Goal: Use online tool/utility: Utilize a website feature to perform a specific function

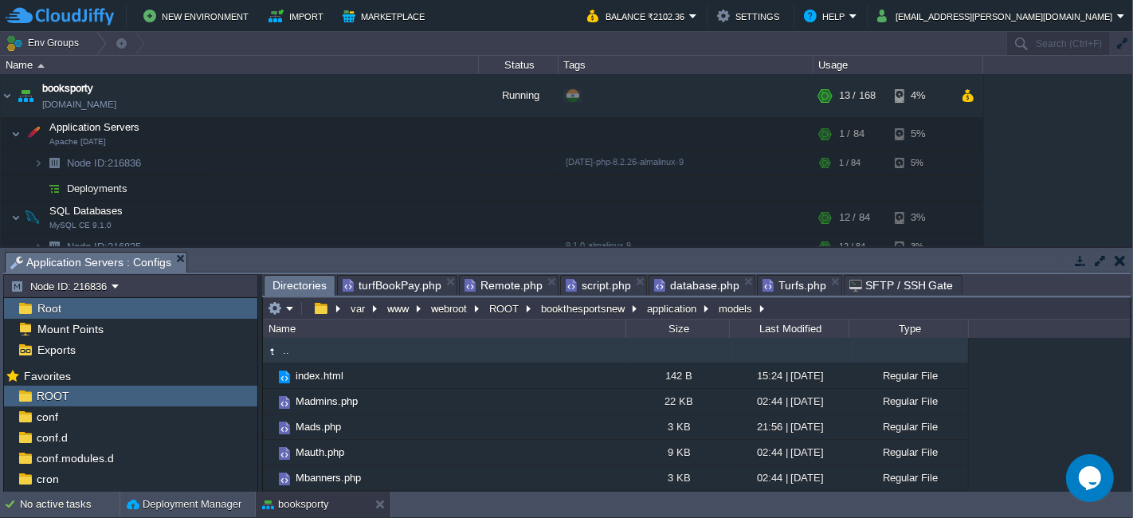
click at [351, 354] on td ".." at bounding box center [444, 350] width 363 height 25
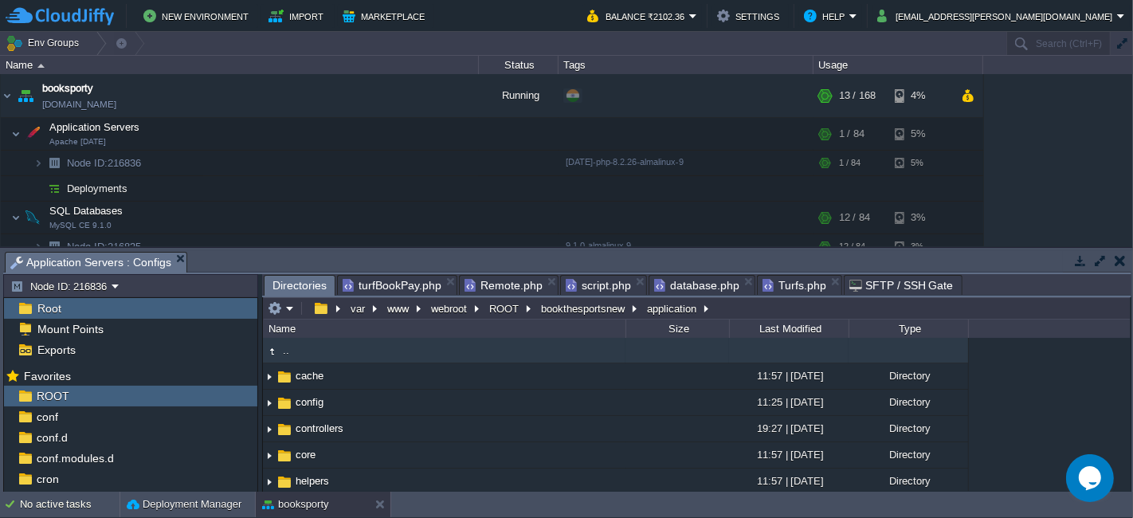
scroll to position [235, 0]
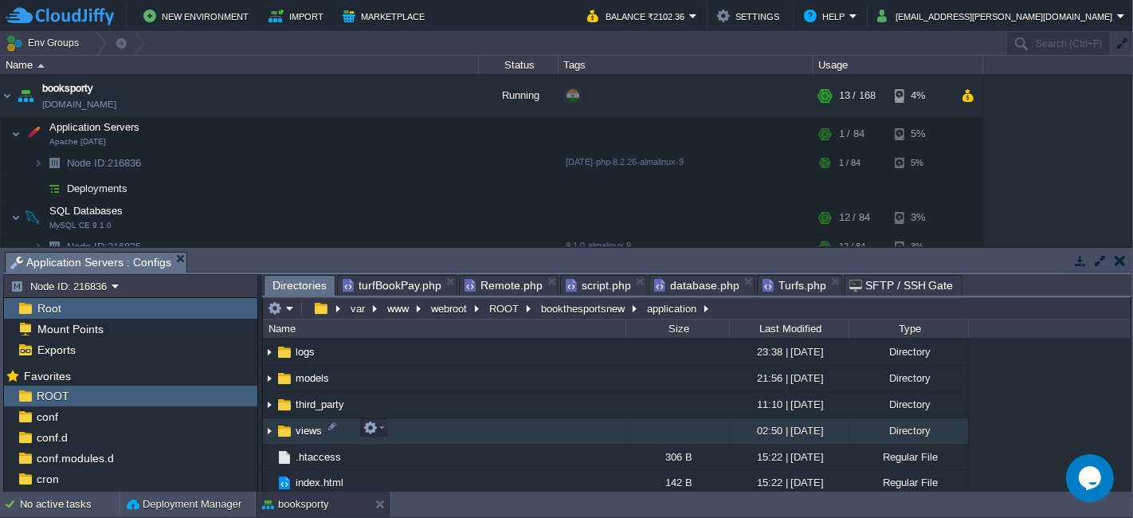
click at [401, 428] on td "views" at bounding box center [444, 431] width 363 height 26
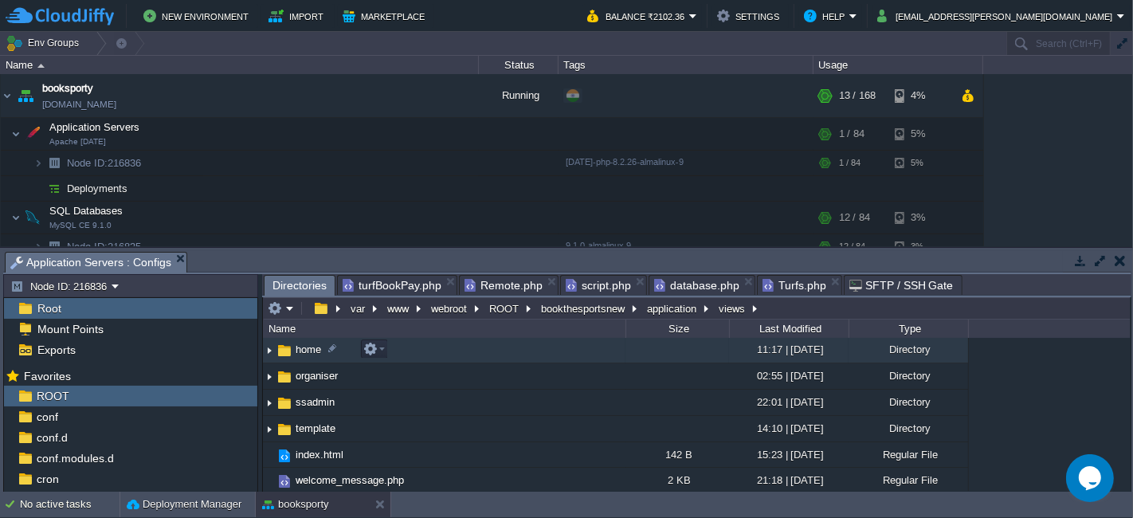
scroll to position [0, 0]
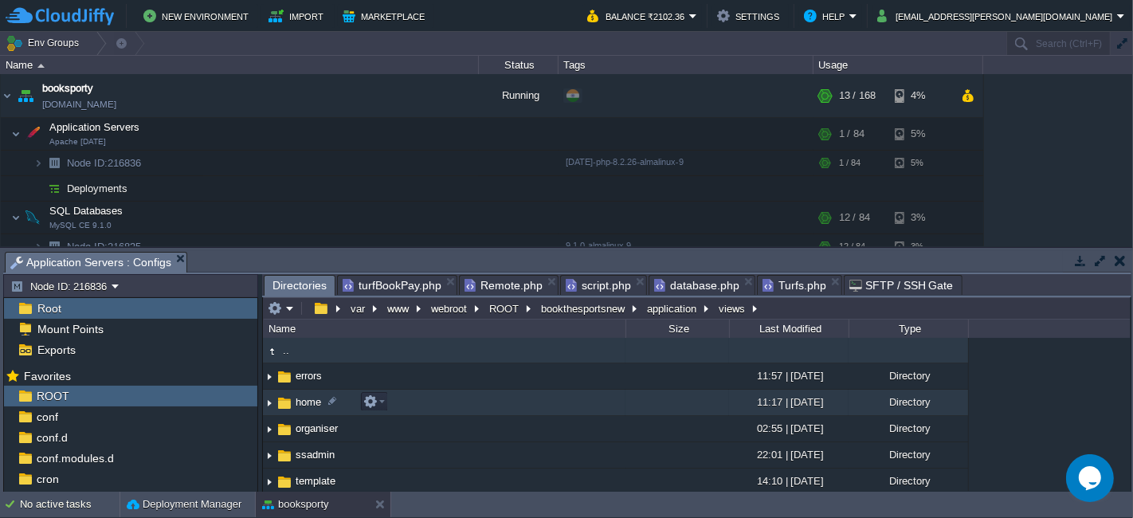
click at [428, 402] on td "home" at bounding box center [444, 403] width 363 height 26
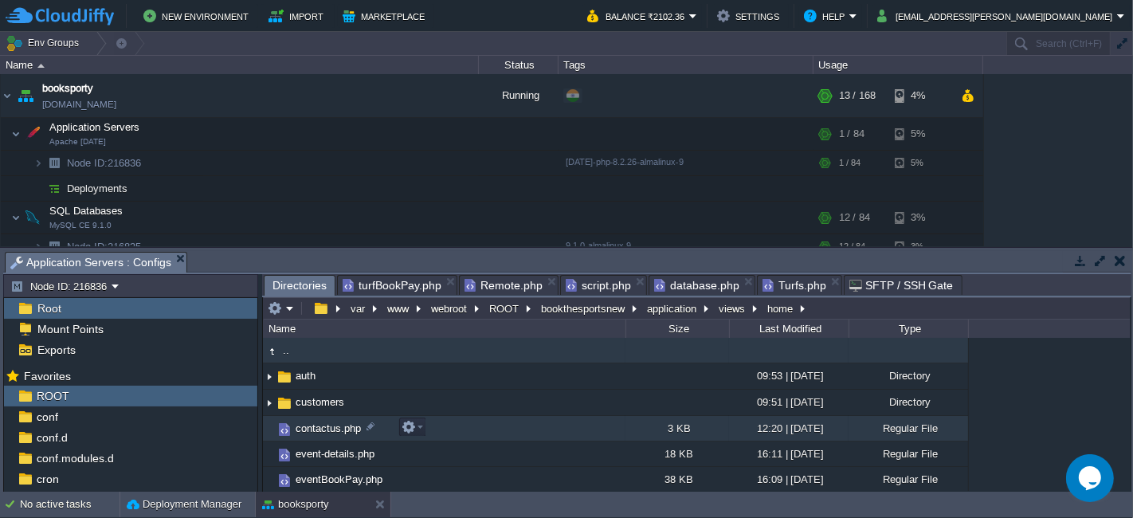
click at [472, 426] on td "contactus.php" at bounding box center [444, 428] width 363 height 25
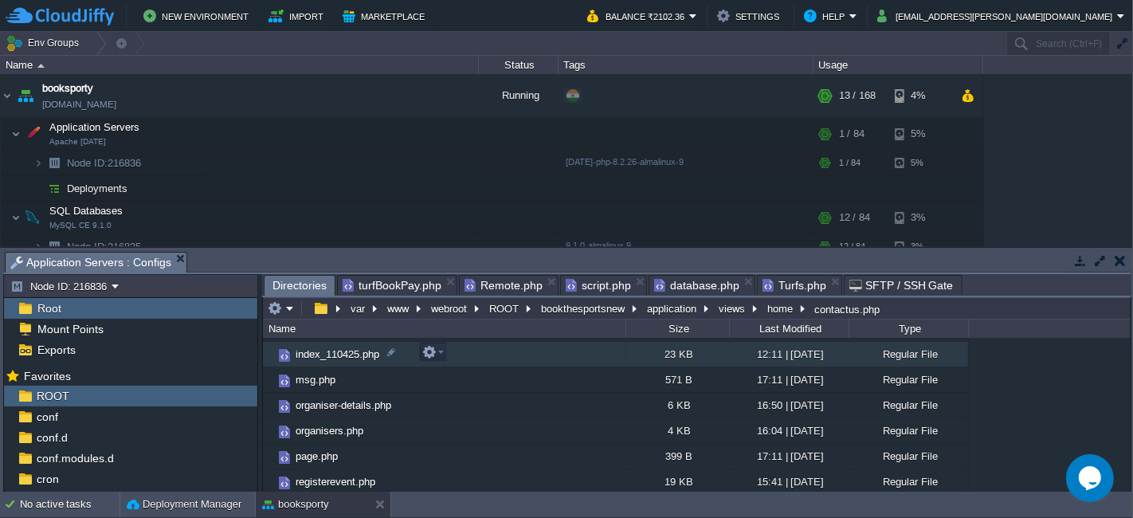
scroll to position [139, 0]
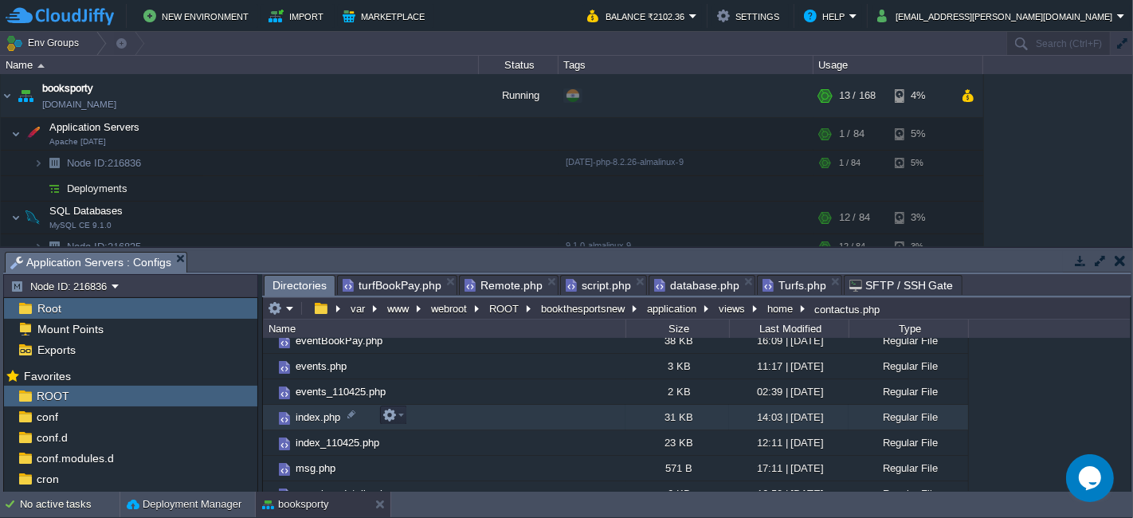
click at [435, 419] on td "index.php" at bounding box center [444, 417] width 363 height 25
click at [407, 414] on td "index.php" at bounding box center [444, 417] width 363 height 25
click at [402, 416] on em at bounding box center [393, 415] width 22 height 14
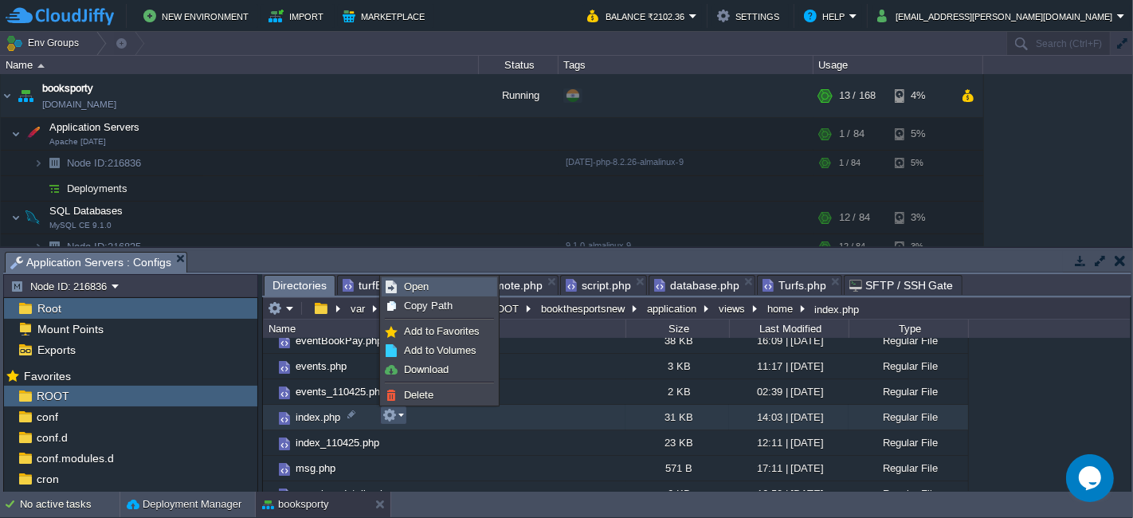
click at [429, 284] on link "Open" at bounding box center [439, 287] width 114 height 18
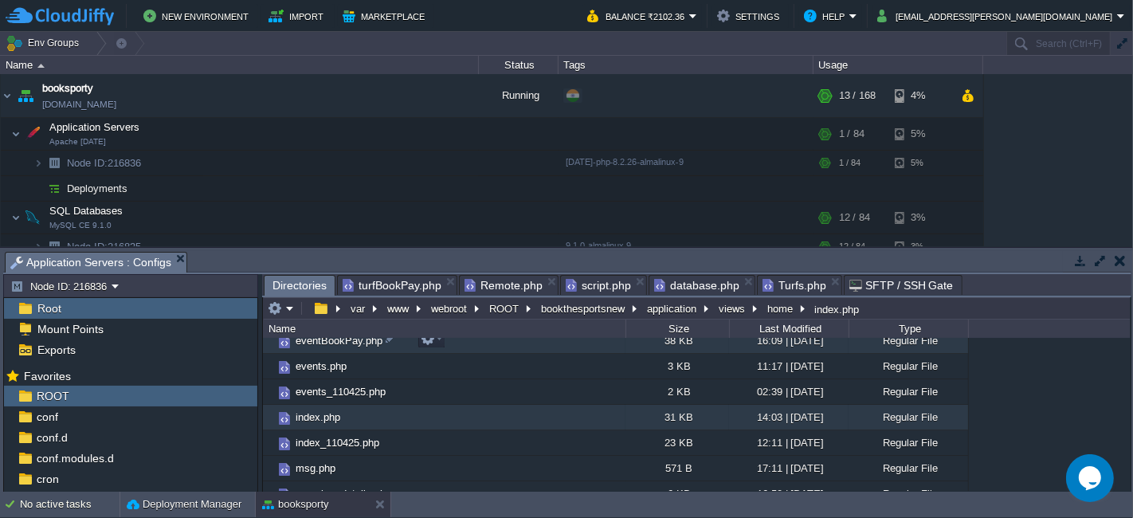
scroll to position [0, 0]
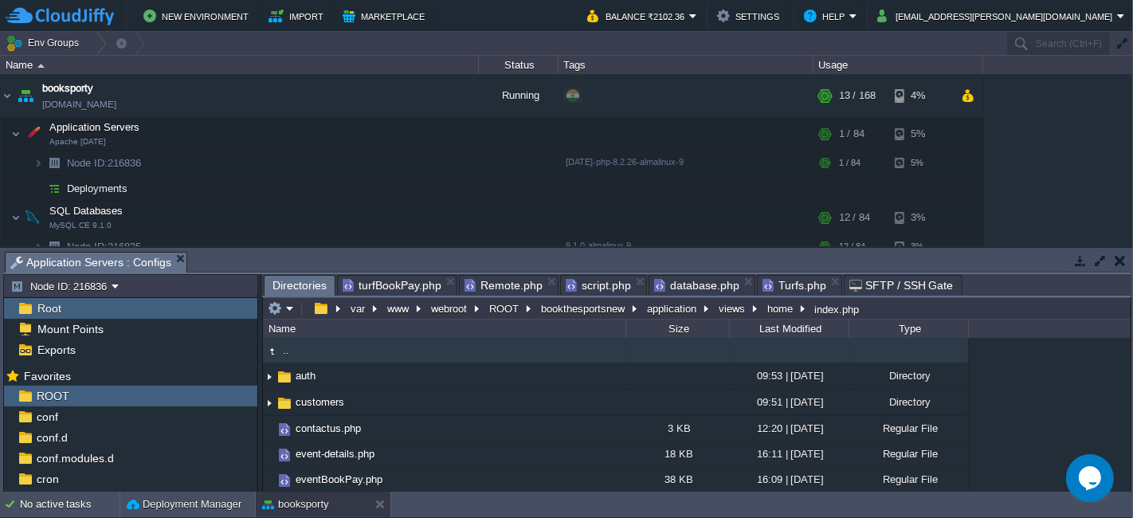
click at [376, 356] on td ".." at bounding box center [444, 350] width 363 height 25
click at [363, 353] on td ".." at bounding box center [444, 350] width 363 height 25
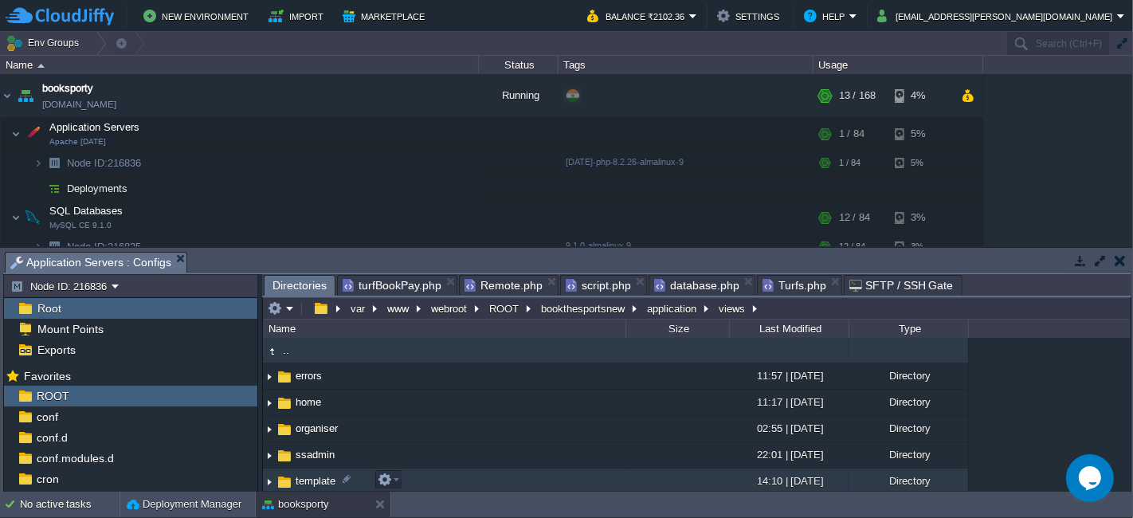
scroll to position [53, 0]
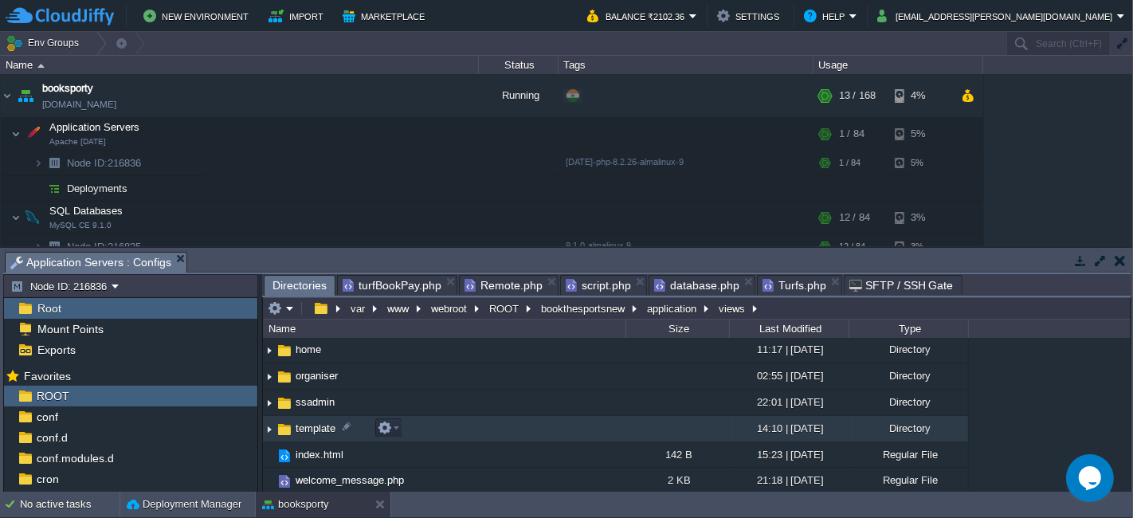
click at [424, 424] on td "template" at bounding box center [444, 429] width 363 height 26
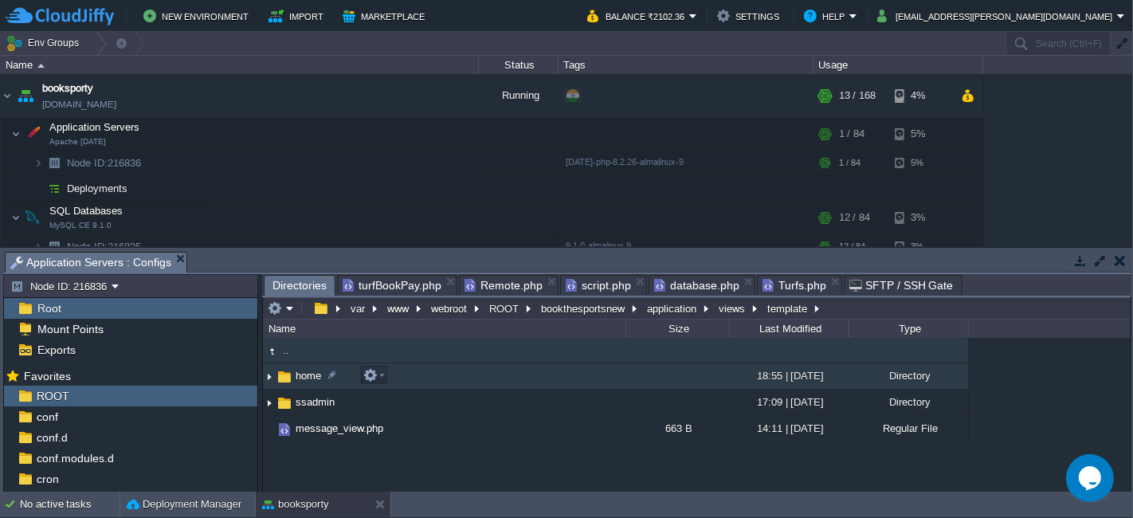
click at [394, 378] on td "home" at bounding box center [444, 376] width 363 height 26
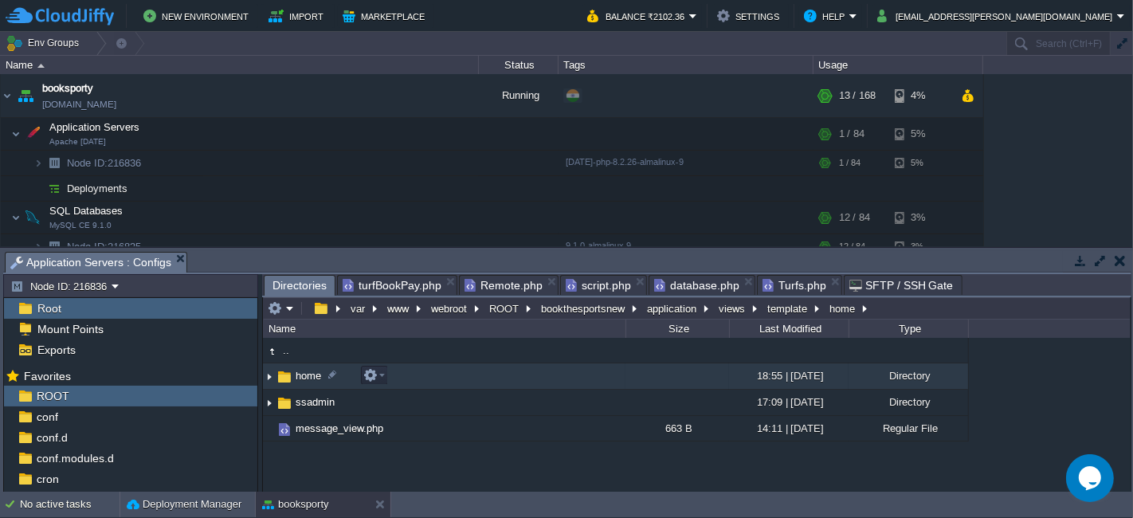
click at [410, 374] on td "home" at bounding box center [444, 376] width 363 height 26
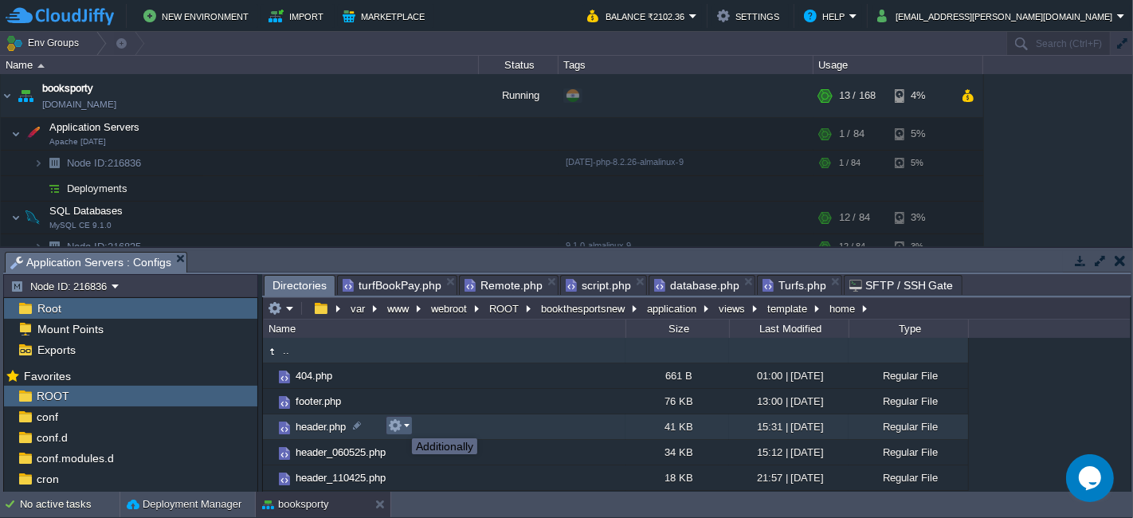
click at [400, 424] on button "button" at bounding box center [395, 425] width 14 height 14
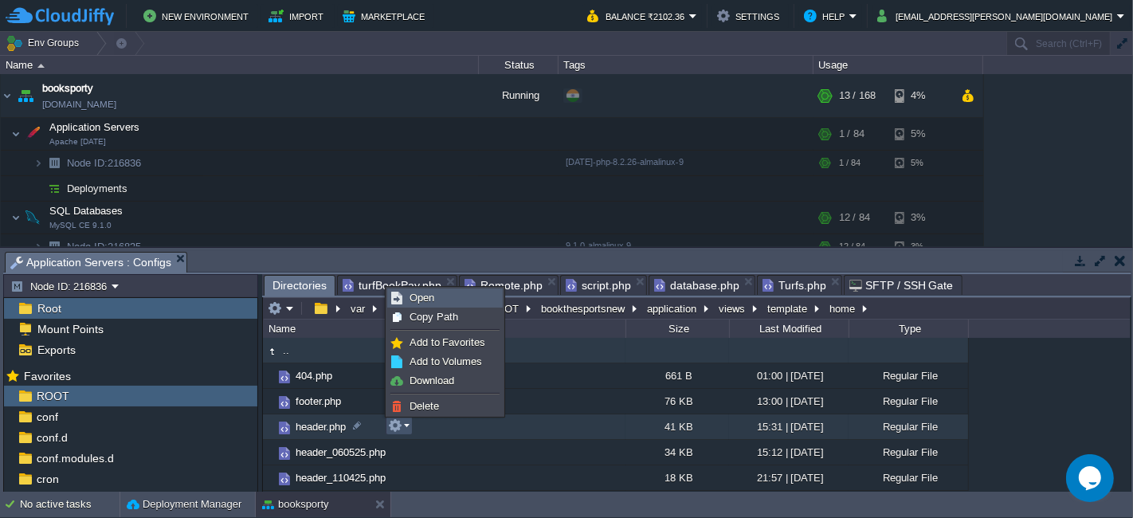
click at [435, 300] on link "Open" at bounding box center [445, 298] width 114 height 18
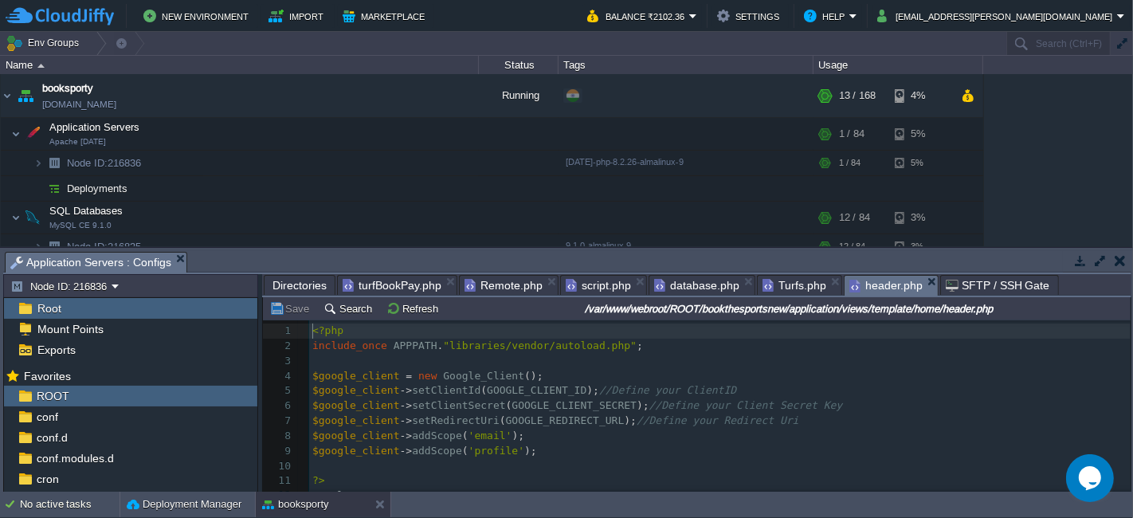
scroll to position [5, 0]
click at [575, 429] on pre "$google_client -> addScope ( 'email' );" at bounding box center [719, 436] width 821 height 15
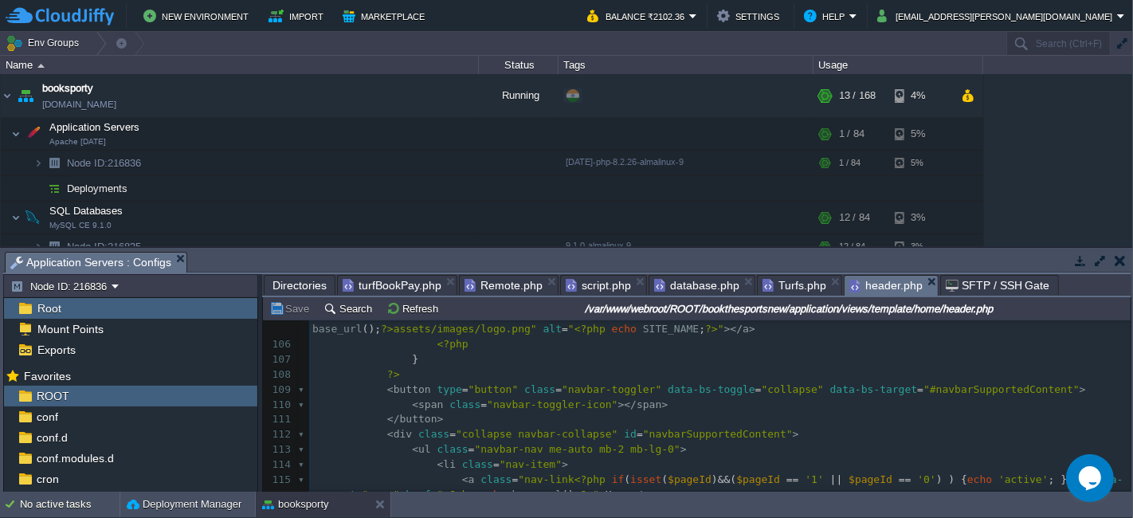
scroll to position [0, 0]
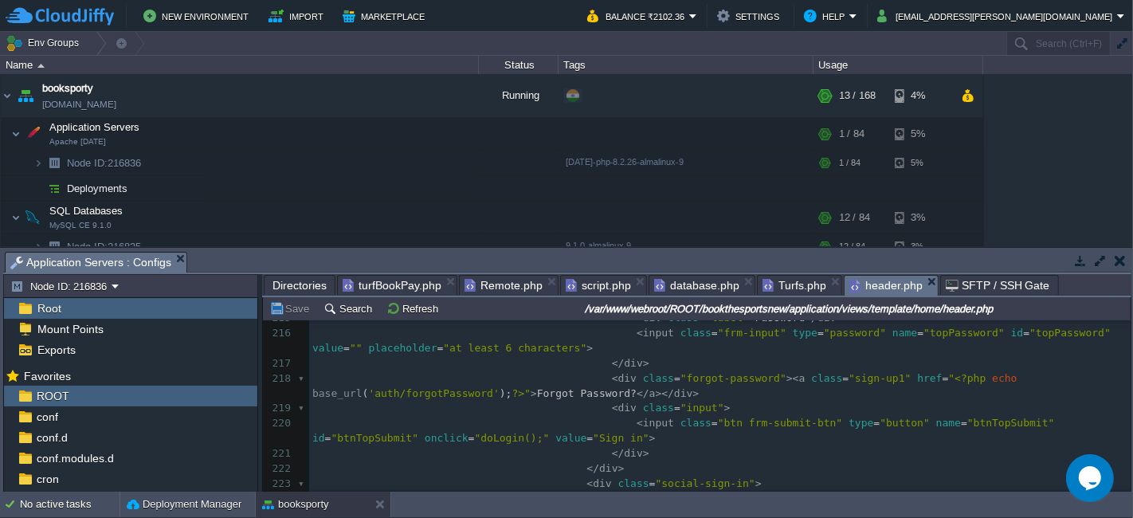
click at [707, 397] on pre "< div class = "forgot-password" >< a class = "sign-up1" href = " <?php echo bas…" at bounding box center [719, 386] width 821 height 30
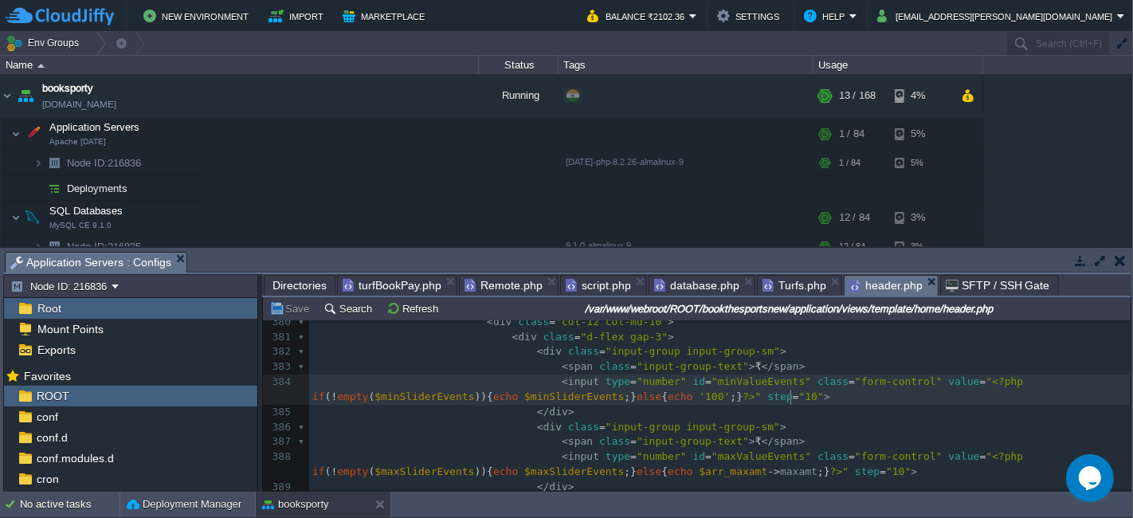
click at [798, 402] on pre "< input type = "number" id = "minValueEvents" class = "form-control" value = " …" at bounding box center [719, 389] width 821 height 30
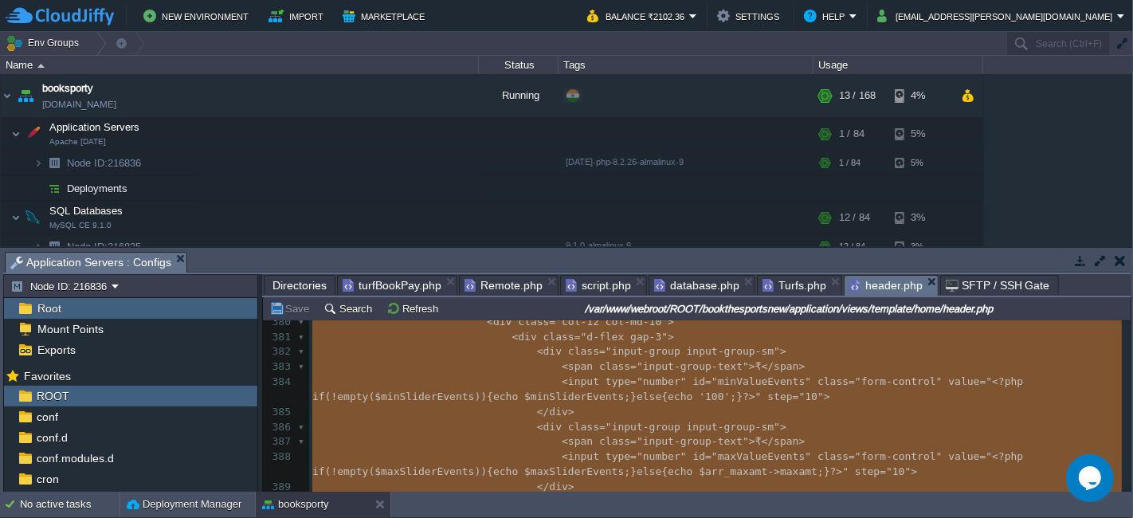
type textarea "-"
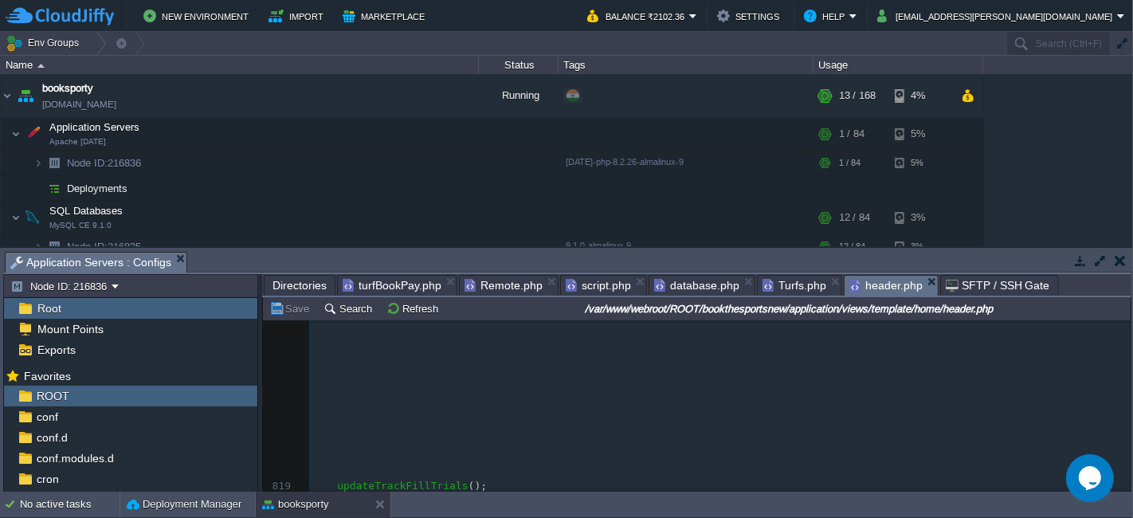
scroll to position [13191, 0]
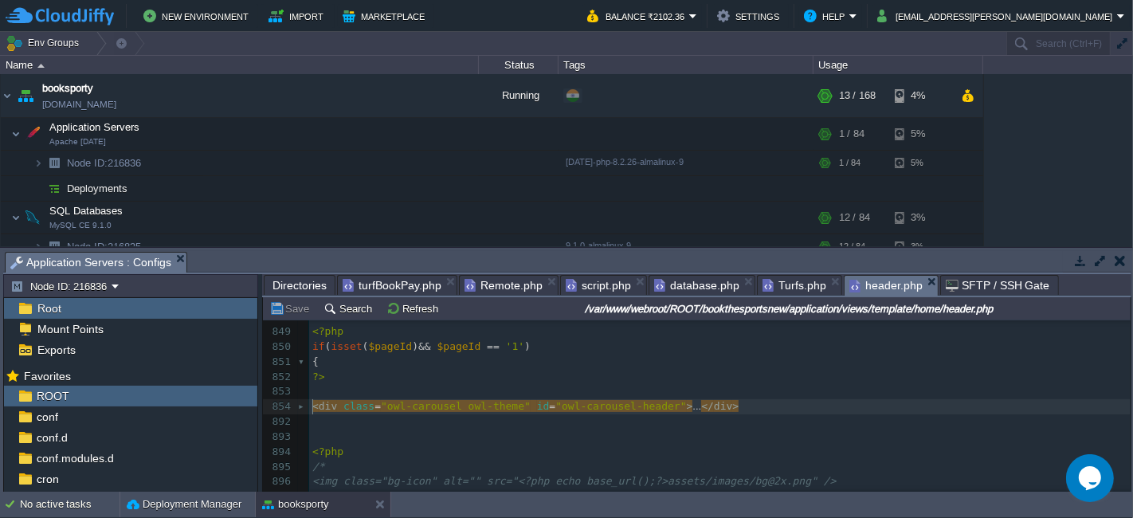
type textarea "-"
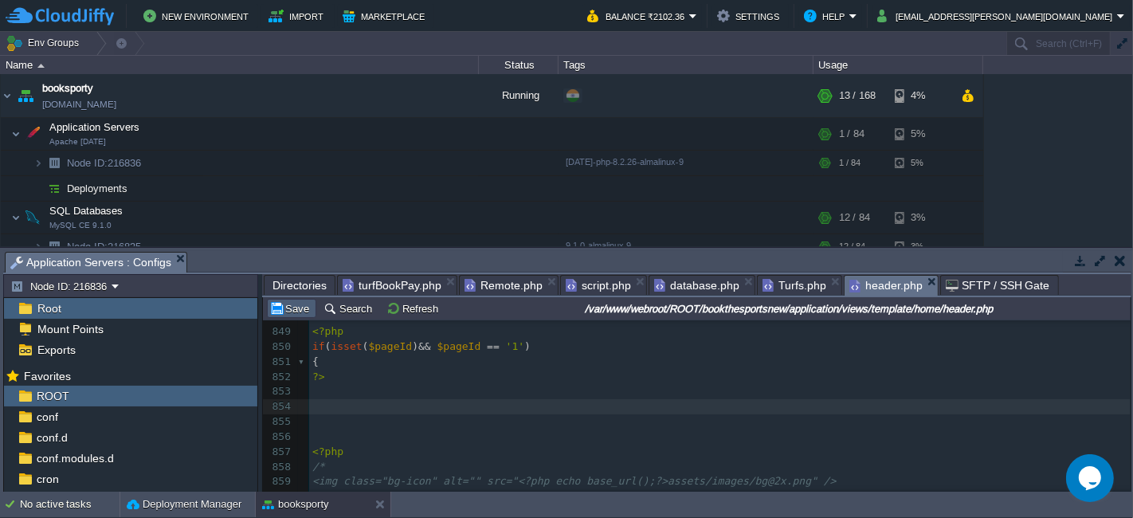
click at [293, 304] on button "Save" at bounding box center [291, 308] width 45 height 14
click at [444, 399] on pre "​" at bounding box center [719, 406] width 821 height 15
type textarea "-"
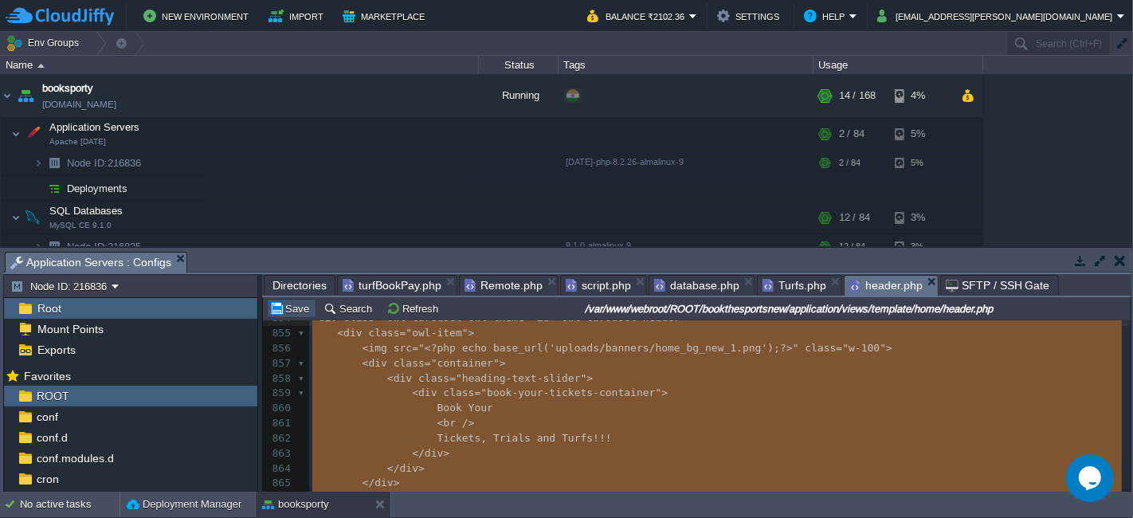
click at [303, 304] on button "Save" at bounding box center [291, 308] width 45 height 14
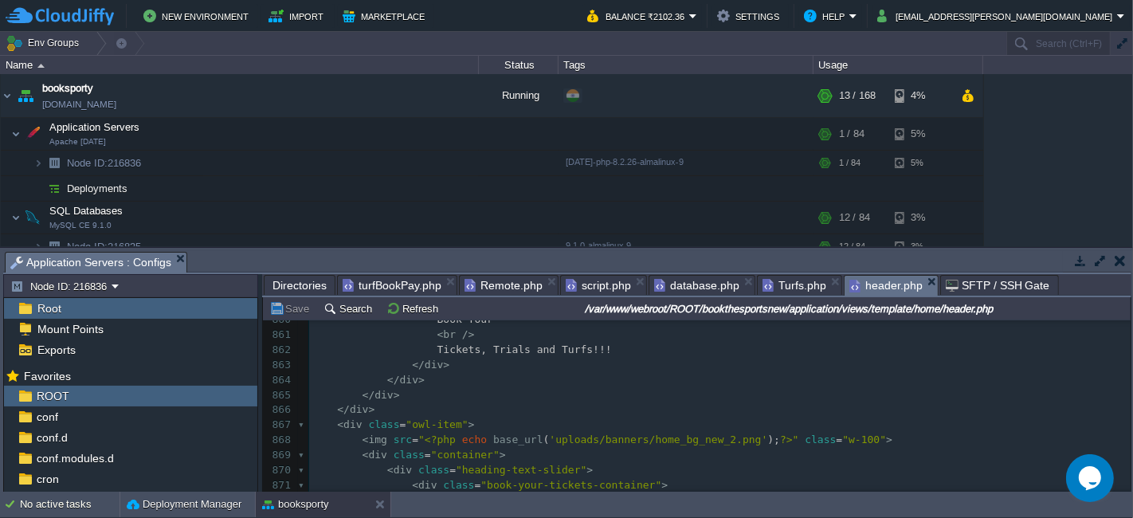
scroll to position [13458, 0]
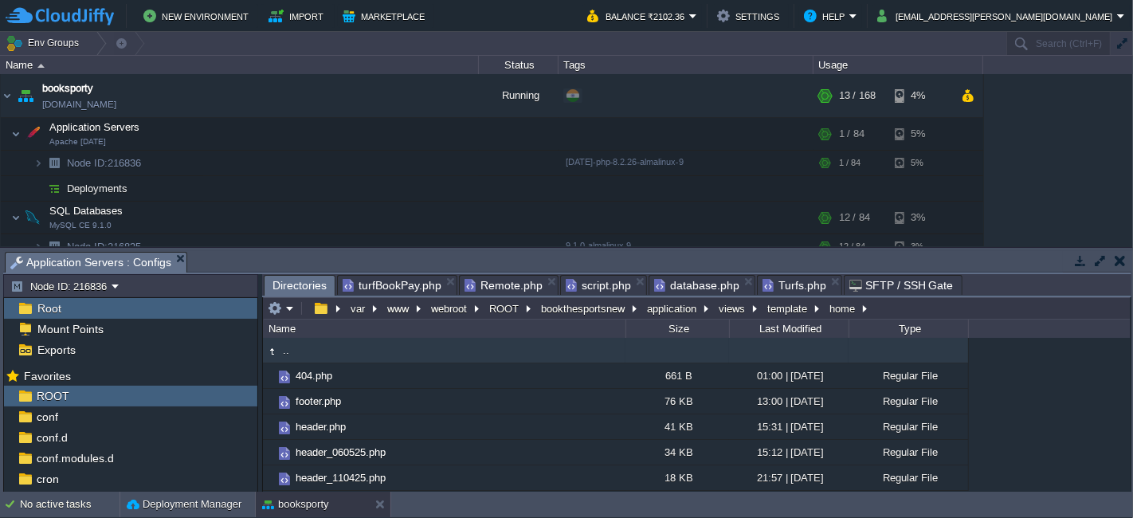
click at [382, 285] on span "turfBookPay.php" at bounding box center [392, 285] width 99 height 19
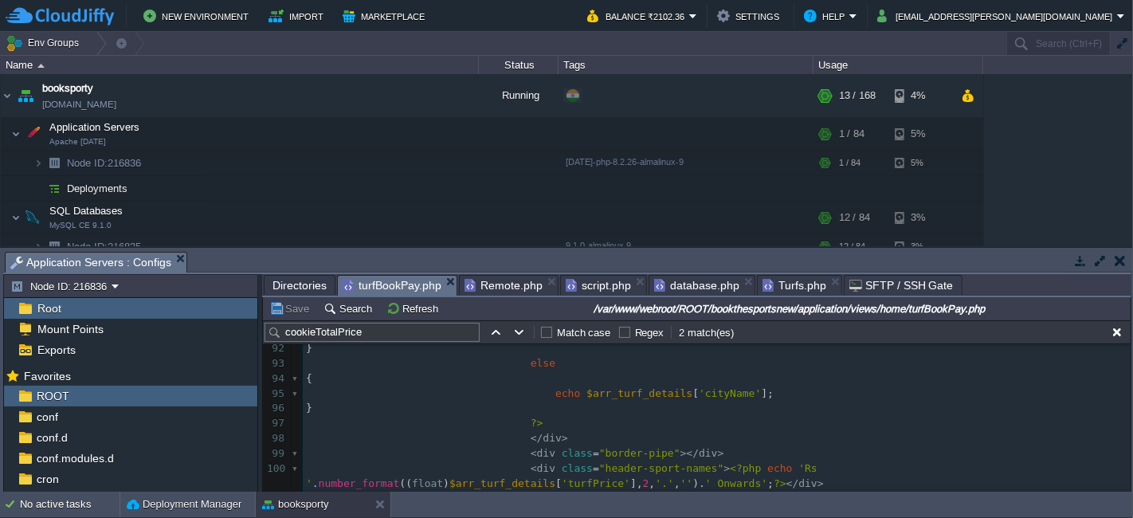
scroll to position [1705, 0]
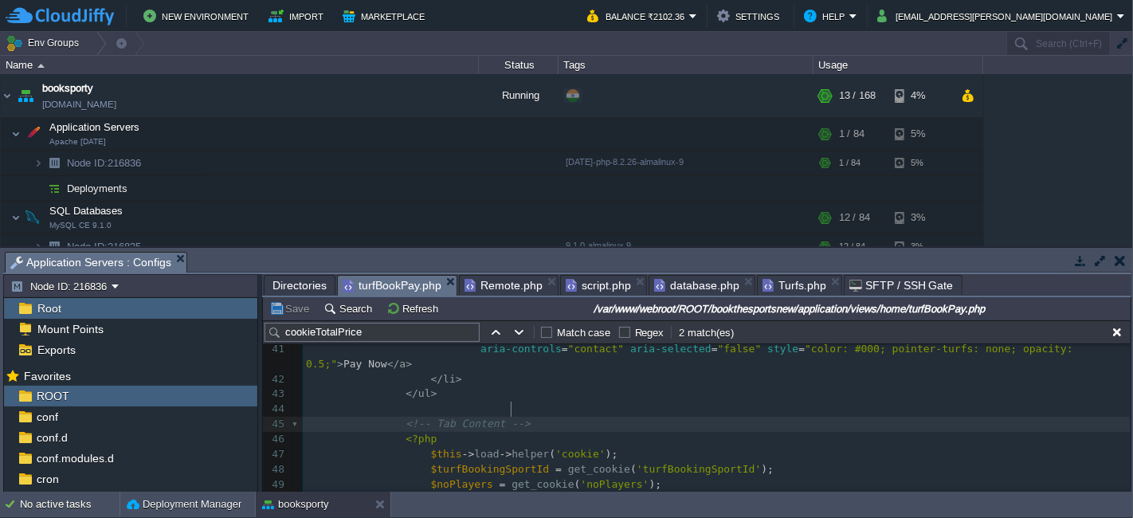
click at [821, 417] on pre "<!-- Tab Content -->" at bounding box center [717, 424] width 828 height 15
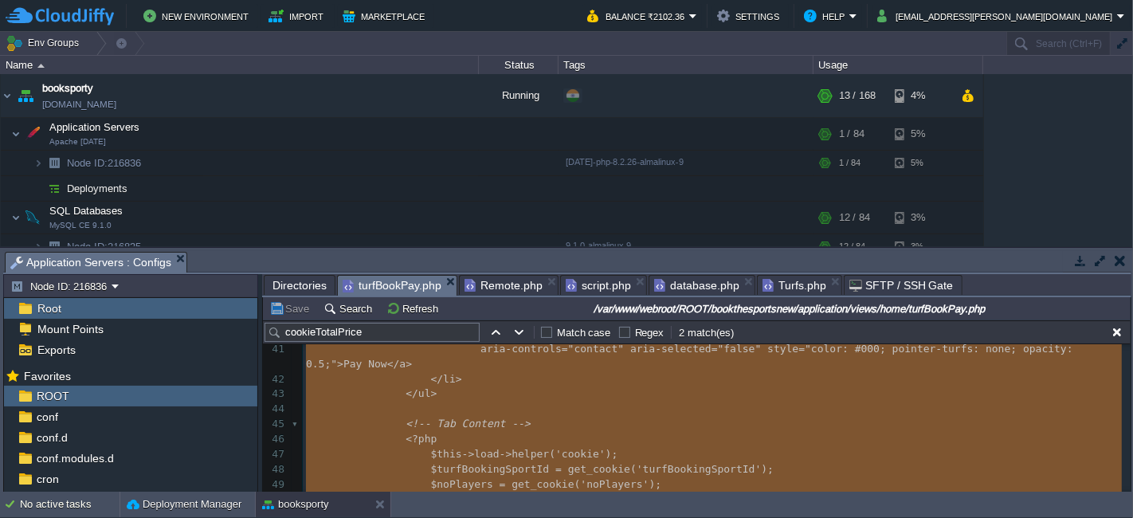
type textarea "-"
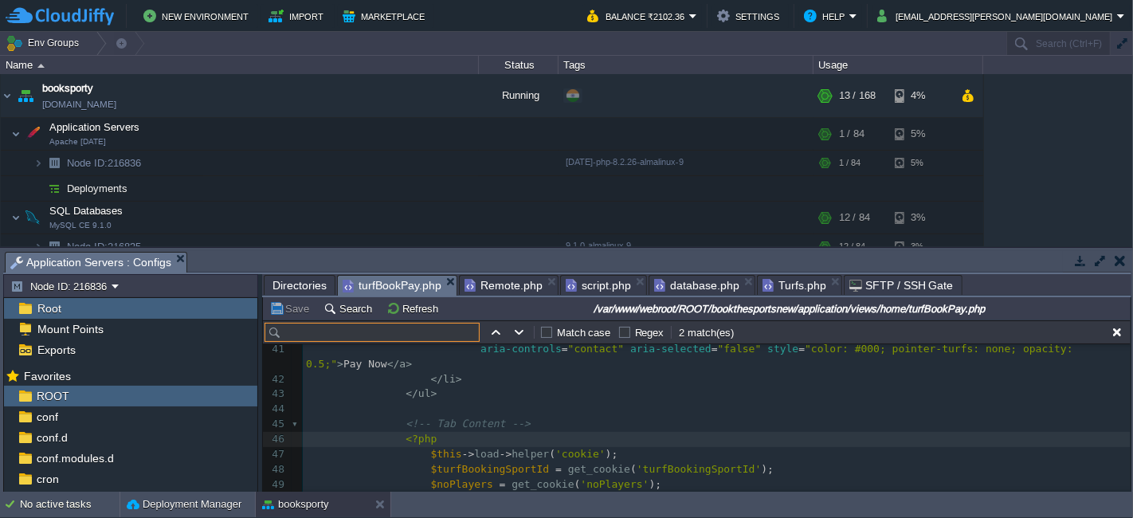
paste input "tempTurfBookingPrice"
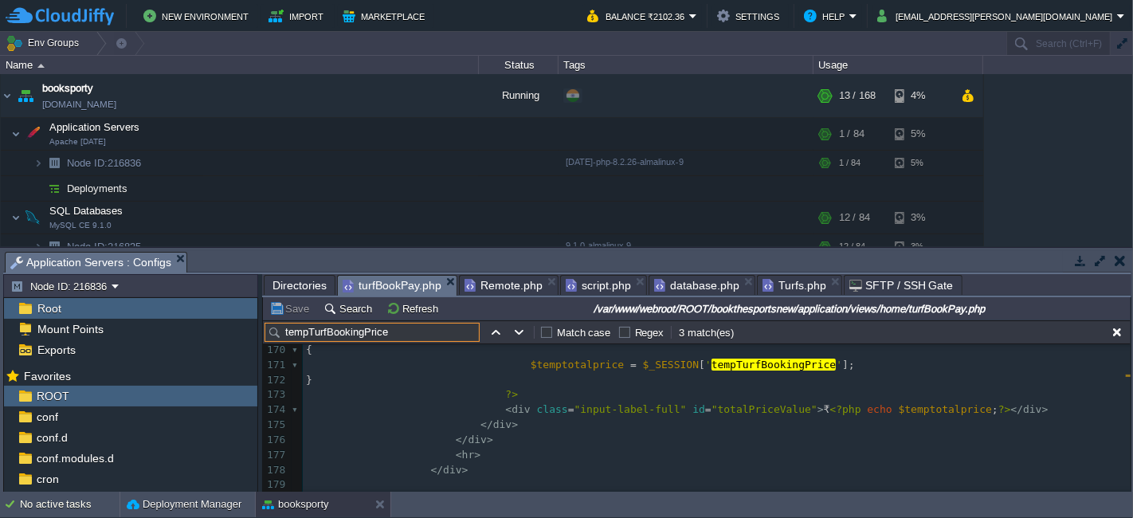
scroll to position [2704, 0]
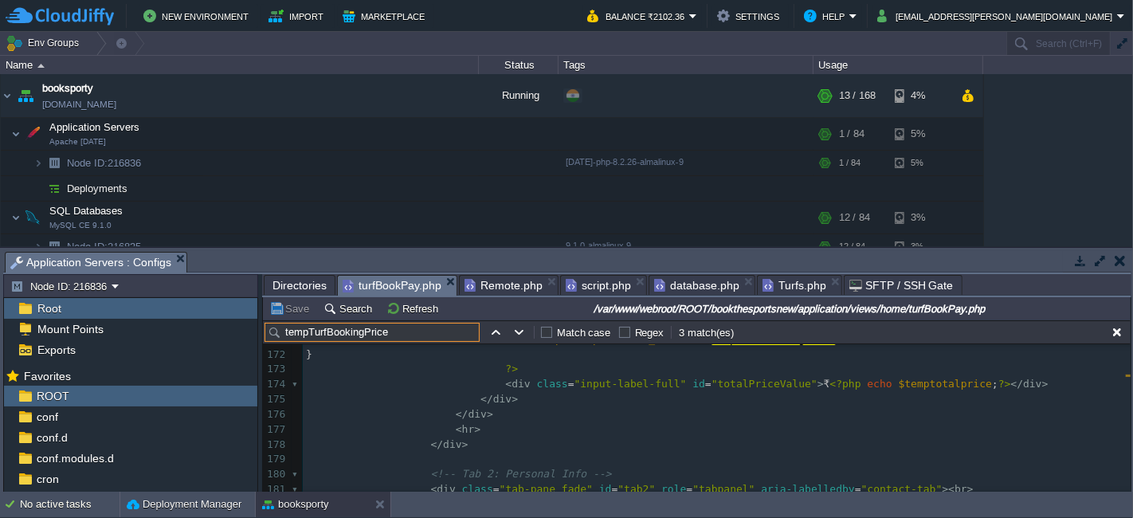
type input "tempTurfBookingPrice"
click at [995, 382] on pre "< div class = "input-label-full" id = "totalPriceValue" > ₹ <?php echo $temptot…" at bounding box center [717, 384] width 828 height 15
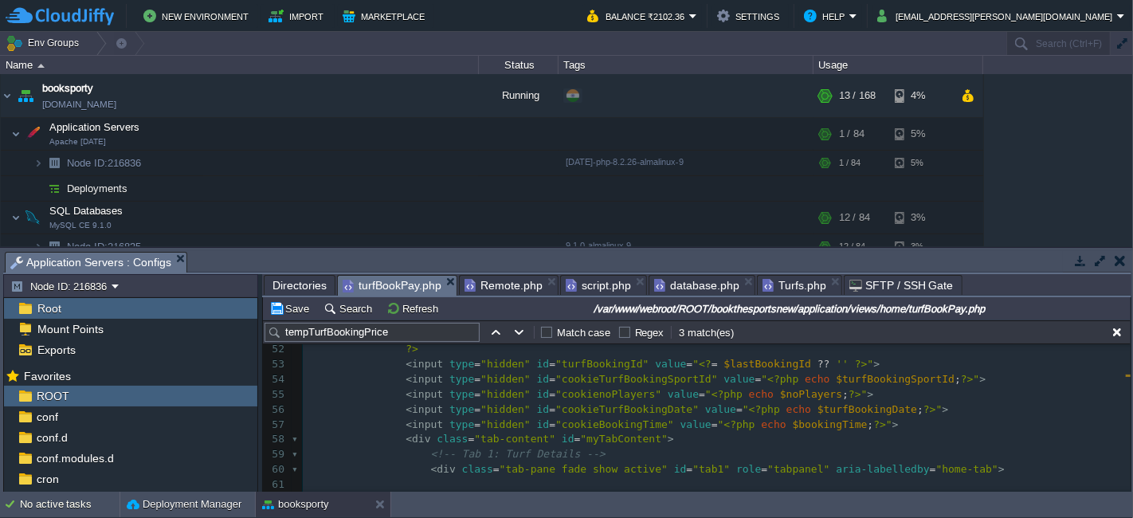
scroll to position [497, 0]
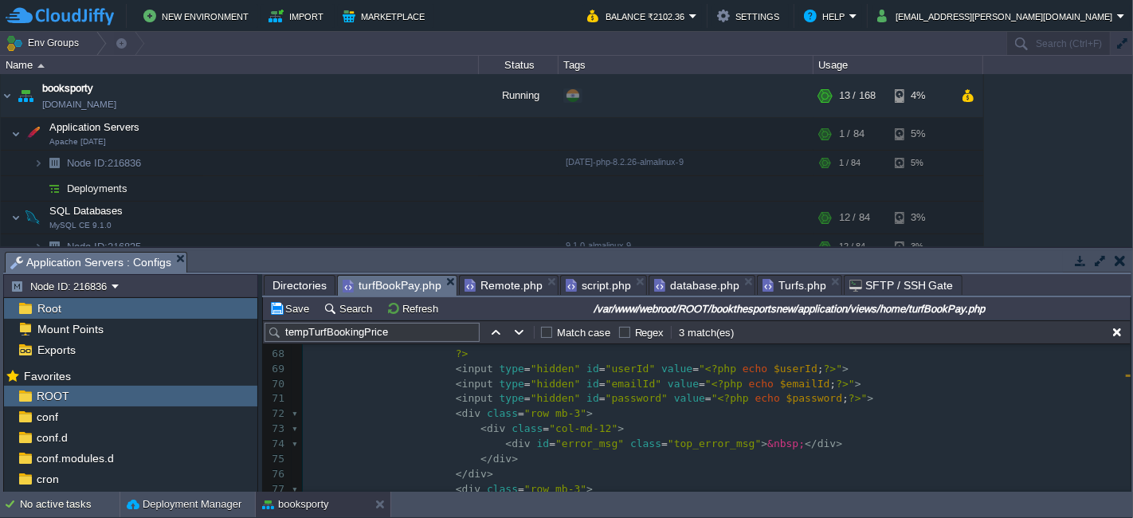
click at [818, 367] on pre "< input type = "hidden" id = "userId" value = " <?php echo $userId ; ?> " >" at bounding box center [717, 369] width 828 height 15
type textarea "<input type="hidden" id="userId" value="<?php echo $userId;?>">"
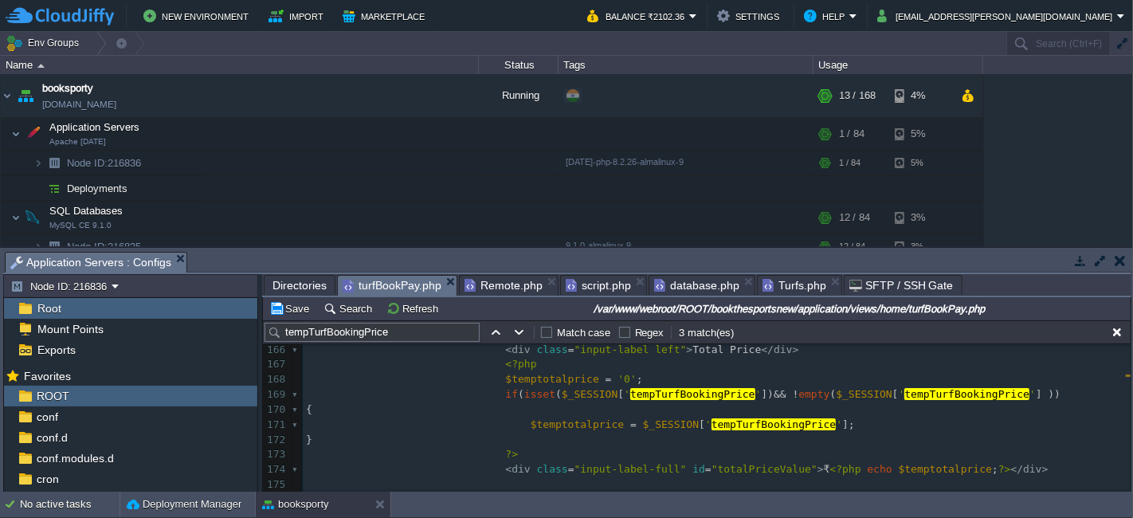
click at [1002, 481] on pre at bounding box center [717, 484] width 828 height 15
paste textarea "tempTurfBookingPrice"
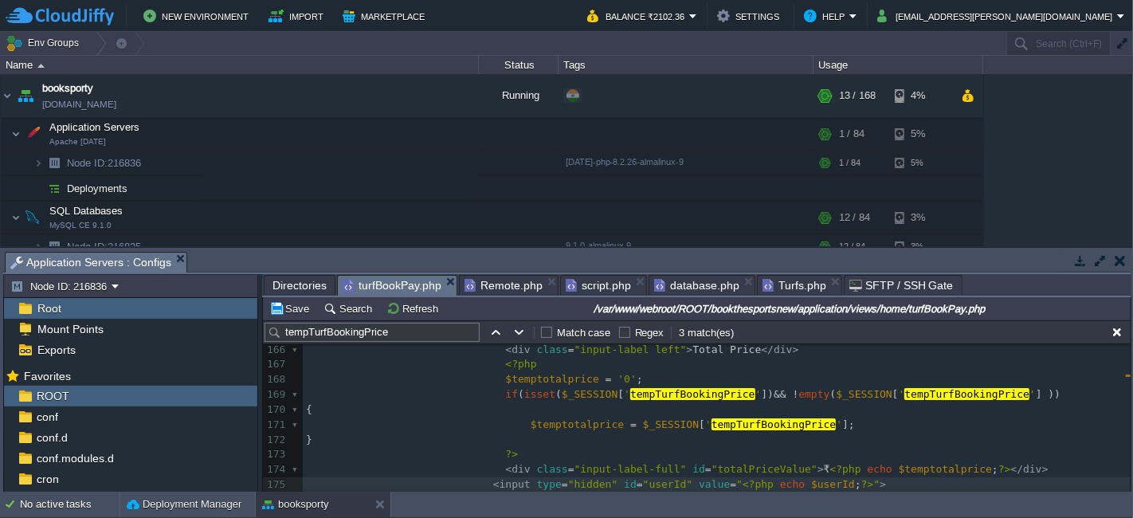
click at [712, 420] on span "tempTurfBookingPrice" at bounding box center [774, 424] width 125 height 12
type textarea "tempTurfBookingPrice"
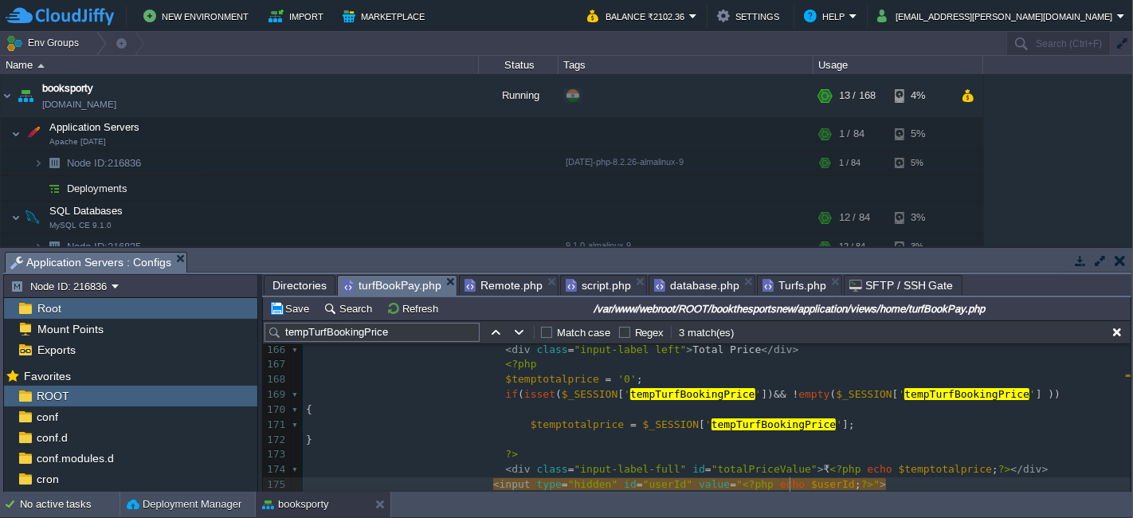
type textarea "$userId"
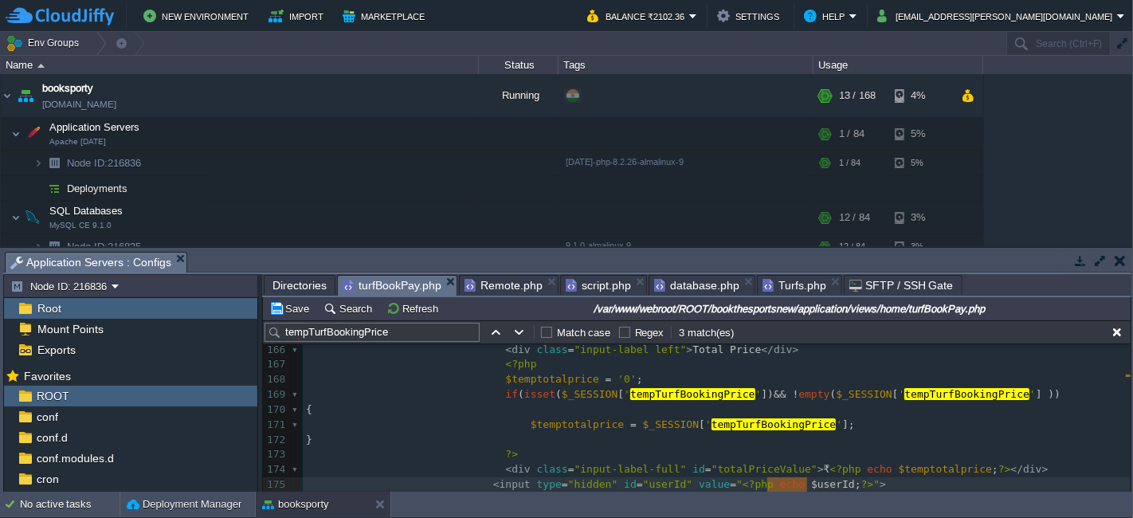
paste textarea
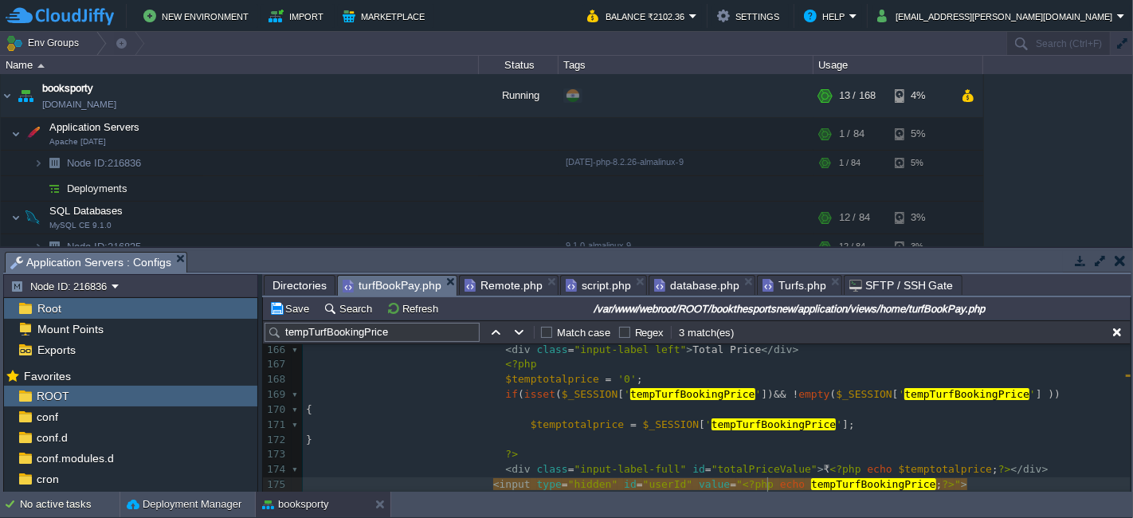
type textarea "$"
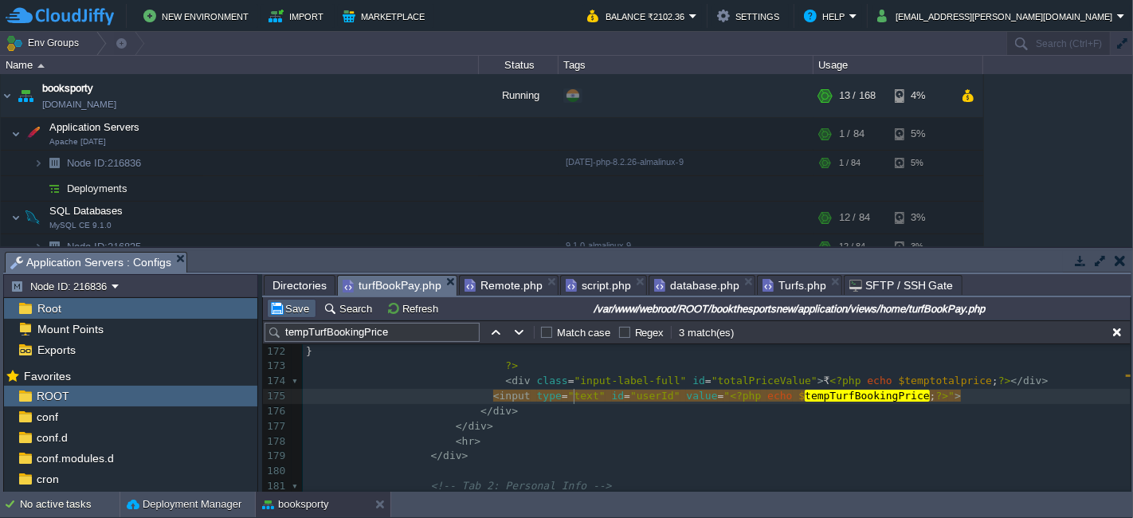
type textarea "text"
click at [288, 307] on button "Save" at bounding box center [291, 308] width 45 height 14
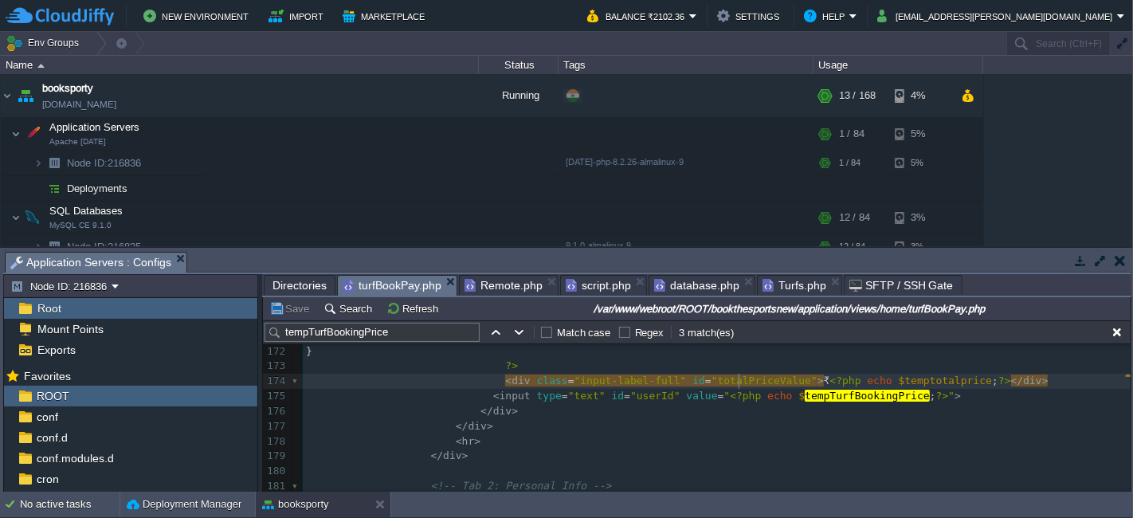
type textarea "totalPrice"
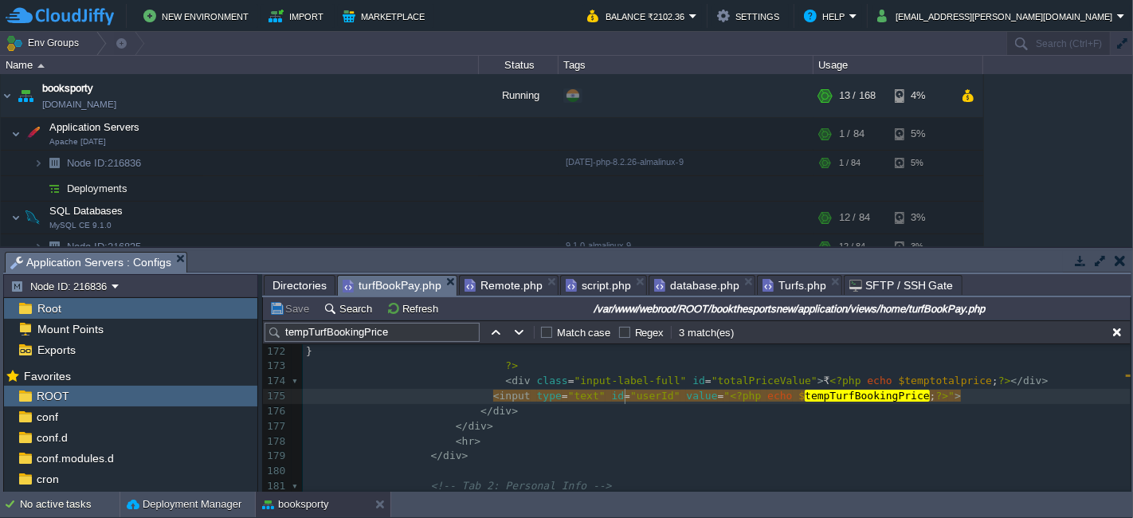
type textarea "userId"
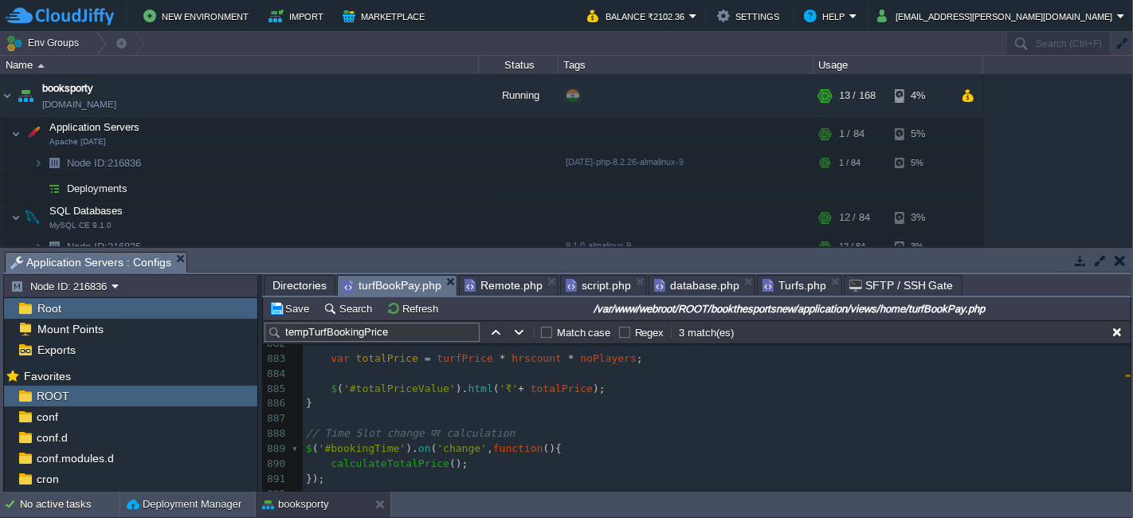
click at [628, 361] on pre "var totalPrice = turfPrice * hrscount * noPlayers ;" at bounding box center [717, 358] width 828 height 15
click at [578, 393] on div "xxxxxxxxxx < input type = "text" id = "totalPrice" value = " <?php echo $ tempT…" at bounding box center [717, 404] width 828 height 526
type textarea "$('#totalPriceValue').html('₹'+ totalPrice);"
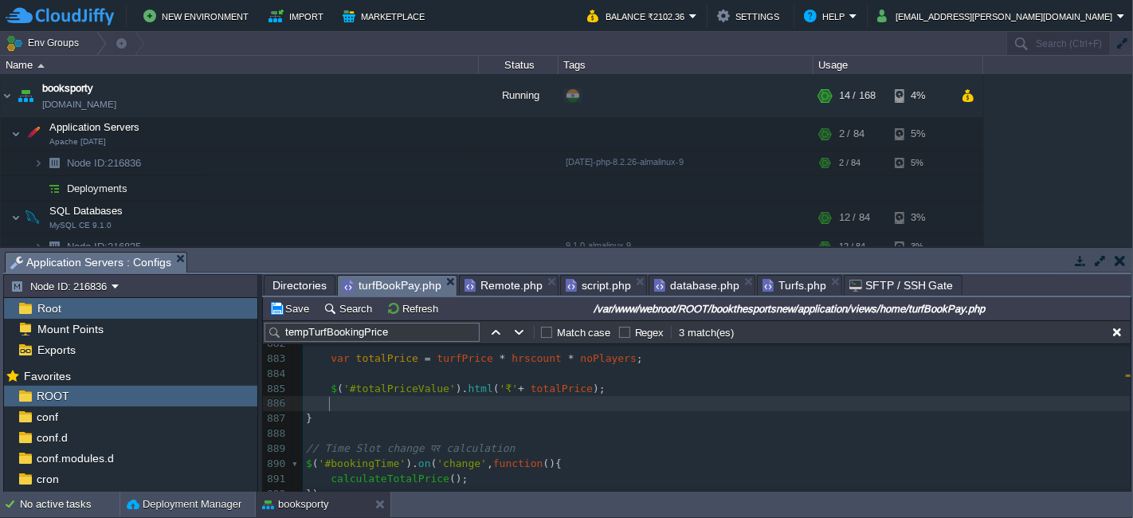
paste textarea "totalPriceValue"
click at [405, 406] on div "xxxxxxxxxx < input type = "text" id = "totalPrice" value = " <?php echo $ tempT…" at bounding box center [717, 411] width 828 height 540
type textarea "totalPriceValue"
type textarea "Value"
click at [483, 406] on div "xxxxxxxxxx < input type = "text" id = "totalPrice" value = " <?php echo $ tempT…" at bounding box center [717, 411] width 828 height 540
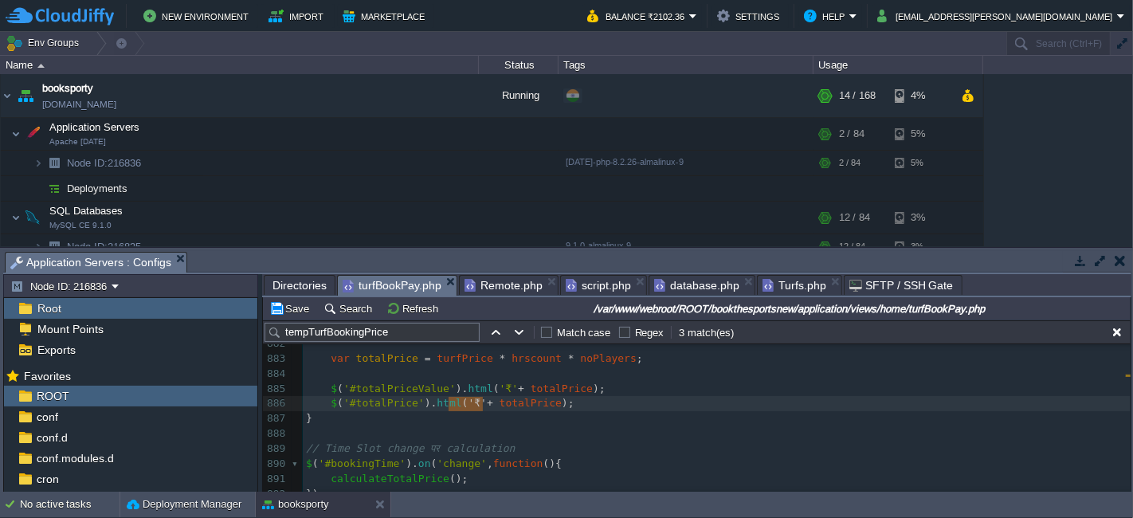
type textarea "'₹'+"
click at [287, 301] on button "Save" at bounding box center [291, 308] width 45 height 14
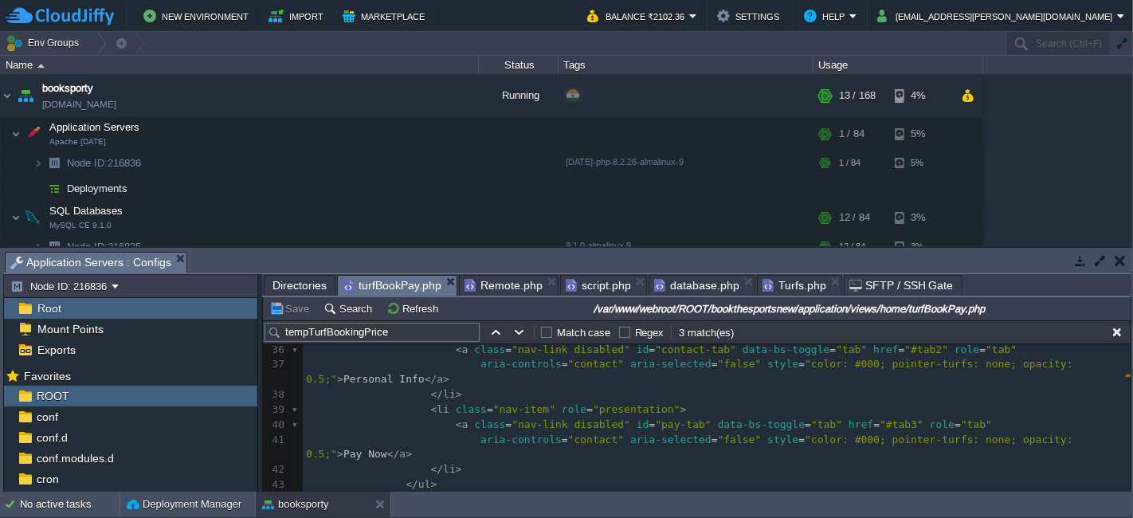
scroll to position [640, 0]
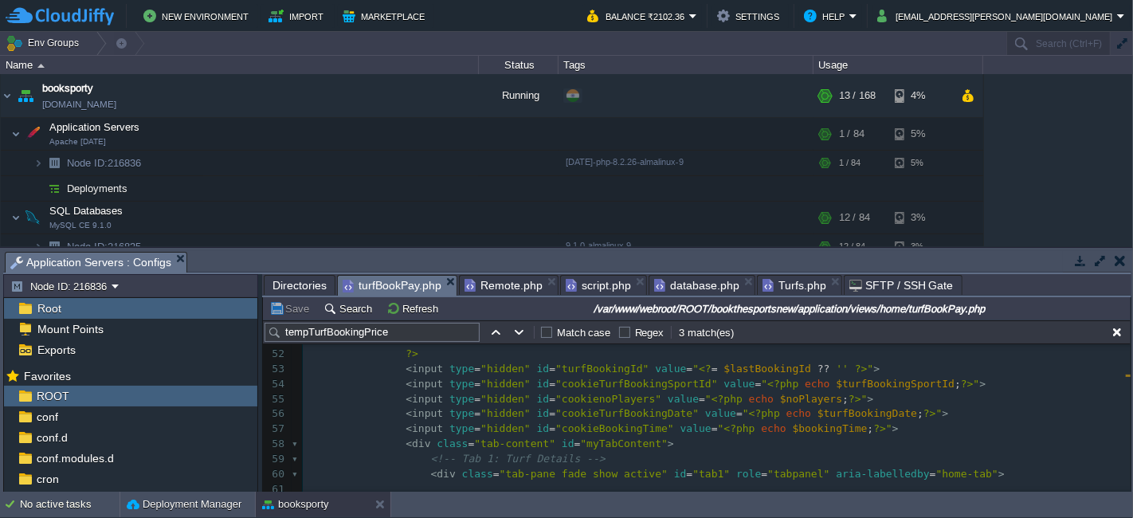
type textarea "hidden"
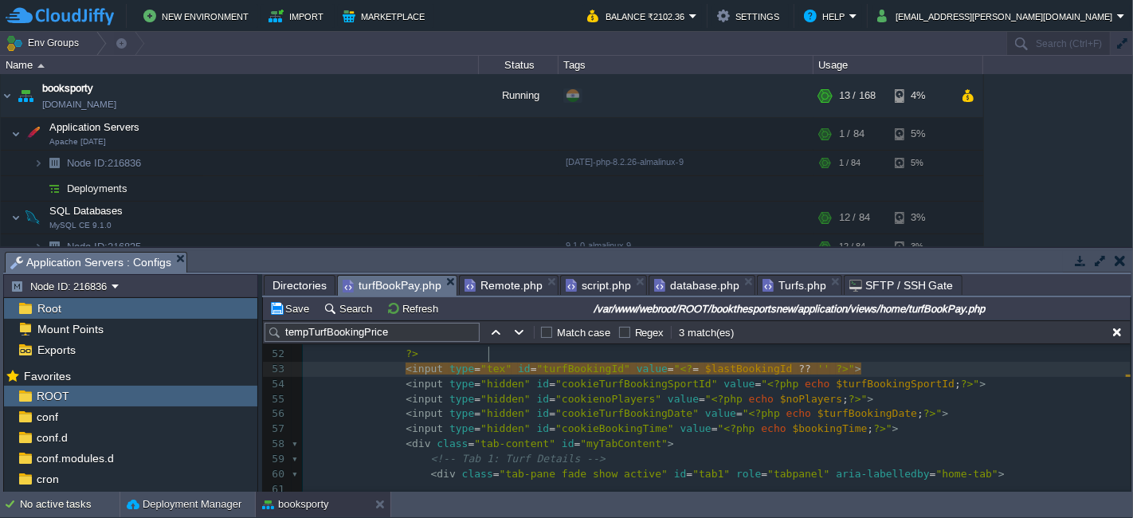
type textarea "text"
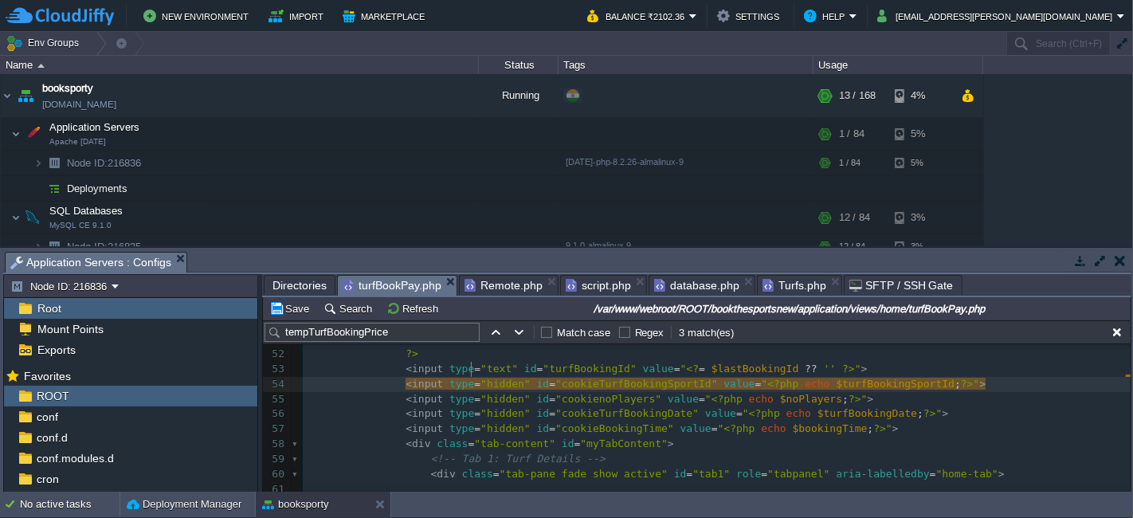
type textarea "hidden"
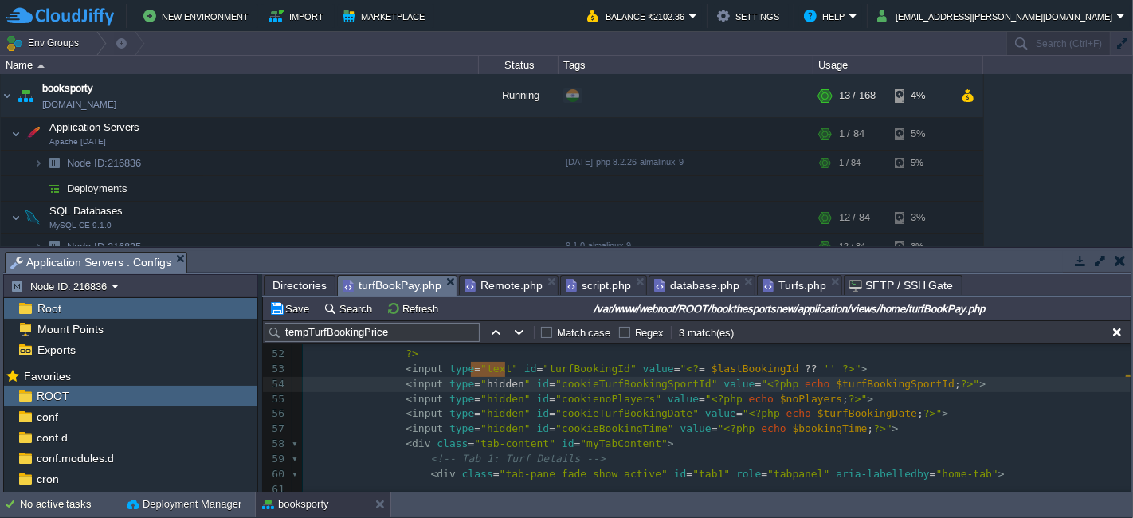
paste textarea
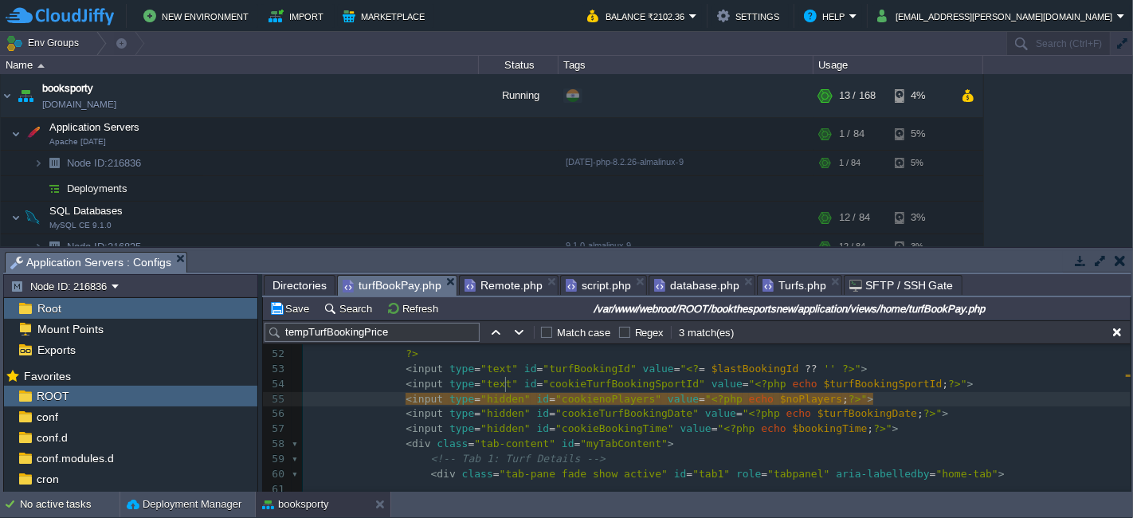
type textarea "hidden"
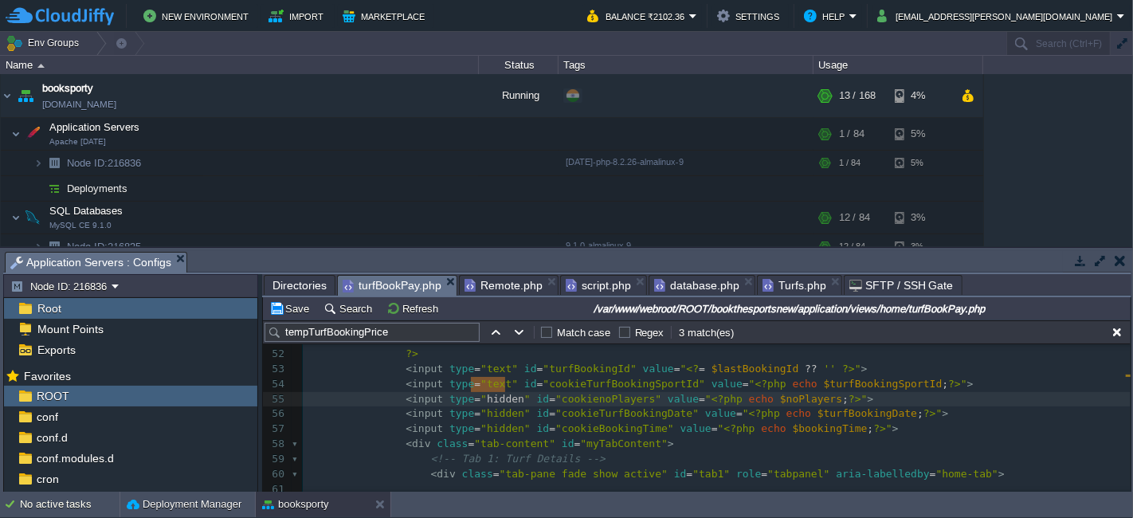
paste textarea
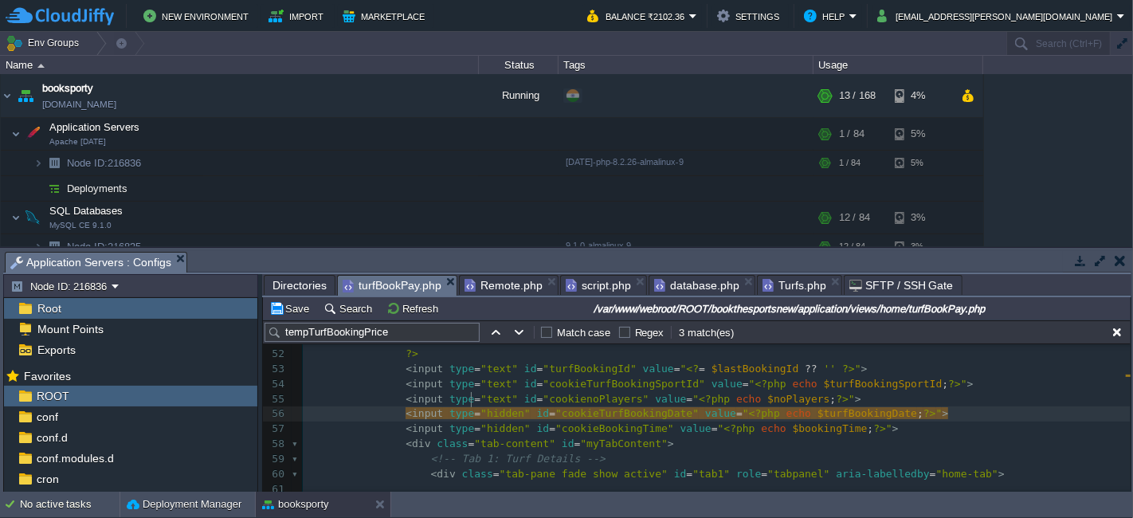
type textarea "hidden"
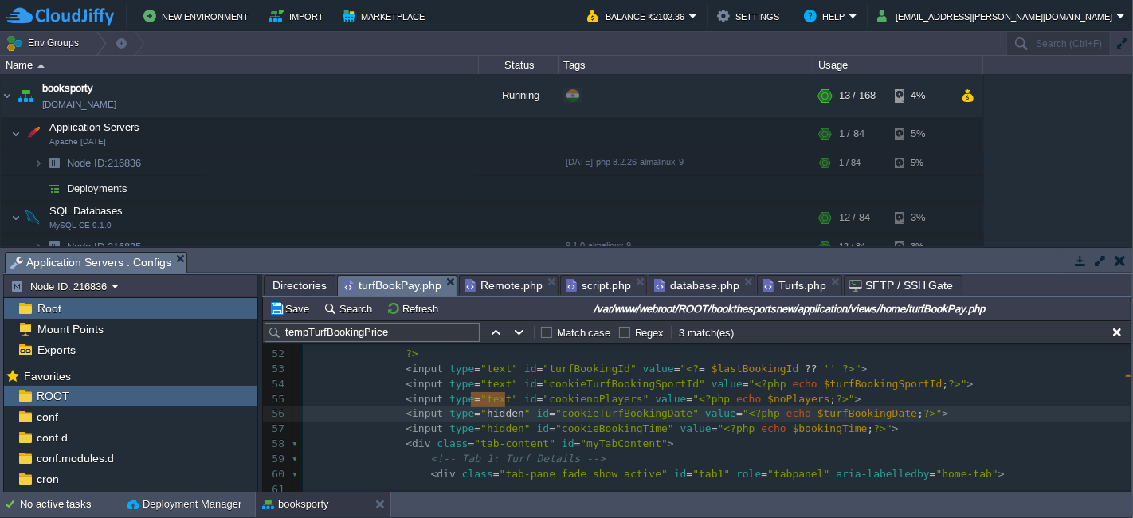
paste textarea
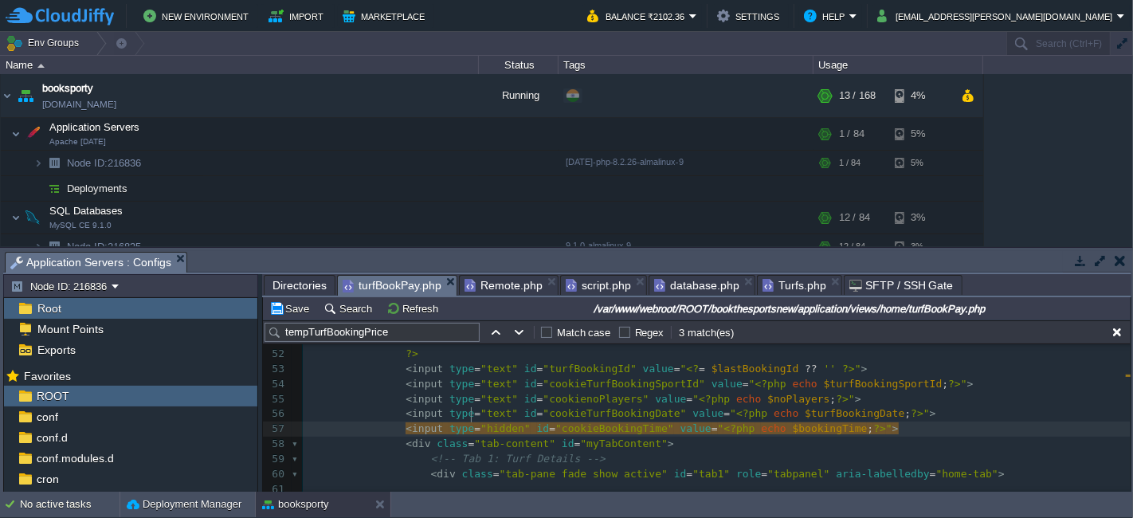
type textarea "hidden"
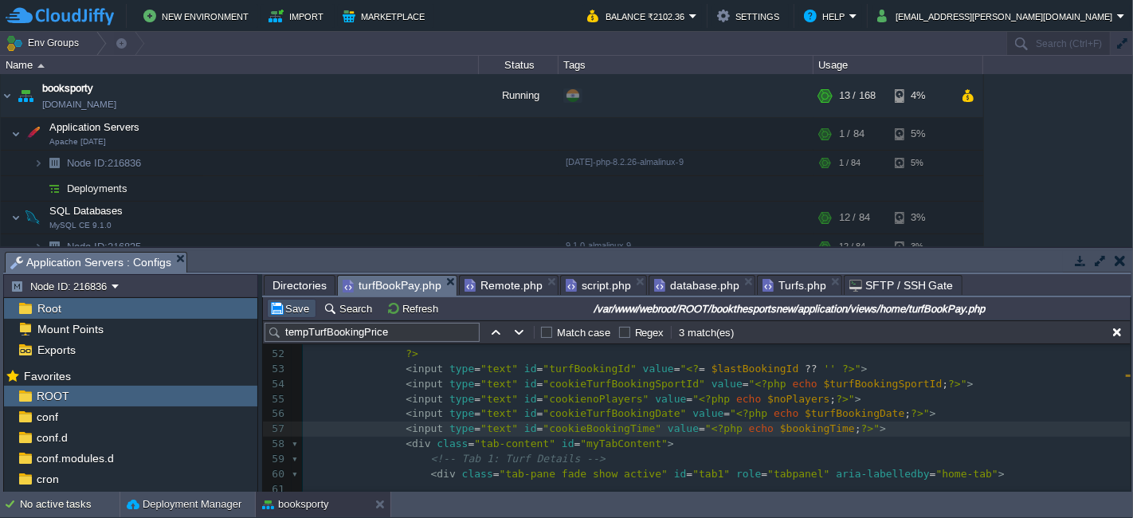
click at [304, 304] on button "Save" at bounding box center [291, 308] width 45 height 14
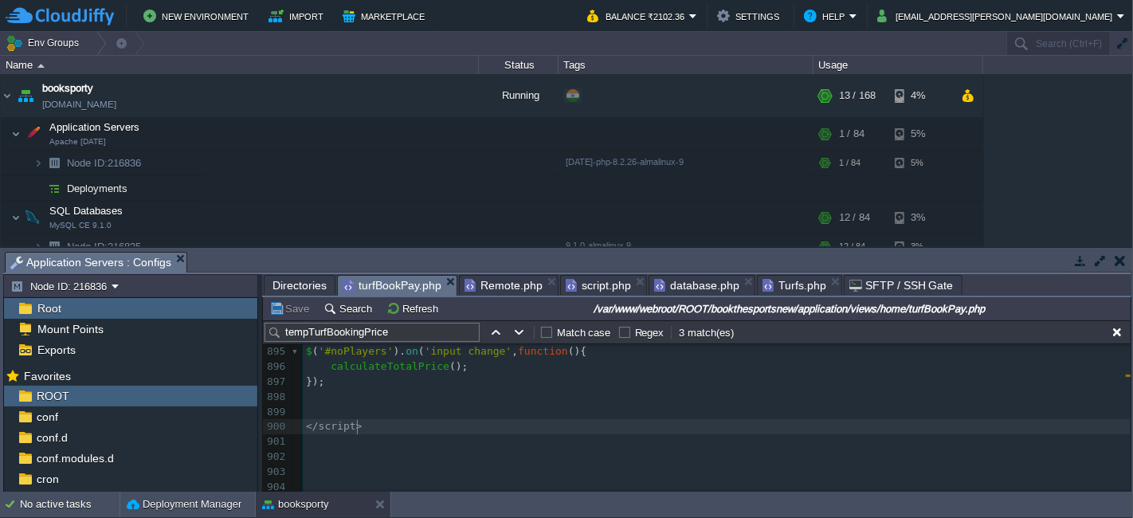
scroll to position [5, 0]
click at [599, 424] on pre "</ script >" at bounding box center [717, 426] width 828 height 15
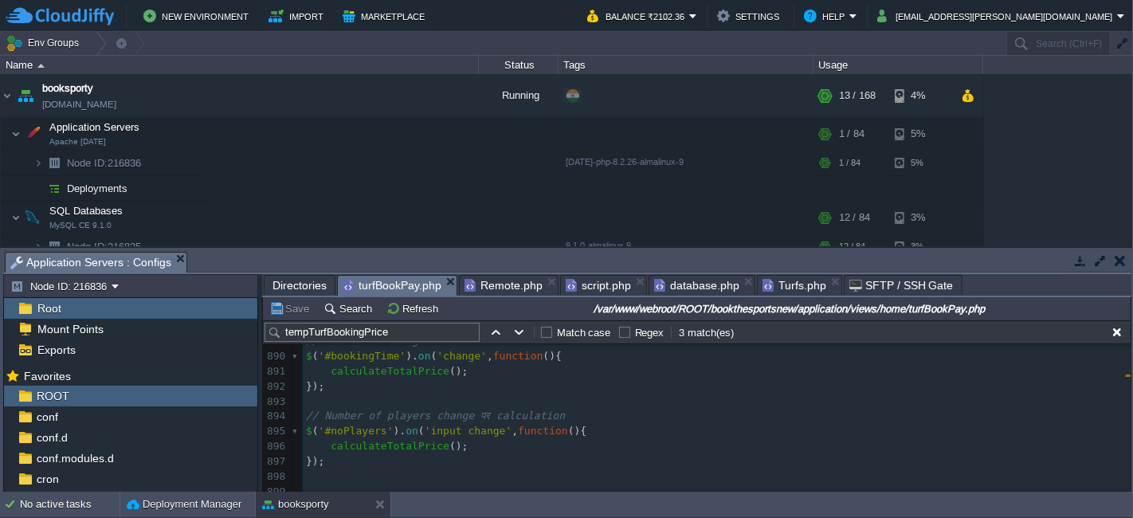
scroll to position [12570, 0]
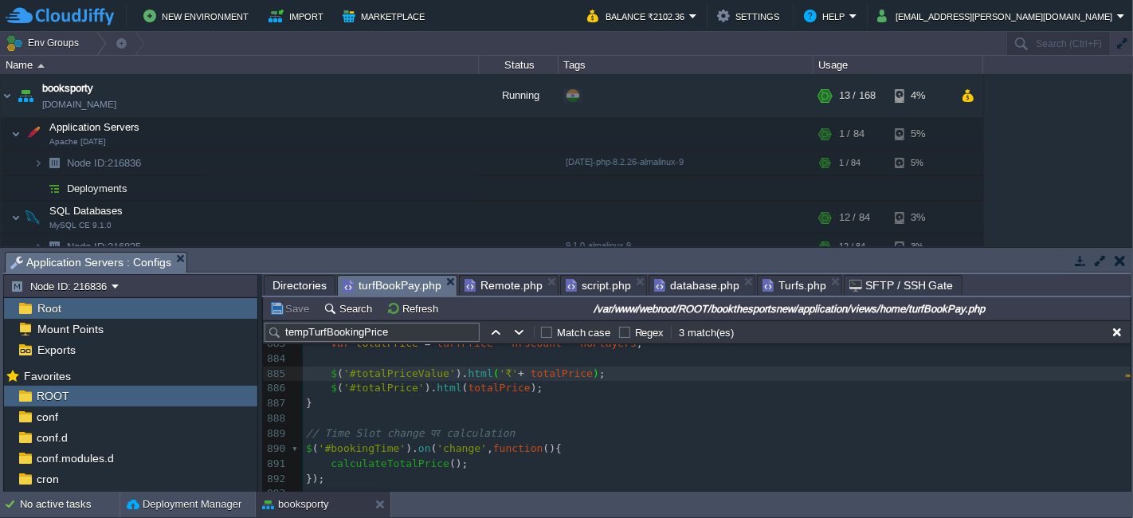
click at [439, 383] on div "xxxxxxxxxx < input type = "text" id = "cookieBookingTime" value = " <?php echo …" at bounding box center [717, 426] width 828 height 480
type textarea "val"
click at [298, 312] on button "Save" at bounding box center [291, 308] width 45 height 14
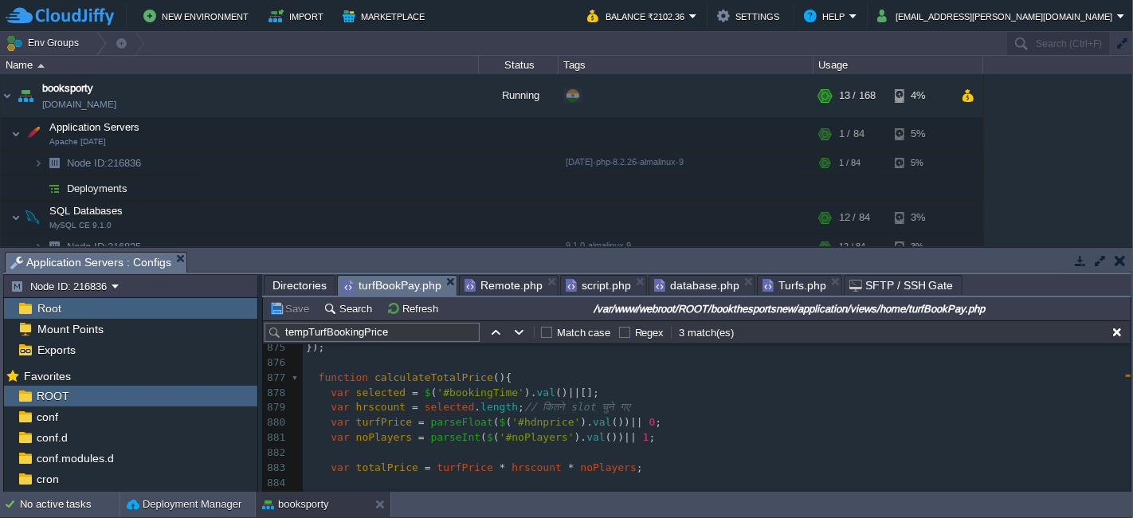
scroll to position [12480, 0]
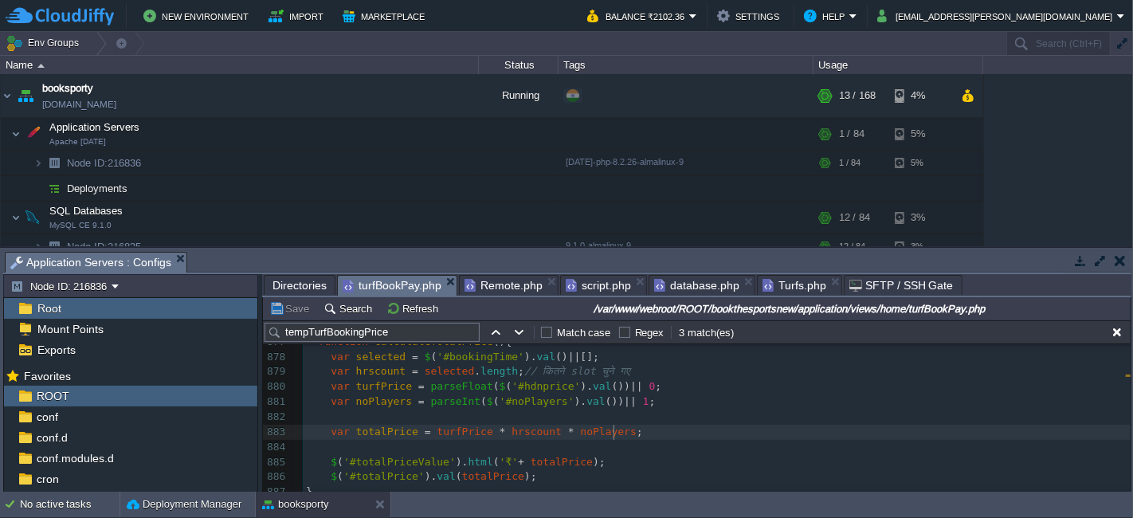
click at [695, 437] on pre "var totalPrice = turfPrice * hrscount * noPlayers ;" at bounding box center [717, 432] width 828 height 15
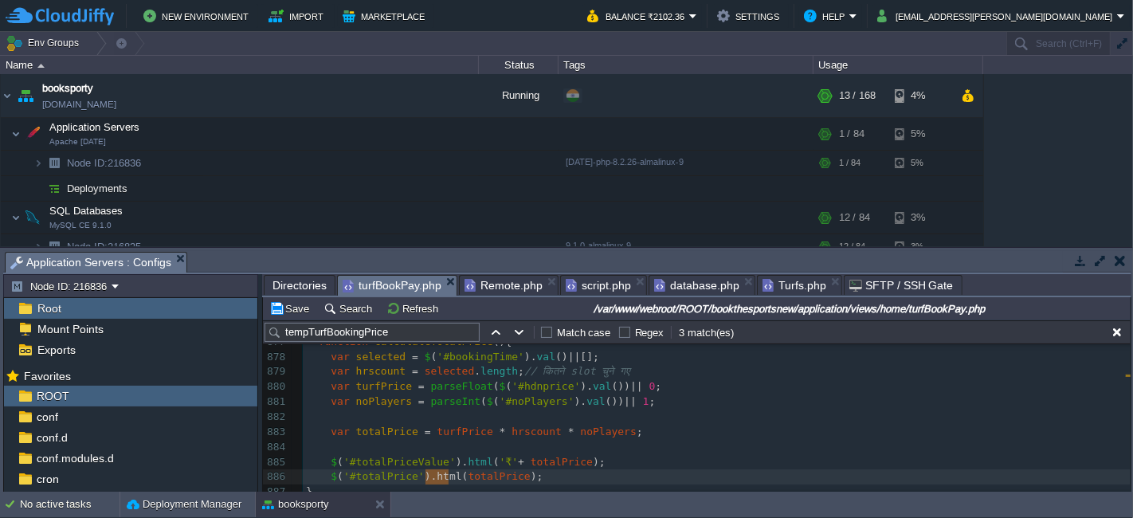
type textarea "hidden"
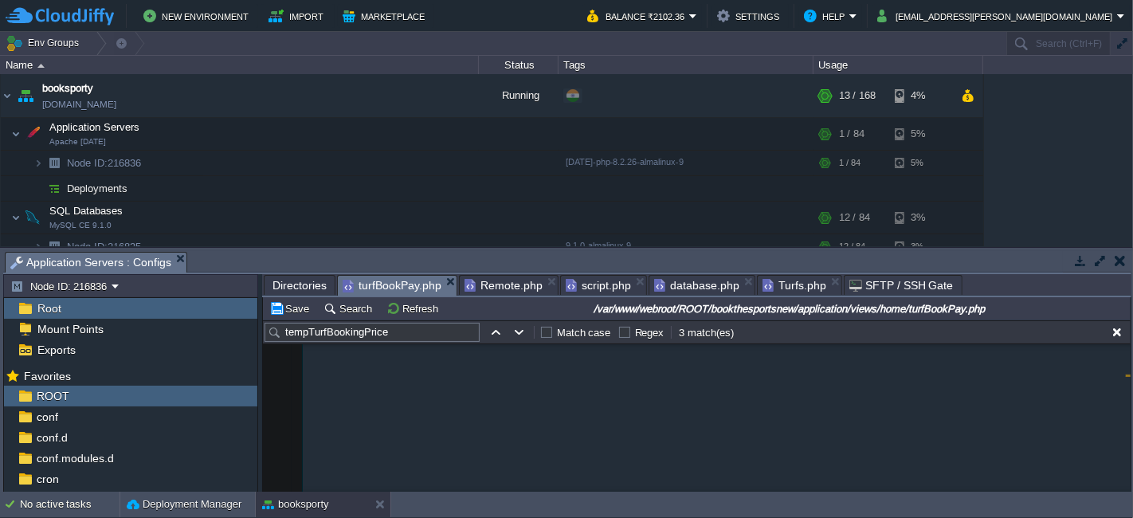
scroll to position [12474, 0]
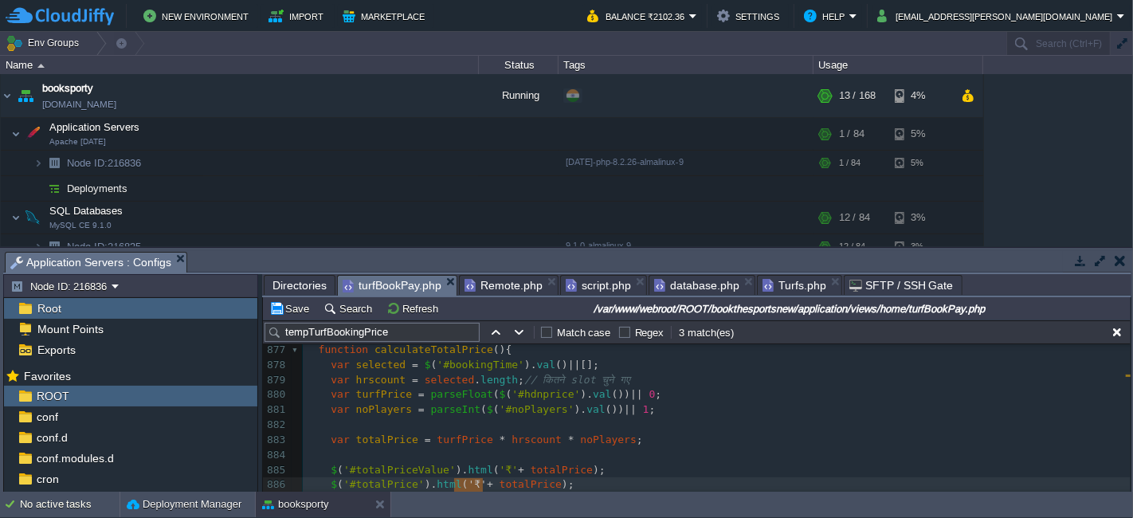
type textarea "Value"
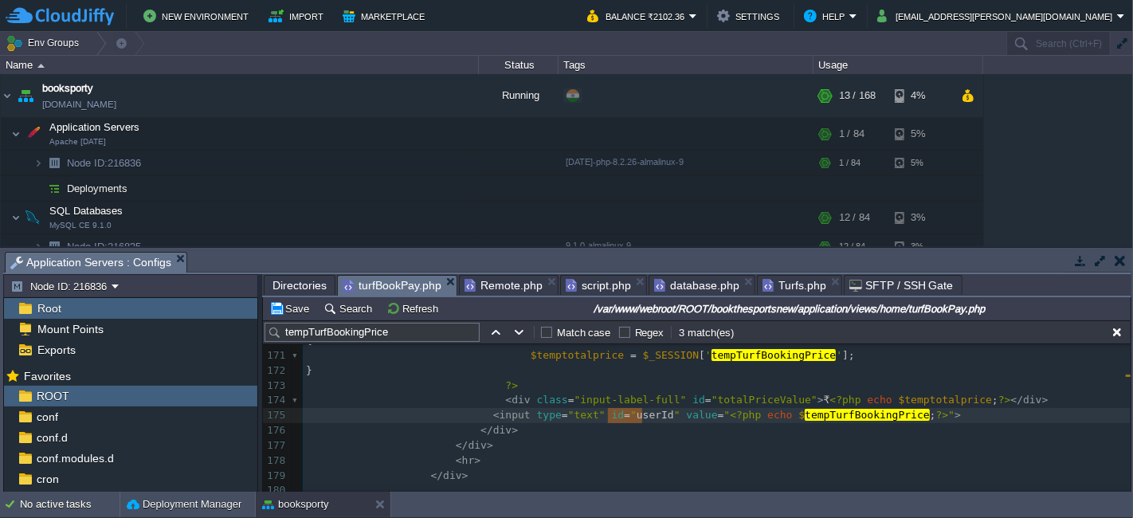
scroll to position [2663, 0]
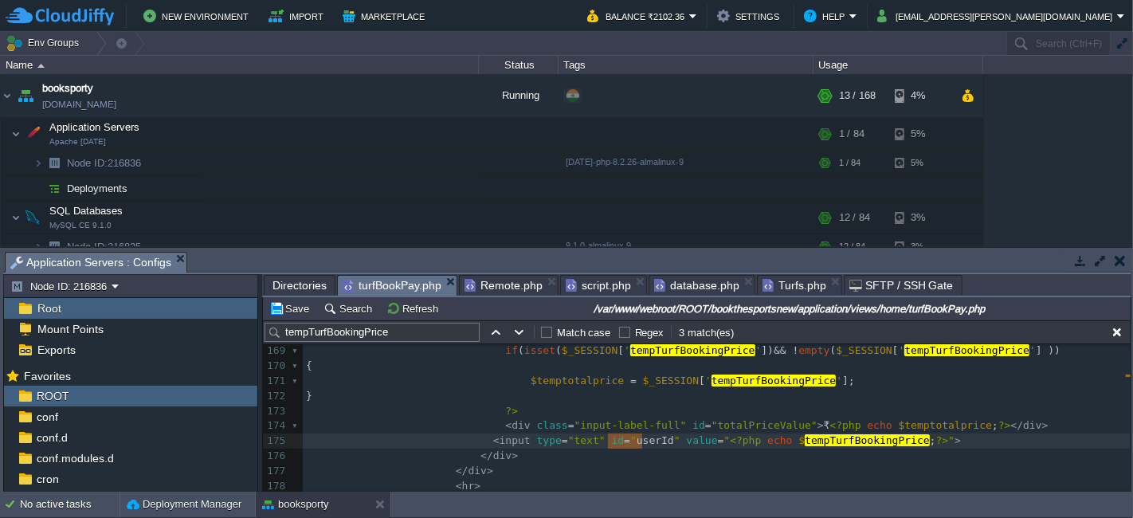
type textarea "hidden"
type textarea "$userId"
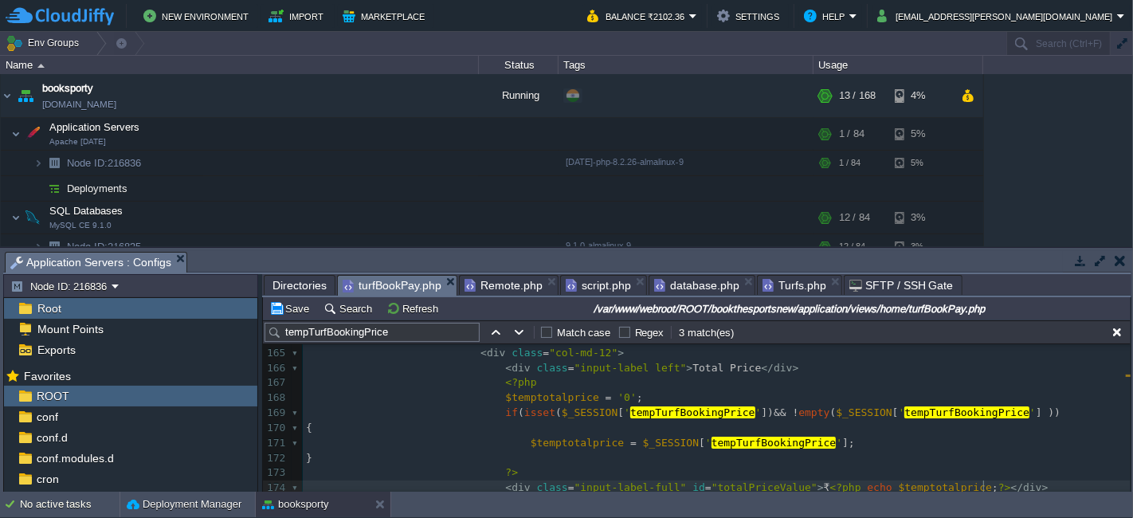
scroll to position [2574, 0]
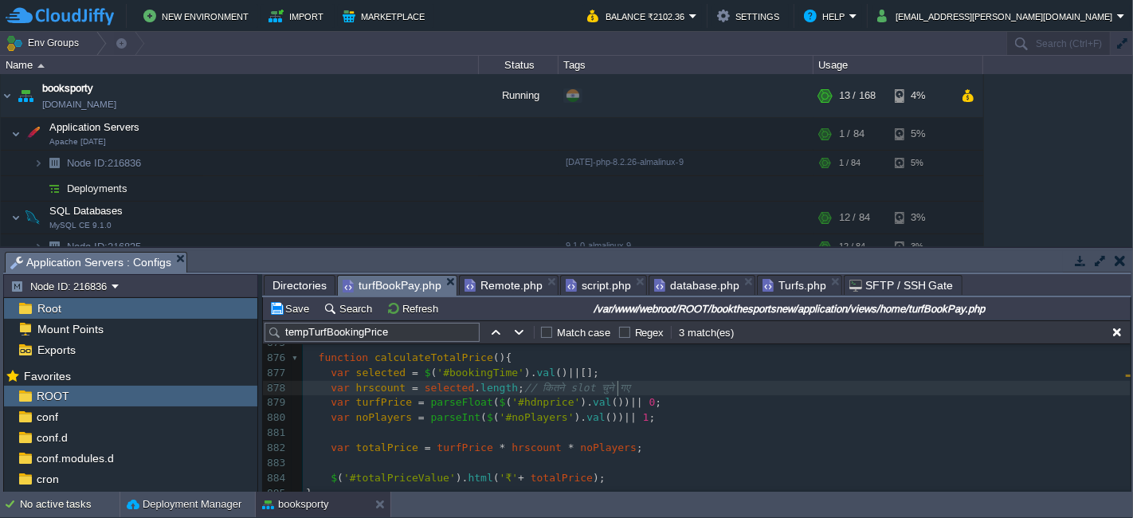
click at [637, 390] on pre "var hrscount = selected . length ; // कितने slot चुने गए" at bounding box center [717, 388] width 828 height 15
type textarea "// कितने slot चुने गए"
click at [328, 374] on div "xxxxxxxxxx < div class = "input-label-full" id = "totalPriceValue" > ₹ <?php ec…" at bounding box center [717, 410] width 828 height 691
type textarea "var selected = $('#bookingTime').val() || []; var hrscount = selected.length; v…"
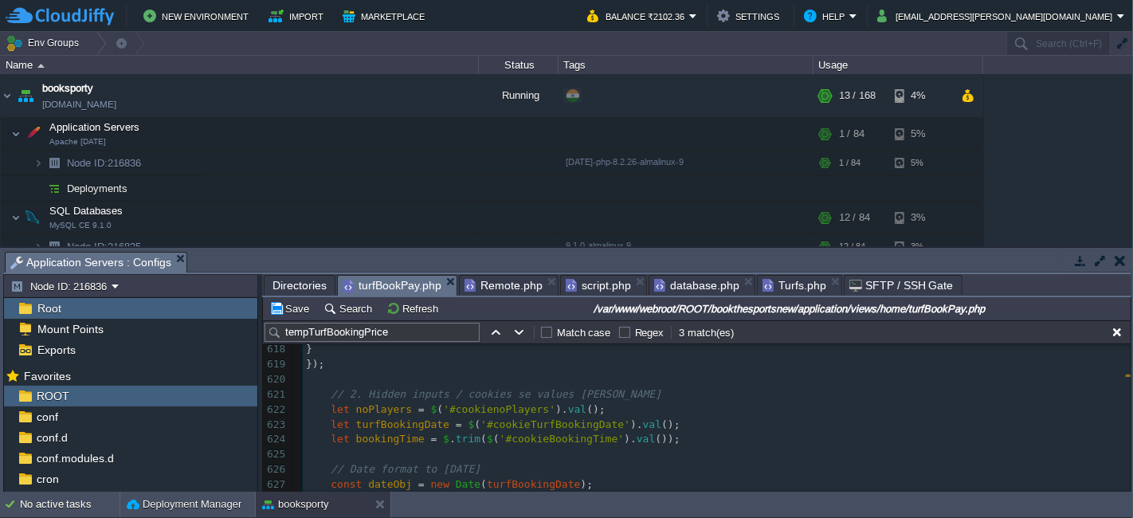
click at [665, 440] on pre "let bookingTime = $ . trim ( $ ( '#cookieBookingTime' ). val ());" at bounding box center [717, 439] width 828 height 15
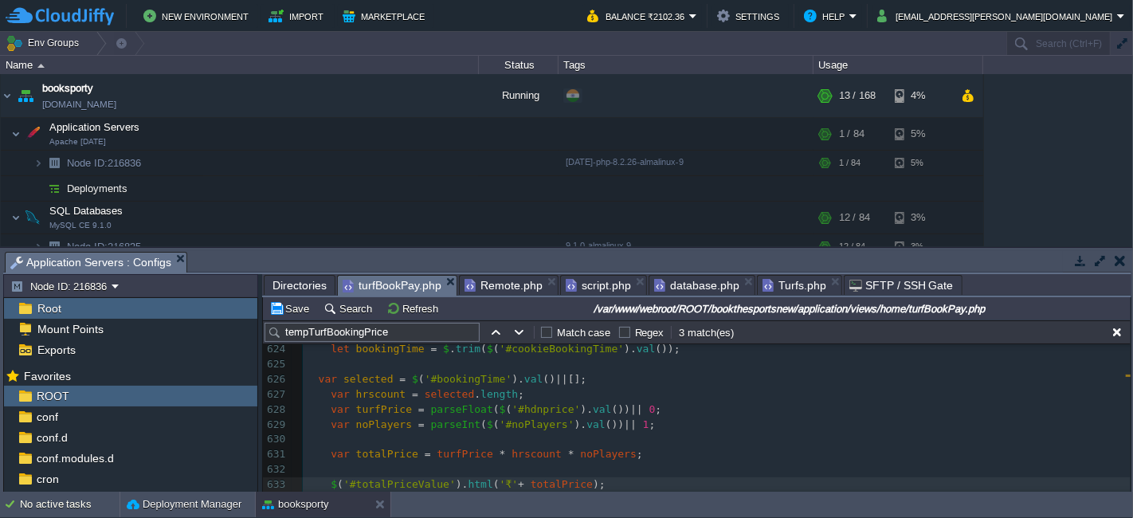
click at [314, 381] on div "xxxxxxxxxx $ ( '#totalPriceValue' ). html ( '₹' + totalPrice ); 596 ​ 597 funct…" at bounding box center [717, 297] width 828 height 751
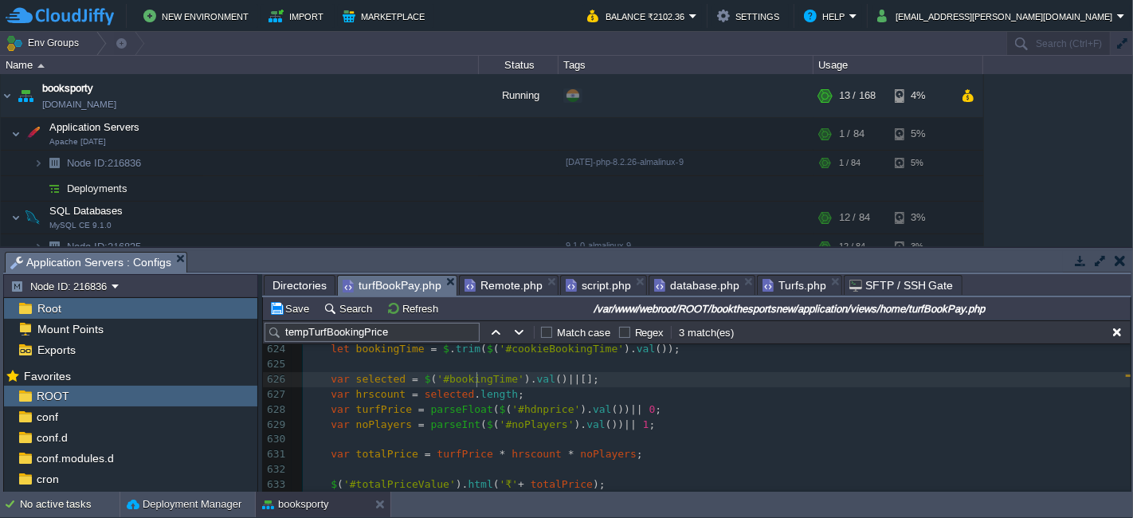
click at [474, 380] on span "'#bookingTime'" at bounding box center [481, 379] width 88 height 12
type textarea "bookingTime"
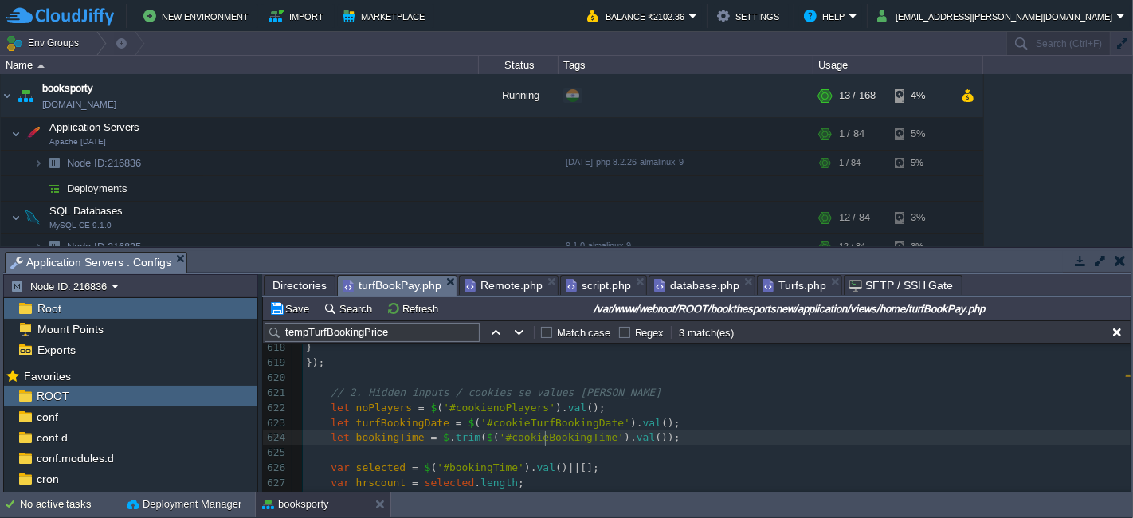
click at [543, 438] on span "'#cookieBookingTime'" at bounding box center [562, 437] width 125 height 12
type textarea "cookieBookingTime"
type textarea "bookingTime"
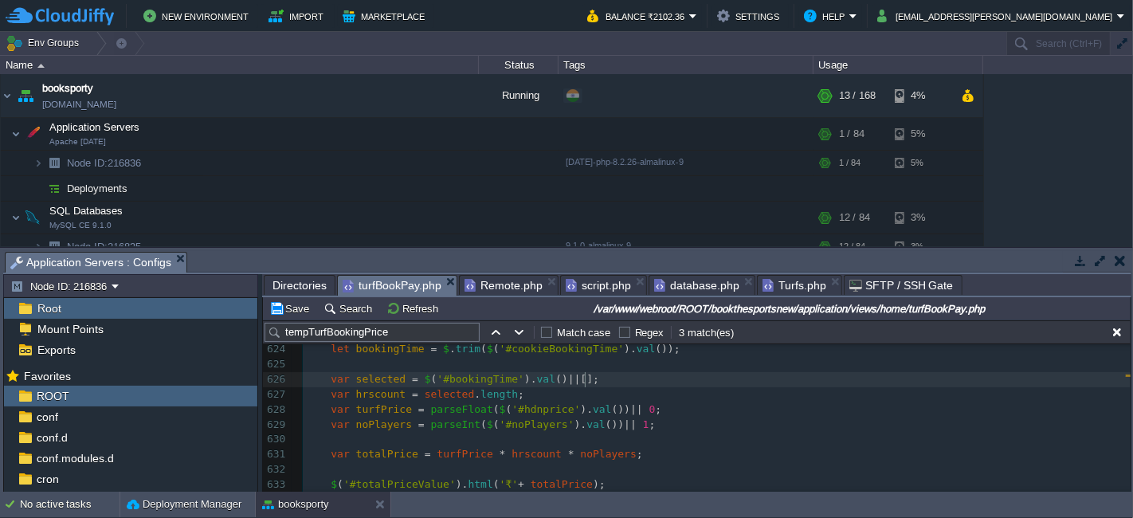
click at [589, 386] on pre "var selected = $ ( '#bookingTime' ). val () || [];" at bounding box center [717, 379] width 828 height 15
click at [362, 390] on div "xxxxxxxxxx $ ( '#totalPriceValue' ). html ( '₹' + totalPrice ); 596 ​ 597 funct…" at bounding box center [717, 297] width 828 height 751
click at [363, 394] on div at bounding box center [363, 394] width 1 height 15
type textarea "hrscount"
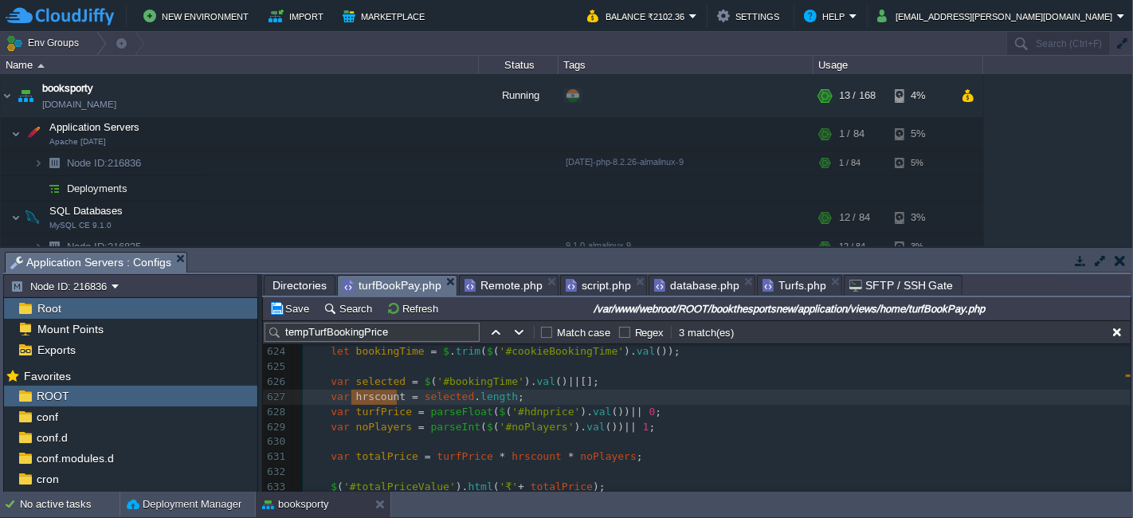
click at [378, 352] on div "xxxxxxxxxx $ ( '#totalPriceValue' ). html ( '₹' + totalPrice ); 596 ​ 597 funct…" at bounding box center [717, 299] width 828 height 751
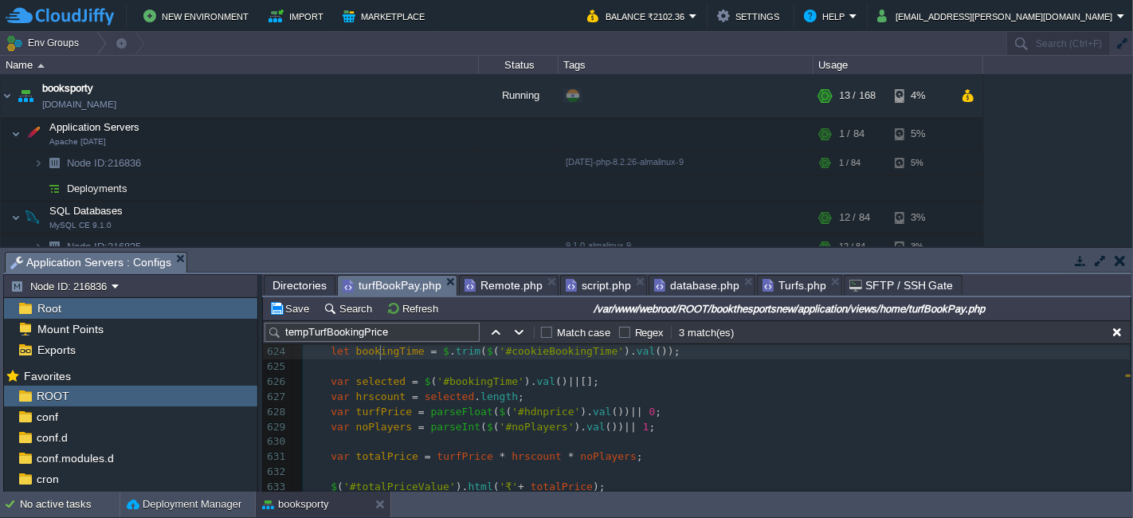
type textarea "bookingTime"
click at [525, 454] on span "hrscount" at bounding box center [537, 456] width 50 height 12
type textarea "hrscount"
click at [591, 458] on div "xxxxxxxxxx $ ( '#totalPriceValue' ). html ( '₹' + totalPrice ); 596 ​ 597 funct…" at bounding box center [717, 299] width 828 height 751
type textarea "noPlayers"
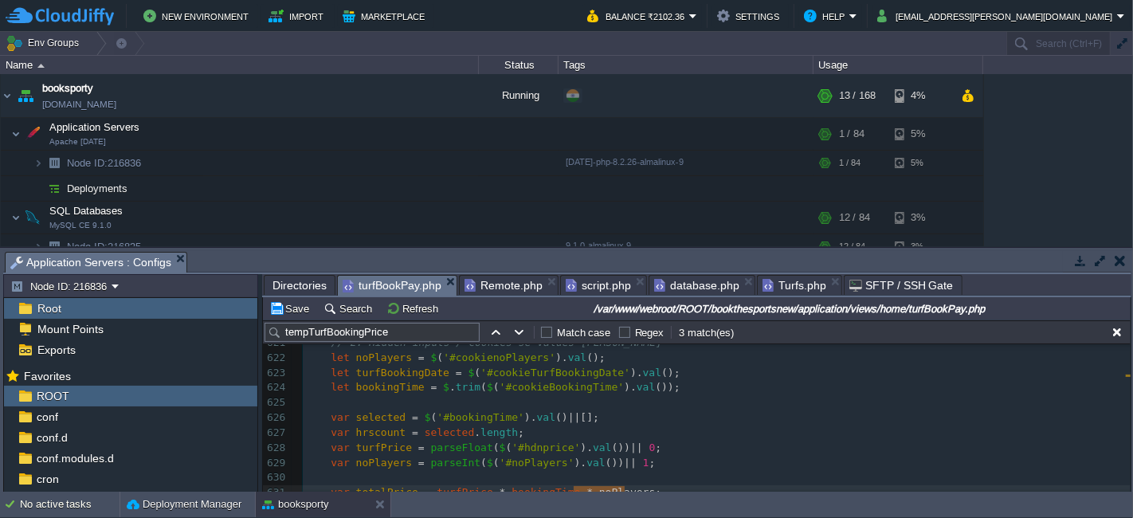
scroll to position [9616, 0]
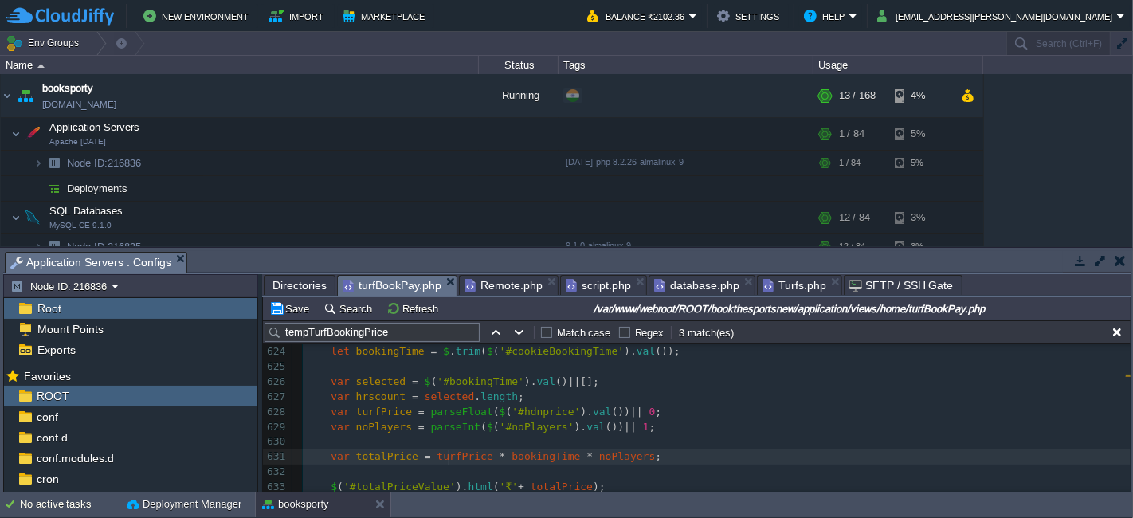
type textarea "turfPrice"
click at [327, 429] on span at bounding box center [318, 427] width 25 height 12
type textarea "var noPlayers = parseInt($('#noPlayers').val()) || 1;"
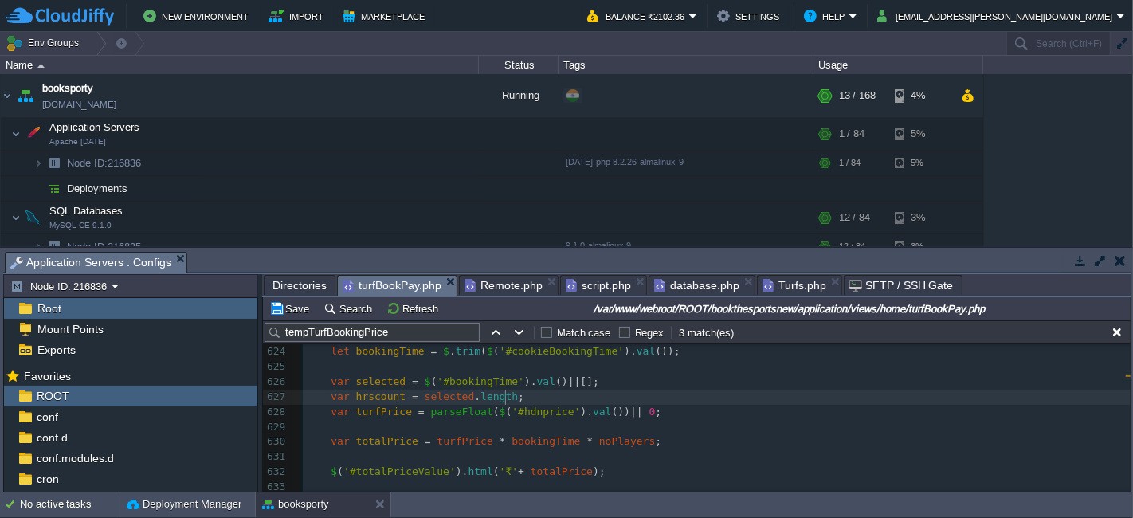
click at [517, 400] on pre "var hrscount = selected . length ;" at bounding box center [717, 397] width 828 height 15
type textarea "var selected = $('#bookingTime').val() || []; var hrscount = selected.length;"
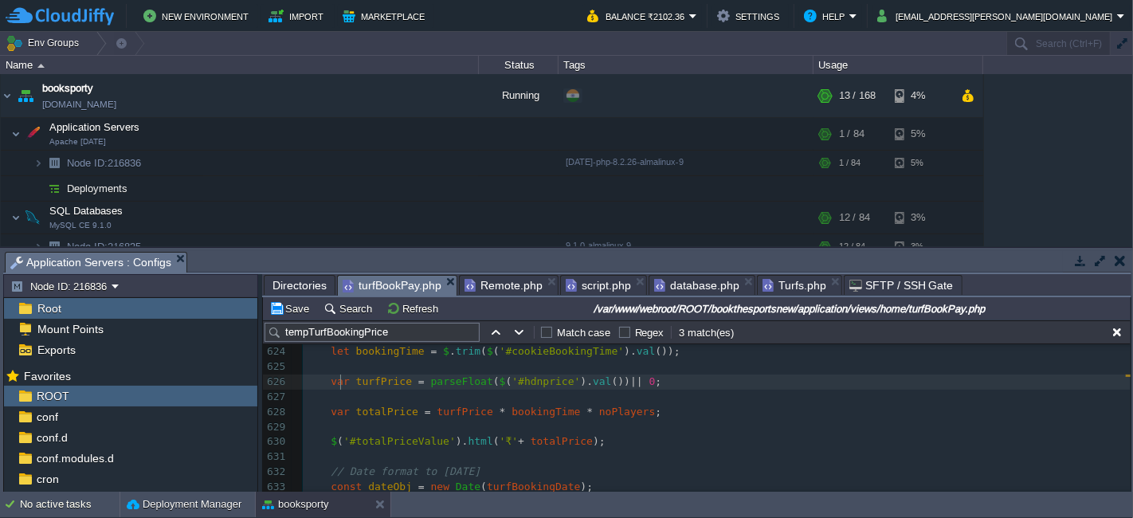
click at [339, 386] on div "xxxxxxxxxx $ ( '#totalPriceValue' ). html ( '₹' + totalPrice ); 596 ​ 597 funct…" at bounding box center [717, 277] width 828 height 706
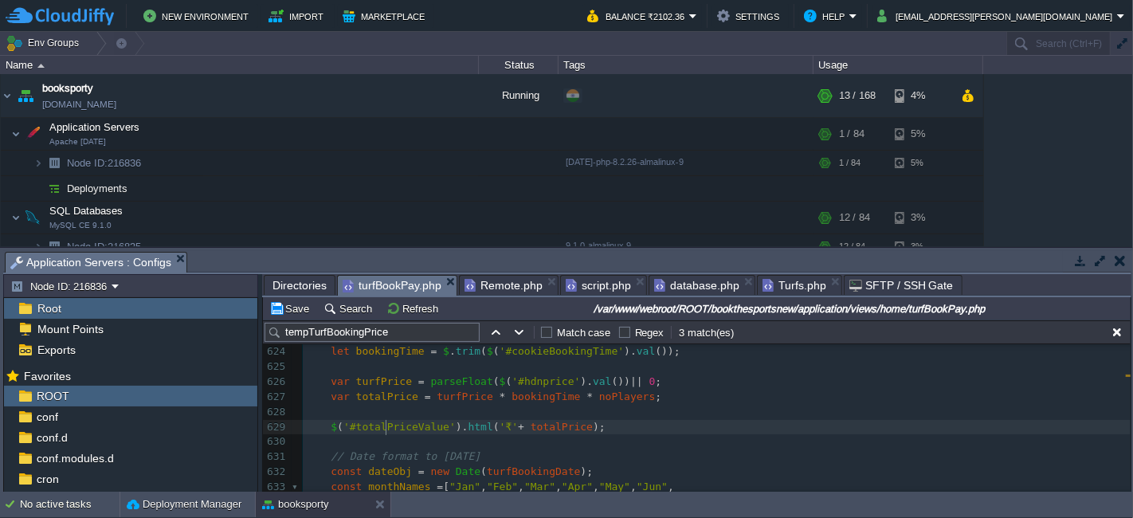
click at [386, 426] on div "xxxxxxxxxx $ ( '#totalPriceValue' ). html ( '₹' + totalPrice ); 596 ​ 597 funct…" at bounding box center [717, 277] width 828 height 706
type textarea "Value"
click at [437, 424] on span "html" at bounding box center [449, 427] width 25 height 12
type textarea "html"
type textarea "val"
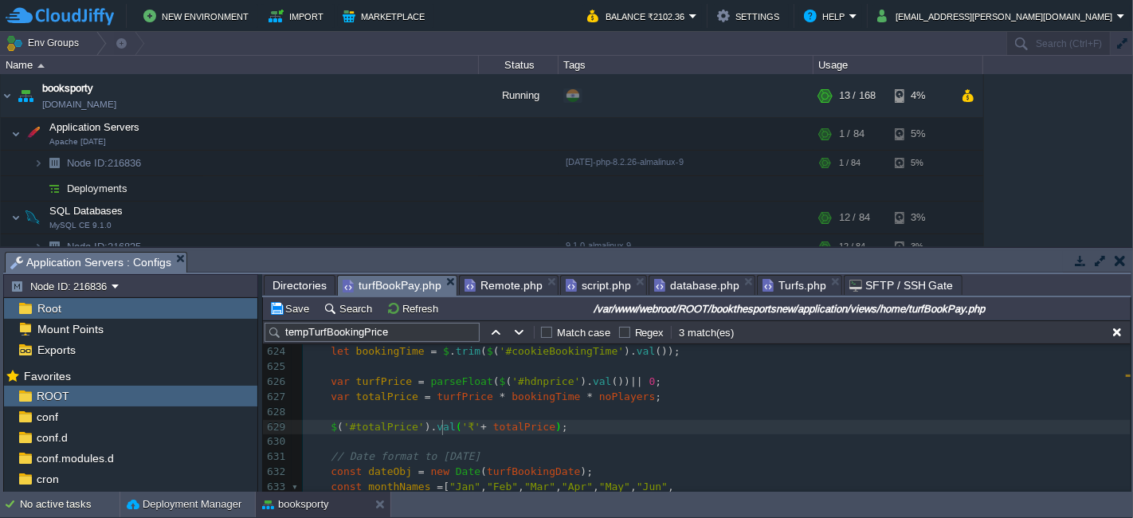
scroll to position [5, 16]
type textarea "'₹'+"
click at [406, 397] on span "totalPrice" at bounding box center [387, 396] width 62 height 12
click at [528, 351] on div "xxxxxxxxxx $ ( '#totalPriceValue' ). html ( '₹' + totalPrice ); 596 ​ 597 funct…" at bounding box center [717, 277] width 828 height 706
type textarea "cookie"
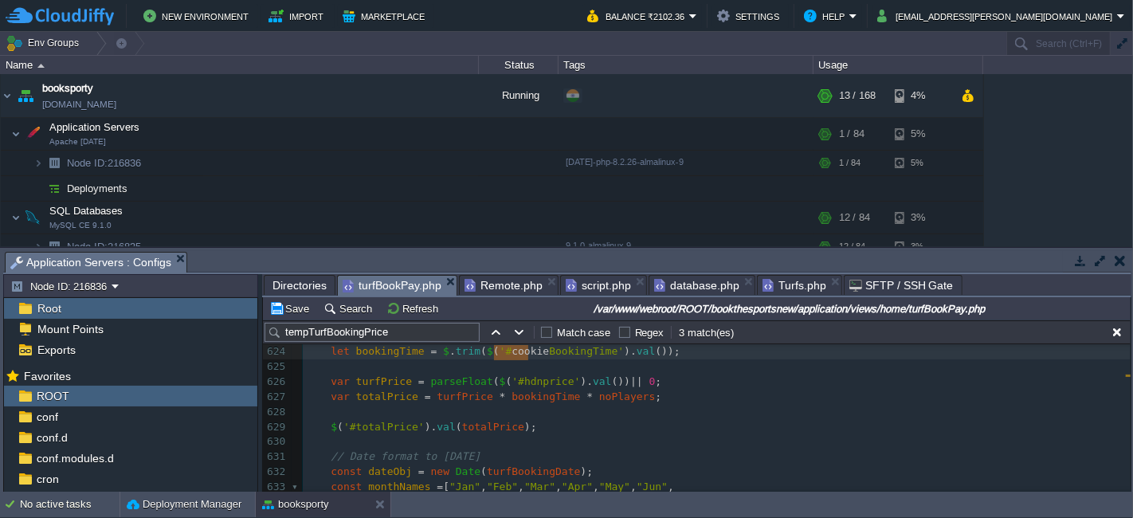
click at [351, 398] on div "xxxxxxxxxx $ ( '#totalPriceValue' ). html ( '₹' + totalPrice ); 596 ​ 597 funct…" at bounding box center [717, 277] width 828 height 706
paste textarea "t"
type textarea "t"
type textarea "T"
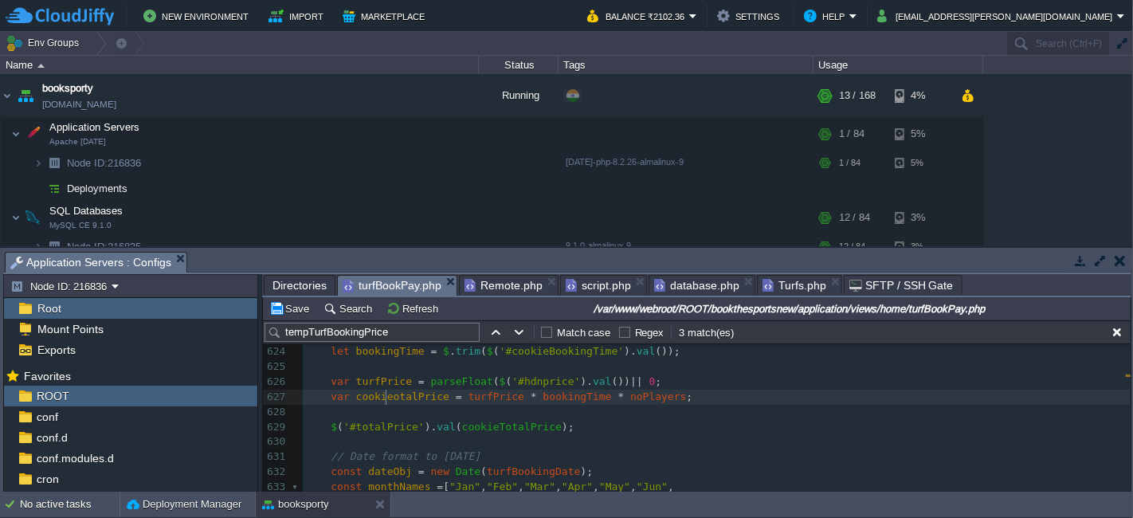
type textarea "T"
click at [378, 427] on span "'#totalPrice'" at bounding box center [383, 427] width 81 height 12
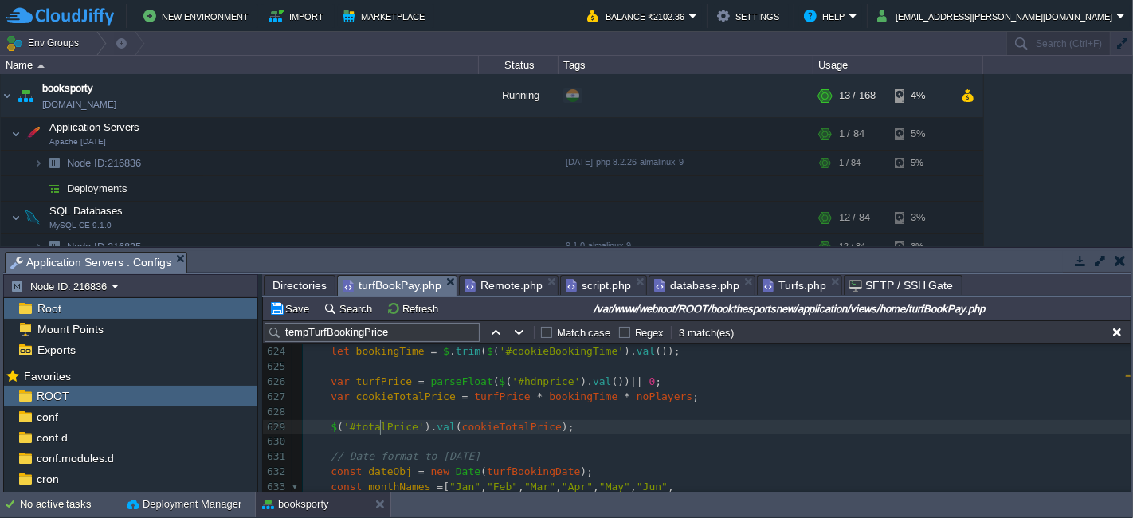
type textarea "totalPrice"
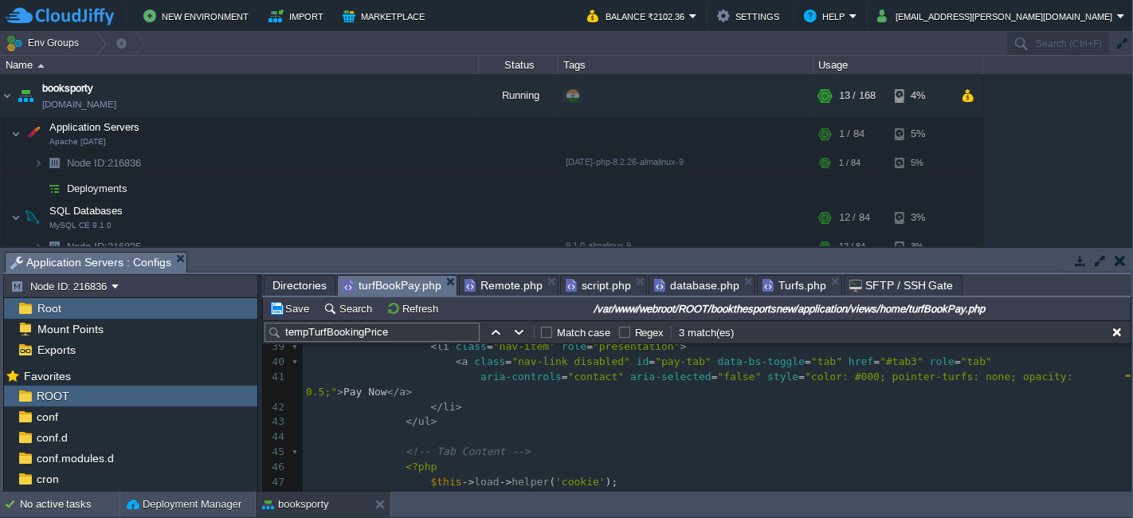
scroll to position [496, 0]
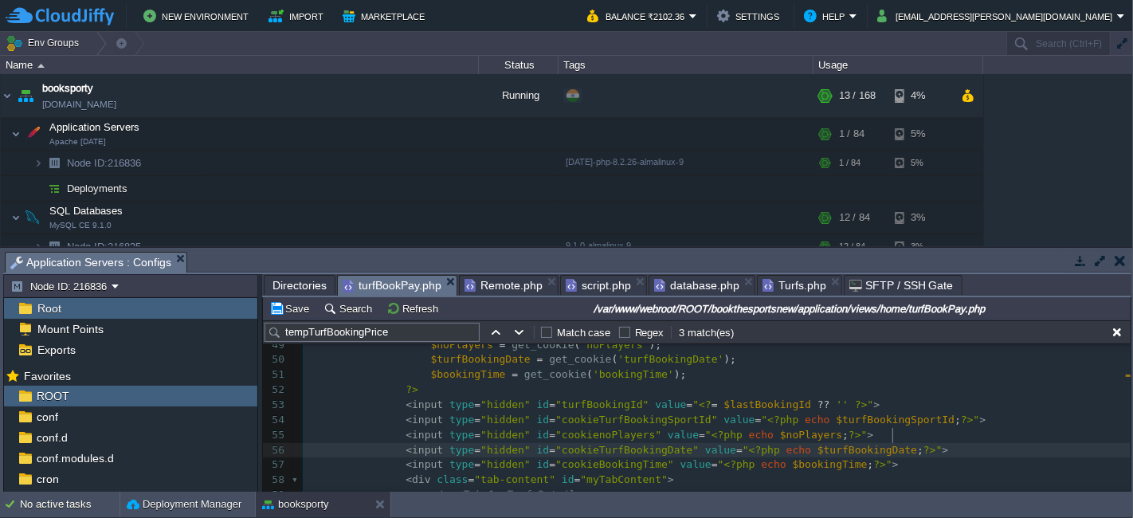
click at [900, 443] on pre "< input type = "hidden" id = "cookieTurfBookingDate" value = " <?php echo $turf…" at bounding box center [717, 450] width 828 height 15
paste textarea "<input type="hidden" id="cookieBookingTime" value="<?php echo $bookingTime;?>">"
click at [876, 457] on pre "< input type = "hidden" id = "cookieBookingTime" value = " <?php echo $bookingT…" at bounding box center [717, 464] width 828 height 15
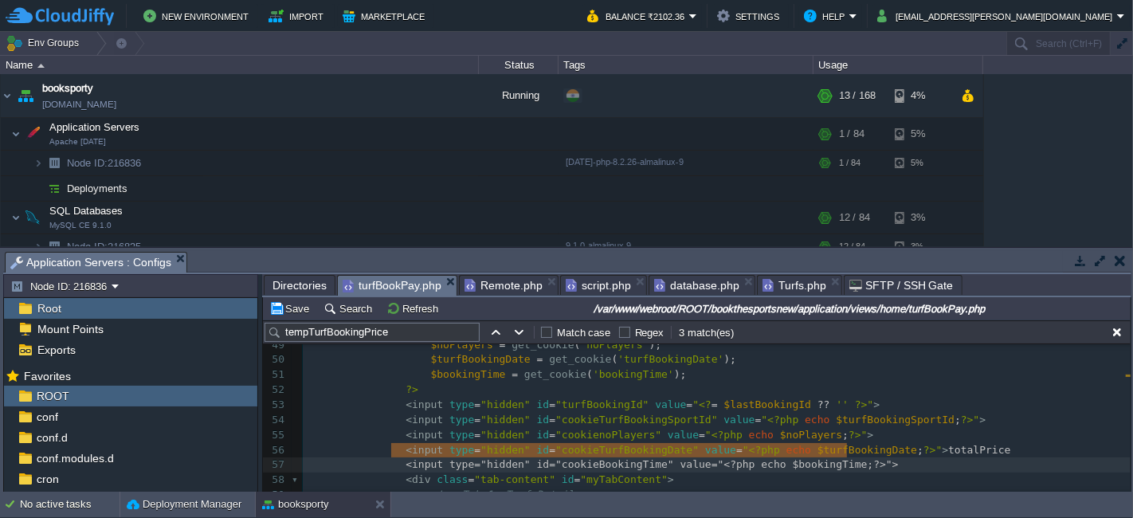
type textarea "<input type="hidden" id="cookieBookingTime" value="<?php echo $bookingTime;?>">"
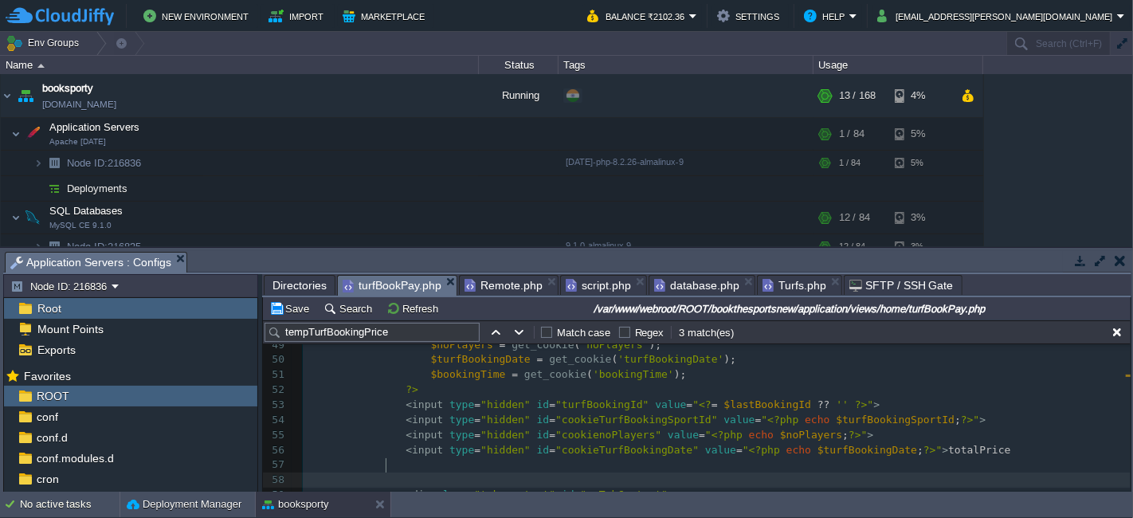
type textarea "<input type="hidden" id="cookieBookingTime" value="<?php echo $bookingTime;?>">"
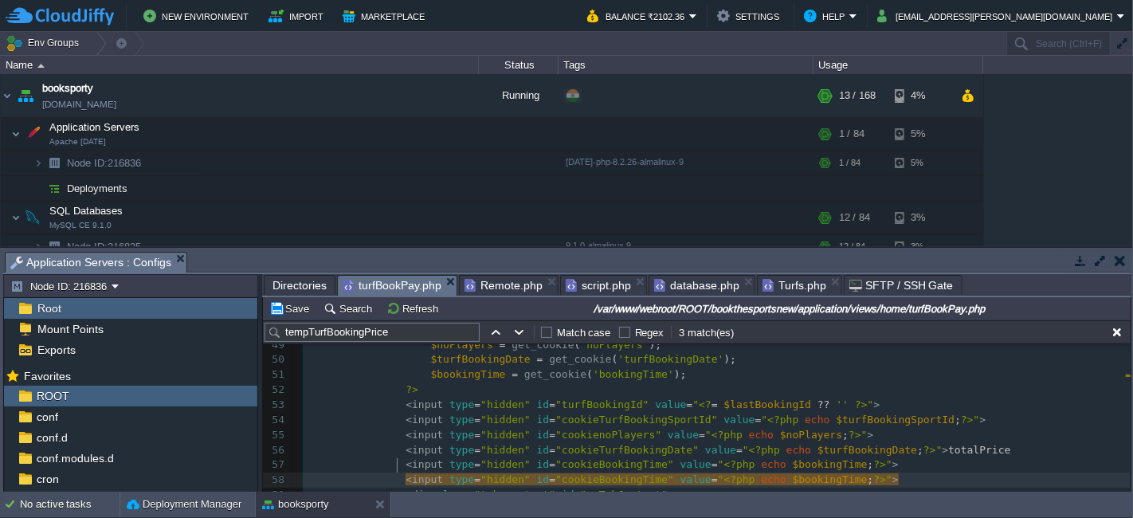
click at [948, 444] on span "totalPrice" at bounding box center [979, 450] width 62 height 12
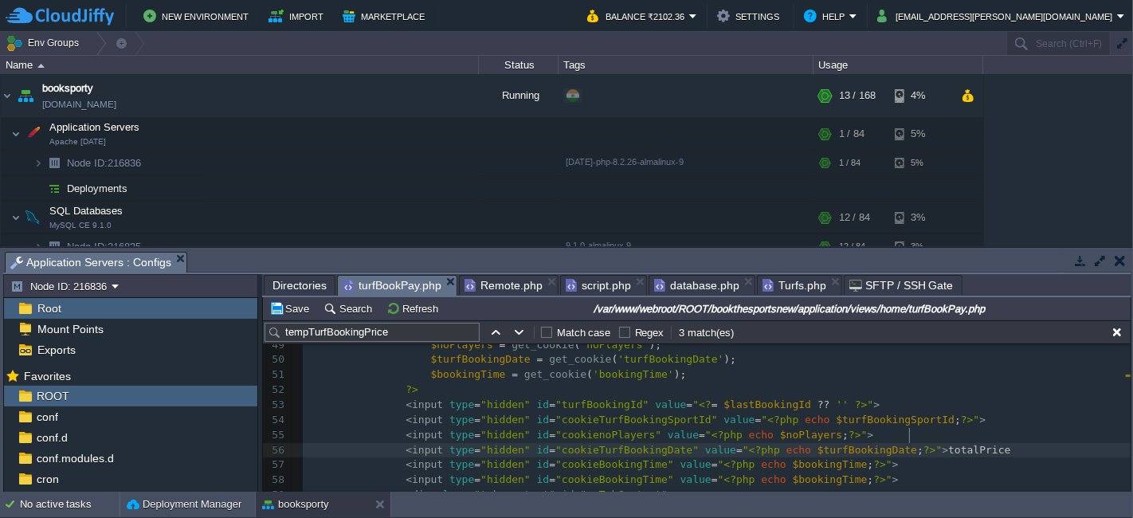
type textarea "totalPrice"
type textarea "cookieBookingTime"
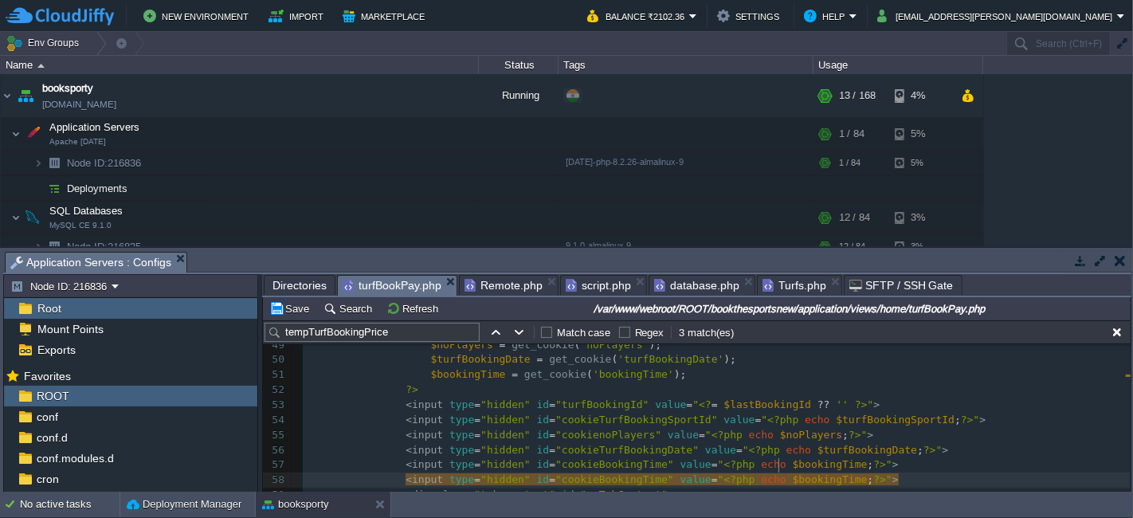
type textarea "$bookingTime"
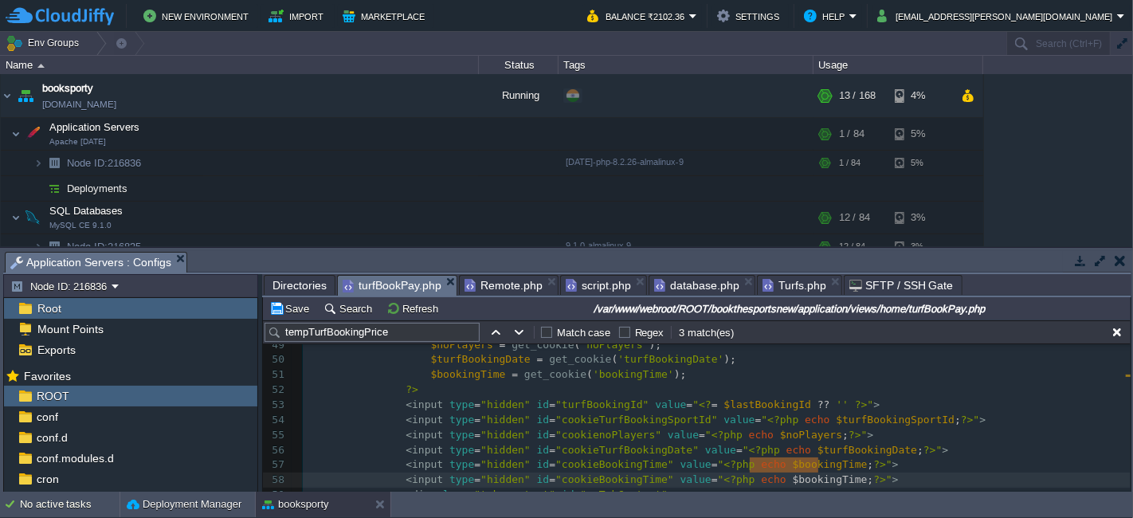
paste textarea
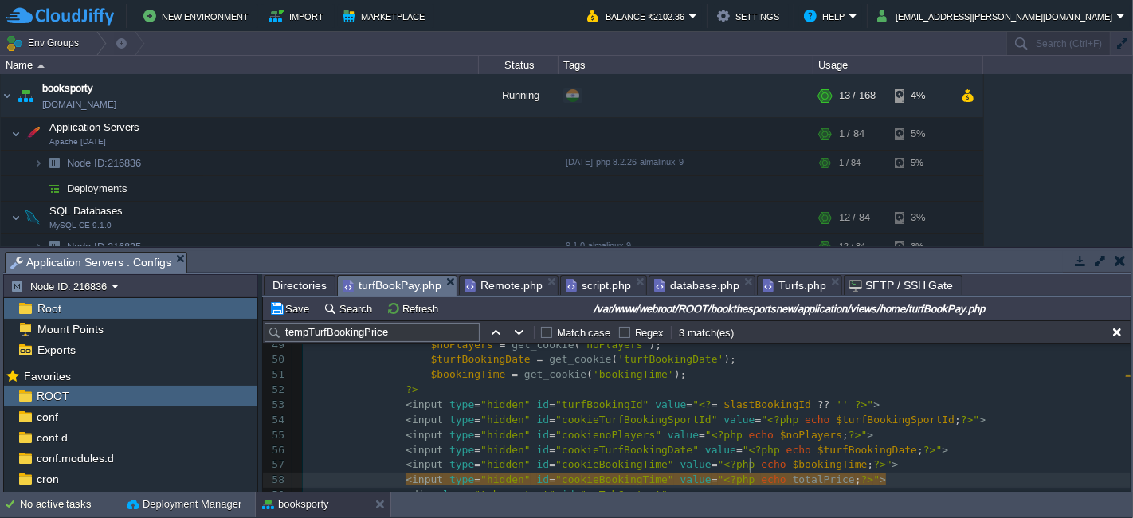
type textarea "$"
type textarea "BookingTime"
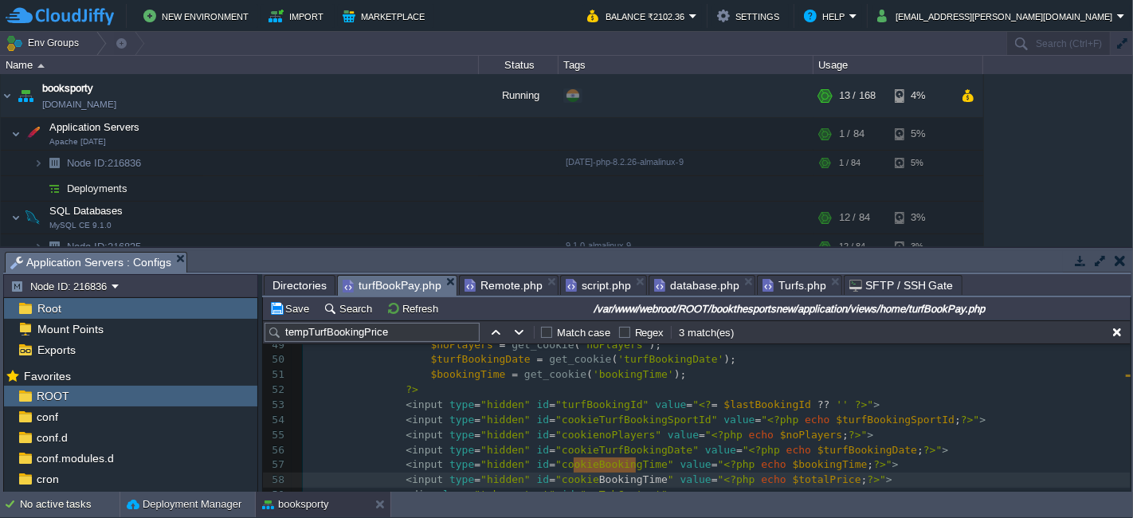
paste textarea
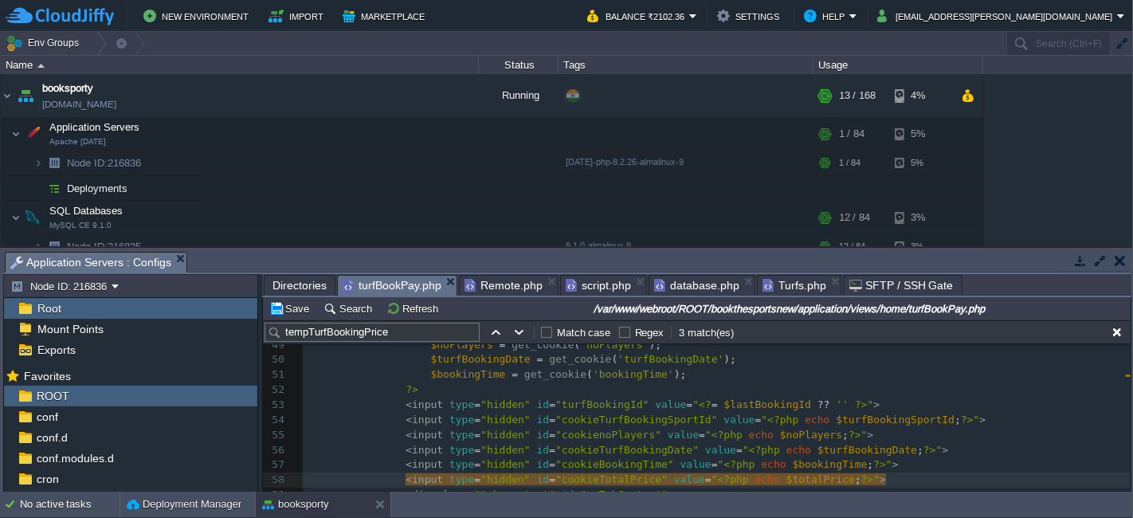
type textarea "T"
click at [287, 309] on button "Save" at bounding box center [291, 308] width 45 height 14
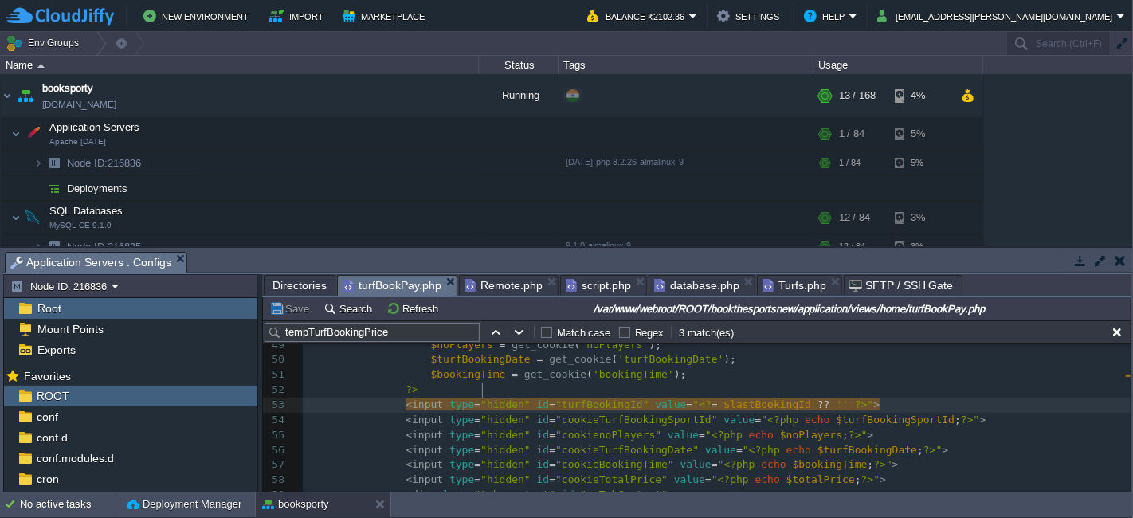
click at [483, 386] on div "xxxxxxxxxx $ ( '# totalPrice ' ). val ( cookieTotalPrice ); 40 < a class = "nav…" at bounding box center [717, 427] width 828 height 480
click at [483, 386] on div at bounding box center [482, 389] width 1 height 15
type textarea "hidden"
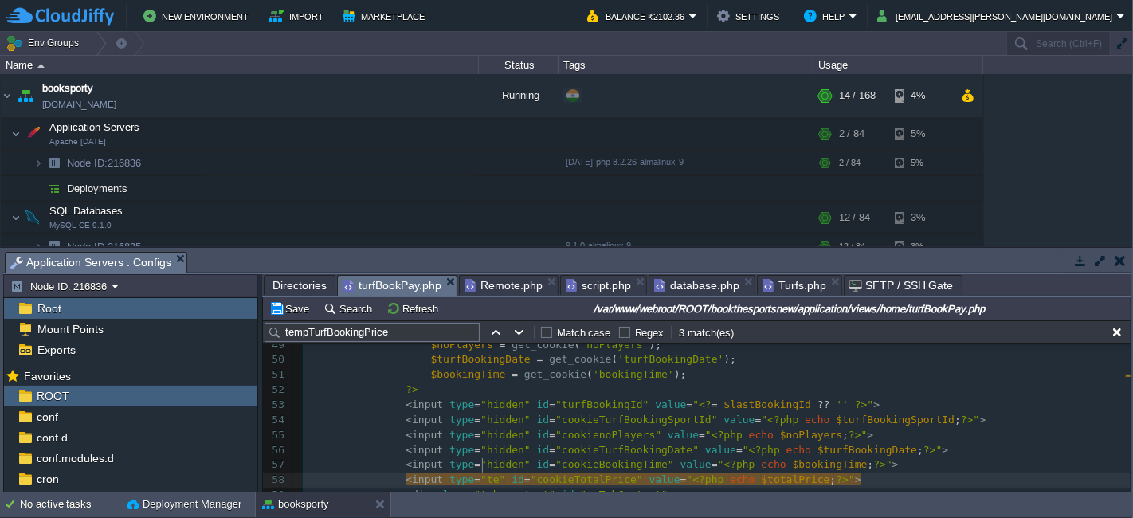
scroll to position [5, 22]
type textarea "text"
click at [300, 316] on td "Save" at bounding box center [291, 308] width 49 height 19
type textarea "hidden"
type textarea "BookingTime"
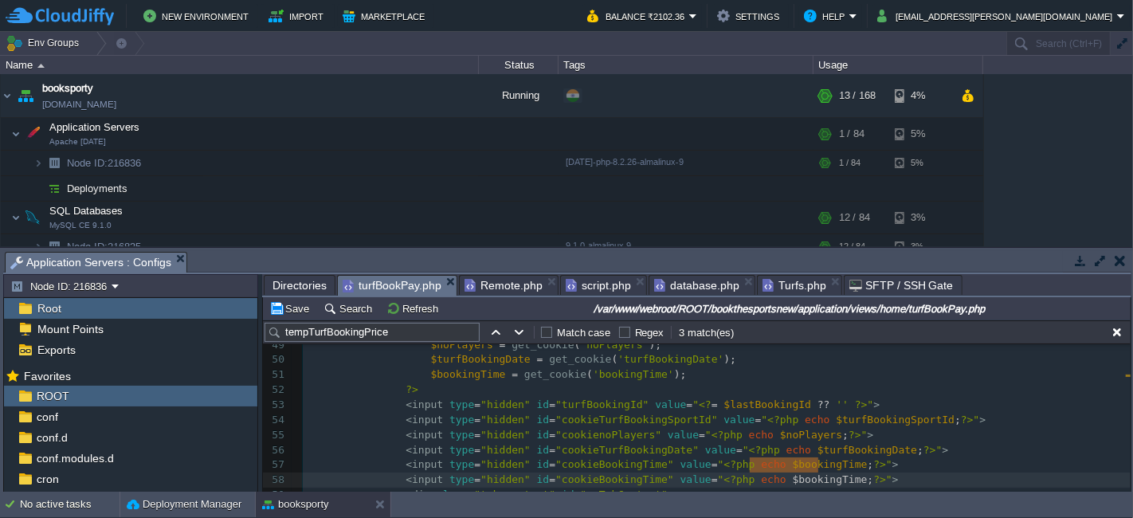
type textarea "totalPrice"
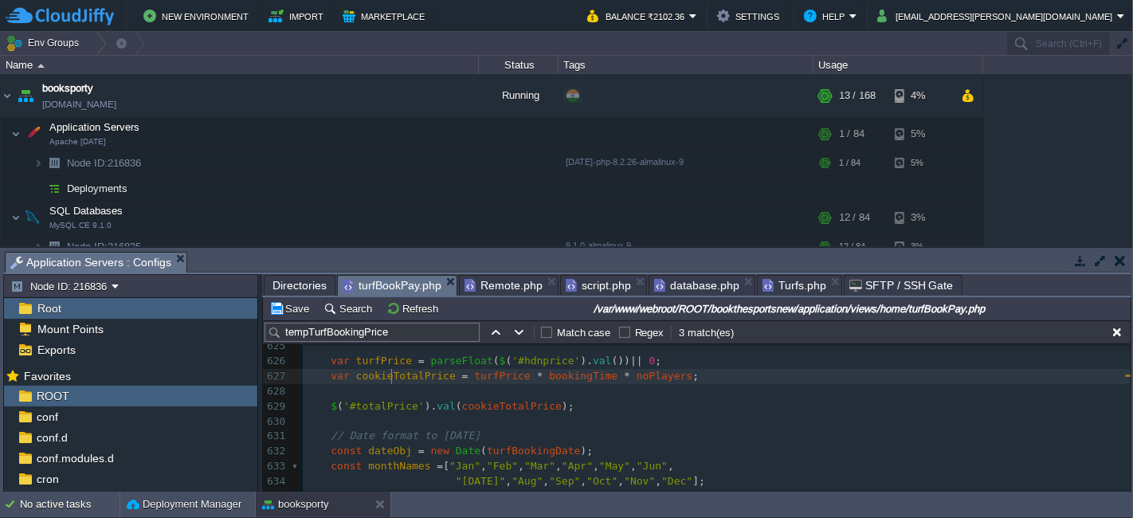
scroll to position [9618, 0]
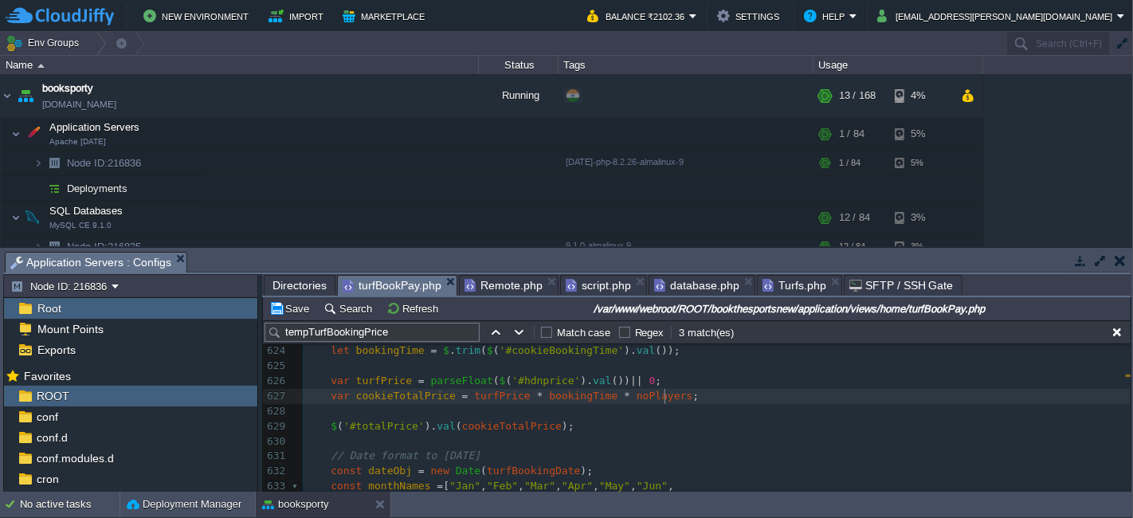
click at [684, 394] on pre "var cookieTotalPrice = turfPrice * bookingTime * noPlayers ;" at bounding box center [717, 396] width 828 height 15
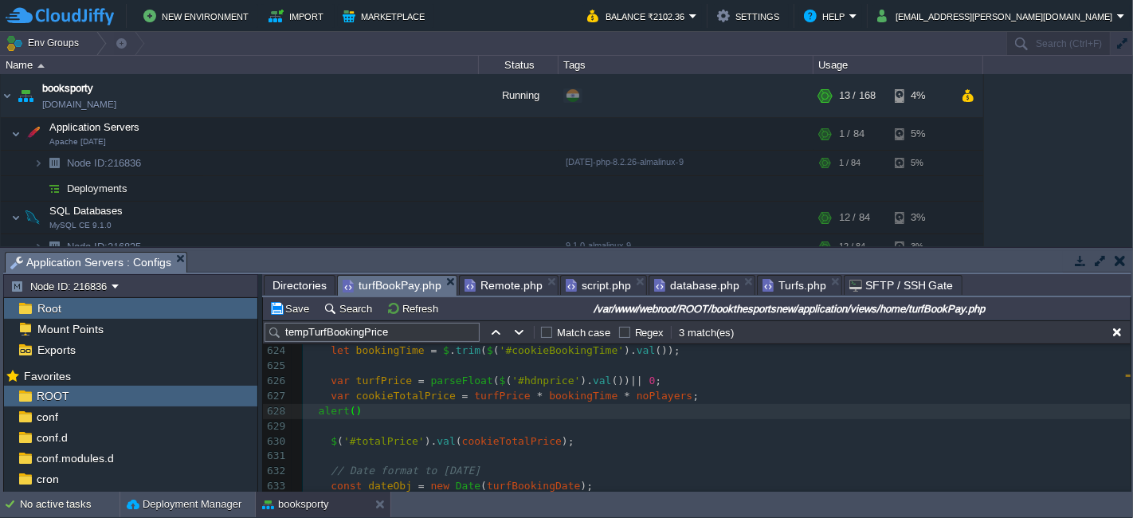
type textarea "alert();"
type textarea "cookieTotalPrice"
paste textarea
click at [281, 313] on button "Save" at bounding box center [291, 308] width 45 height 14
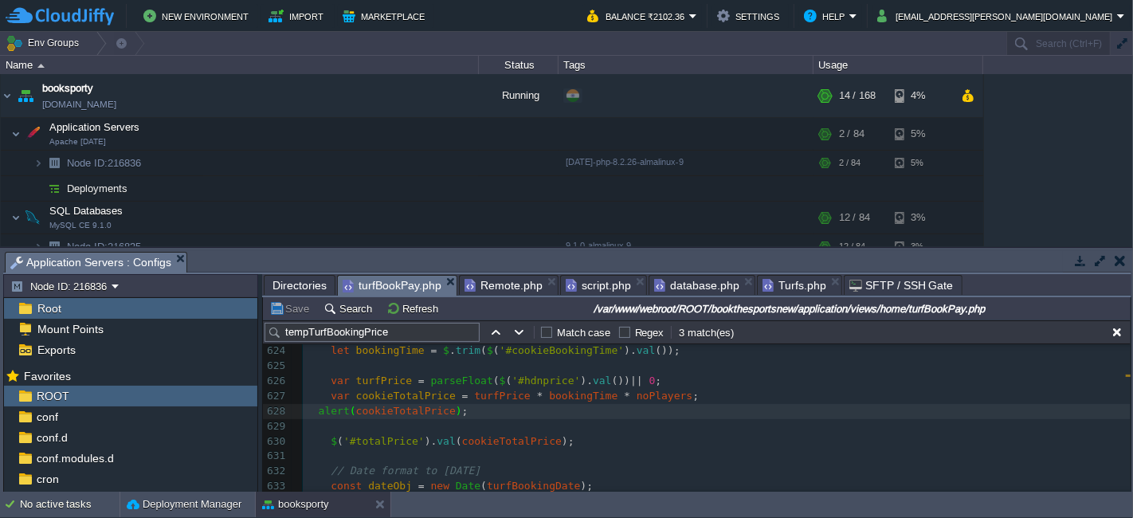
scroll to position [5, 0]
type textarea "alert(cookieTotalPrice);"
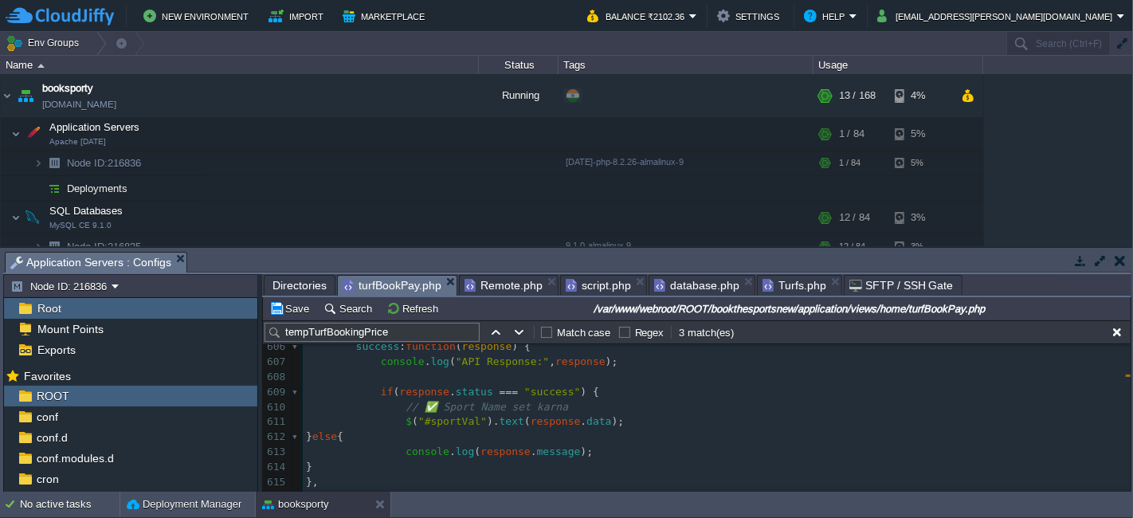
scroll to position [9440, 0]
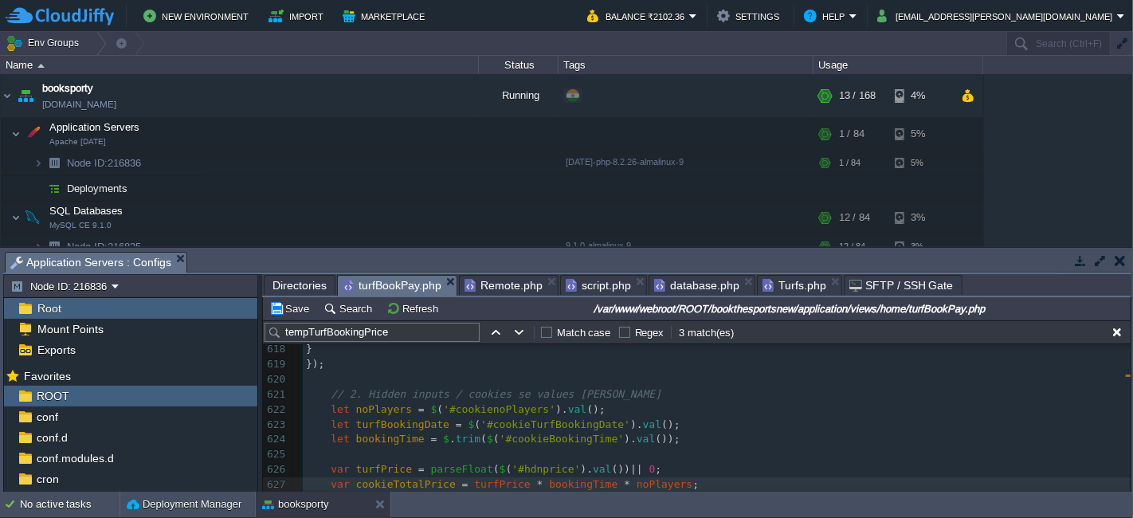
click at [327, 409] on div "xxxxxxxxxx 596 ​ 597 function paytab () { 598 var turfId = $ ( '#hdnTurfId' ). …" at bounding box center [717, 387] width 828 height 751
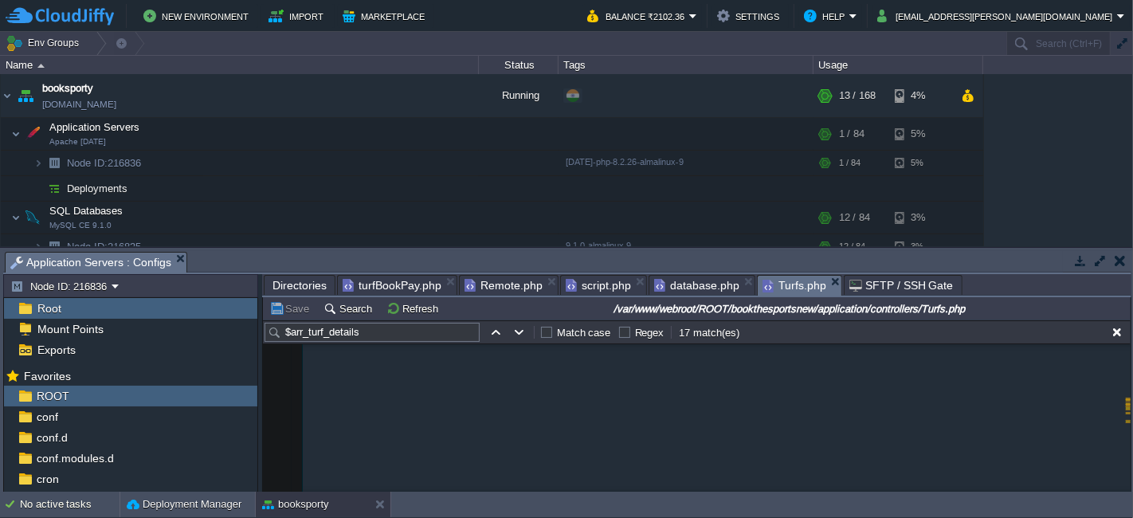
click at [771, 287] on span "Turfs.php" at bounding box center [795, 286] width 64 height 20
paste textarea "$turfData"
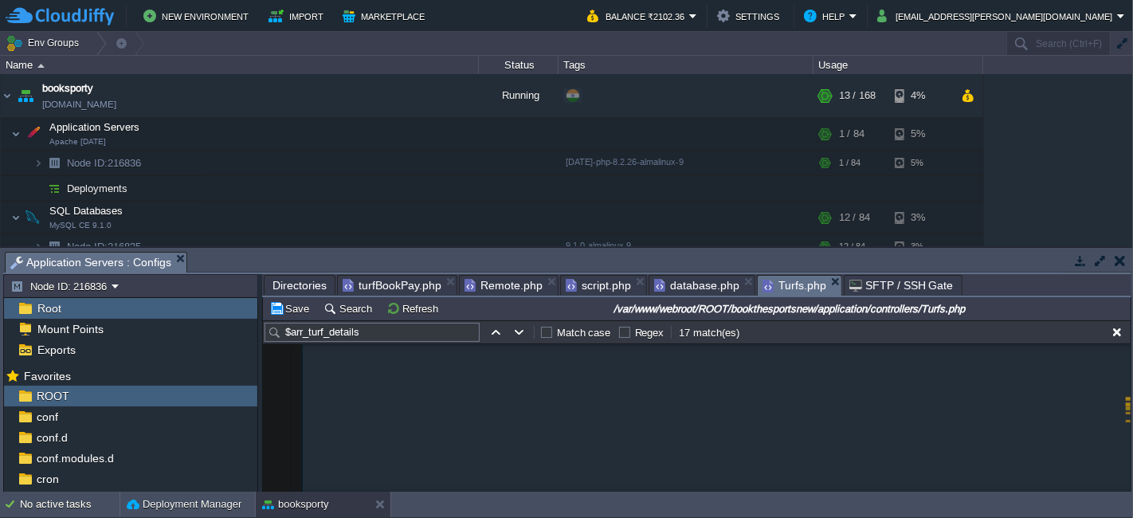
type textarea "$turfData"
type textarea "$data"
click at [294, 315] on button "Save" at bounding box center [291, 308] width 45 height 14
click at [374, 280] on span "turfBookPay.php" at bounding box center [392, 285] width 99 height 19
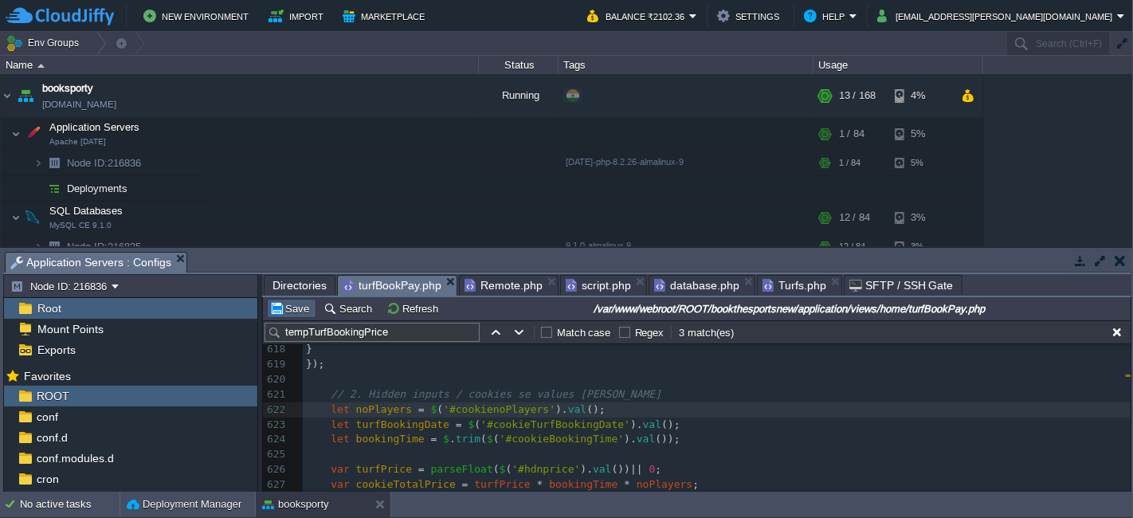
click at [280, 308] on button "Save" at bounding box center [291, 308] width 45 height 14
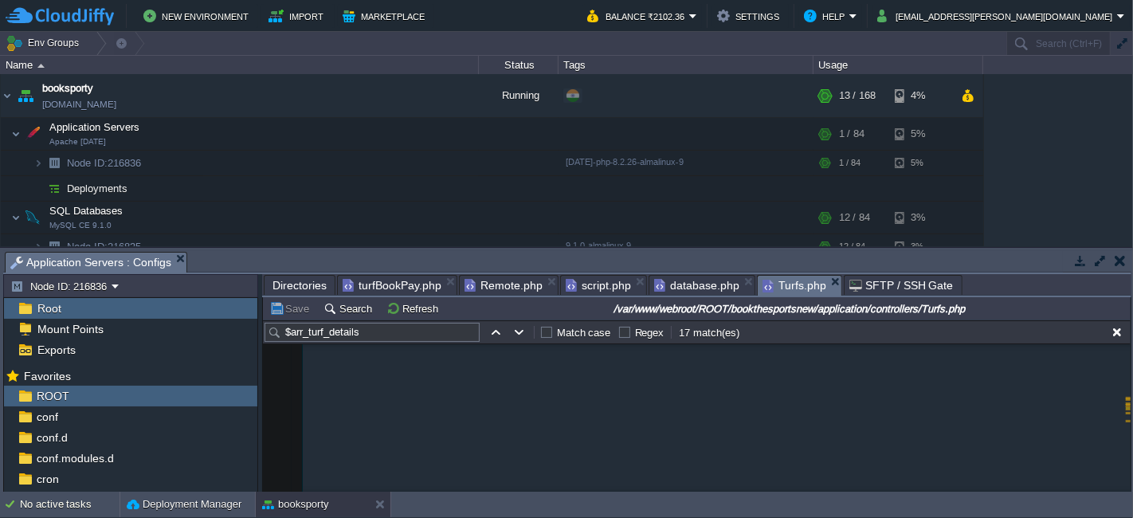
click at [782, 280] on span "Turfs.php" at bounding box center [795, 286] width 64 height 20
type textarea "$sportsNames = $turfData['sportsNames'];"
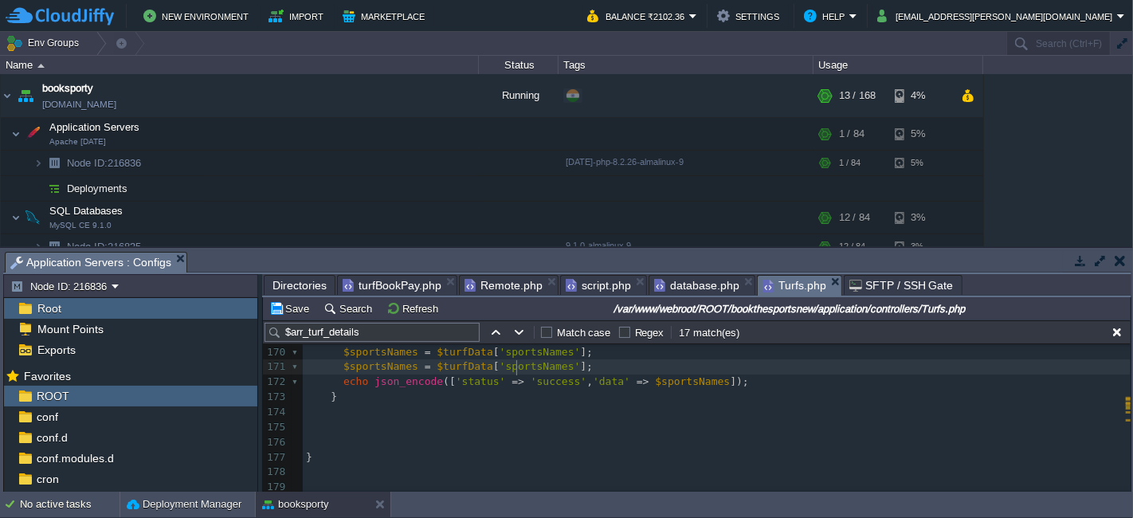
click at [519, 362] on div "x $arr_turf_details [ 'arr_turf_facilities' ] = $arr_turf_facilities = $this ->…" at bounding box center [717, 202] width 828 height 586
type textarea "sportsNames"
paste textarea
click at [367, 360] on div "x $arr_turf_details [ 'arr_turf_facilities' ] = $arr_turf_facilities = $this ->…" at bounding box center [717, 202] width 828 height 586
type textarea "$sportsNames"
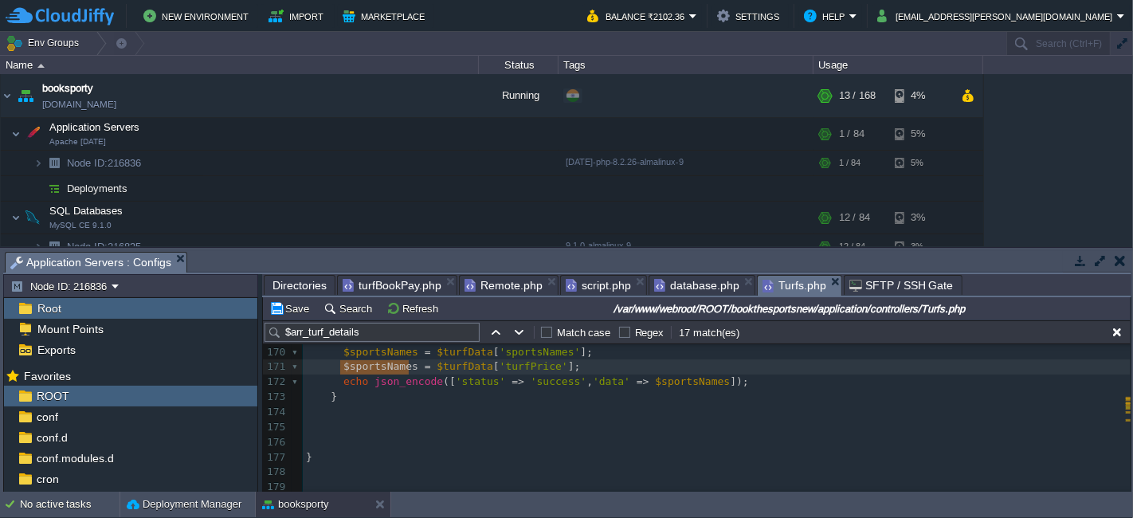
paste textarea
click at [343, 361] on span "turfPrice" at bounding box center [371, 366] width 56 height 12
type textarea "$"
click at [563, 382] on pre "echo json_encode ([ 'status' => 'success' , 'data' => $sportsNames ]);" at bounding box center [717, 381] width 828 height 15
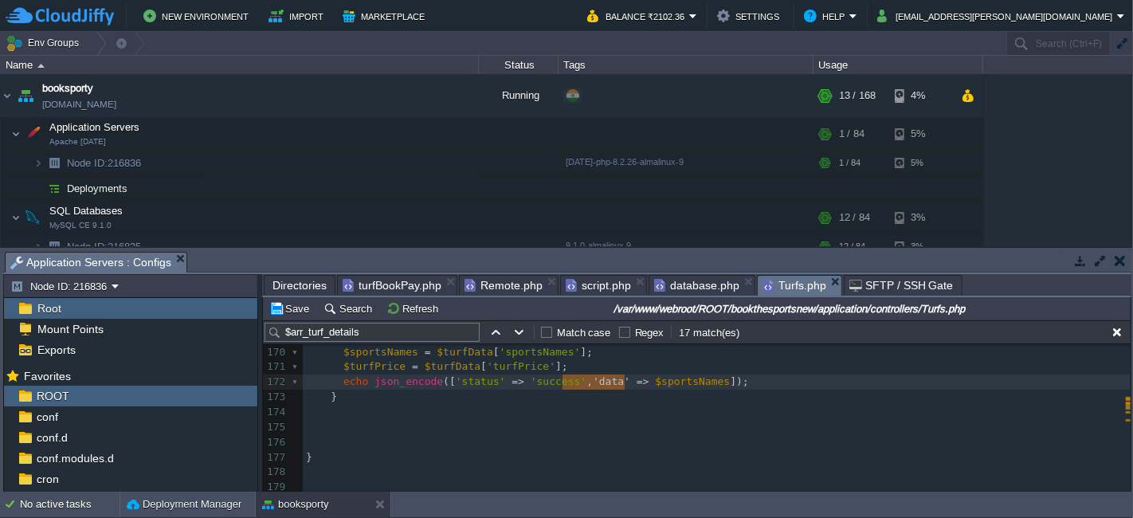
type textarea ", 'data' => $sportsNames"
paste textarea "$sportsNames"
type textarea "$sportsNames"
type textarea "data"
paste textarea
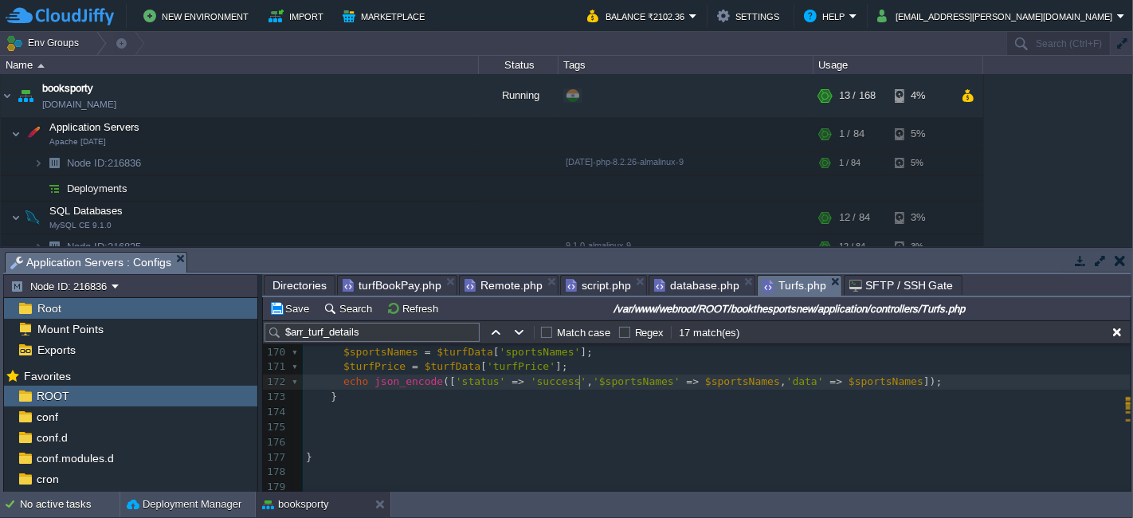
click at [580, 376] on div "x $arr_turf_details [ 'arr_turf_facilities' ] = $arr_turf_facilities = $this ->…" at bounding box center [717, 202] width 828 height 586
click at [508, 358] on div "x $arr_turf_details [ 'arr_turf_facilities' ] = $arr_turf_facilities = $this ->…" at bounding box center [717, 202] width 828 height 586
type textarea "turfPrice"
click at [766, 379] on div "x $arr_turf_details [ 'arr_turf_facilities' ] = $arr_turf_facilities = $this ->…" at bounding box center [717, 202] width 828 height 586
type textarea "data"
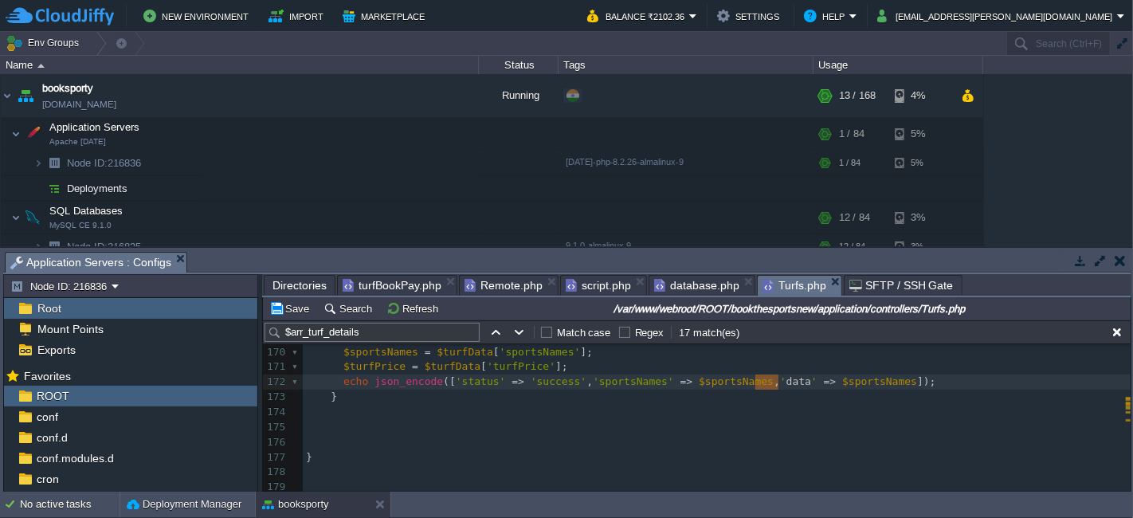
paste textarea
click at [842, 381] on div "x $arr_turf_details [ 'arr_turf_facilities' ] = $arr_turf_facilities = $this ->…" at bounding box center [717, 202] width 828 height 586
type textarea "sportsNames"
click at [295, 300] on td "Save" at bounding box center [291, 308] width 49 height 19
click at [403, 283] on span "turfBookPay.php" at bounding box center [392, 285] width 99 height 19
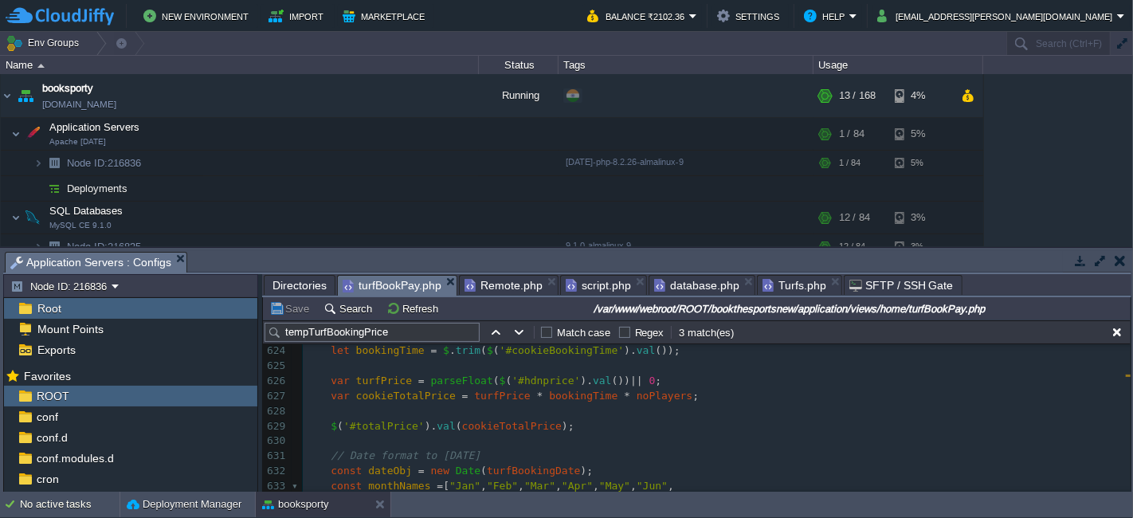
click at [704, 402] on pre "var cookieTotalPrice = turfPrice * bookingTime * noPlayers ;" at bounding box center [717, 396] width 828 height 15
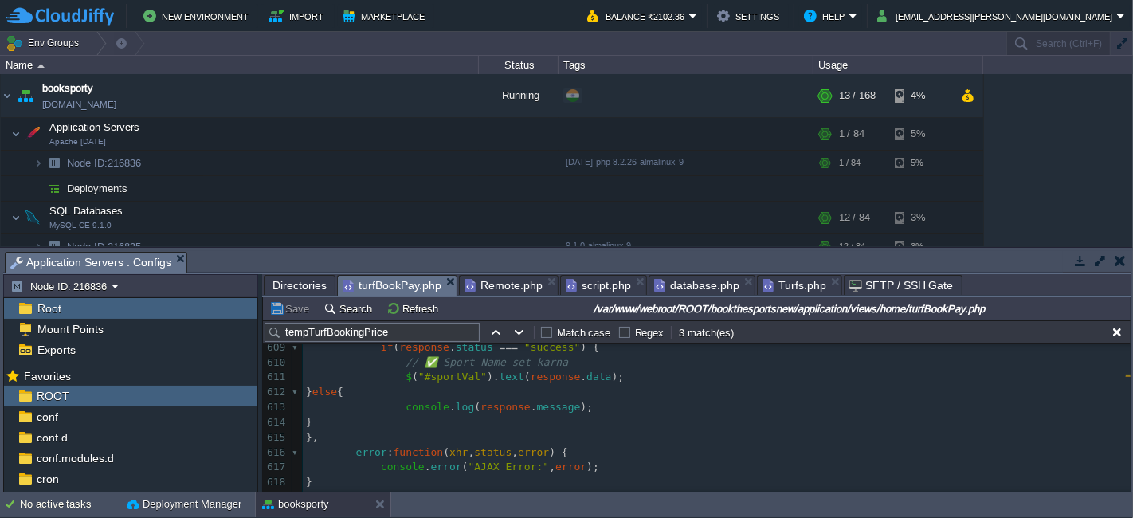
scroll to position [9352, 0]
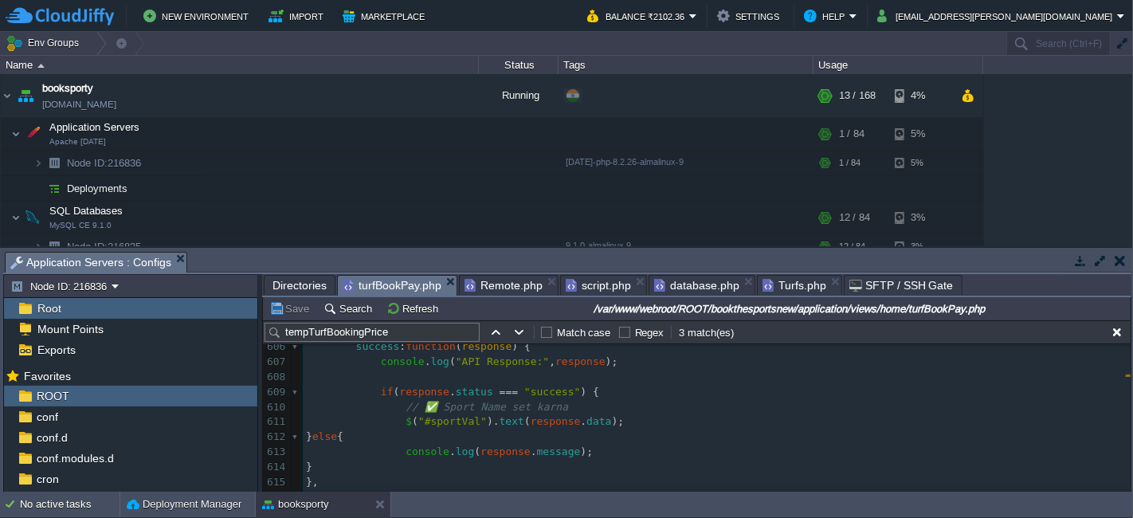
click at [603, 422] on pre "$ ( "#sportVal" ). text ( response . data );" at bounding box center [717, 421] width 828 height 15
type textarea "data"
type input "data"
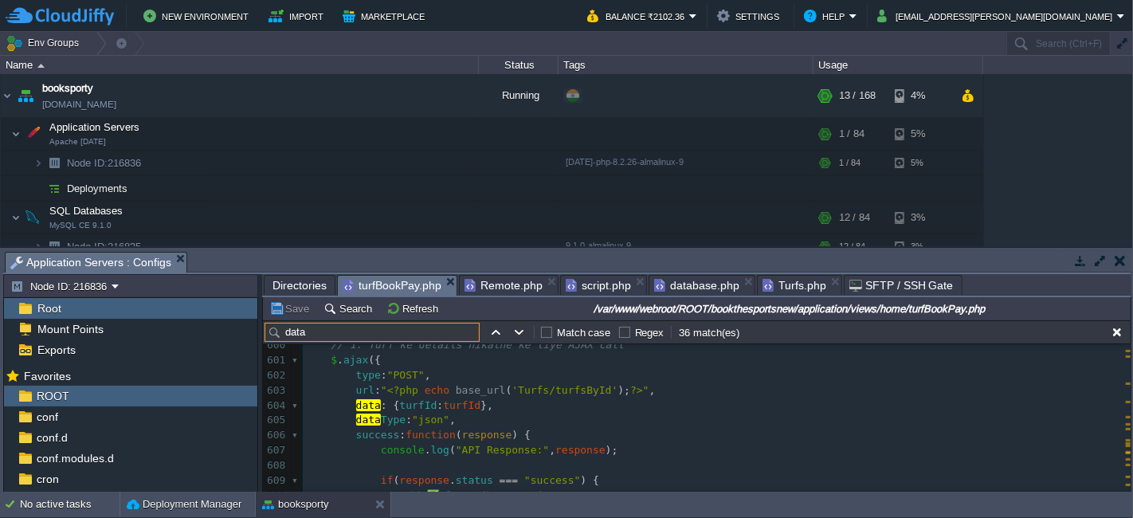
scroll to position [9315, 0]
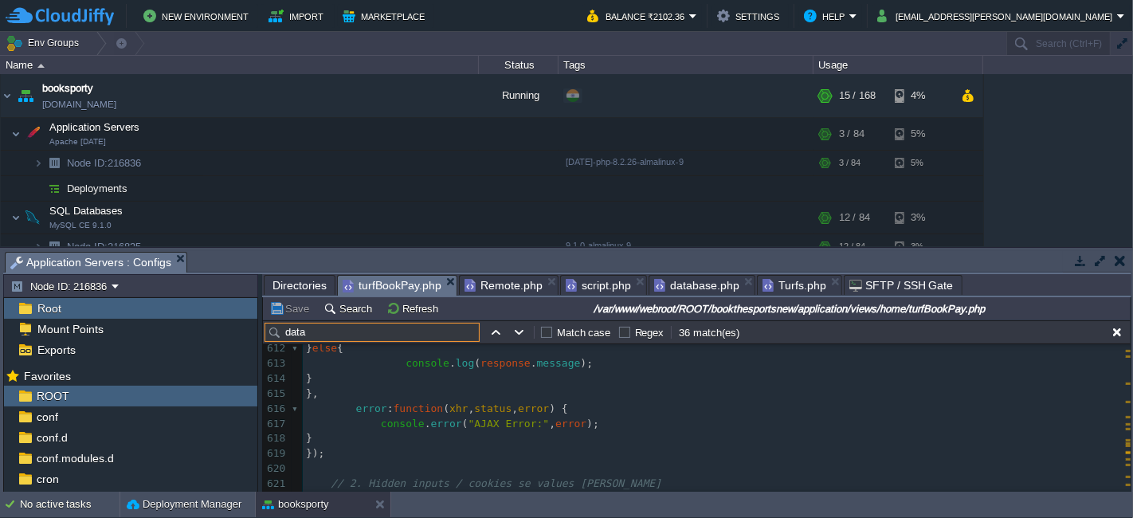
click at [780, 286] on span "Turfs.php" at bounding box center [795, 285] width 64 height 19
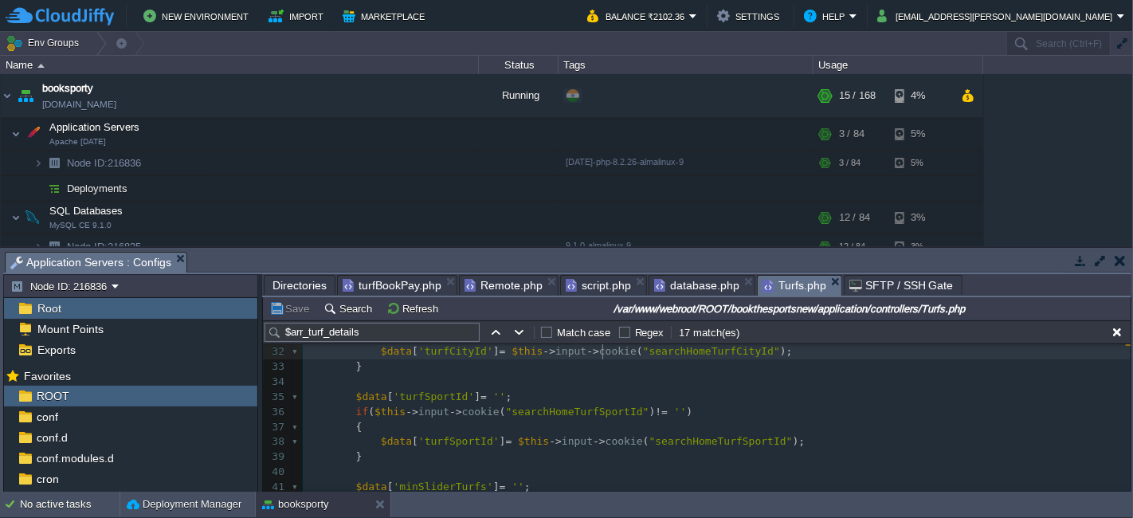
click at [603, 378] on pre at bounding box center [717, 381] width 828 height 15
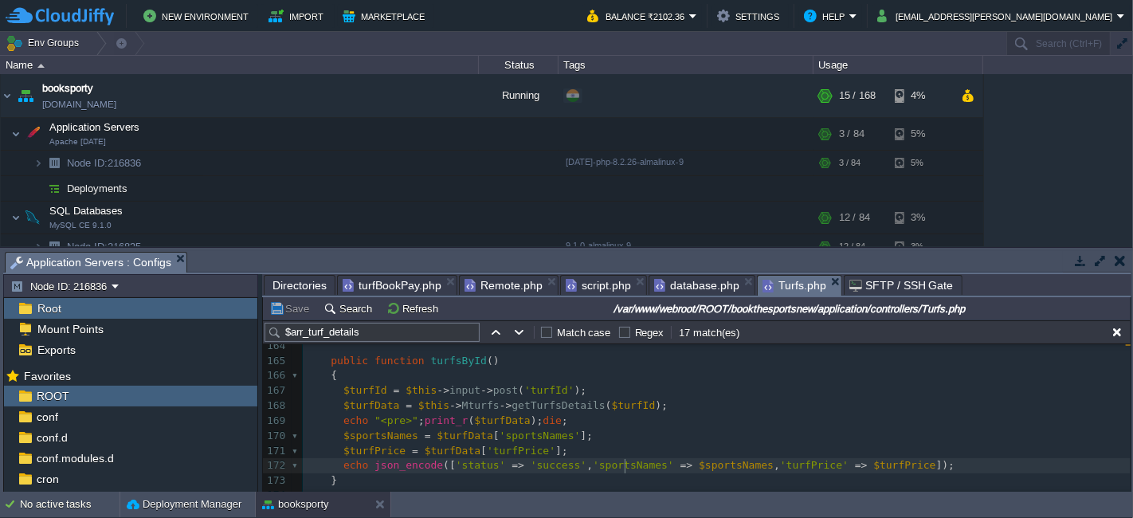
click at [623, 463] on div "x 154 { 155 $cityId = $this -> input -> post ( 'cityId' ); 156 $areas = []; 157…" at bounding box center [717, 383] width 828 height 390
type textarea "sportsNames"
click at [394, 281] on span "turfBookPay.php" at bounding box center [392, 285] width 99 height 19
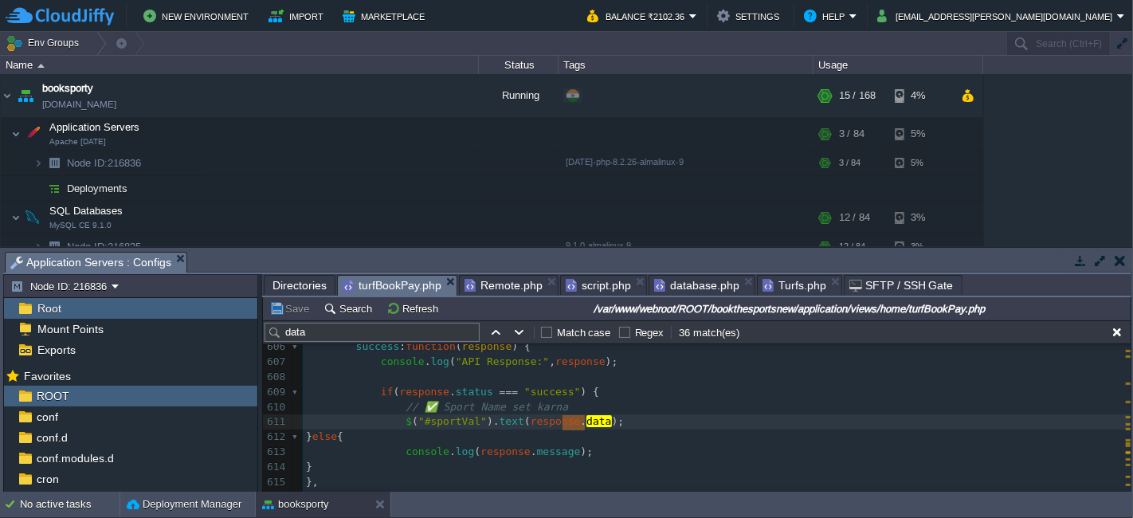
type textarea "data"
paste textarea
type textarea "$("#sportVal").text(response.sportsNames);"
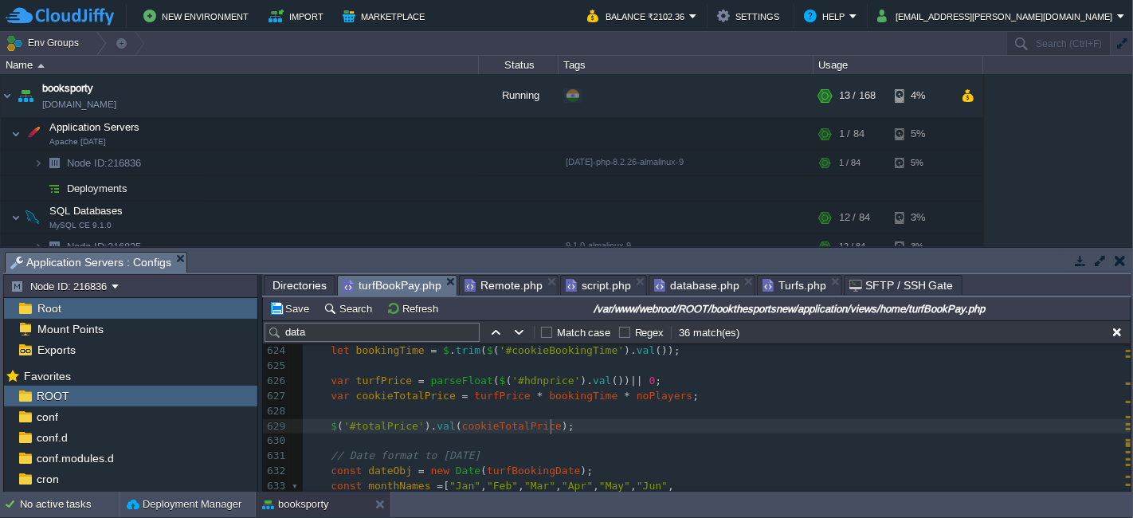
click at [567, 427] on pre "$ ( '#totalPrice' ). val ( cookieTotalPrice );" at bounding box center [717, 426] width 828 height 15
type textarea "$('#totalPrice').val(cookieTotalPrice);"
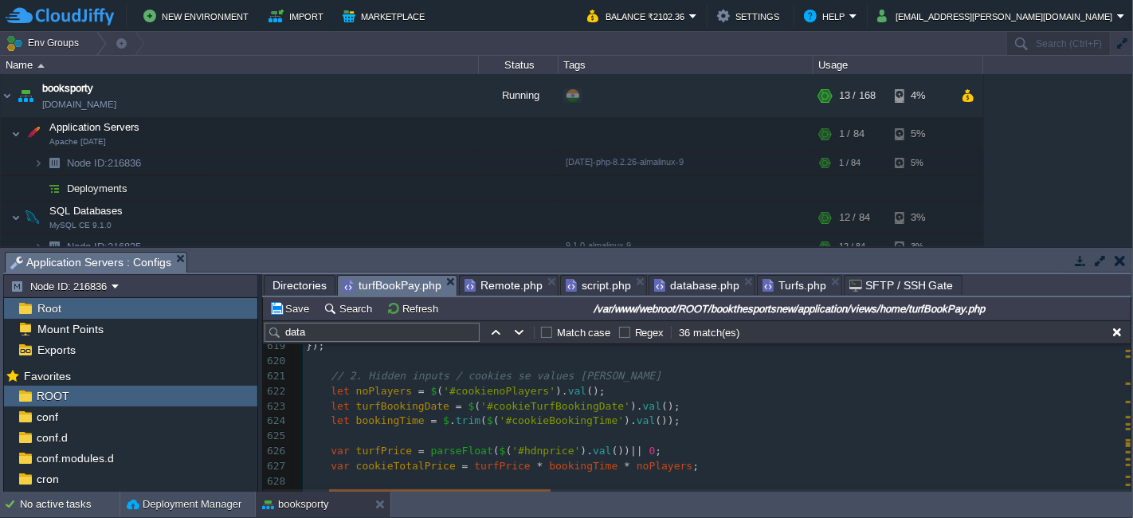
scroll to position [9530, 0]
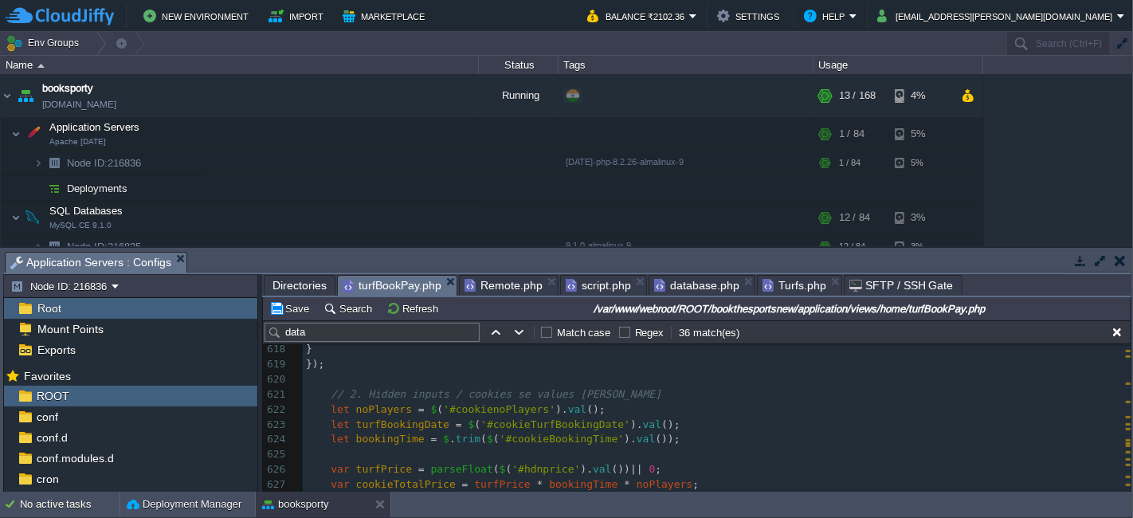
click at [662, 443] on pre "let bookingTime = $ . trim ( $ ( '#cookieBookingTime' ). val ());" at bounding box center [717, 439] width 828 height 15
click at [324, 406] on div "xxxxxxxxxx < input type = "hidden" name = "slug" value = " <?php echo $this -> …" at bounding box center [717, 365] width 828 height 706
type textarea "let noPlayers = $('#cookienoPlayers').val(); let turfBookingDate = $('#cookieTu…"
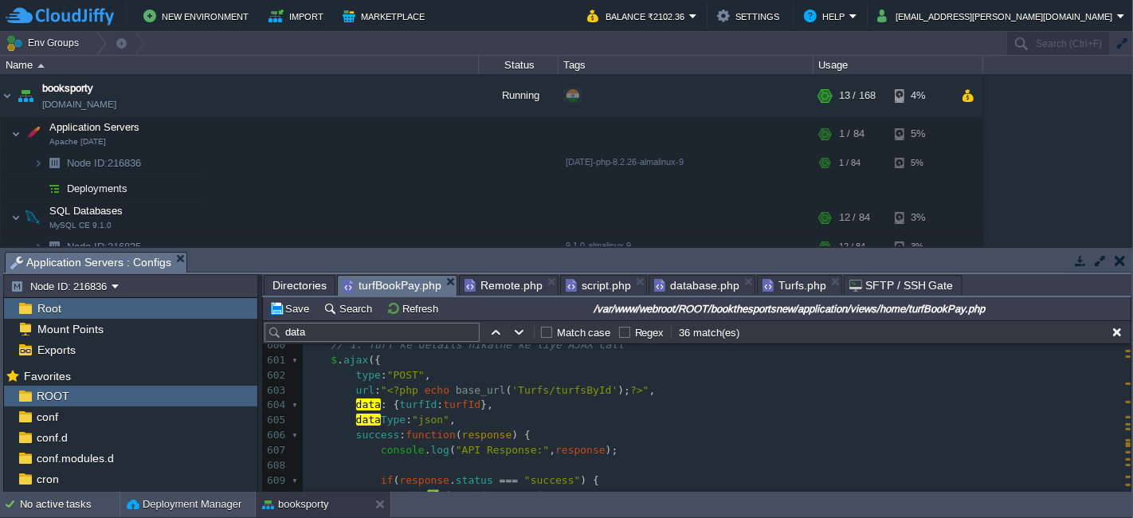
scroll to position [9176, 0]
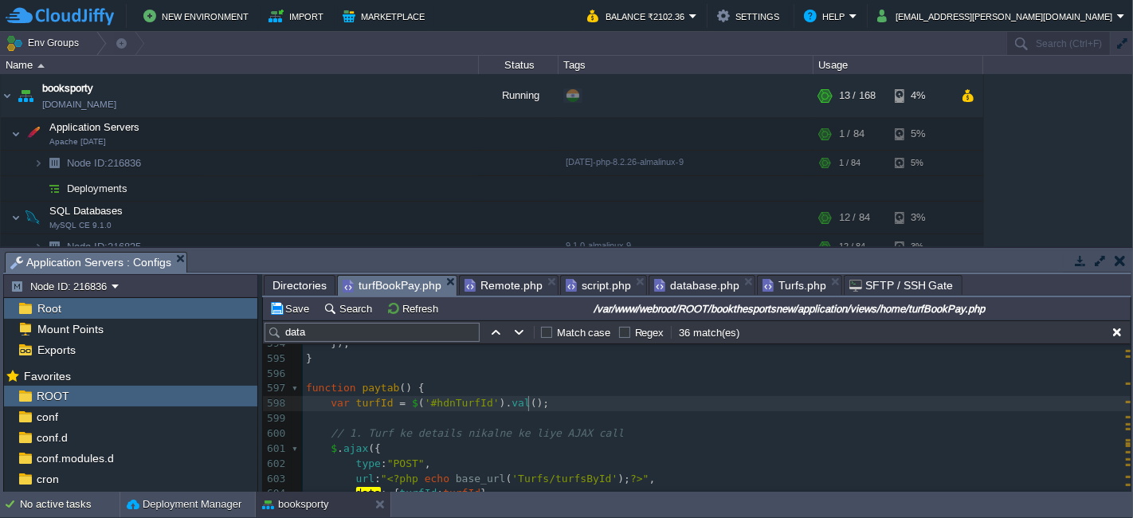
click at [559, 400] on pre "var turfId = $ ( '#hdnTurfId' ). val ();" at bounding box center [717, 403] width 828 height 15
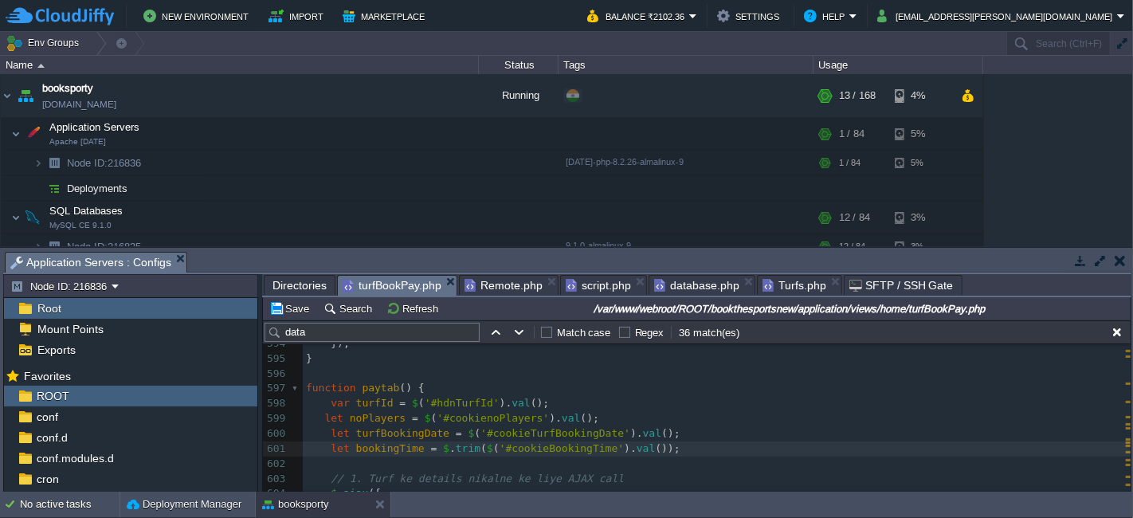
click at [318, 422] on div "xxxxxxxxxx < input type = "hidden" name = "slug" value = " <?php echo $this -> …" at bounding box center [717, 411] width 828 height 450
click at [339, 404] on span "var" at bounding box center [340, 403] width 18 height 12
type textarea "var"
click at [335, 416] on div "xxxxxxxxxx < input type = "hidden" name = "slug" value = " <?php echo $this -> …" at bounding box center [717, 411] width 828 height 450
type textarea "let"
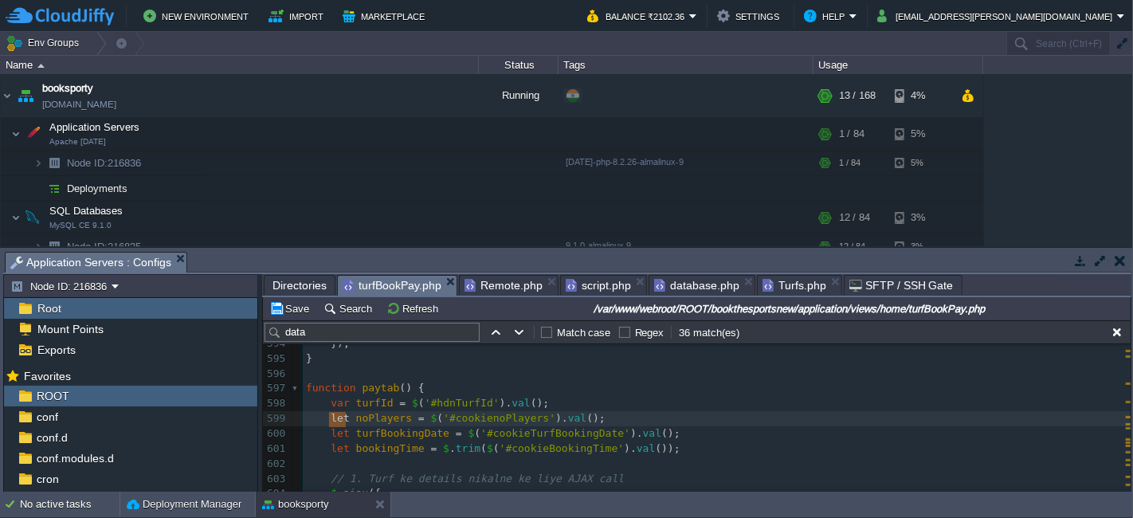
paste textarea
click at [335, 433] on div "xxxxxxxxxx < input type = "hidden" name = "slug" value = " <?php echo $this -> …" at bounding box center [717, 411] width 828 height 450
type textarea "let"
paste textarea
click at [333, 454] on div "xxxxxxxxxx < input type = "hidden" name = "slug" value = " <?php echo $this -> …" at bounding box center [717, 411] width 828 height 450
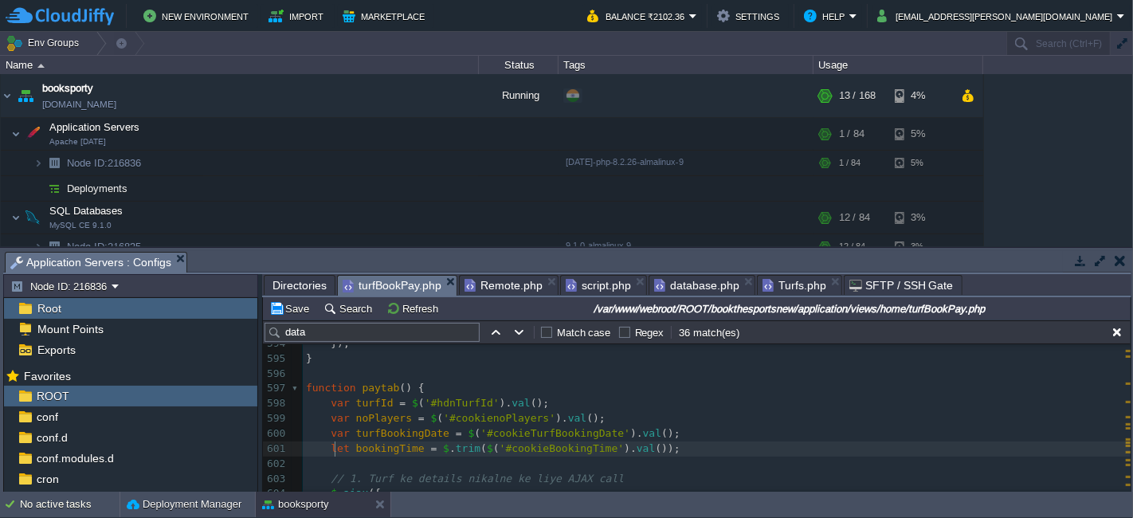
click at [333, 454] on div "xxxxxxxxxx < input type = "hidden" name = "slug" value = " <?php echo $this -> …" at bounding box center [717, 411] width 828 height 450
click at [333, 448] on div "xxxxxxxxxx < input type = "hidden" name = "slug" value = " <?php echo $this -> …" at bounding box center [717, 411] width 828 height 450
type textarea "let"
paste textarea
click at [676, 433] on pre "var turfBookingDate = $ ( '#cookieTurfBookingDate' ). val ();" at bounding box center [717, 433] width 828 height 15
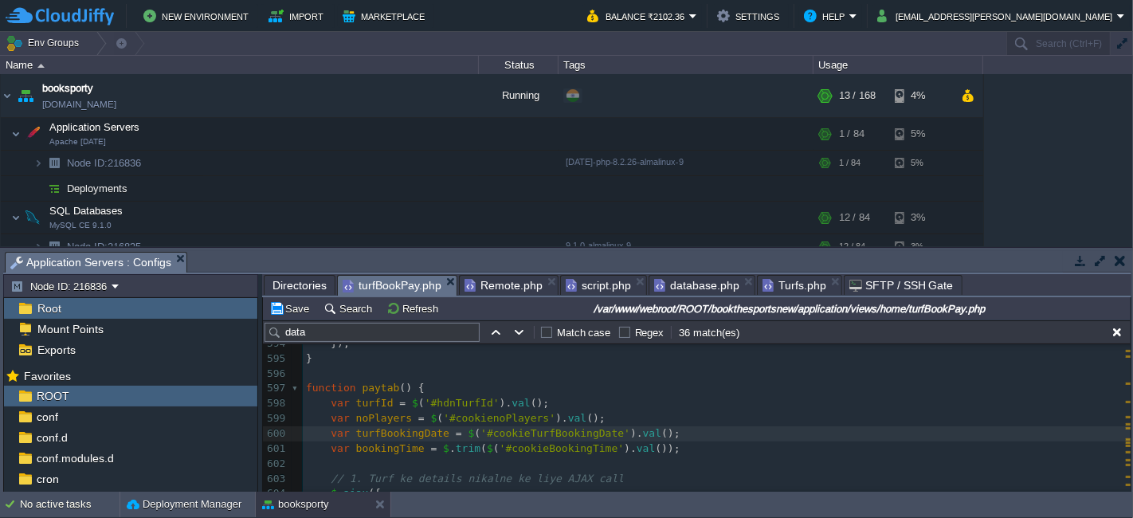
type textarea "var turfBookingDate = $('#cookieTurfBookingDate').val();"
click at [386, 423] on div "xxxxxxxxxx < input type = "hidden" name = "slug" value = " <?php echo $this -> …" at bounding box center [717, 411] width 828 height 450
type textarea "noPlayers"
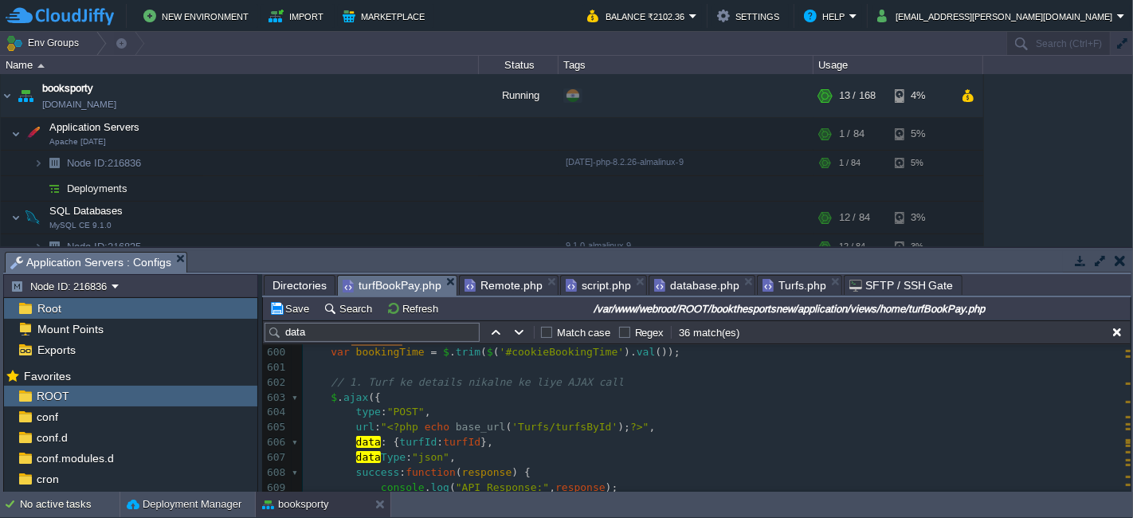
scroll to position [9256, 0]
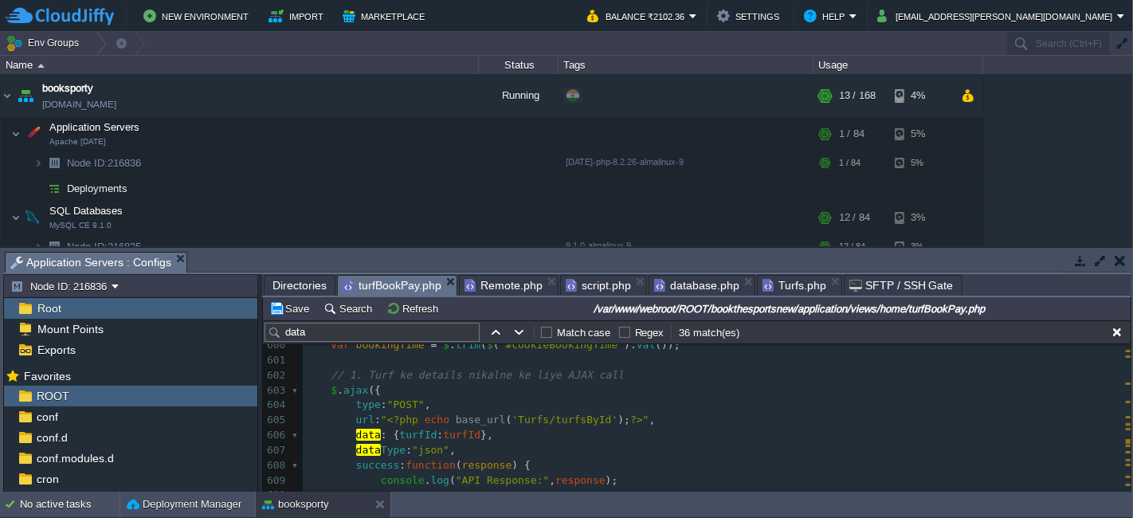
click at [478, 434] on div "xxxxxxxxxx < input type = "hidden" name = "slug" value = " <?php echo $this -> …" at bounding box center [717, 413] width 828 height 630
paste textarea ":"
paste textarea ","
type textarea ", : ,"
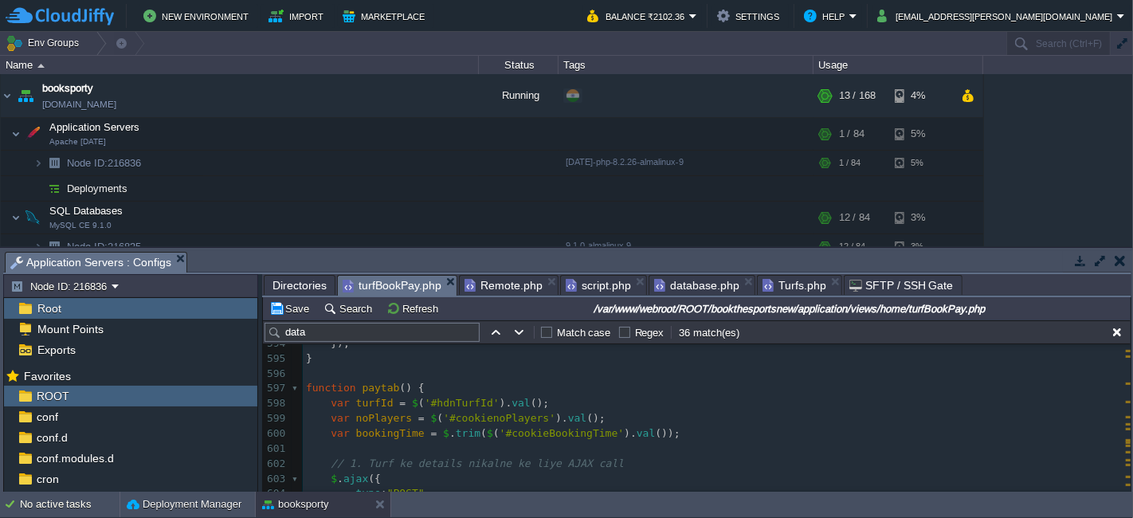
click at [386, 432] on div "xxxxxxxxxx < input type = "hidden" name = "slug" value = " <?php echo $this -> …" at bounding box center [717, 501] width 828 height 630
type textarea "bookingTime"
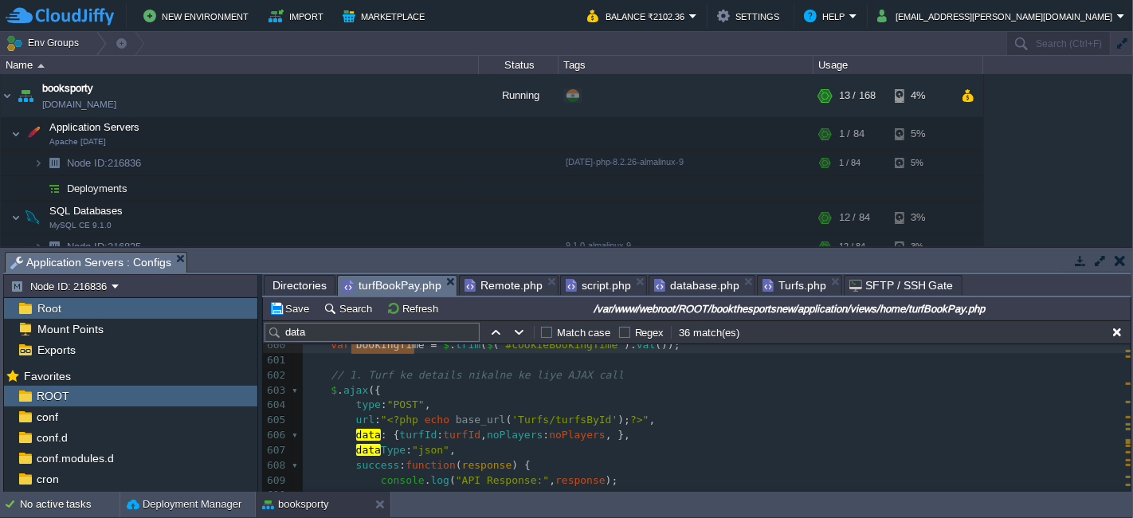
click at [606, 435] on span ", }," at bounding box center [618, 435] width 25 height 12
paste textarea
type textarea ":"
click at [292, 301] on button "Save" at bounding box center [291, 308] width 45 height 14
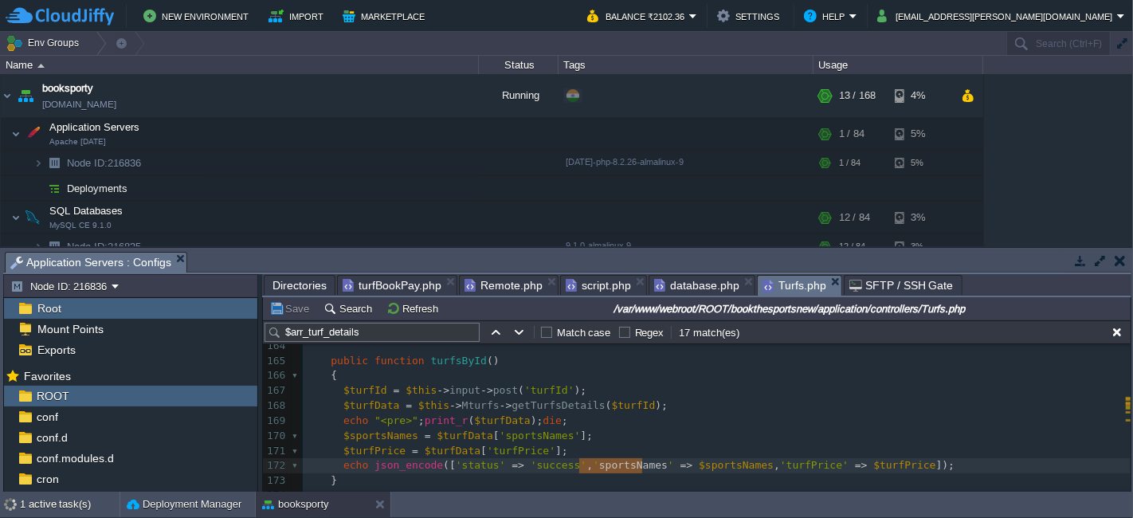
click at [774, 280] on span "Turfs.php" at bounding box center [795, 286] width 64 height 20
click at [587, 386] on pre "$turfId = $this -> input -> post ( 'turfId' );" at bounding box center [717, 390] width 828 height 15
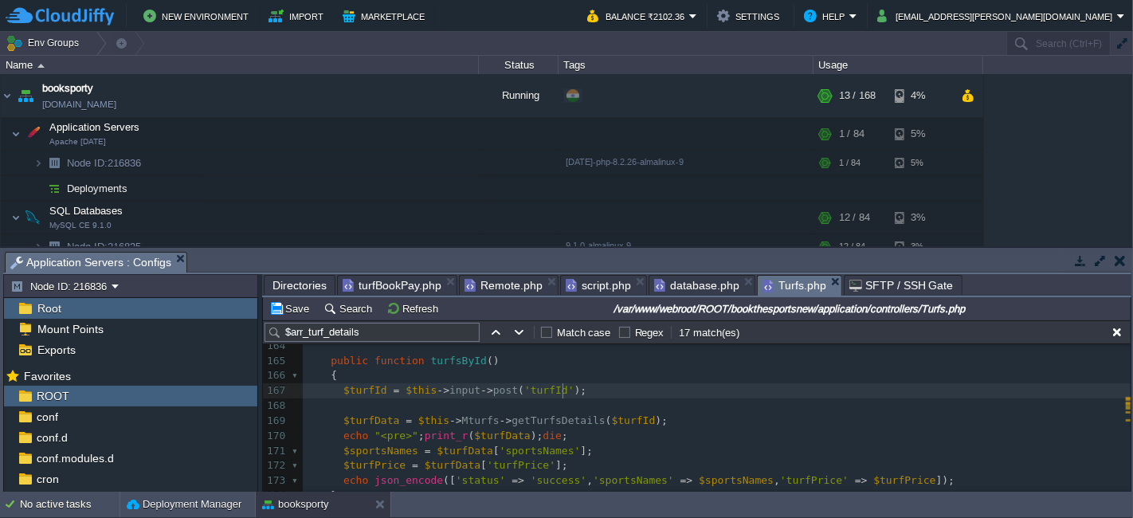
click at [575, 390] on pre "$turfId = $this -> input -> post ( 'turfId' );" at bounding box center [717, 390] width 828 height 15
type textarea "$turfId = $this->input->post('turfId');"
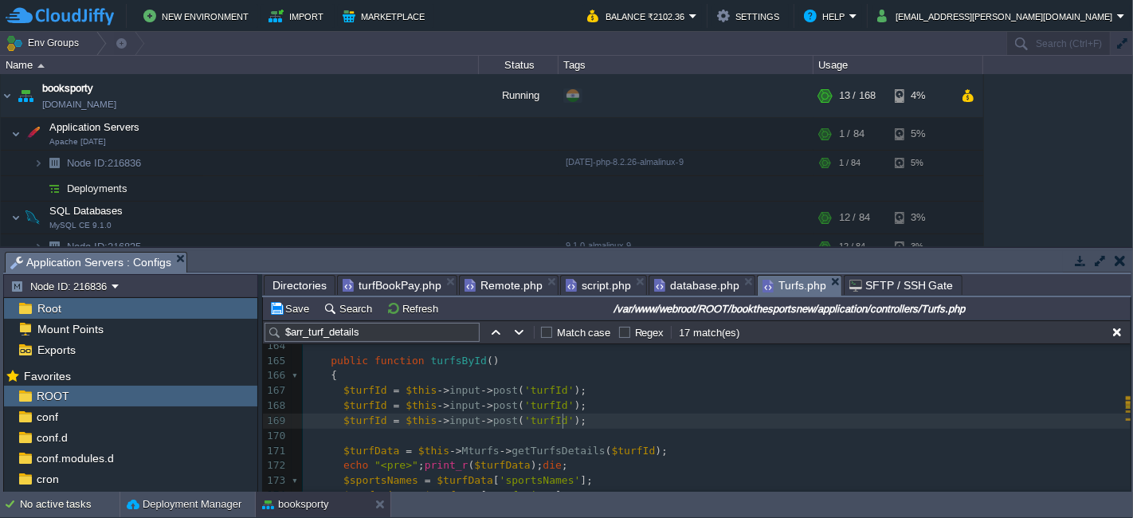
click at [398, 283] on span "turfBookPay.php" at bounding box center [392, 285] width 99 height 19
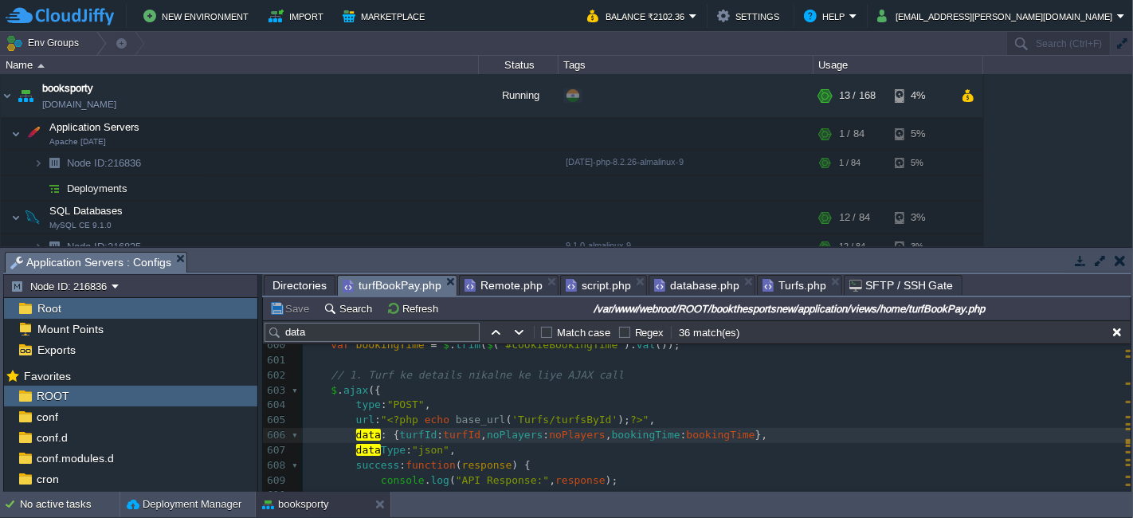
click at [497, 433] on span "noPlayers" at bounding box center [515, 435] width 56 height 12
type textarea "noPlayers"
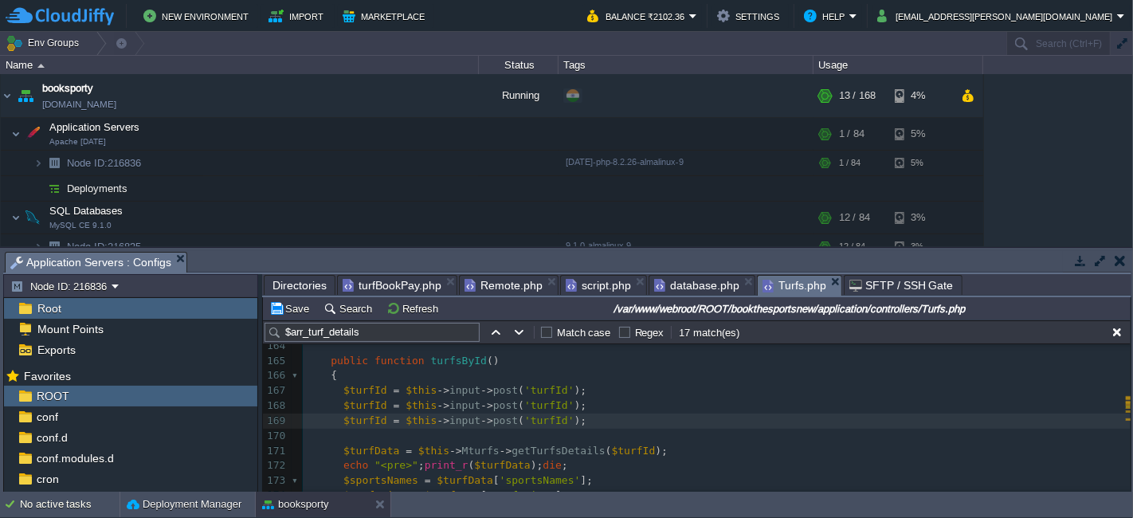
click at [784, 282] on span "Turfs.php" at bounding box center [795, 286] width 64 height 20
click at [355, 404] on span "$turfId" at bounding box center [365, 405] width 44 height 12
type textarea "$turfId"
paste textarea
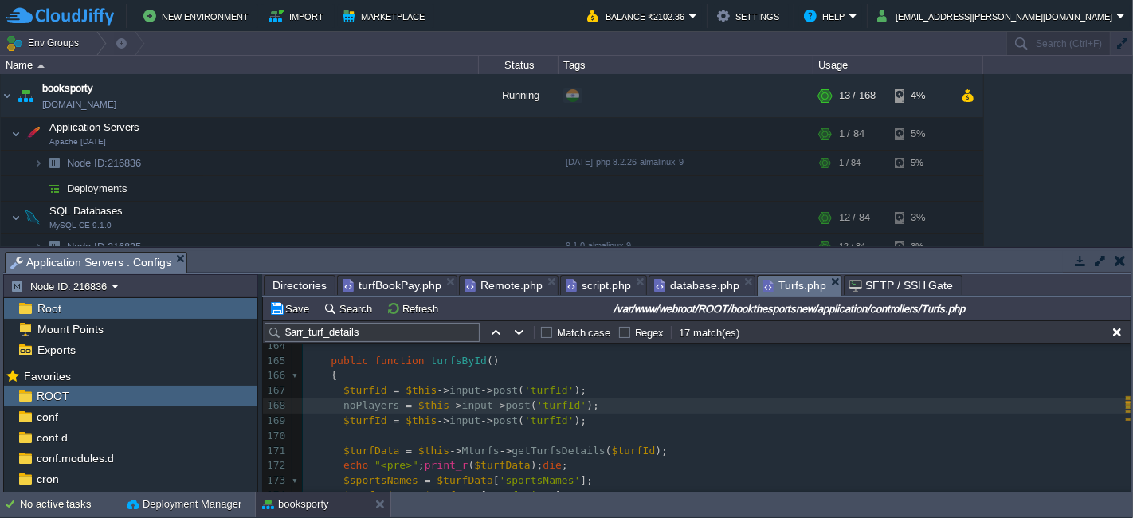
click at [540, 401] on div "x $arr_turf_details [ 'arr_turf_facilities' ] = $arr_turf_facilities = $this ->…" at bounding box center [717, 405] width 828 height 435
type textarea "turfId"
paste textarea
click at [342, 406] on div "x $arr_turf_details [ 'arr_turf_facilities' ] = $arr_turf_facilities = $this ->…" at bounding box center [717, 405] width 828 height 435
type textarea "#"
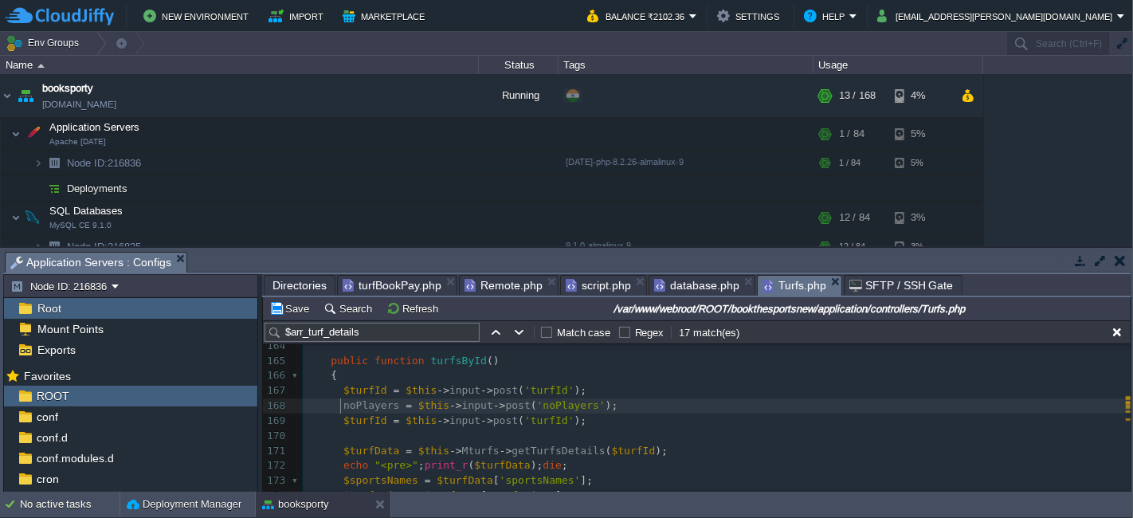
scroll to position [5, 4]
type textarea "$"
click at [496, 284] on span "Remote.php" at bounding box center [504, 285] width 78 height 19
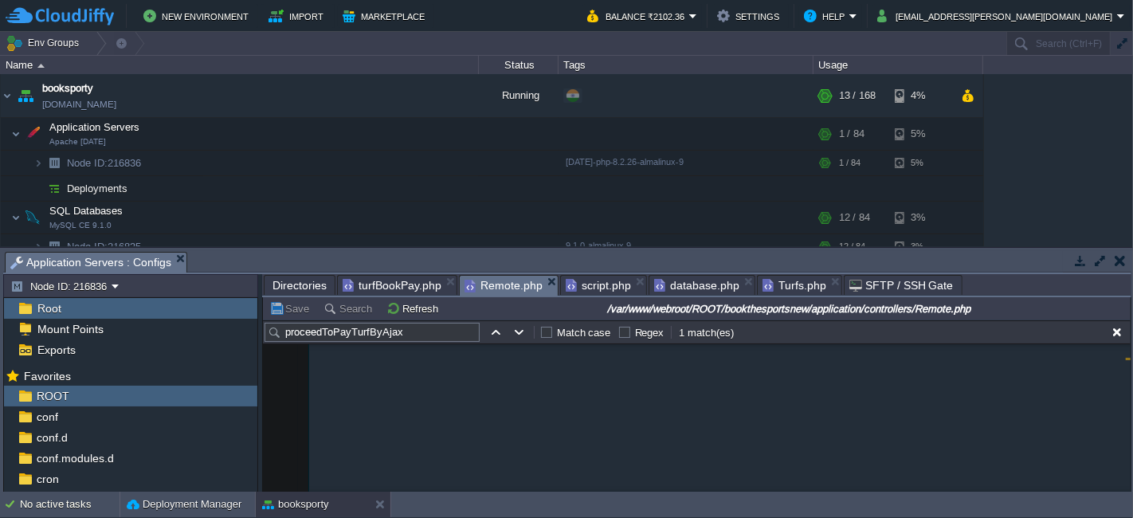
click at [374, 290] on span "turfBookPay.php" at bounding box center [392, 285] width 99 height 19
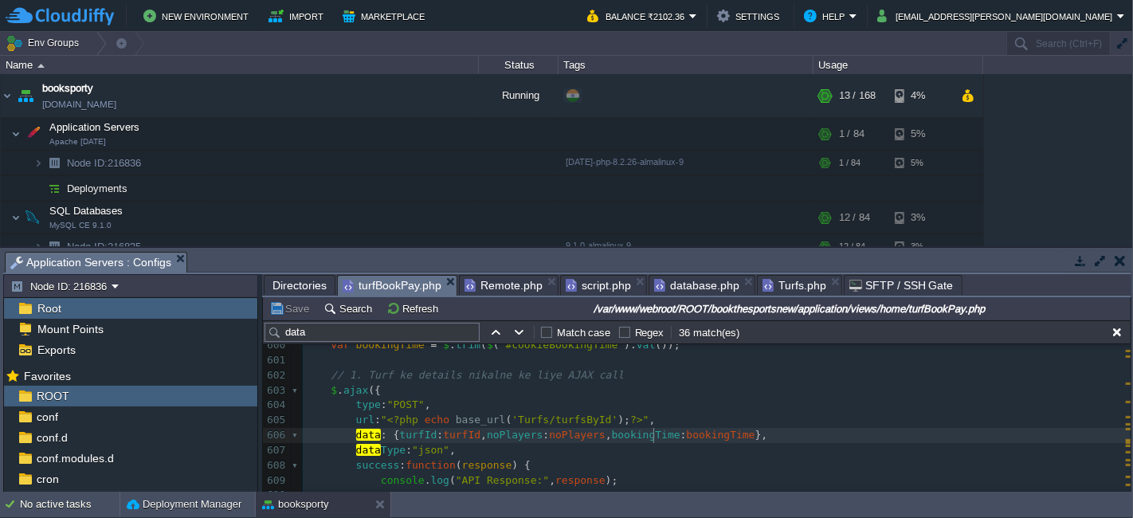
type textarea "bookingTime"
click at [781, 279] on span "Turfs.php" at bounding box center [795, 285] width 64 height 19
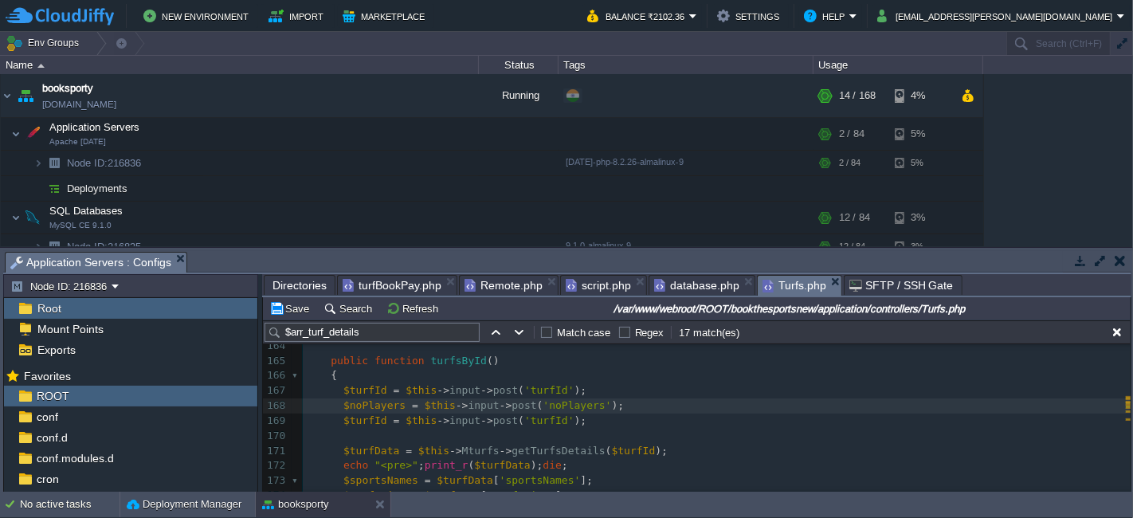
click at [529, 420] on div "x $arr_turf_details [ 'arr_turf_facilities' ] = $arr_turf_facilities = $this ->…" at bounding box center [717, 405] width 828 height 435
type textarea "turfId"
paste textarea
click at [348, 418] on span "$turfId" at bounding box center [365, 420] width 44 height 12
type textarea "turfId"
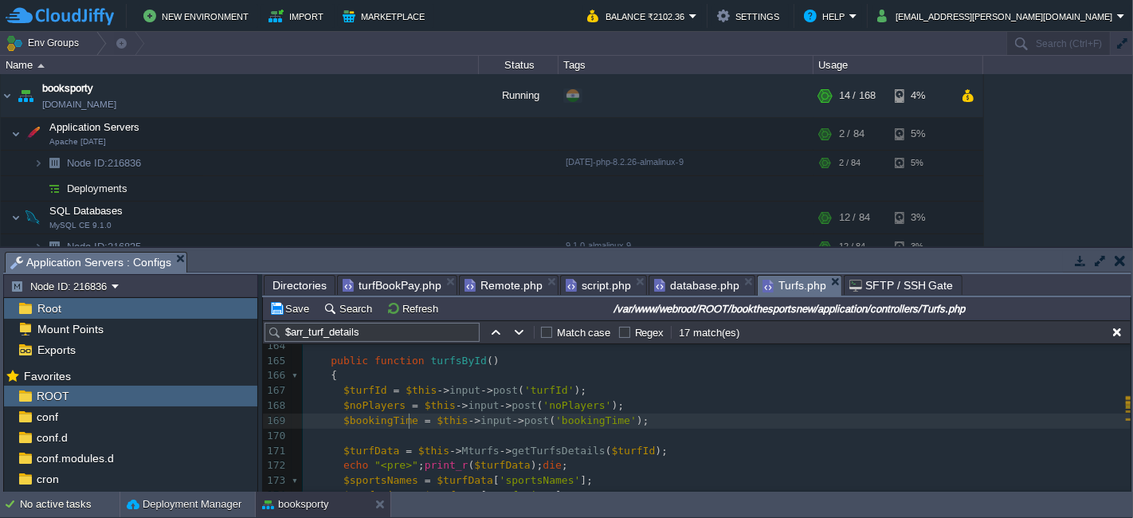
click at [633, 424] on pre "$bookingTime = $this -> input -> post ( 'bookingTime' );" at bounding box center [717, 421] width 828 height 15
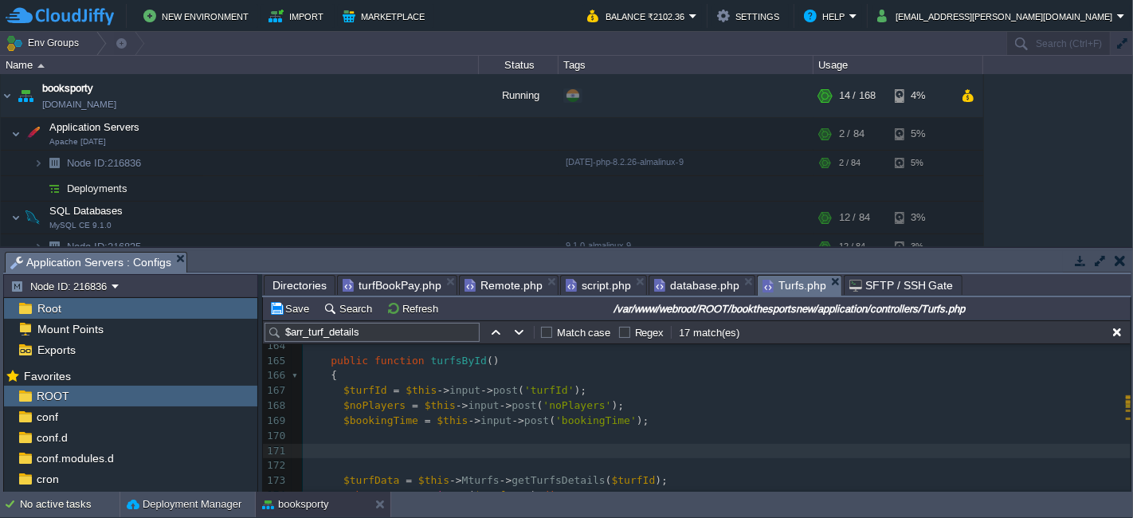
paste textarea "$turfId"
click at [364, 398] on pre "$noPlayers = $this -> input -> post ( 'noPlayers' );" at bounding box center [717, 405] width 828 height 15
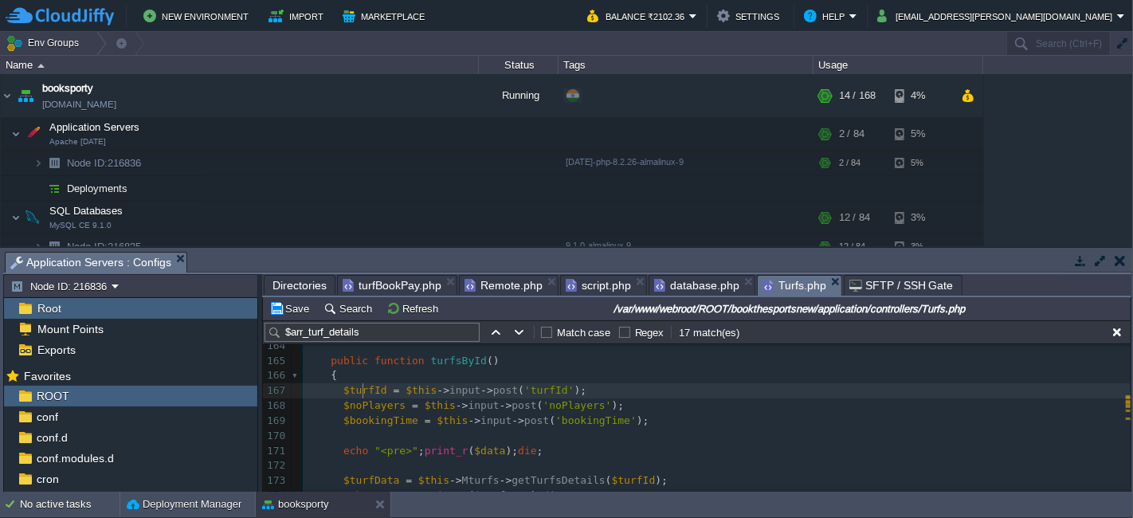
type textarea "$turfId"
click at [364, 398] on pre "$noPlayers = $this -> input -> post ( 'noPlayers' );" at bounding box center [717, 405] width 828 height 15
click at [360, 408] on span "$noPlayers" at bounding box center [374, 405] width 62 height 12
type textarea "$noPlayers"
click at [482, 449] on div "x $arr_turf_details [ 'arr_turf_facilities' ] = $arr_turf_facilities = $this ->…" at bounding box center [717, 420] width 828 height 465
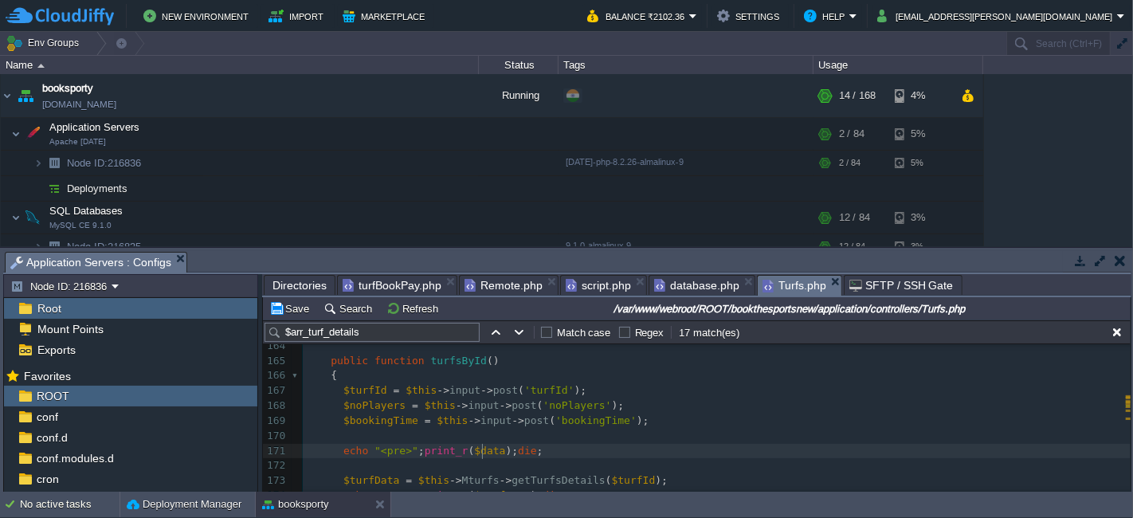
type textarea "$data"
paste textarea
type textarea "echo "<pre>";print_r($noPlayers);die;"
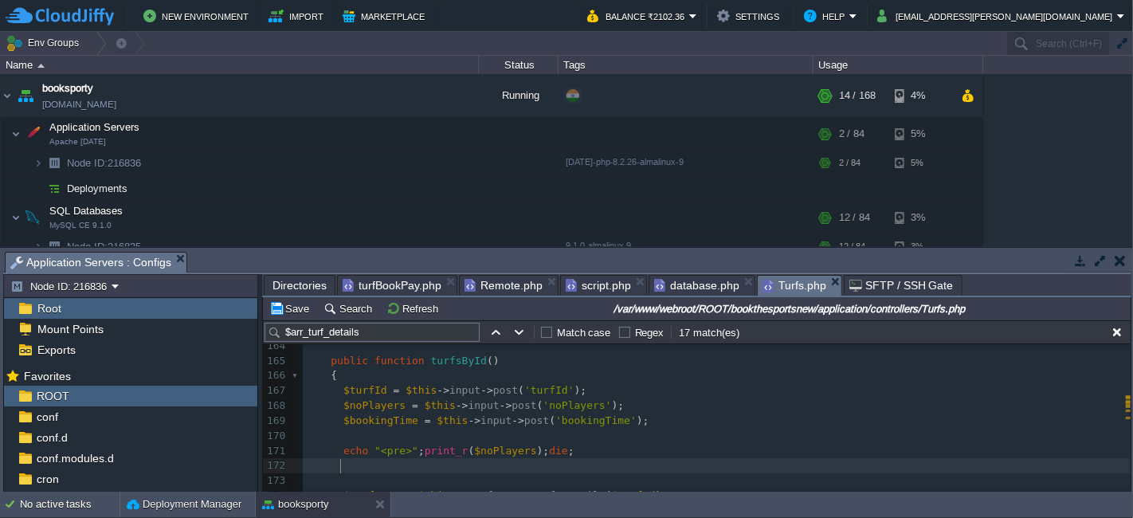
paste textarea "$bookingTime"
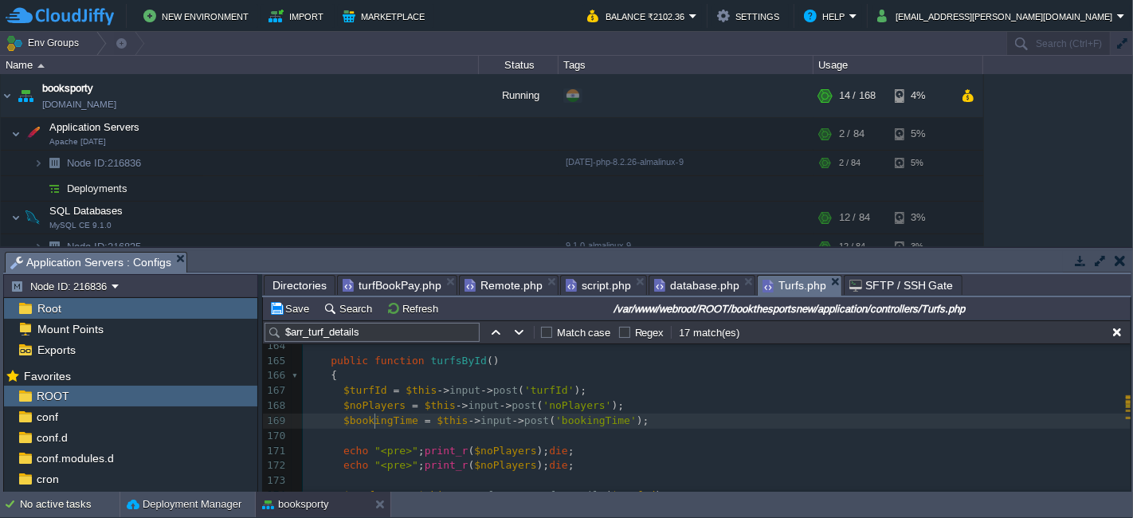
click at [373, 416] on div "x $arr_turf_details [ 'arr_turf_facilities' ] = $arr_turf_facilities = $this ->…" at bounding box center [717, 428] width 828 height 480
type textarea "$bookingTime"
click at [484, 464] on div "x $arr_turf_details [ 'arr_turf_facilities' ] = $arr_turf_facilities = $this ->…" at bounding box center [717, 428] width 828 height 480
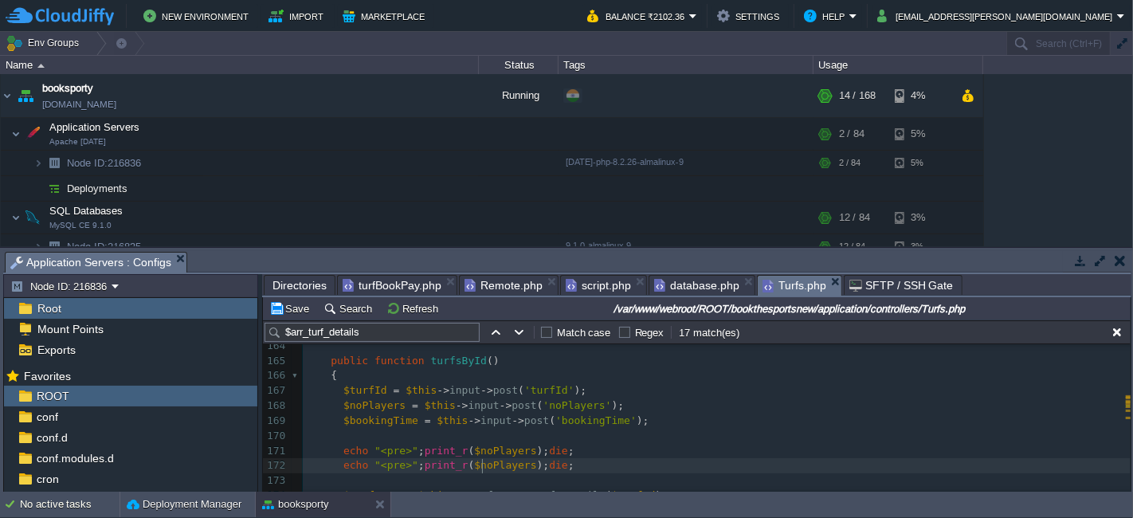
type textarea "$noPlayers"
click at [296, 308] on button "Save" at bounding box center [291, 308] width 45 height 14
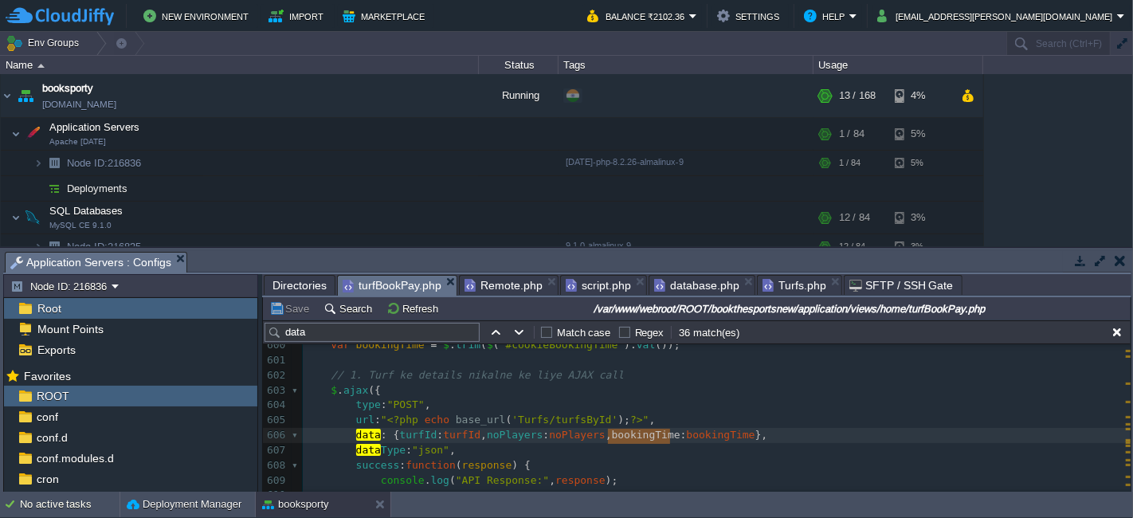
click at [375, 285] on span "turfBookPay.php" at bounding box center [392, 286] width 99 height 20
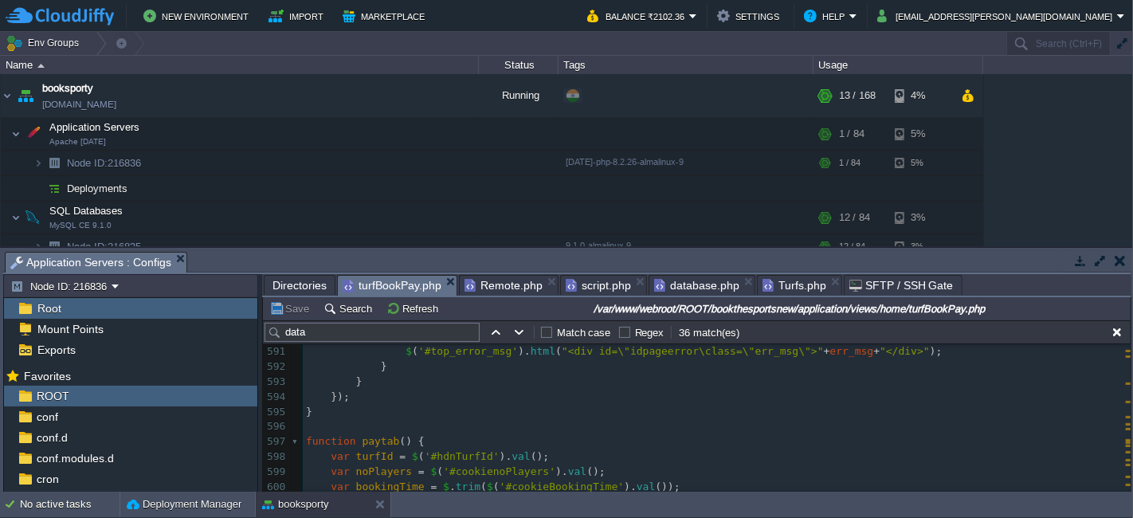
scroll to position [9175, 0]
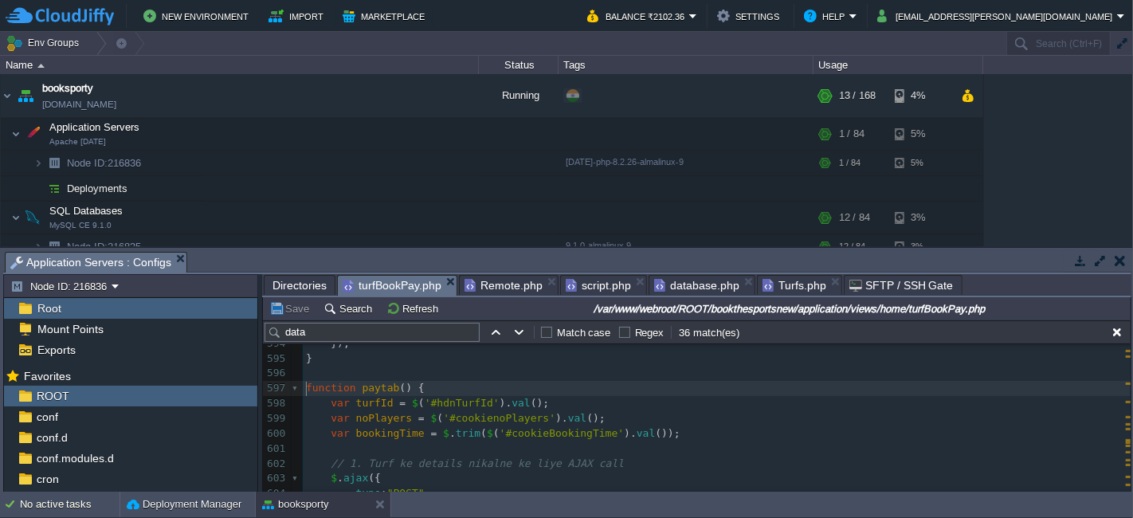
click at [304, 388] on div "xxxxxxxxxx 570 const triggerEl = document . querySelector ( '[ data -bs-toggle=…" at bounding box center [717, 306] width 828 height 661
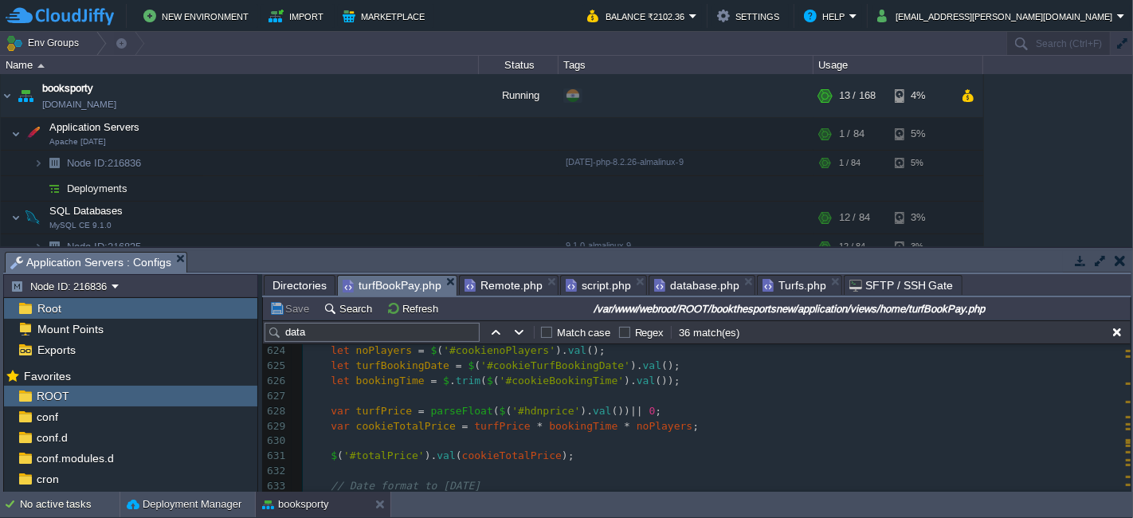
scroll to position [9679, 0]
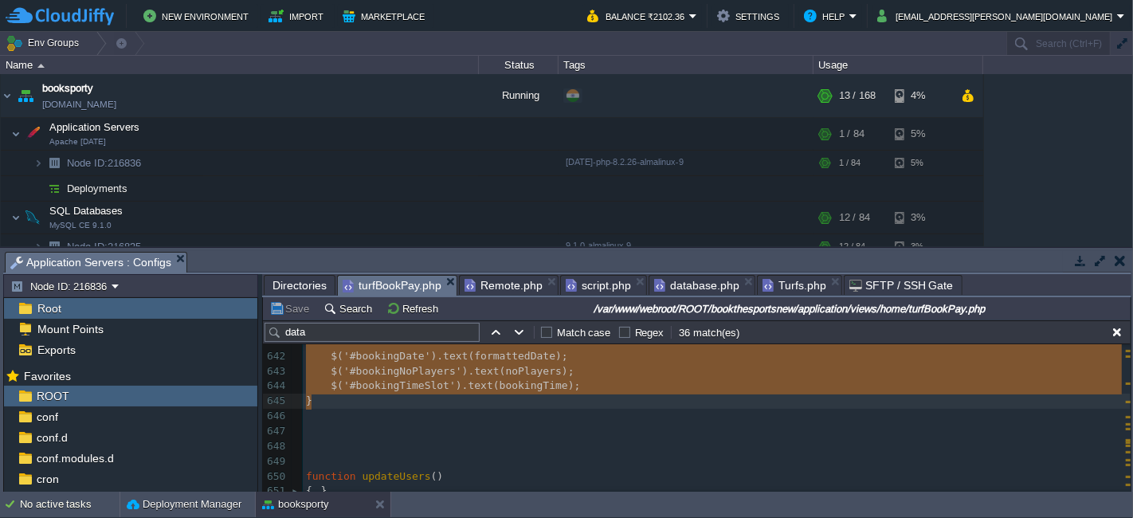
type textarea "loremips dolors() { ame consEc = $('#adiPiscIn').eli(); sed doEiusmod = $('#tem…"
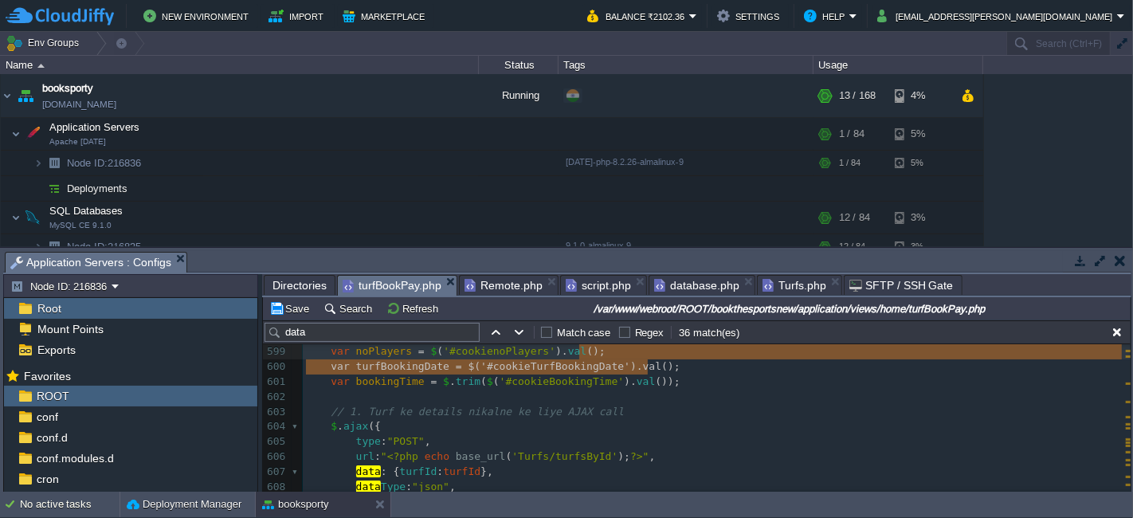
type textarea "let"
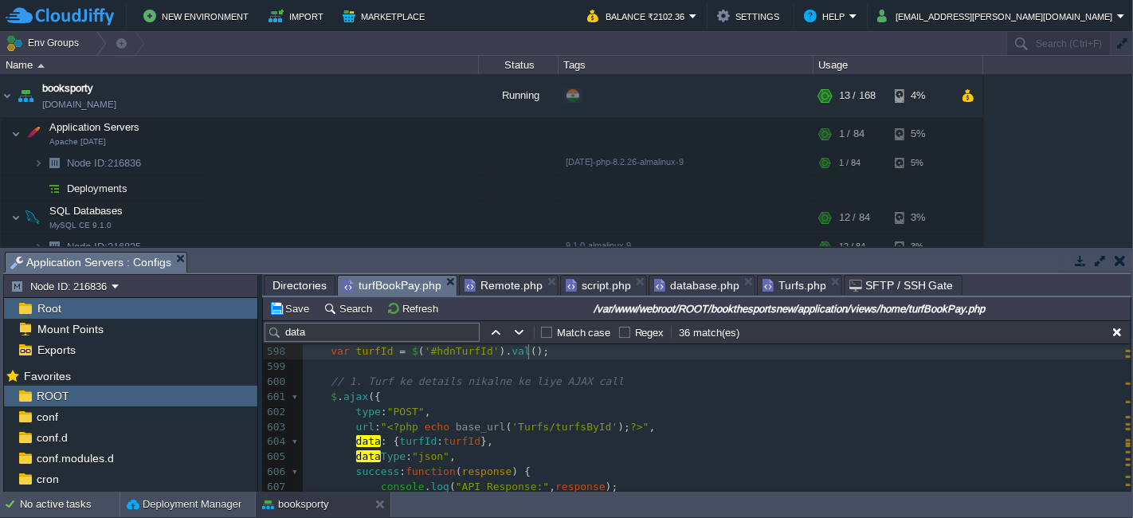
type textarea "data"
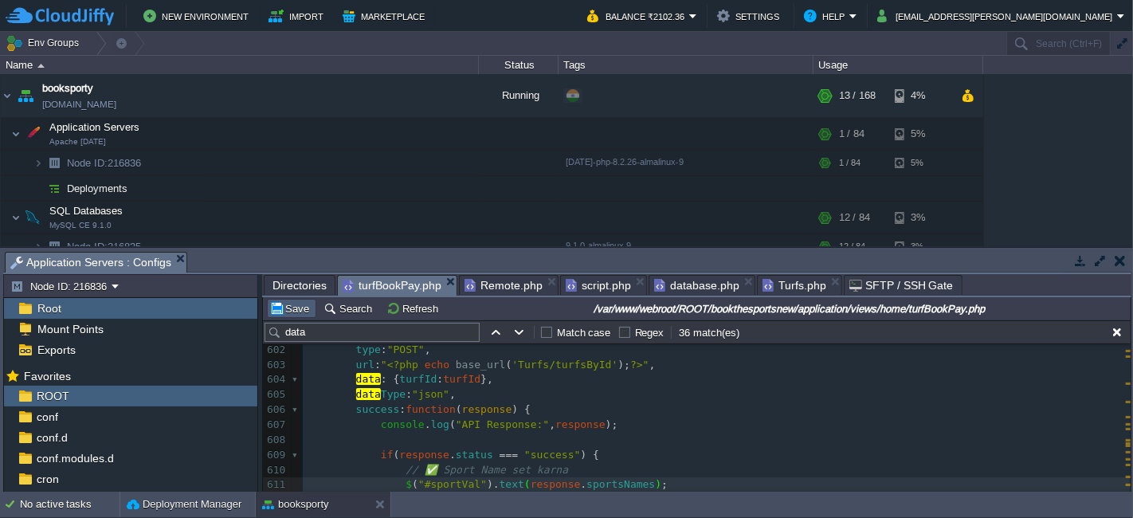
click at [285, 308] on button "Save" at bounding box center [291, 308] width 45 height 14
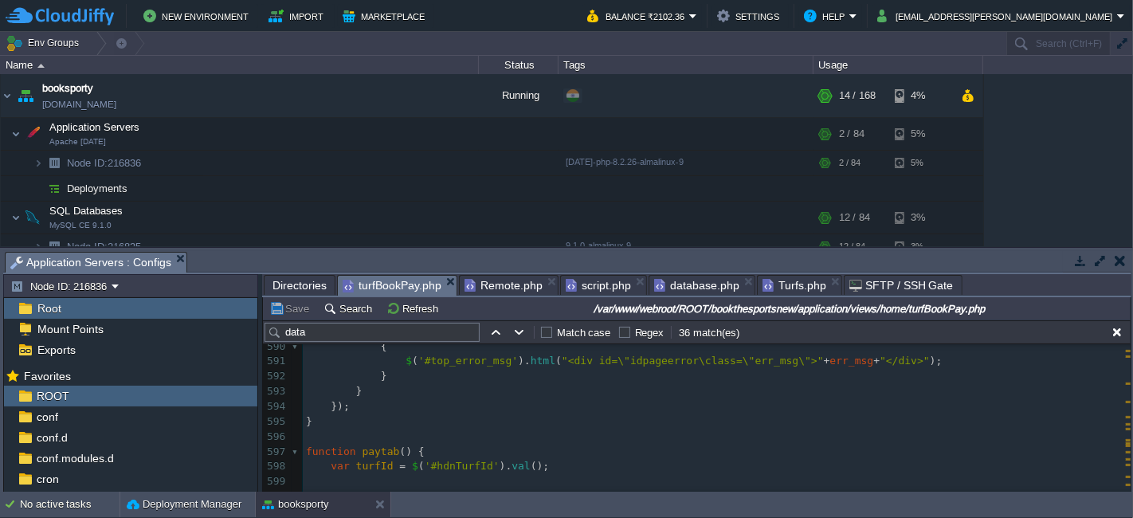
click at [569, 475] on pre "​" at bounding box center [717, 481] width 828 height 15
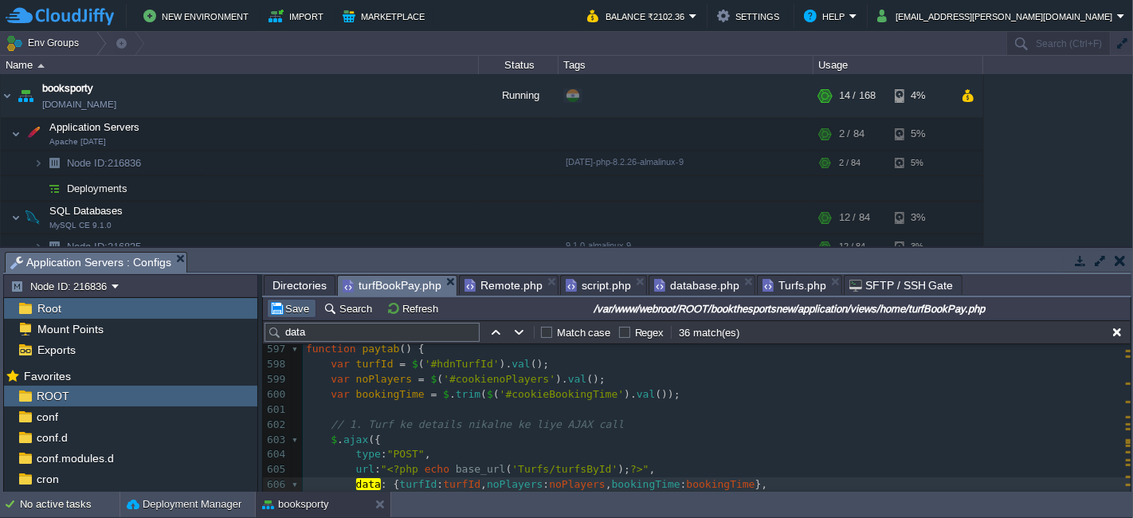
click at [287, 308] on button "Save" at bounding box center [291, 308] width 45 height 14
click at [323, 392] on div "xxxxxxxxxx < input type = "hidden" name = "slug" value = " <?php echo $this -> …" at bounding box center [717, 425] width 828 height 676
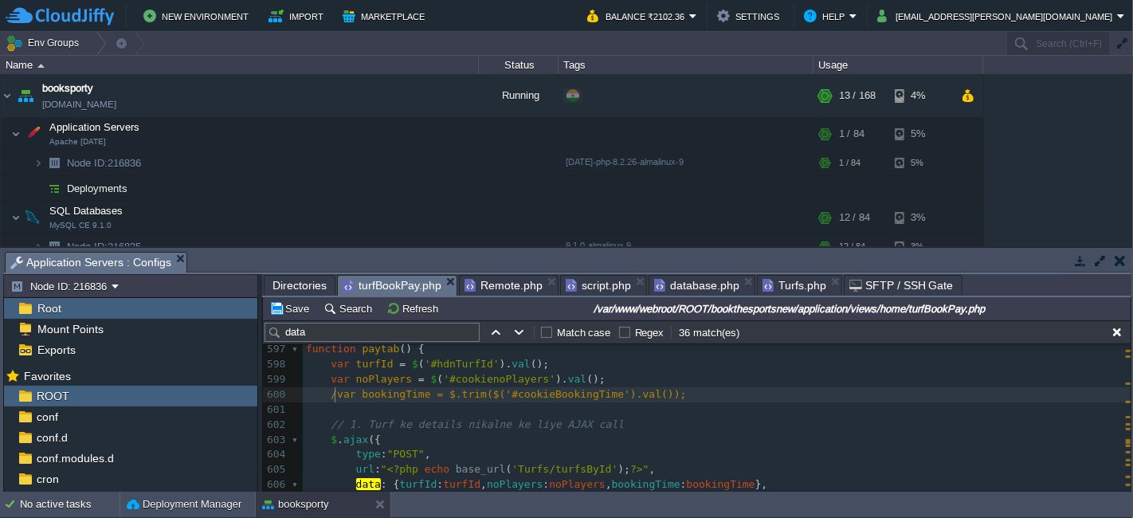
type textarea "//"
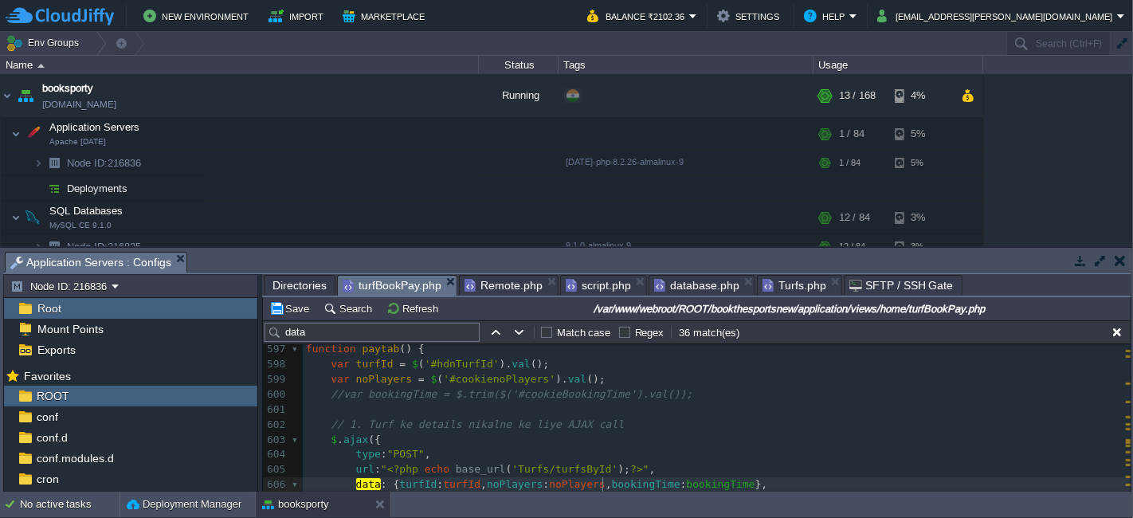
click at [603, 484] on div "xxxxxxxxxx < input type = "hidden" name = "slug" value = " <?php echo $this -> …" at bounding box center [717, 425] width 828 height 676
type textarea ",bookingTime: bookingTime"
click at [292, 320] on div "data Match case Regex 36 match(es)" at bounding box center [697, 332] width 868 height 24
click at [292, 310] on button "Save" at bounding box center [291, 308] width 45 height 14
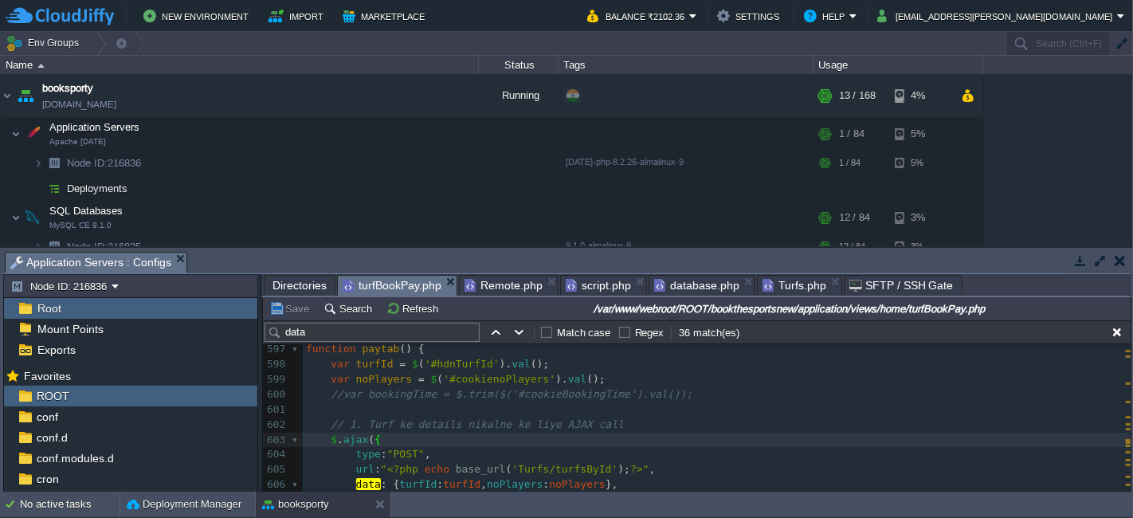
type textarea ",bookingTime: bookingTime"
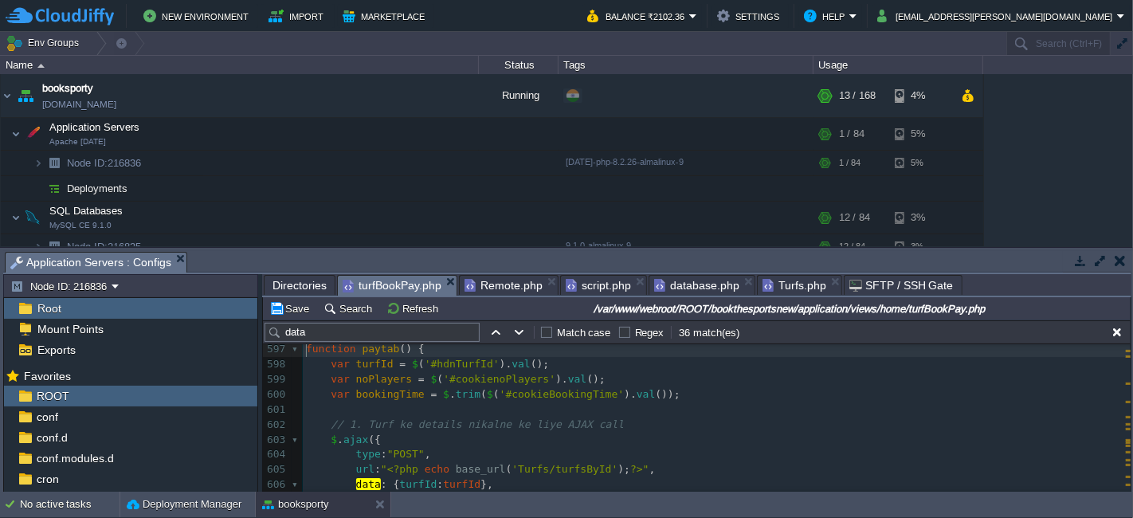
scroll to position [9212, 0]
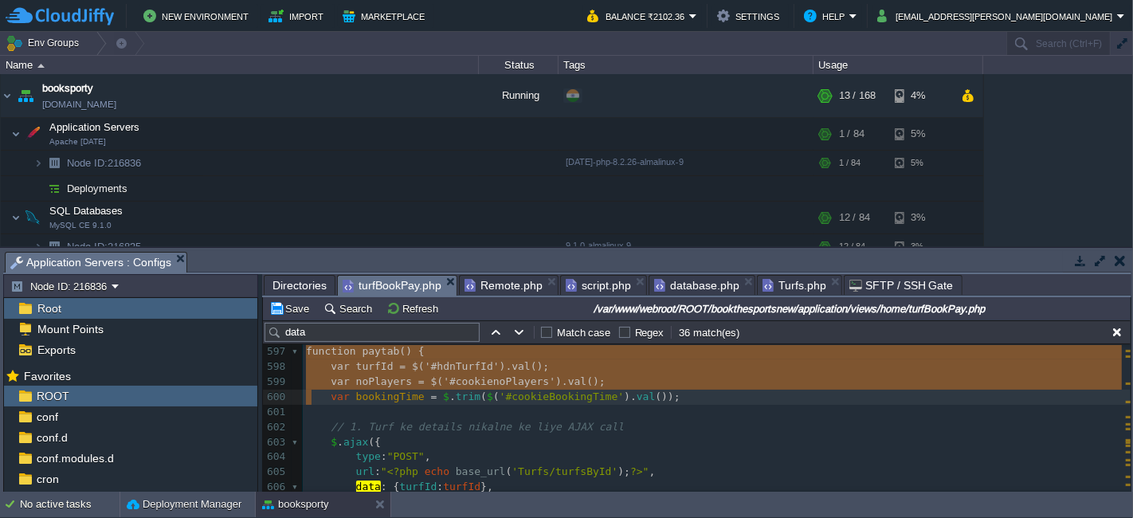
drag, startPoint x: 303, startPoint y: 348, endPoint x: 312, endPoint y: 390, distance: 42.4
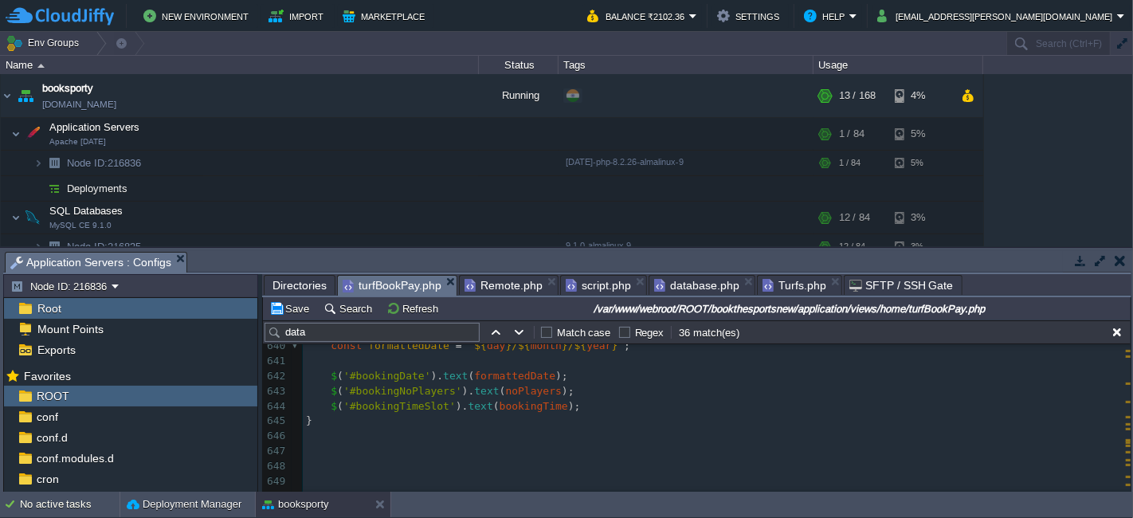
scroll to position [9920, 0]
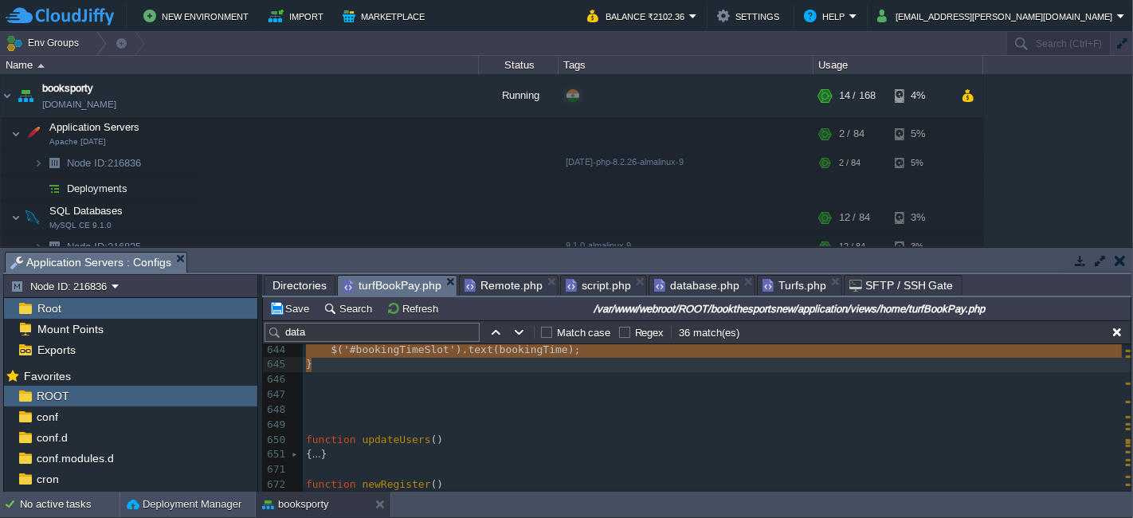
type textarea "-"
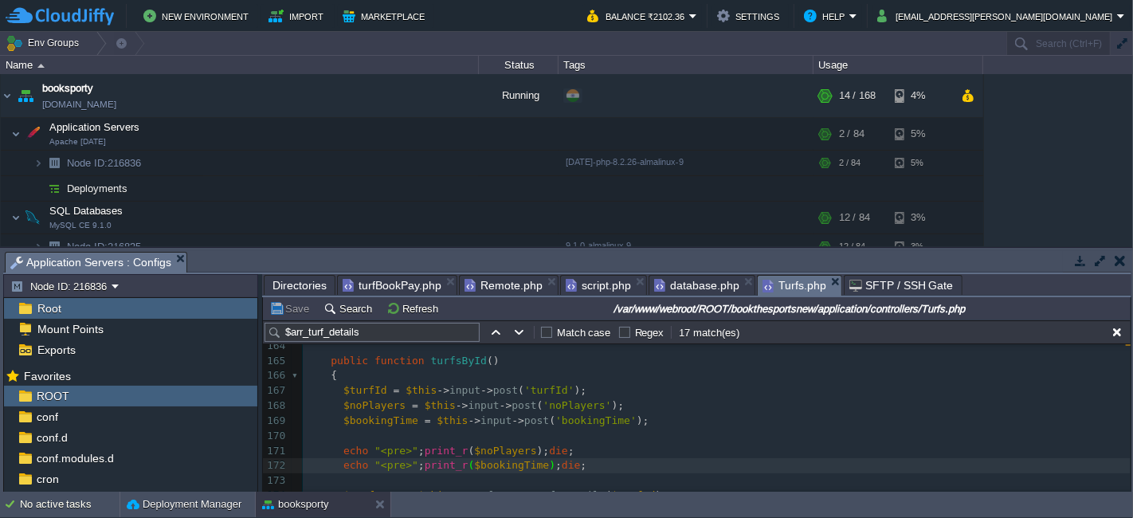
click at [780, 286] on span "Turfs.php" at bounding box center [795, 286] width 64 height 20
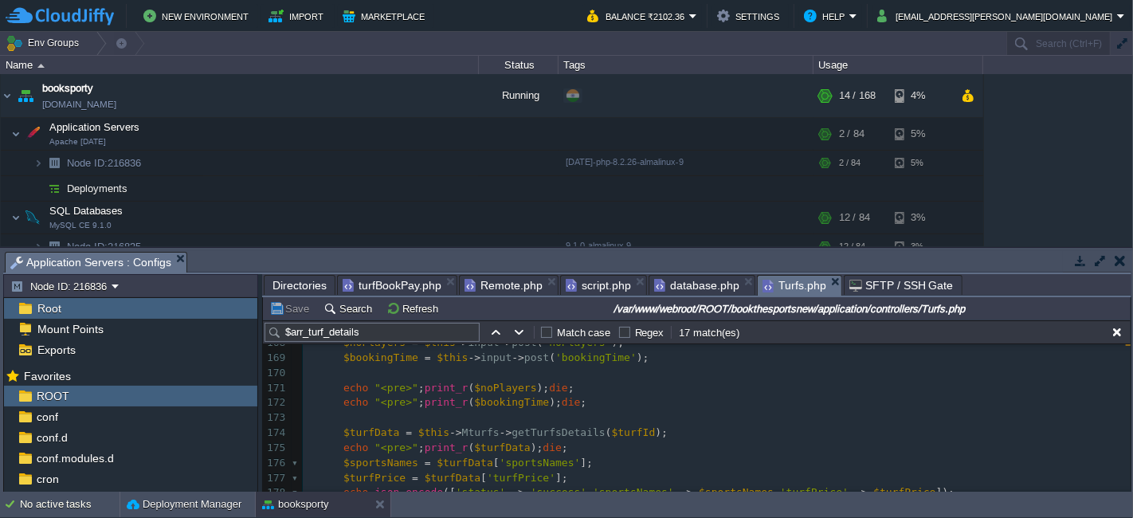
scroll to position [2593, 0]
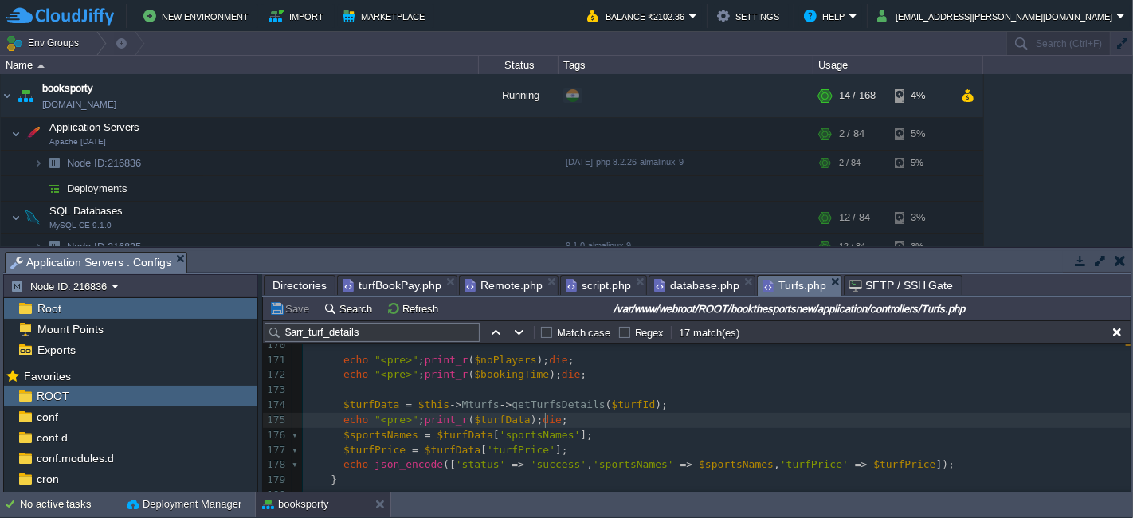
click at [617, 426] on pre "echo "<pre>" ; print_r ( $turfData ); die ;" at bounding box center [717, 420] width 828 height 15
click at [339, 378] on div "x $this -> load -> library ( 'encryptlib' ); 149 $this -> load -> view ( "templ…" at bounding box center [717, 299] width 828 height 555
type textarea "echo "<pre>";print_r($bookingTime);die;"
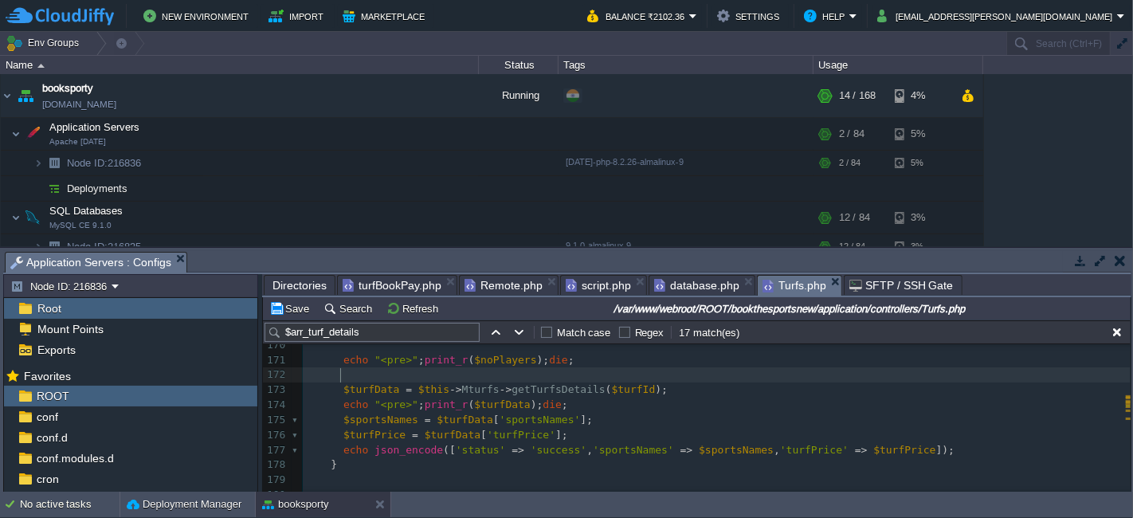
scroll to position [2506, 0]
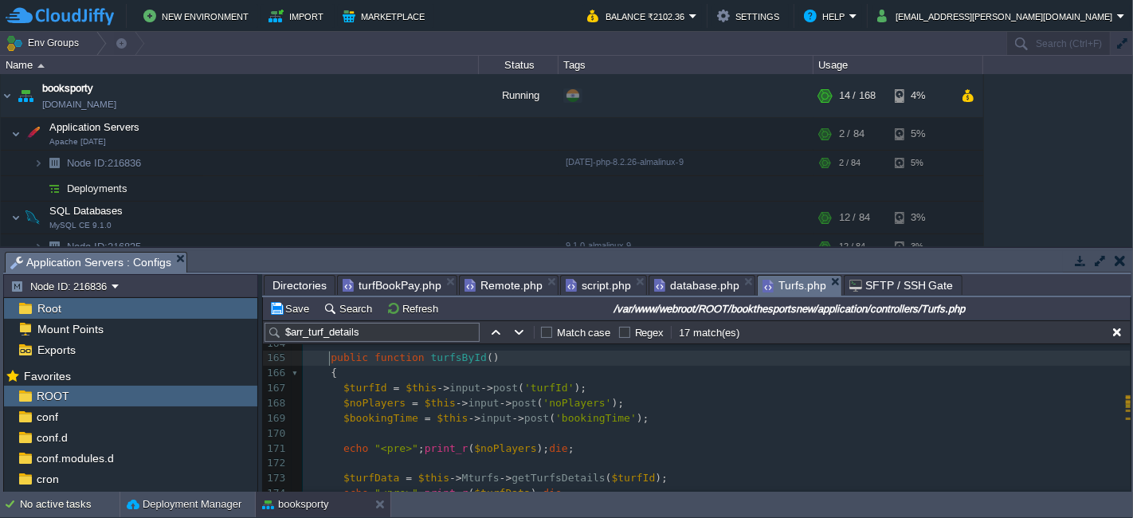
click at [327, 358] on div "x $arr_turf_details [ 'arr_turf_facilities' ] = $arr_turf_facilities = $this ->…" at bounding box center [717, 381] width 828 height 540
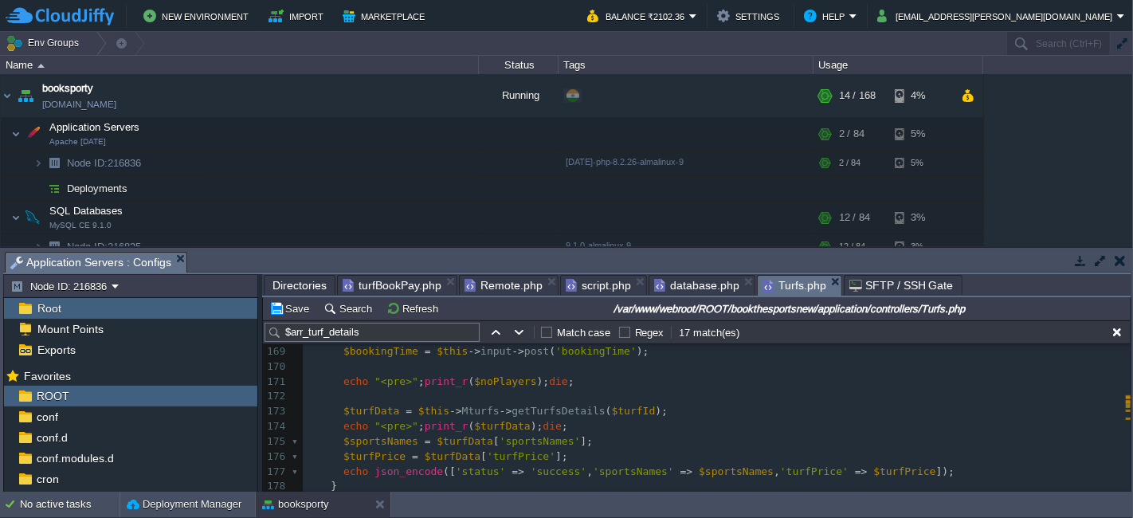
scroll to position [2572, 0]
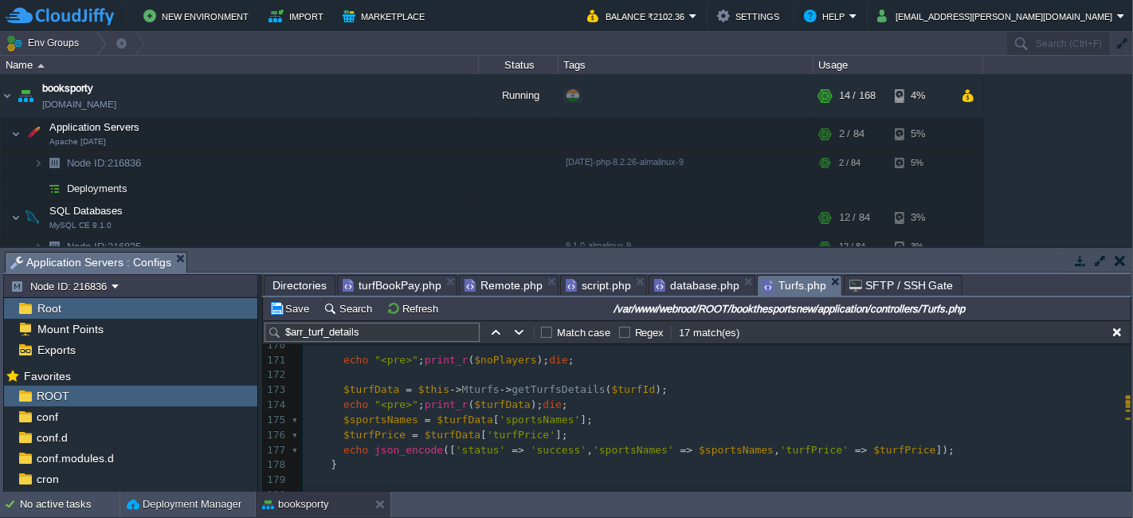
type textarea "public function turfsById() { $turfId = $this->input->post('turfId'); $noPlayer…"
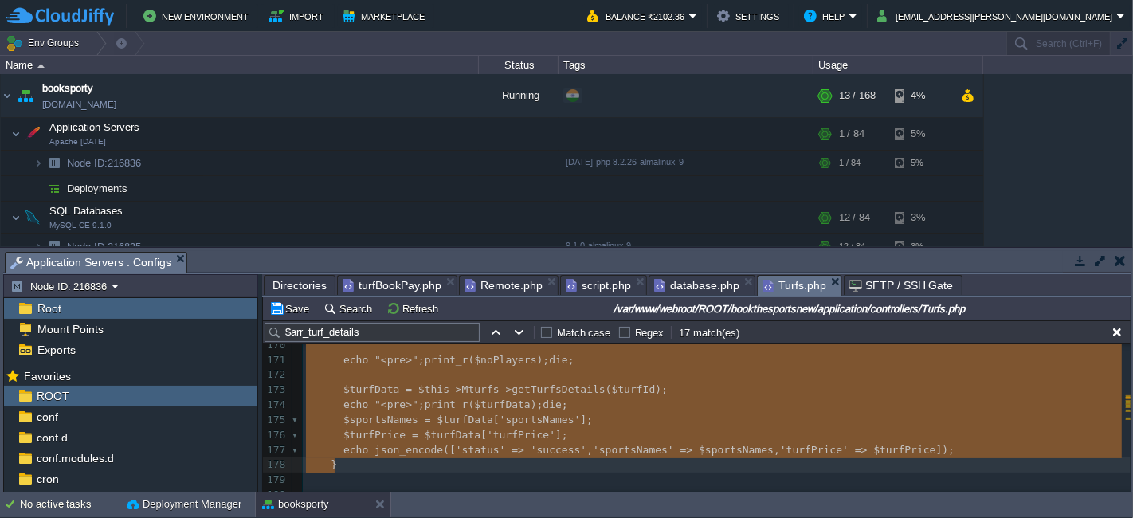
click at [371, 281] on span "turfBookPay.php" at bounding box center [392, 285] width 99 height 19
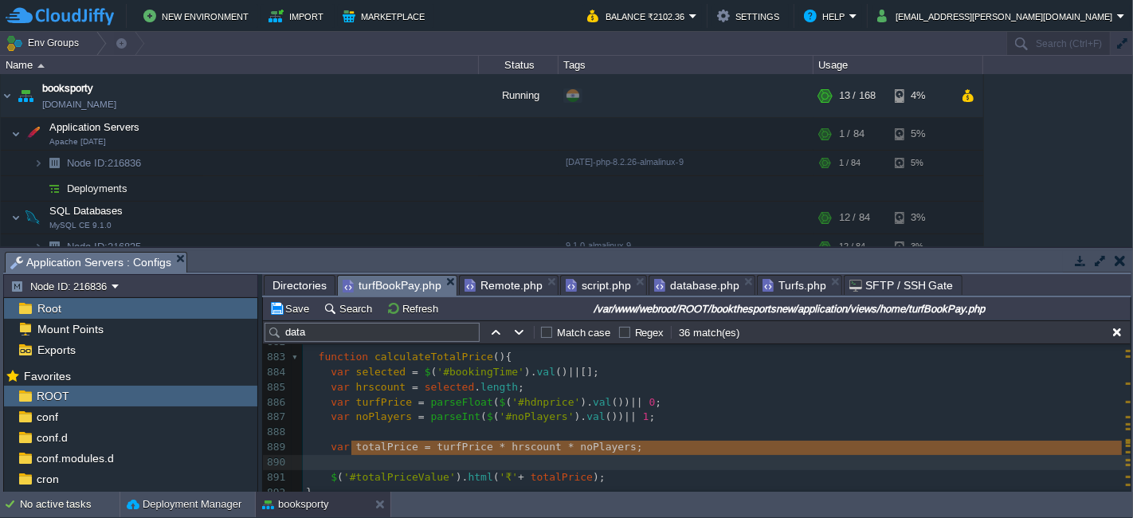
type textarea "totalPrice = turfPrice * hrscount * noPlayers;"
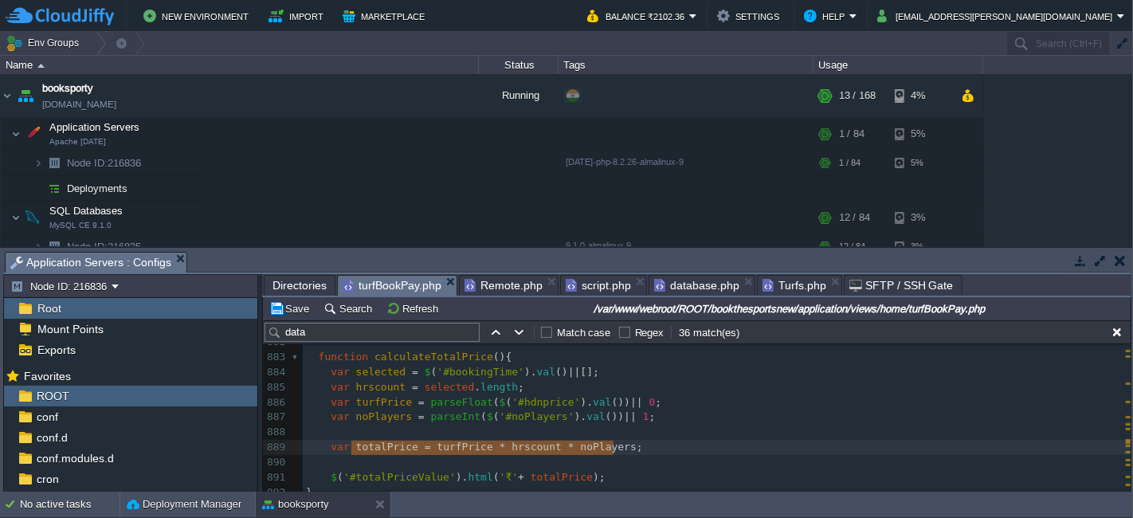
drag, startPoint x: 352, startPoint y: 447, endPoint x: 625, endPoint y: 449, distance: 272.5
click at [313, 357] on div "xxxxxxxxxx } 872 $ ( '#top_error_msg' ). html ( `<div class="err_msg">${ err_ms…" at bounding box center [717, 470] width 828 height 571
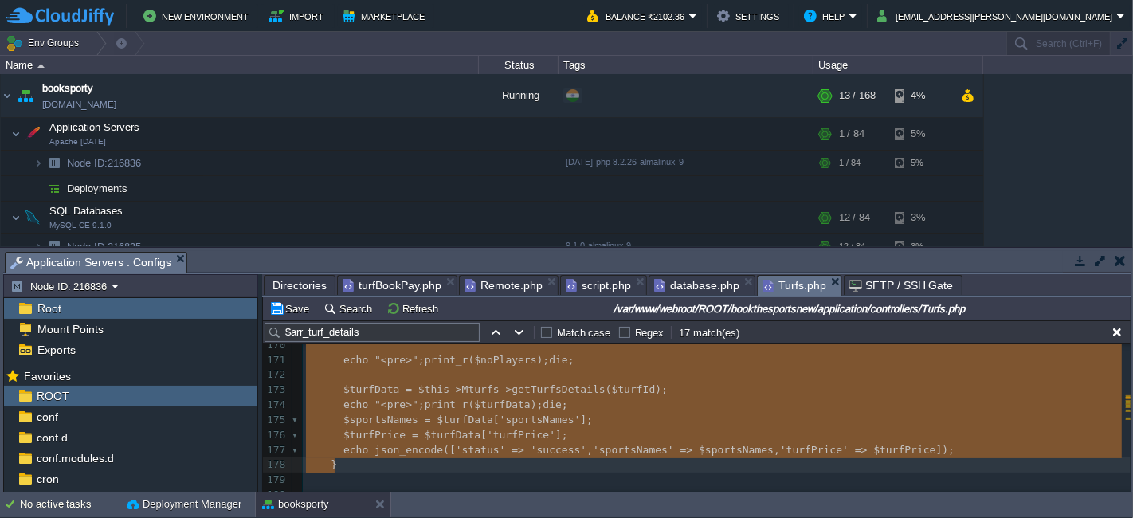
click at [763, 280] on span "Turfs.php" at bounding box center [795, 286] width 64 height 20
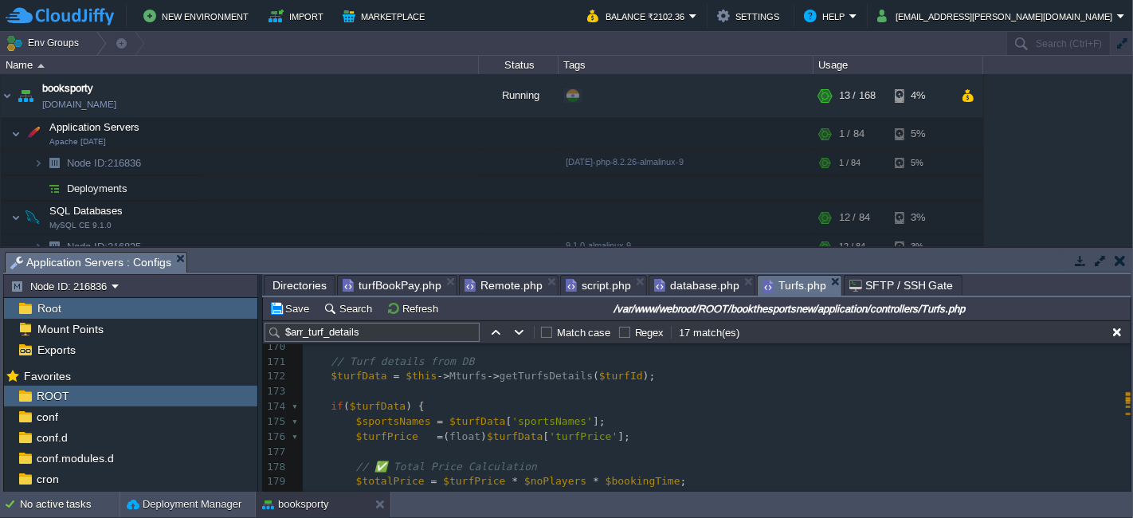
scroll to position [2523, 0]
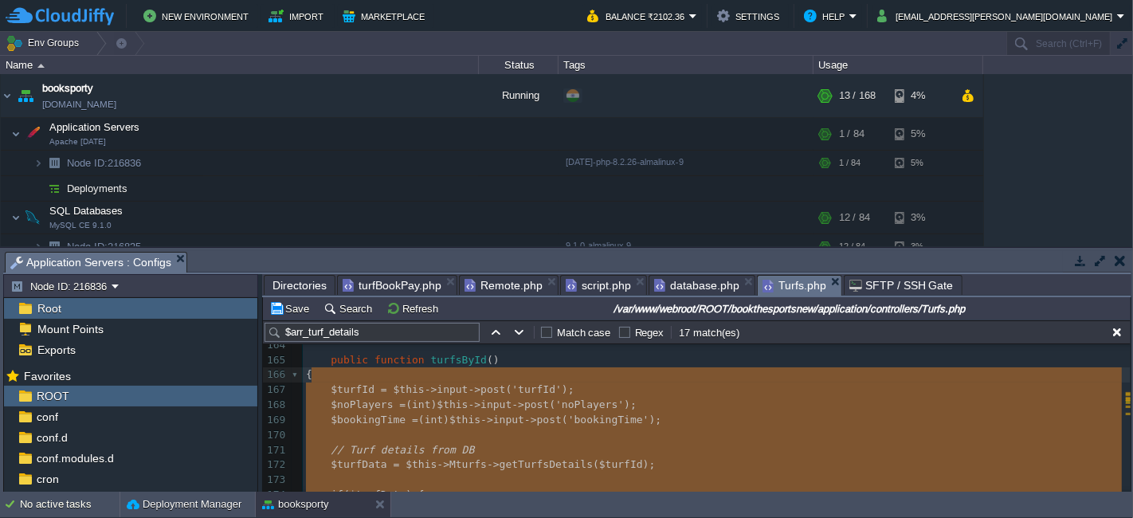
type textarea "$turfId = $this->input->post('turfId'); $noPlayers = (int)$this->input->post('n…"
click at [294, 308] on button "Save" at bounding box center [291, 308] width 45 height 14
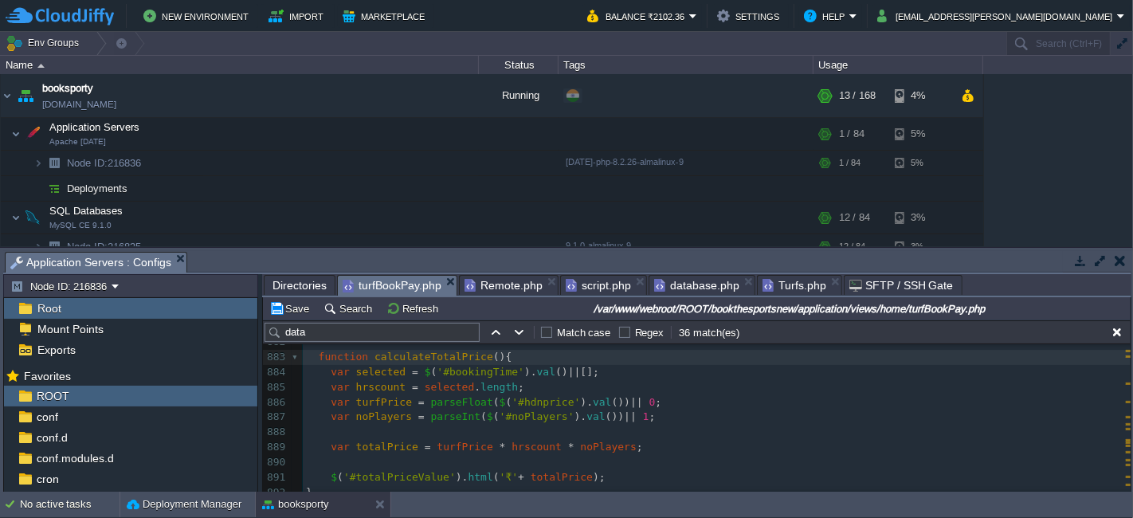
click at [398, 279] on span "turfBookPay.php" at bounding box center [392, 286] width 99 height 20
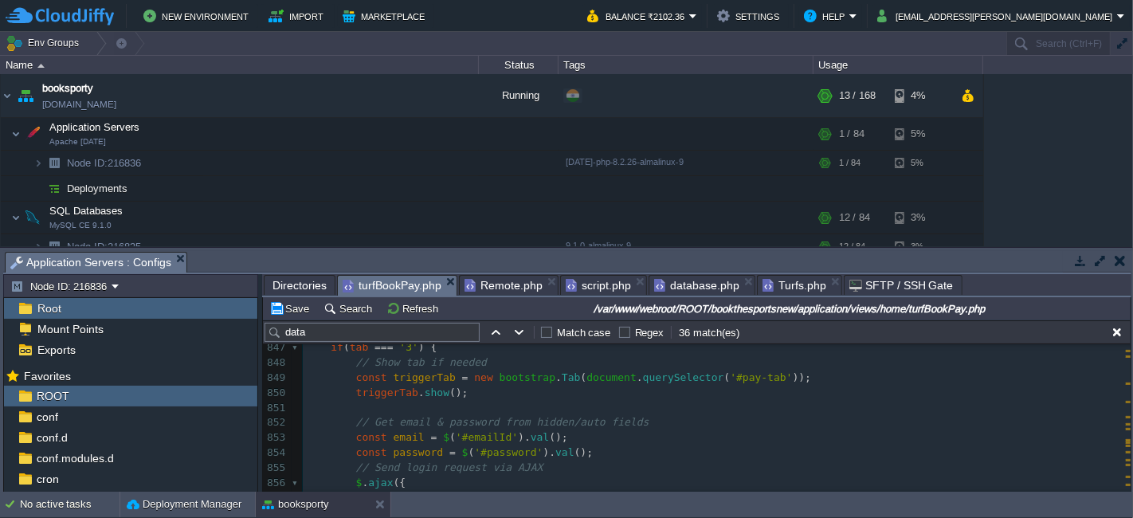
scroll to position [11849, 0]
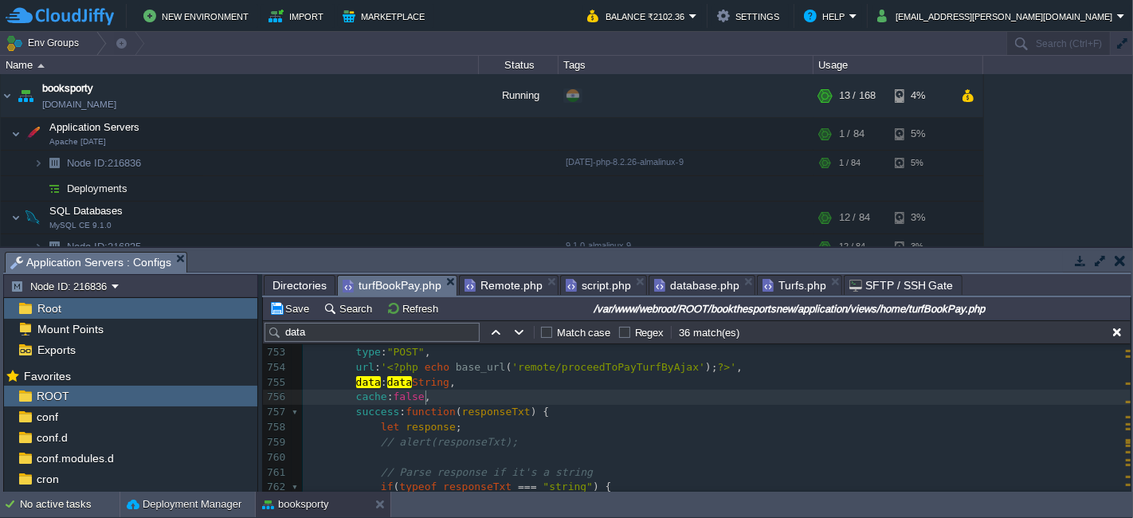
click at [512, 397] on pre "cache : false ," at bounding box center [717, 397] width 828 height 15
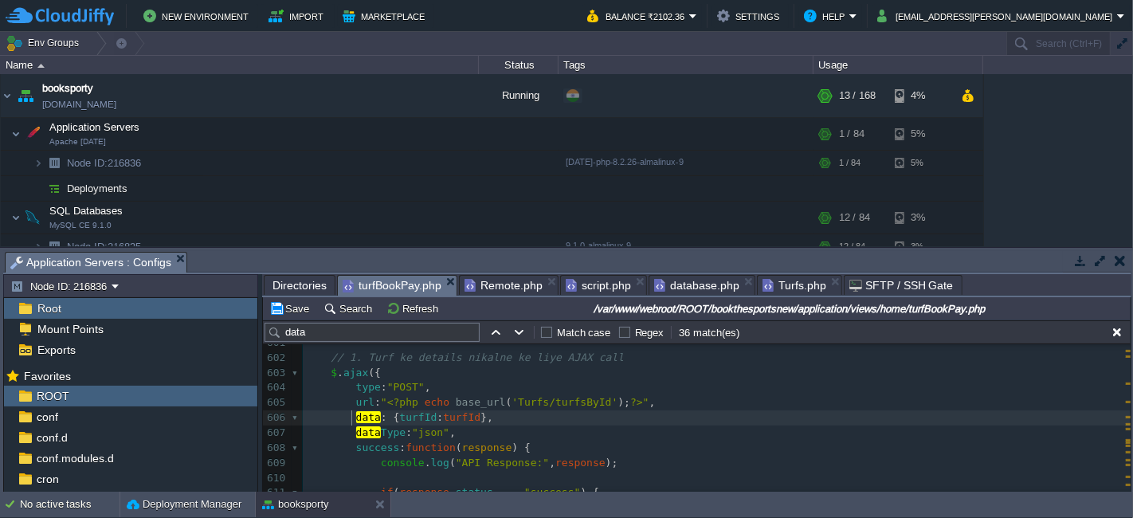
click at [352, 417] on div "xxxxxxxxxx cache : false , 591 $ ( '#top_error_msg' ). html ( "<div id=\"idpage…" at bounding box center [717, 411] width 828 height 450
type textarea "data: { turfId: turfId },"
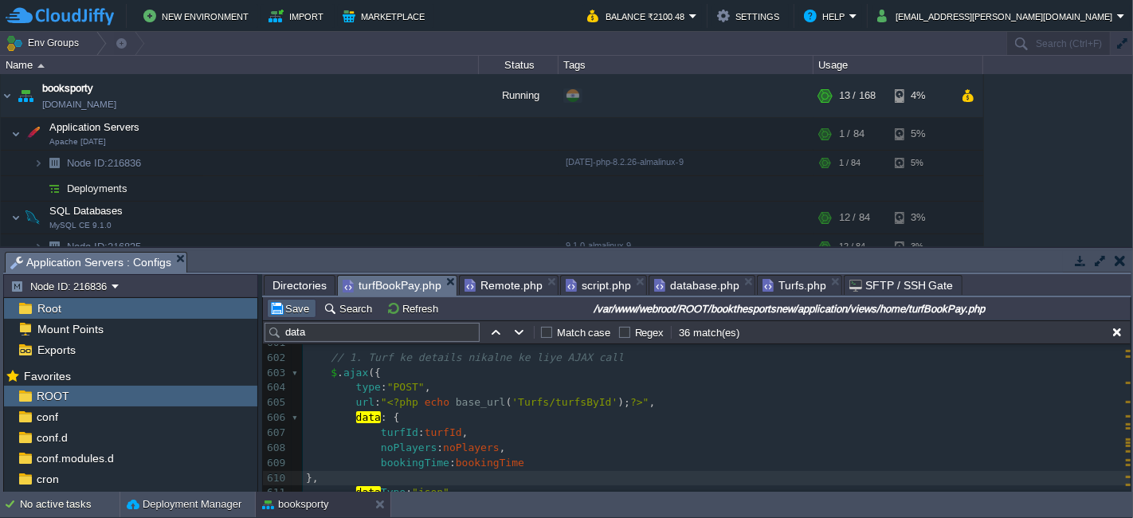
click at [295, 310] on button "Save" at bounding box center [291, 308] width 45 height 14
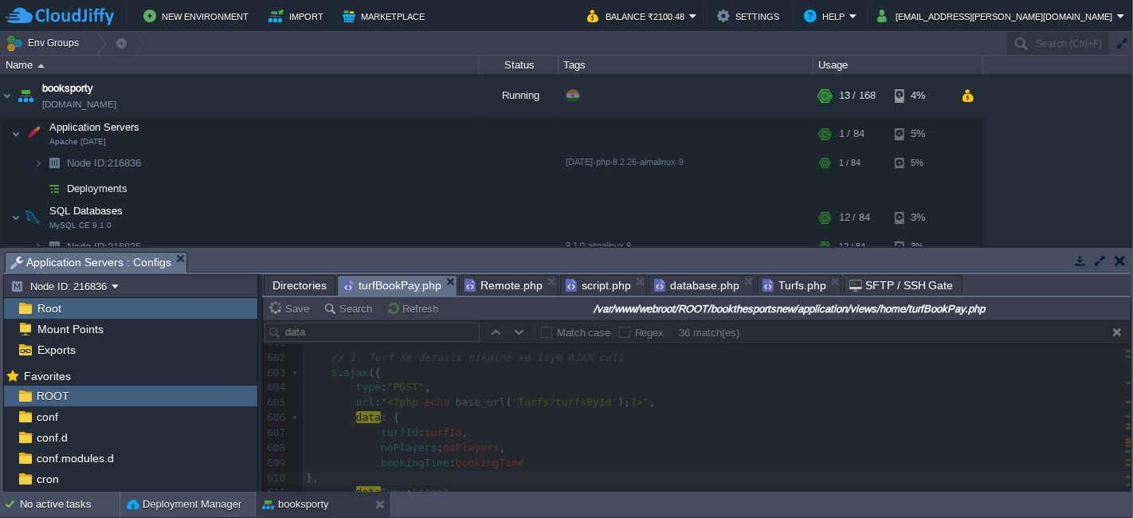
click at [774, 288] on span "Turfs.php" at bounding box center [795, 285] width 64 height 19
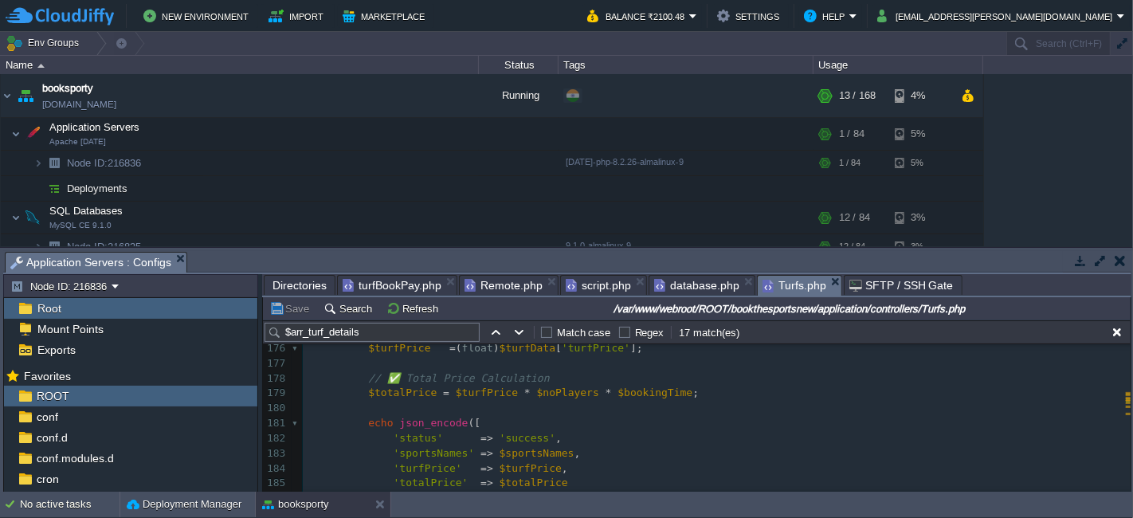
click at [694, 396] on pre "$totalPrice = $turfPrice * $noPlayers * $bookingTime ;" at bounding box center [717, 393] width 828 height 15
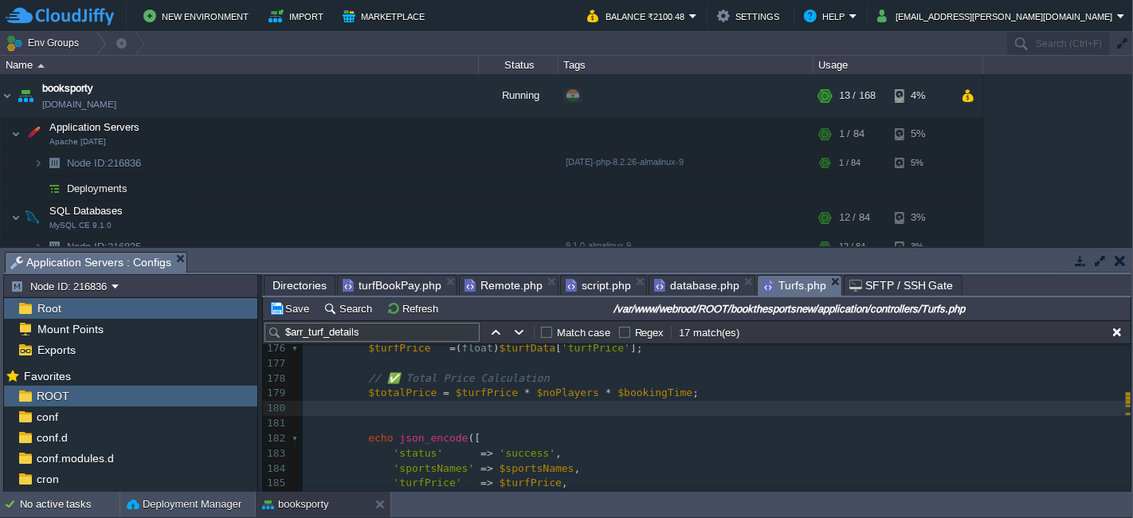
paste textarea "$totalPrice"
click at [405, 390] on div "x $arr_turf_details [ 'arr_turf_facilities' ] = $arr_turf_facilities = $this ->…" at bounding box center [717, 348] width 828 height 676
type textarea "$totalPrice"
click at [484, 406] on div "x $arr_turf_details [ 'arr_turf_facilities' ] = $arr_turf_facilities = $this ->…" at bounding box center [717, 348] width 828 height 676
type textarea "$data"
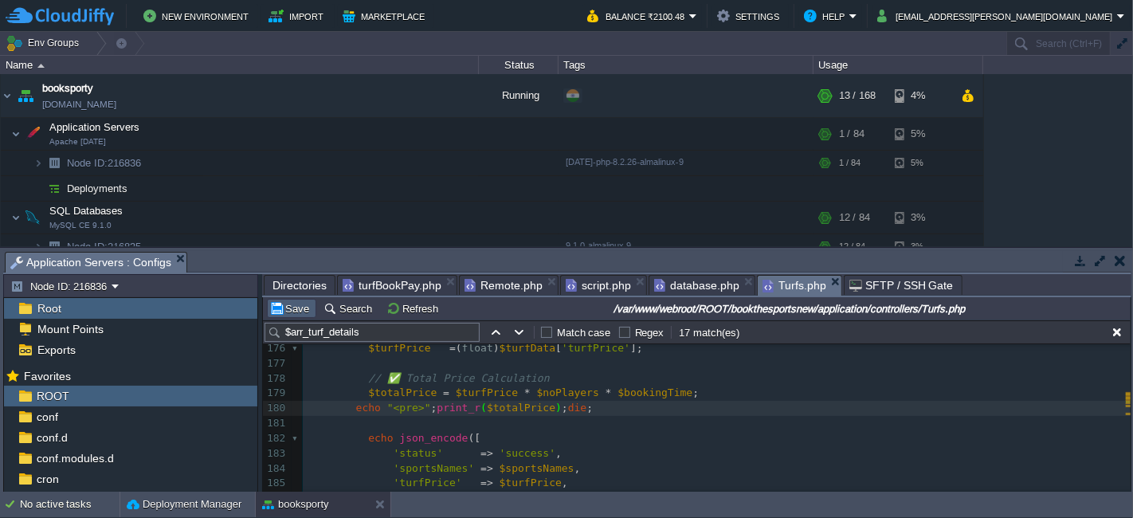
click at [294, 302] on button "Save" at bounding box center [291, 308] width 45 height 14
type textarea "$data"
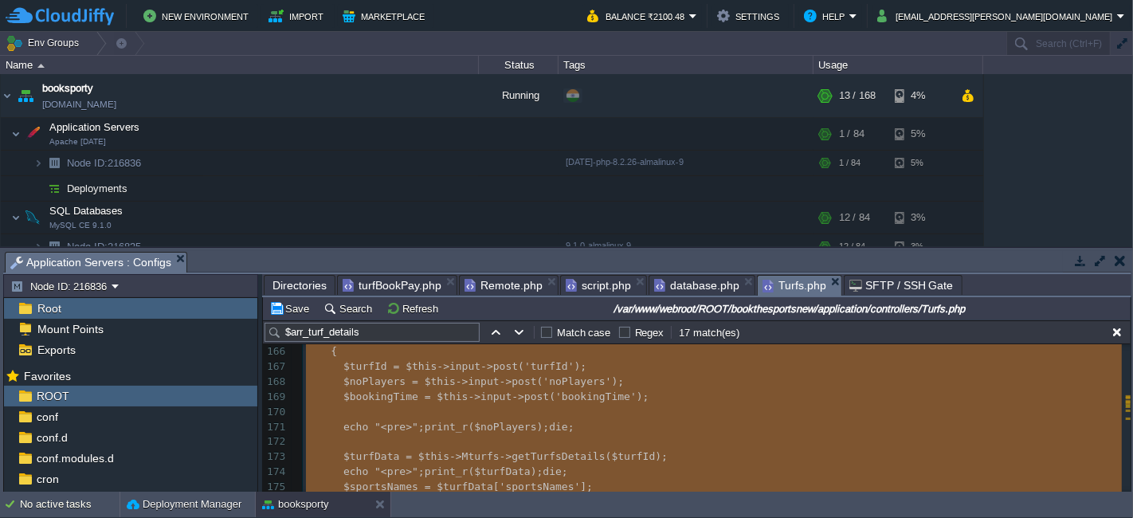
scroll to position [2511, 0]
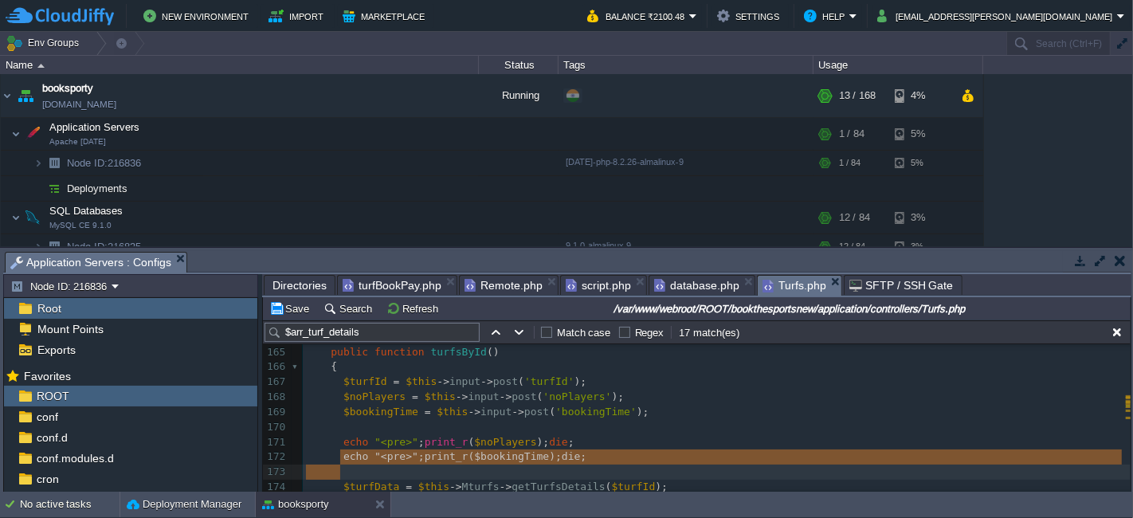
type textarea "$noPlayers"
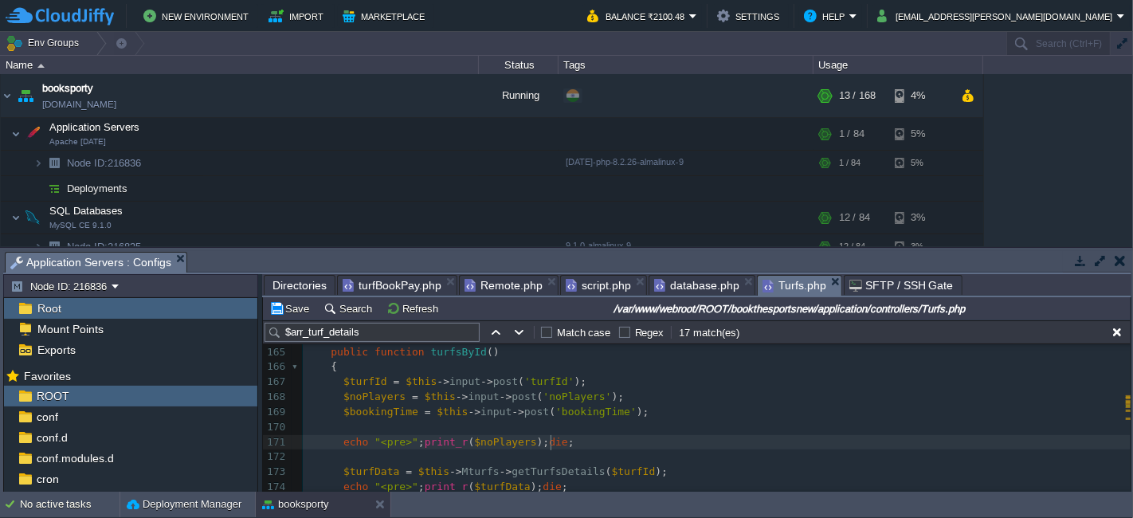
type textarea "$data"
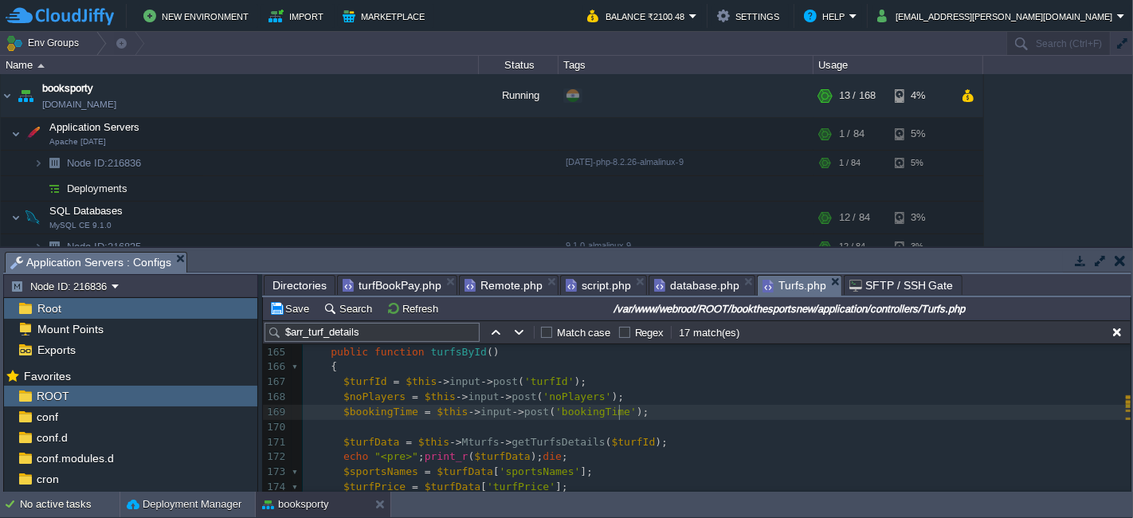
type textarea "turfId"
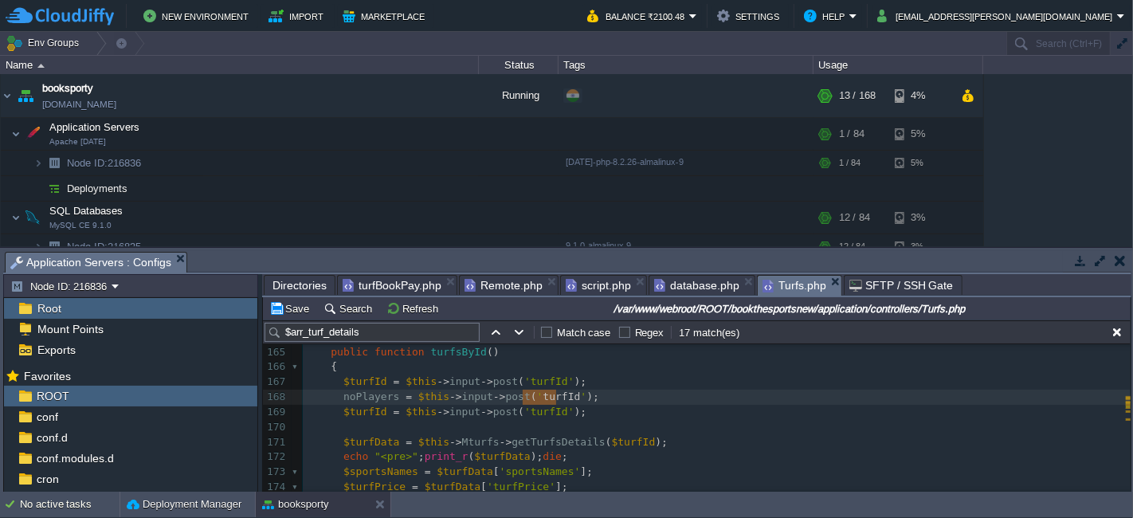
type textarea "$turfId"
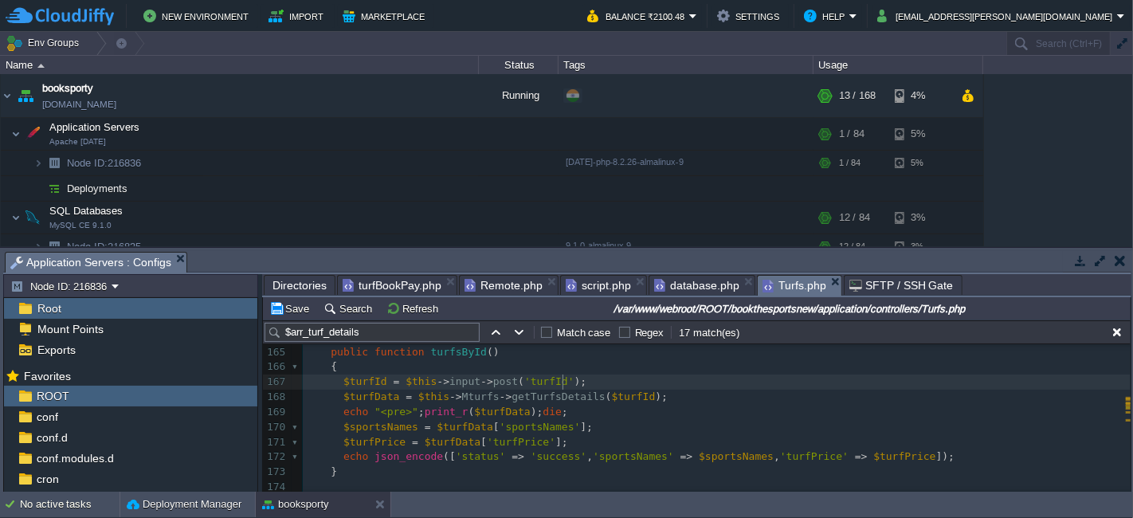
type textarea "sportsNames"
click at [558, 410] on pre "echo "<pre>" ; print_r ( $turfData ); die ;" at bounding box center [717, 412] width 828 height 15
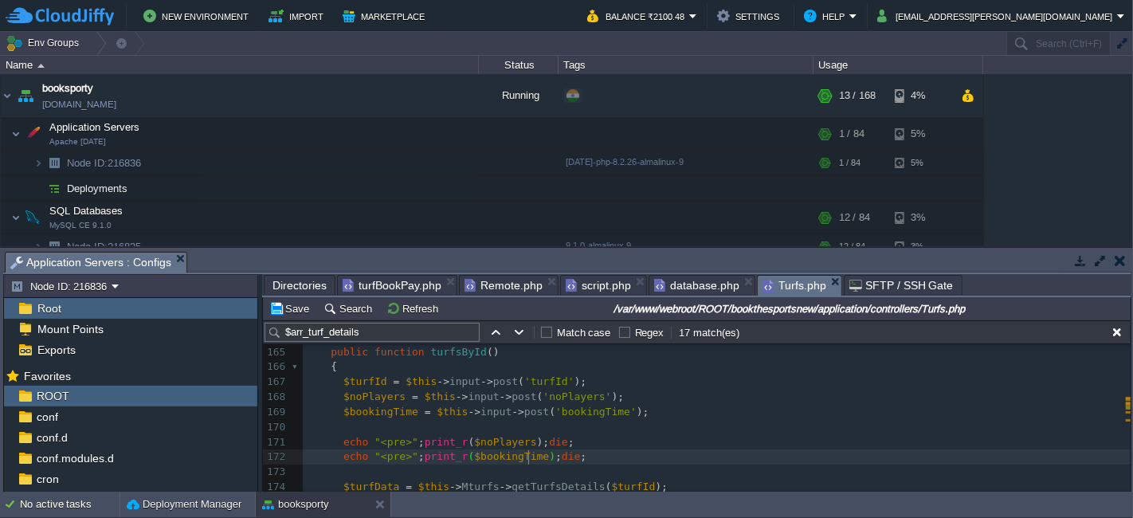
type textarea "$turfId = $this->input->post('turfId'); $noPlayers = (int)$this->input->post('n…"
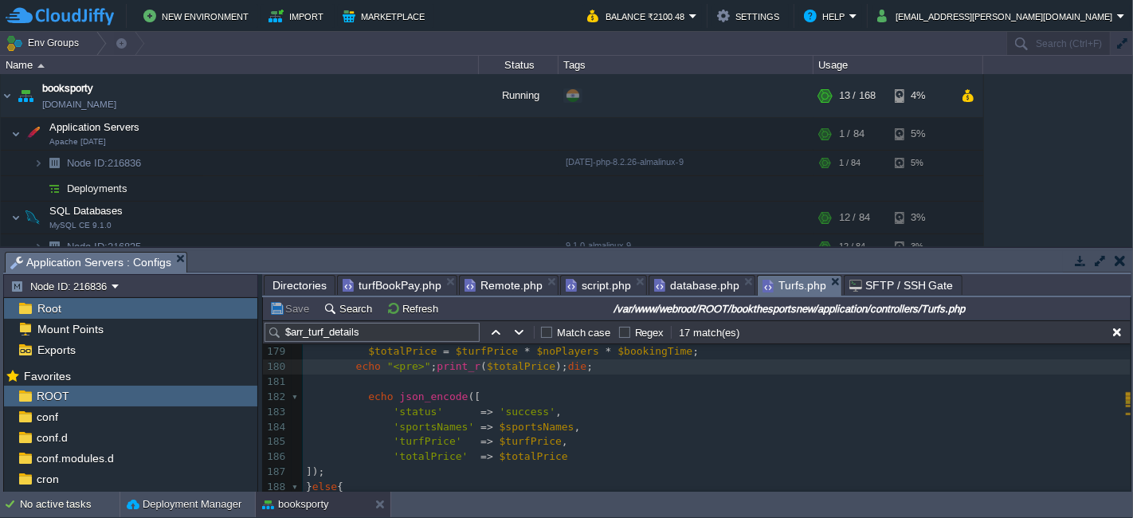
type textarea "$data"
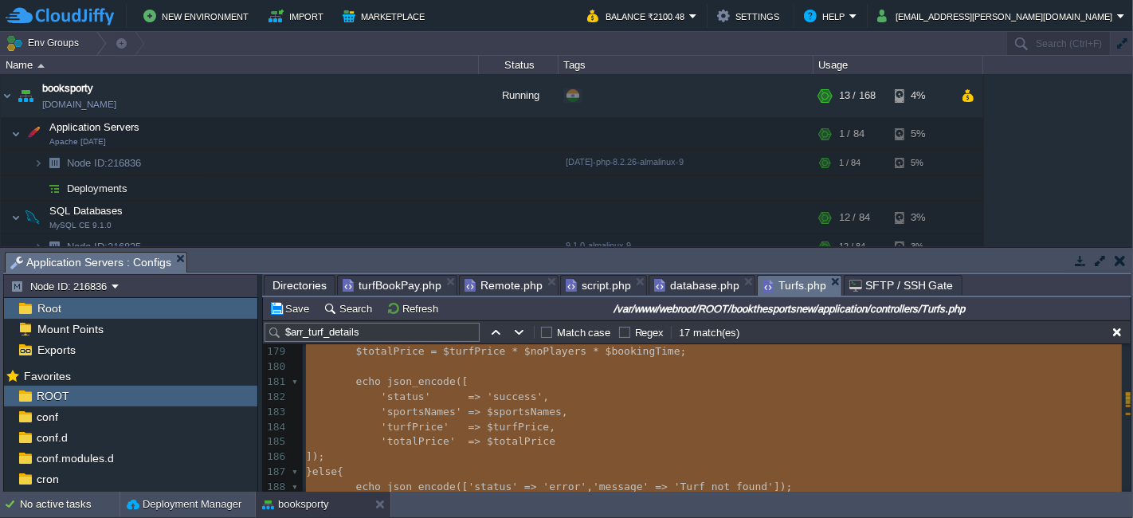
scroll to position [2527, 0]
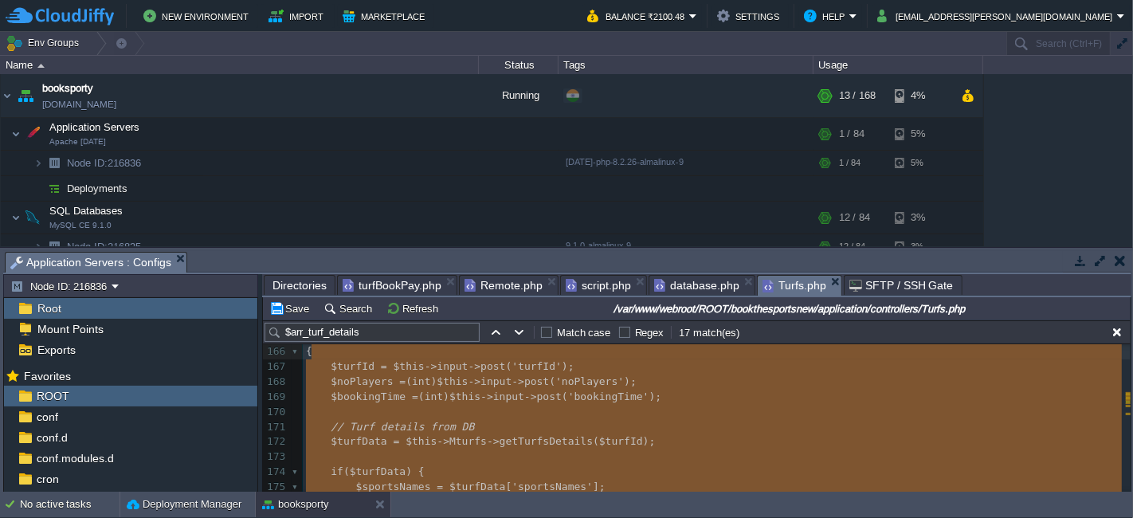
type textarea "public function turfsById() { $turfId = $this->input->post('turfId'); $noPlayer…"
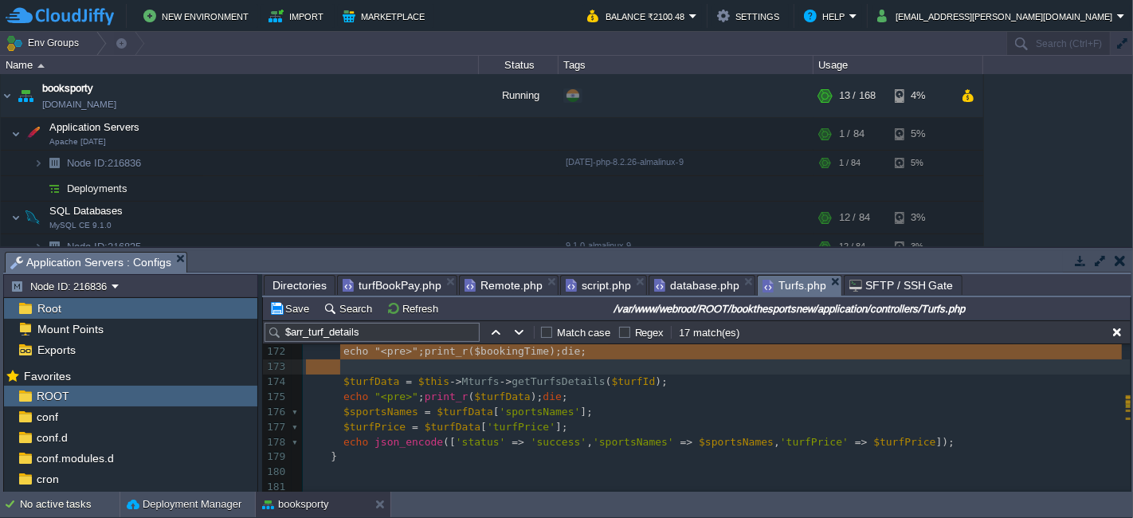
scroll to position [2617, 0]
type textarea "$noPlayers"
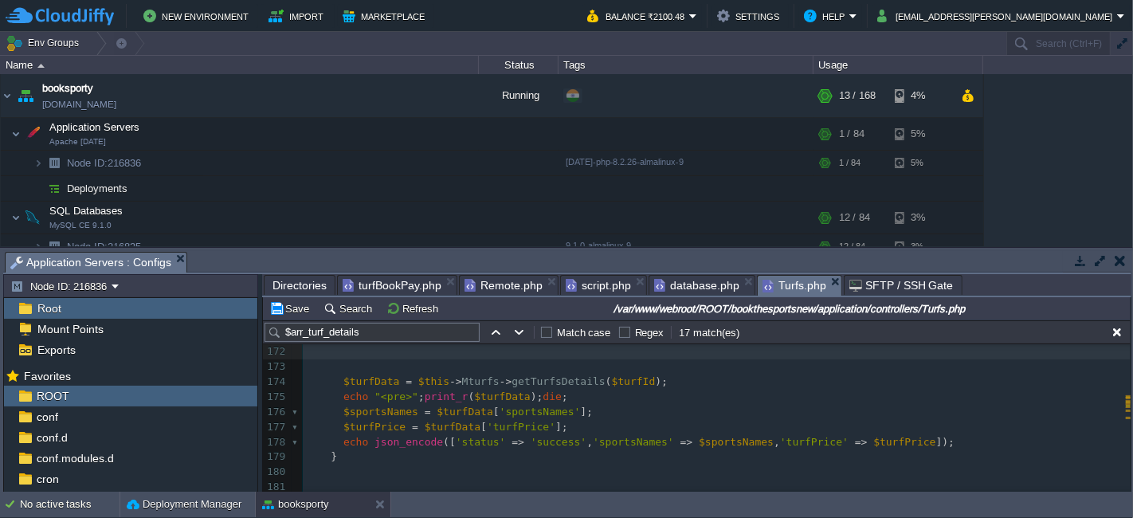
scroll to position [2602, 0]
type textarea "$data"
type textarea "turfId"
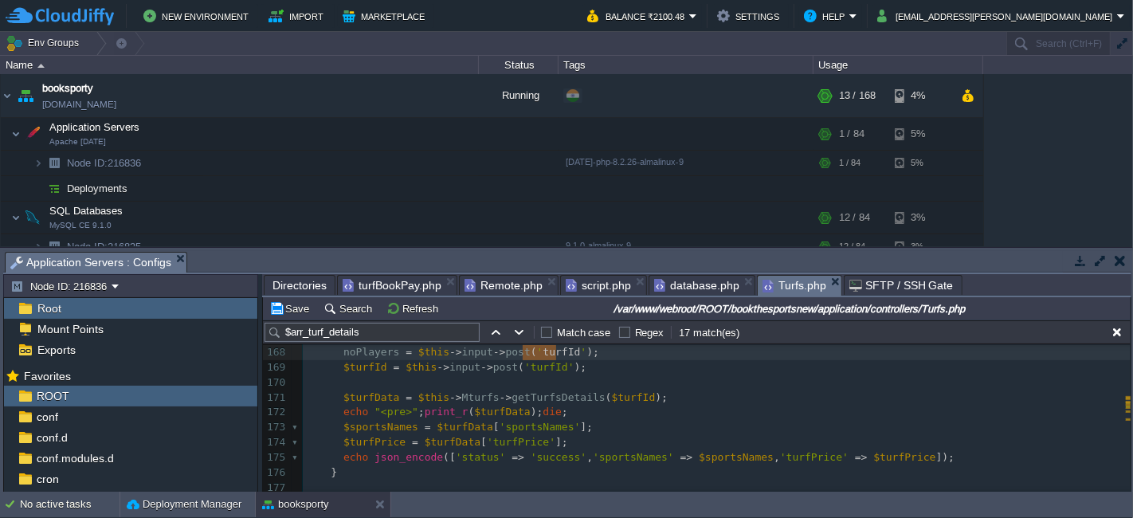
type textarea "$turfId"
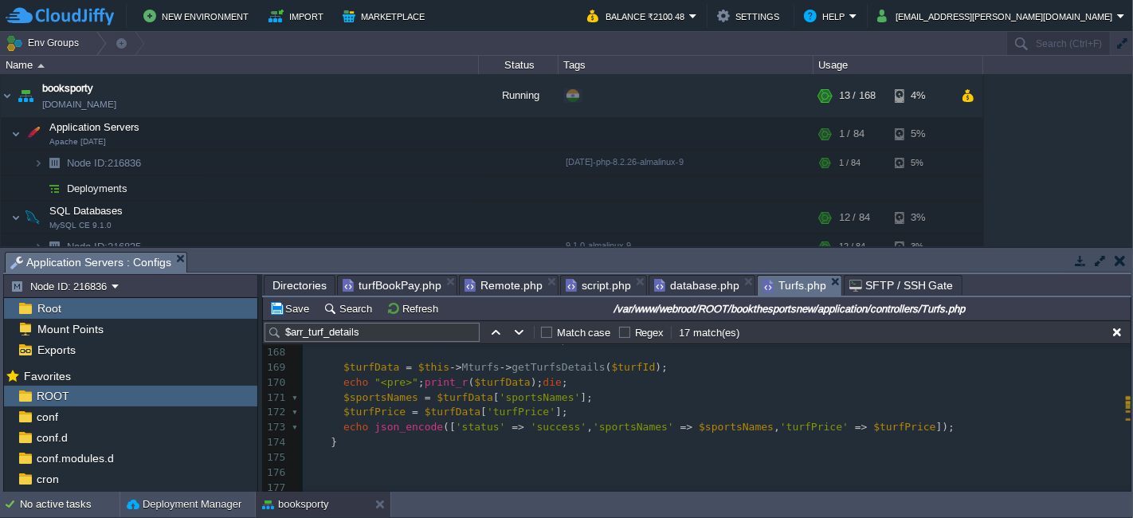
scroll to position [2542, 0]
type textarea "data"
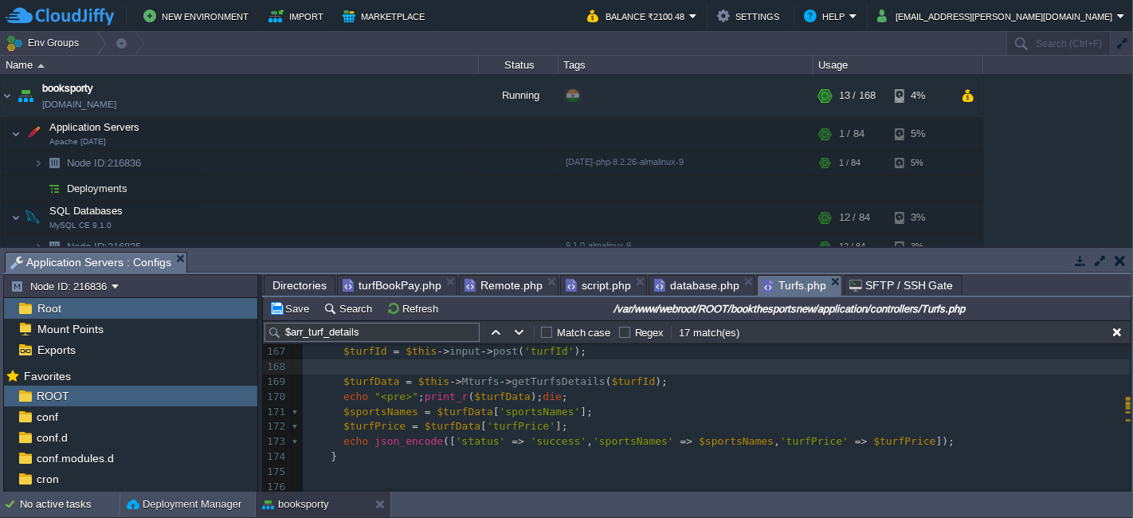
click at [337, 392] on span at bounding box center [324, 396] width 37 height 12
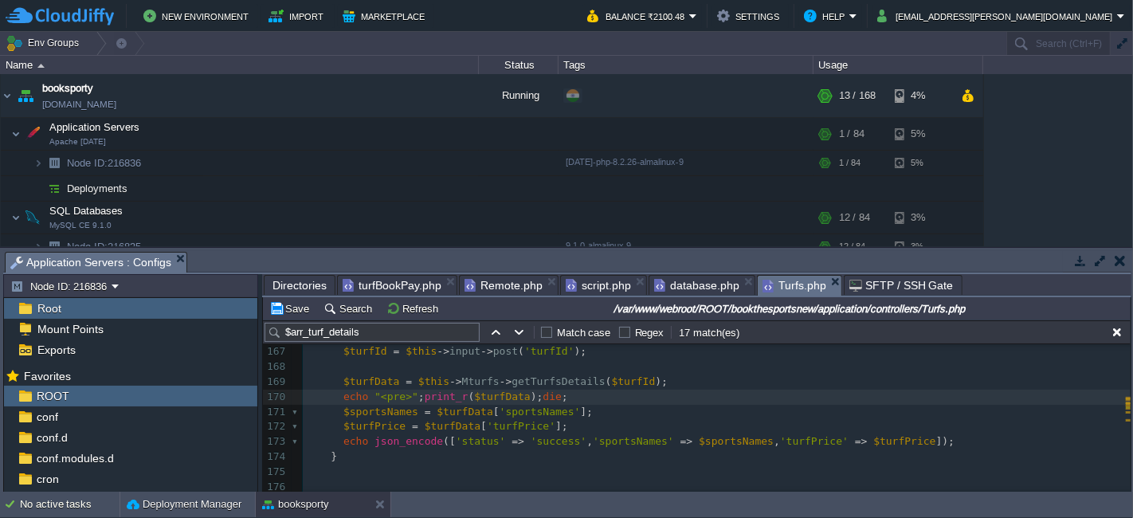
type textarea "echo "<pre>";print_r($turfData);die;"
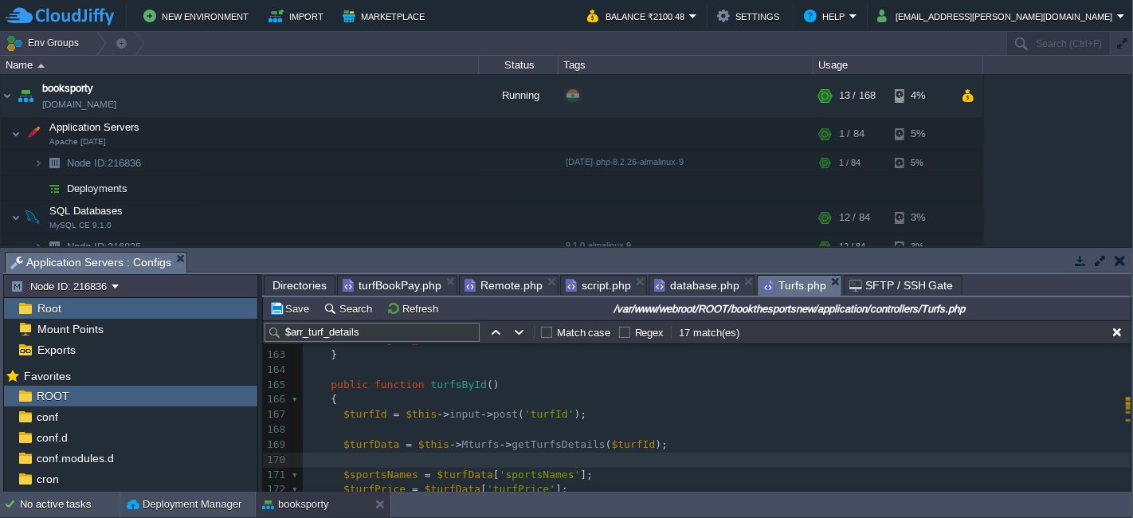
scroll to position [2453, 0]
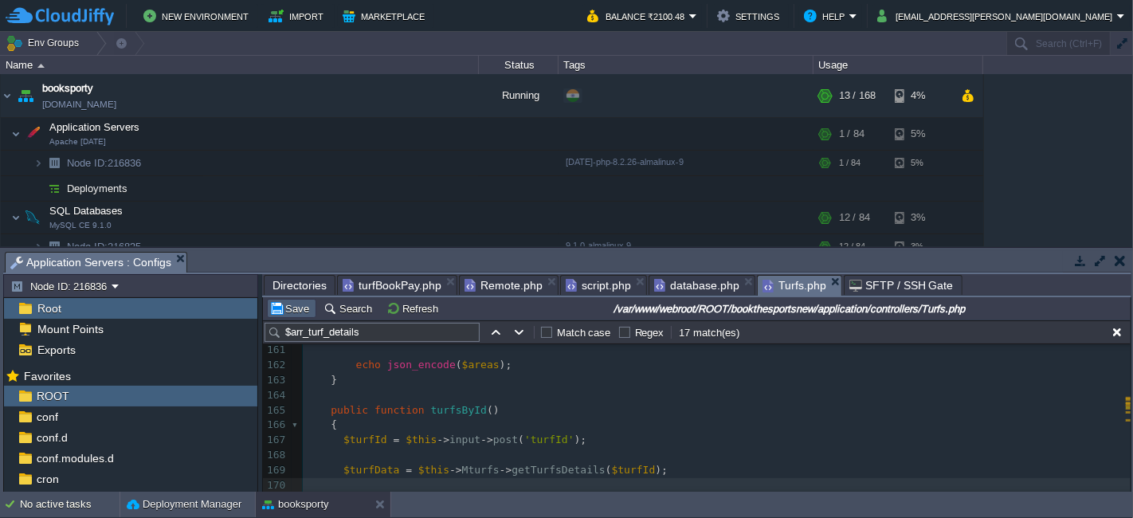
click at [289, 310] on button "Save" at bounding box center [291, 308] width 45 height 14
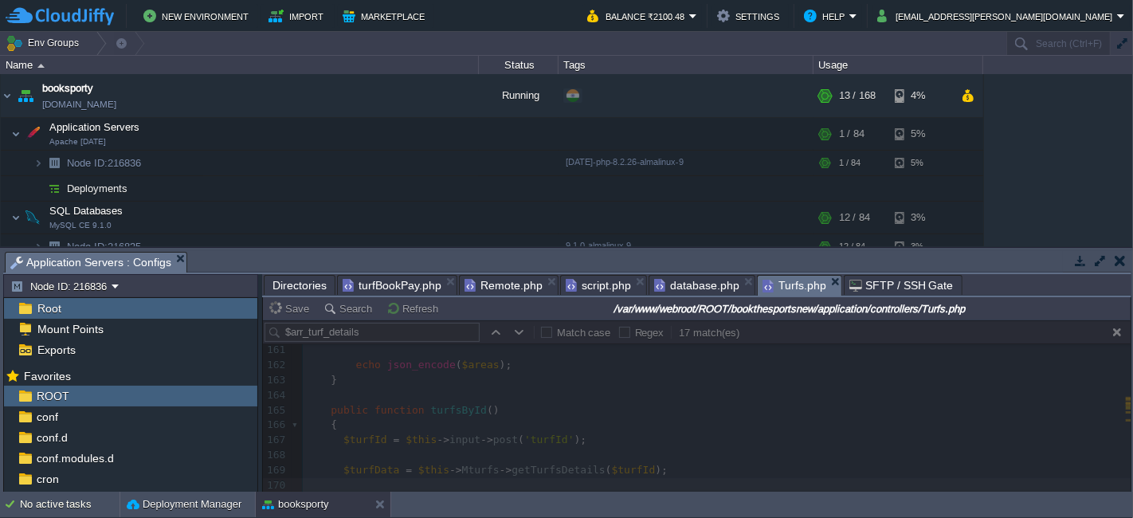
click at [421, 284] on span "turfBookPay.php" at bounding box center [392, 285] width 99 height 19
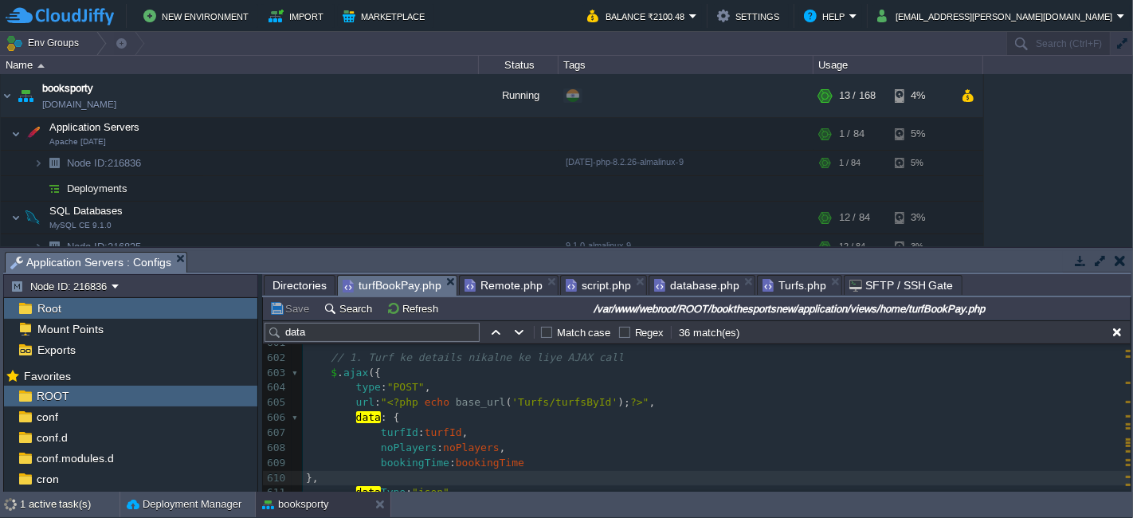
click at [504, 429] on pre "turfId : turfId ," at bounding box center [717, 432] width 828 height 15
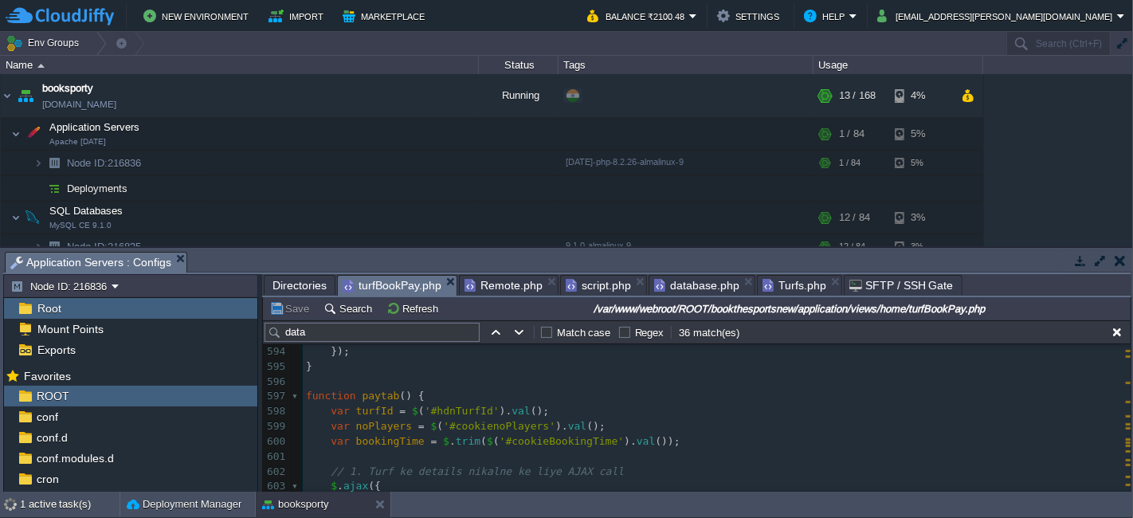
scroll to position [9193, 0]
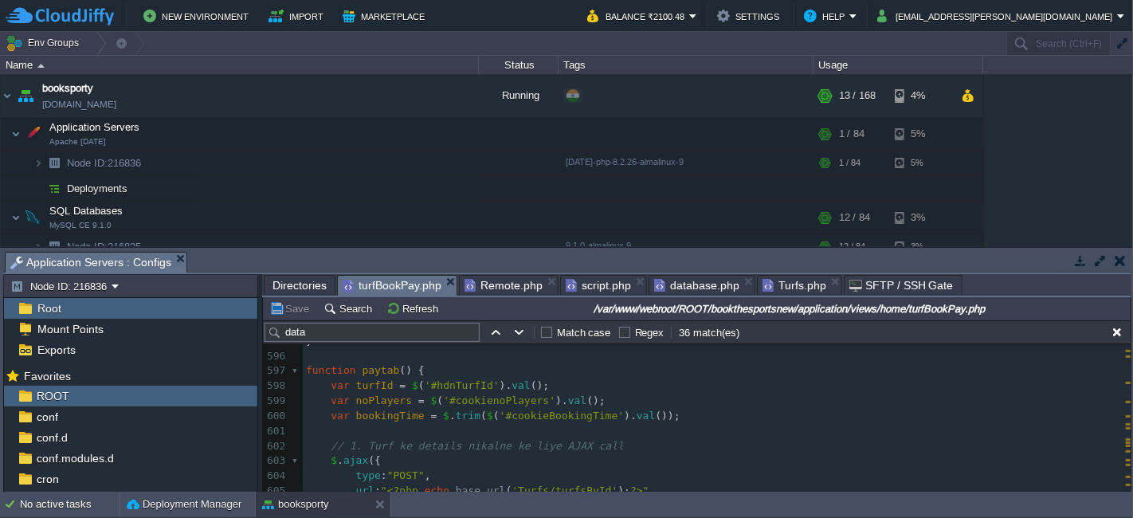
click at [626, 451] on pre "// 1. Turf ke details nikalne ke liye AJAX call" at bounding box center [717, 446] width 828 height 15
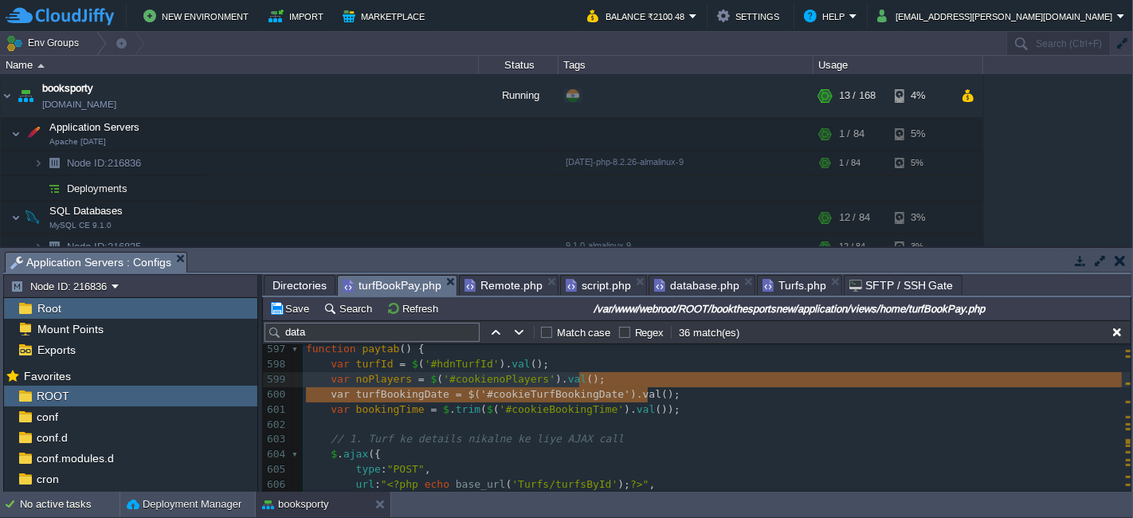
type textarea "let"
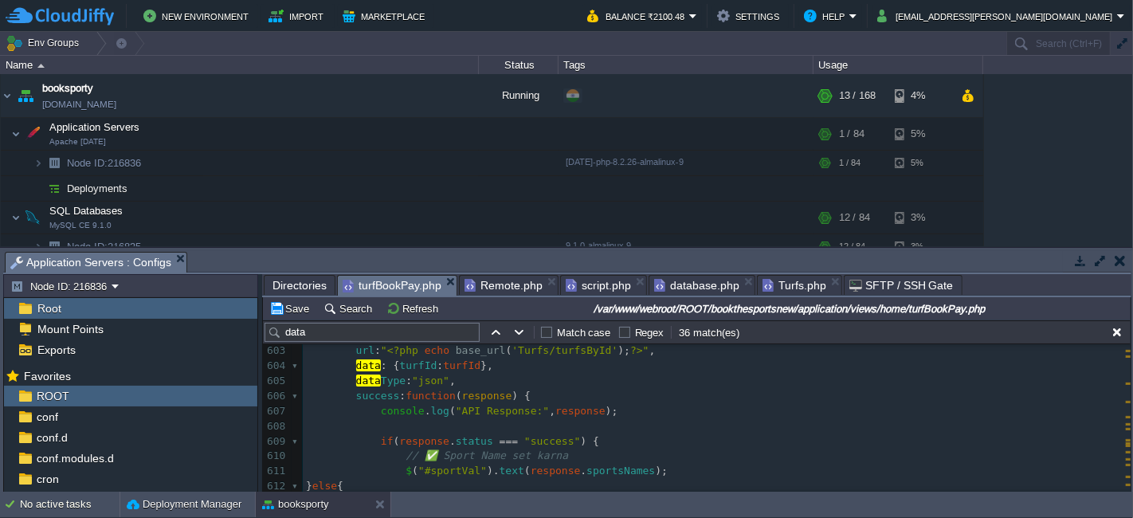
click at [649, 472] on pre "$ ( "#sportVal" ). text ( response . sportsNames );" at bounding box center [717, 471] width 828 height 15
type textarea "$("#sportVal").text(response.sportsNames);"
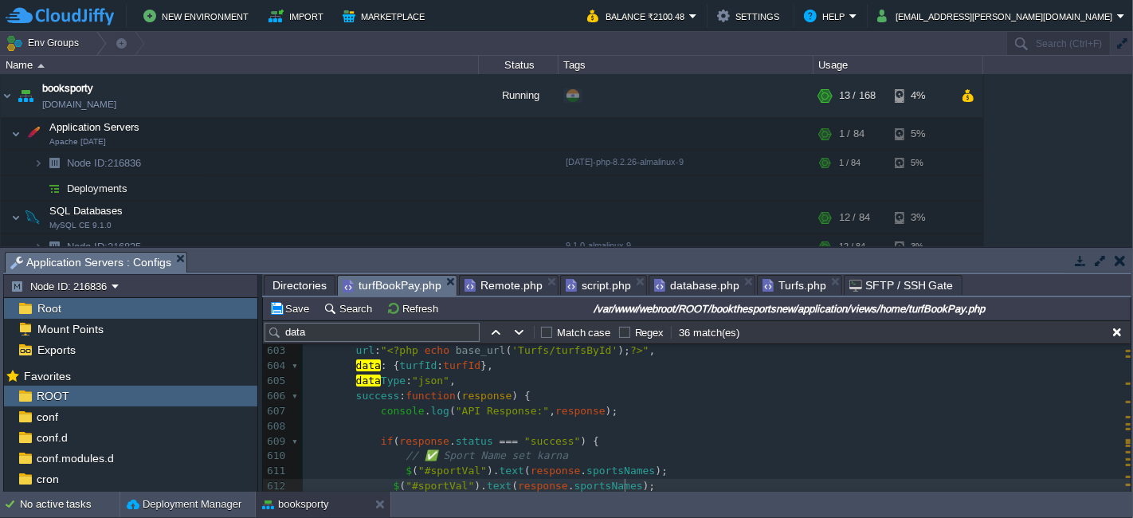
click at [424, 490] on span ""#sportVal"" at bounding box center [440, 486] width 69 height 12
type textarea "sportVal"
paste textarea
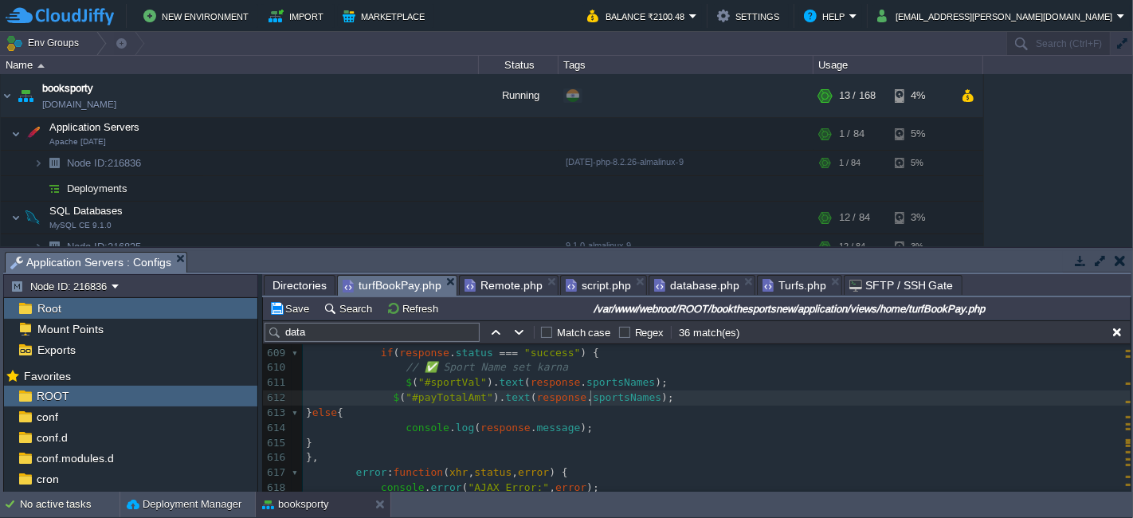
click at [590, 394] on div "xxxxxxxxxx < input type = "hidden" name = "slug" value = " <?php echo $this -> …" at bounding box center [717, 285] width 828 height 781
type textarea "sportsNames"
click at [764, 279] on span "Turfs.php" at bounding box center [795, 285] width 64 height 19
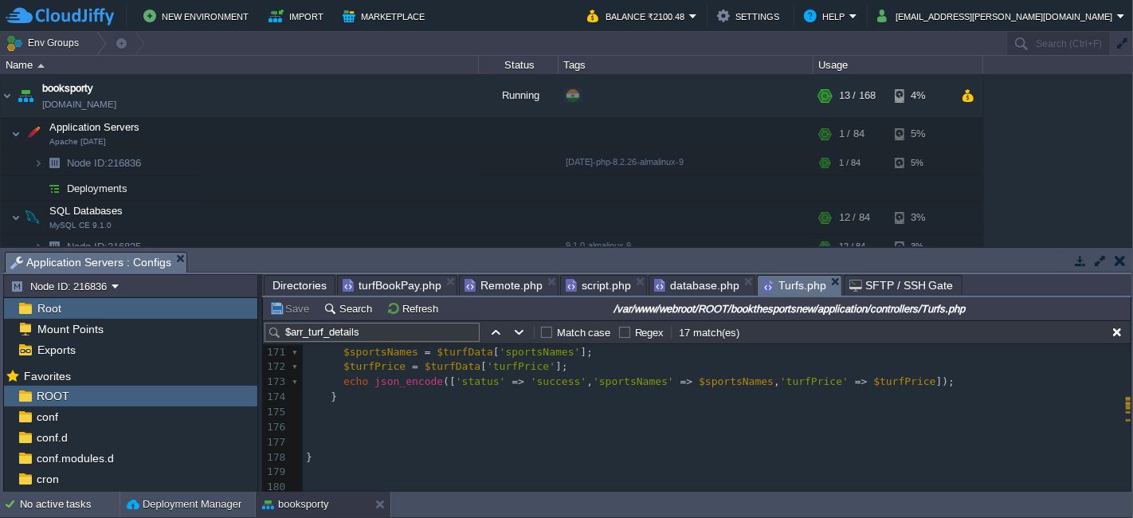
scroll to position [5, 0]
click at [865, 380] on div "x $arr_turf_details [ 'arr_turf_facilities' ] = $arr_turf_facilities = $this ->…" at bounding box center [717, 292] width 828 height 406
type textarea "$turfPrice"
type textarea "turfPrice"
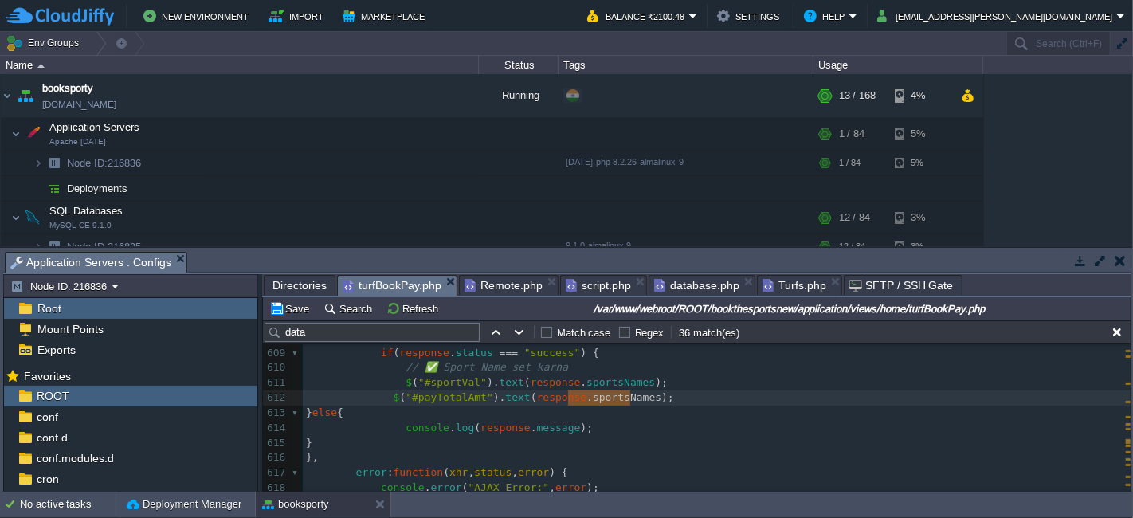
click at [414, 285] on span "turfBookPay.php" at bounding box center [392, 286] width 99 height 20
type textarea "sportsNames"
paste textarea
click at [386, 397] on div "xxxxxxxxxx < input type = "hidden" name = "slug" value = " <?php echo $this -> …" at bounding box center [717, 285] width 828 height 781
click at [303, 306] on button "Save" at bounding box center [291, 308] width 45 height 14
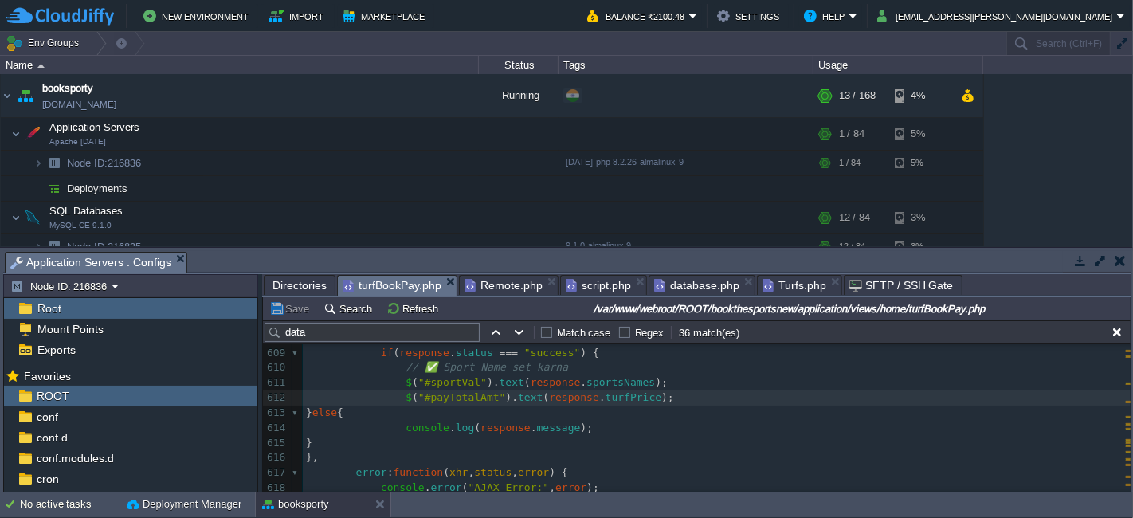
click at [763, 293] on span "Turfs.php" at bounding box center [795, 285] width 64 height 19
click at [371, 288] on span "turfBookPay.php" at bounding box center [392, 286] width 99 height 20
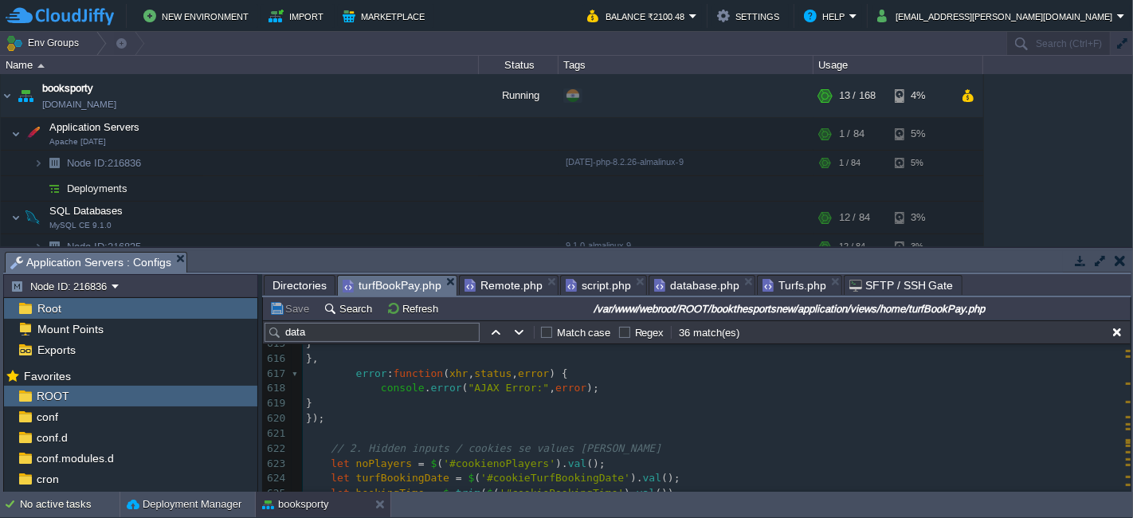
scroll to position [9568, 0]
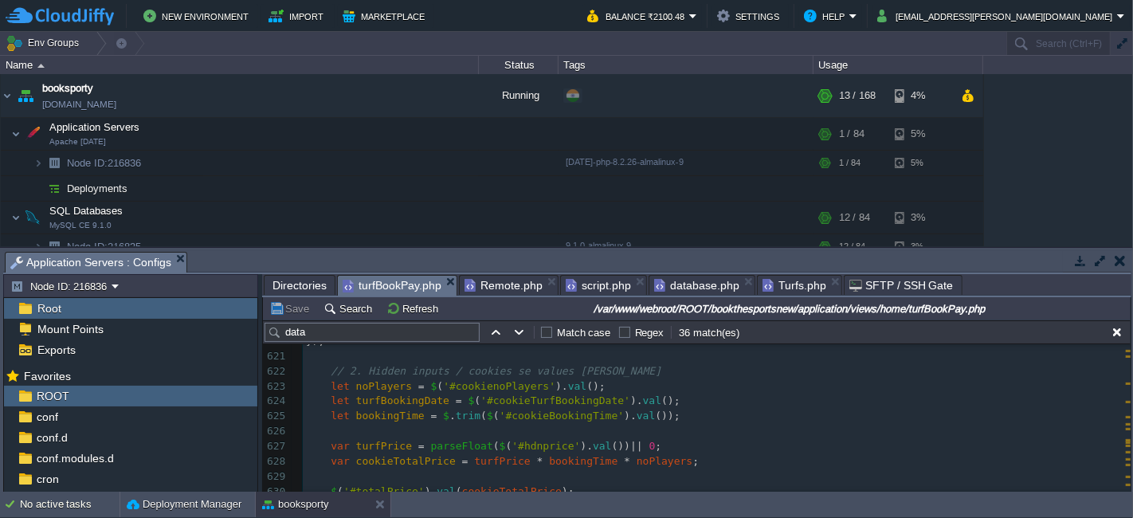
click at [580, 382] on div "xxxxxxxxxx < input type = "hidden" name = "slug" value = " <?php echo $this -> …" at bounding box center [717, 387] width 828 height 586
type textarea "noPlayers = $('#cookienoPlayers').val();"
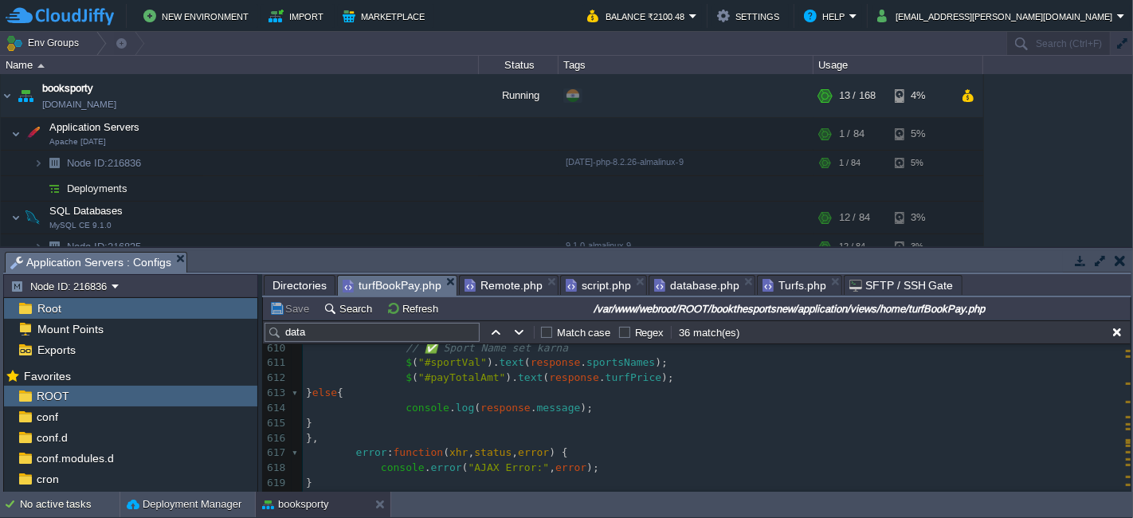
scroll to position [9391, 0]
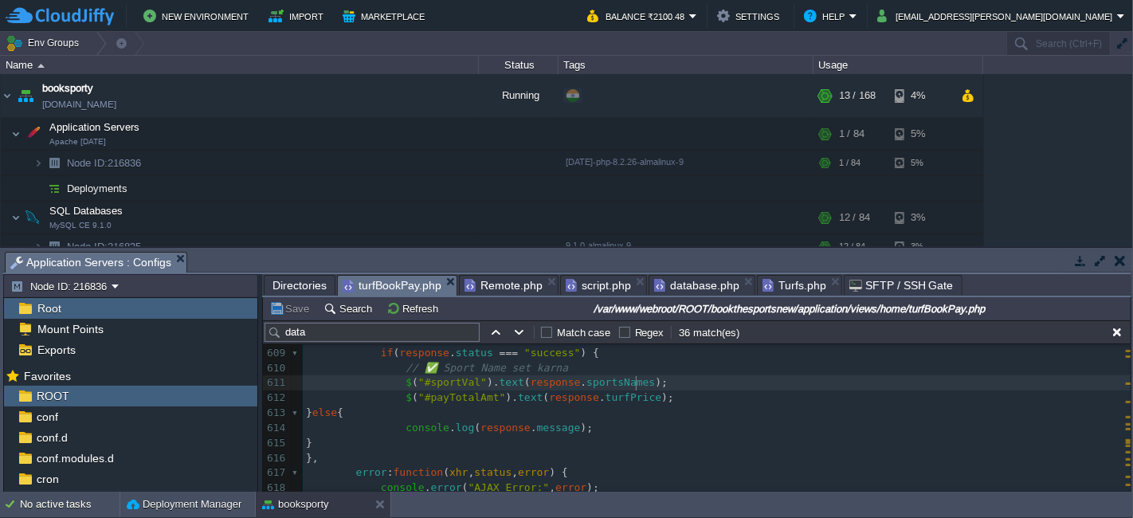
click at [650, 381] on pre "$ ( "#sportVal" ). text ( response . sportsNames );" at bounding box center [717, 382] width 828 height 15
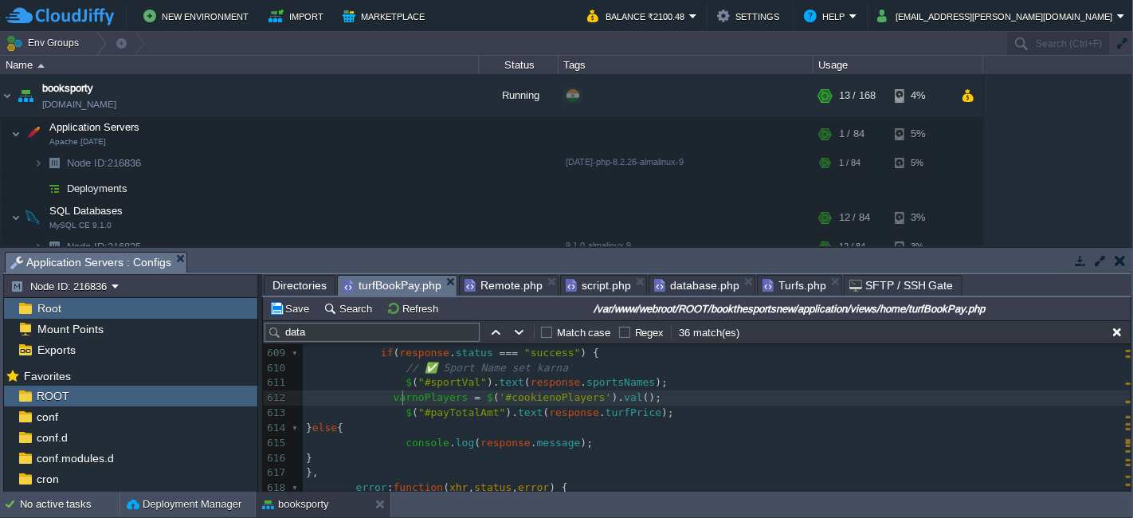
type textarea "var"
click at [385, 397] on div "xxxxxxxxxx < input type = "hidden" name = "slug" value = " <?php echo $this -> …" at bounding box center [717, 474] width 828 height 796
click at [660, 379] on pre "$ ( "#sportVal" ). text ( response . sportsNames );" at bounding box center [717, 382] width 828 height 15
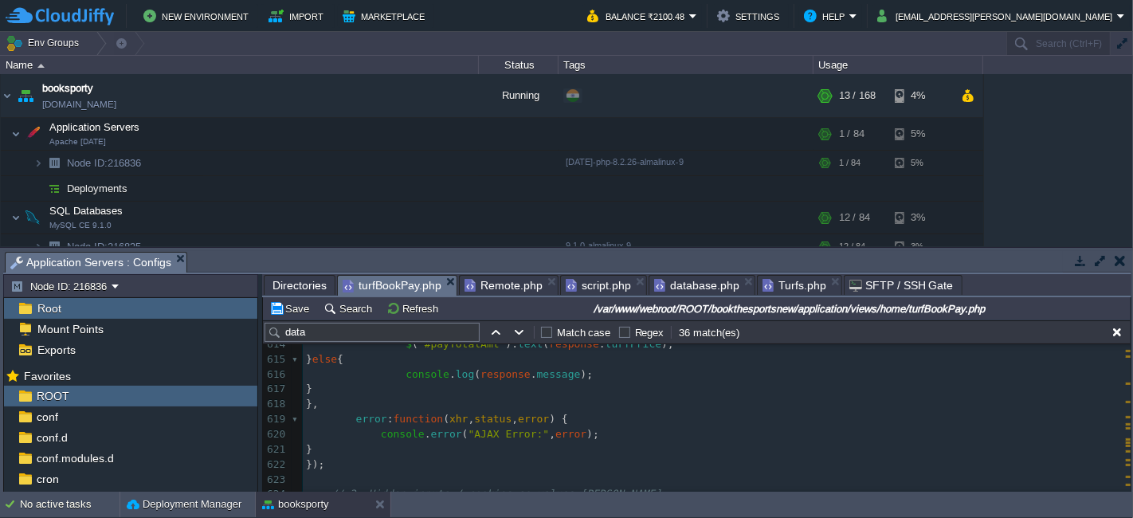
scroll to position [9686, 0]
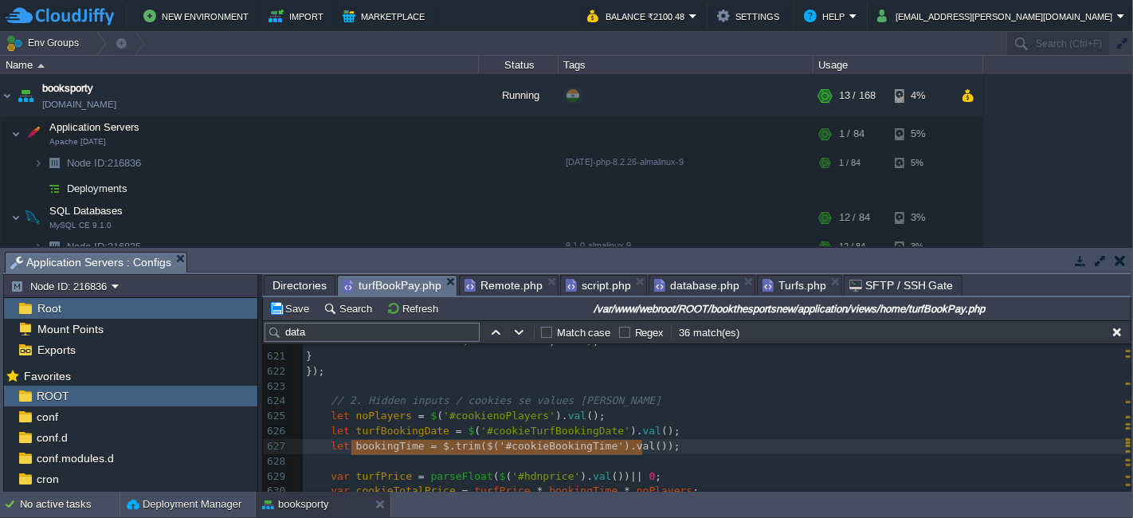
type textarea "bookingTime = $.trim($('#cookieBookingTime').val());"
drag, startPoint x: 351, startPoint y: 445, endPoint x: 646, endPoint y: 452, distance: 295.7
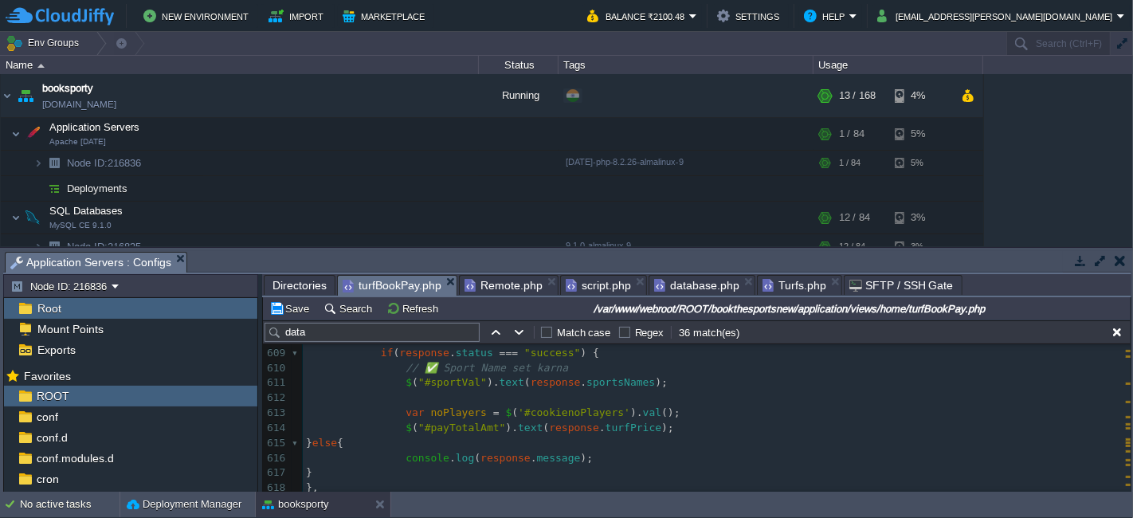
click at [657, 381] on pre "$ ( "#sportVal" ). text ( response . sportsNames );" at bounding box center [717, 382] width 828 height 15
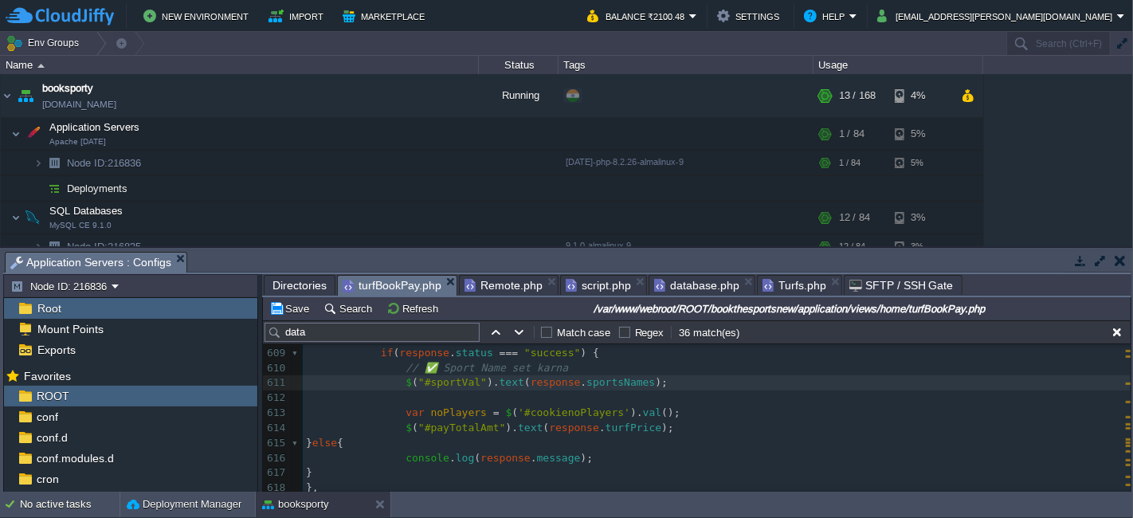
click at [660, 409] on pre "var noPlayers = $ ( '#cookienoPlayers' ). val ();" at bounding box center [717, 413] width 828 height 15
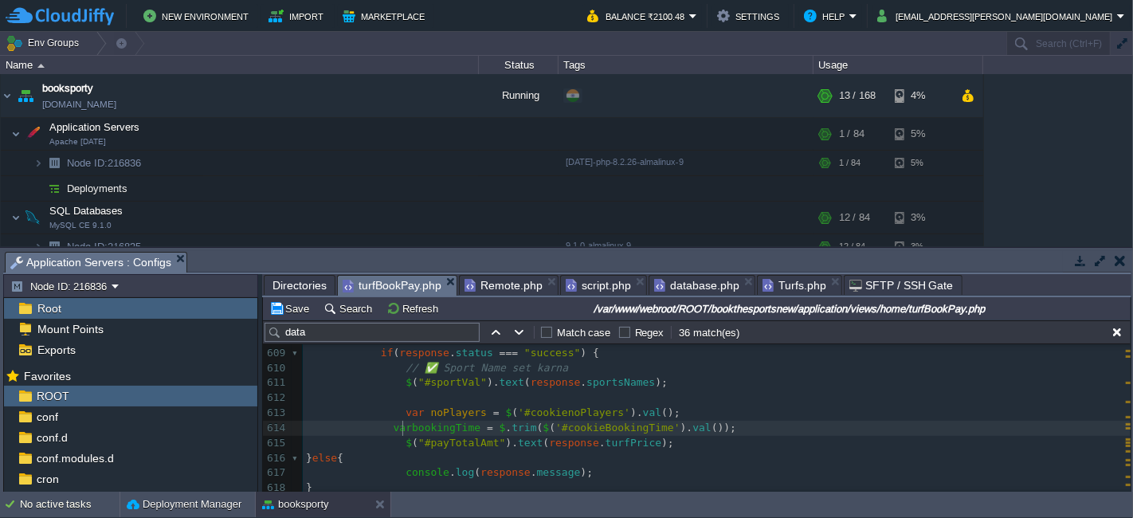
type textarea "var"
click at [446, 425] on span "bookingTime" at bounding box center [465, 428] width 69 height 12
type textarea "bookingTime"
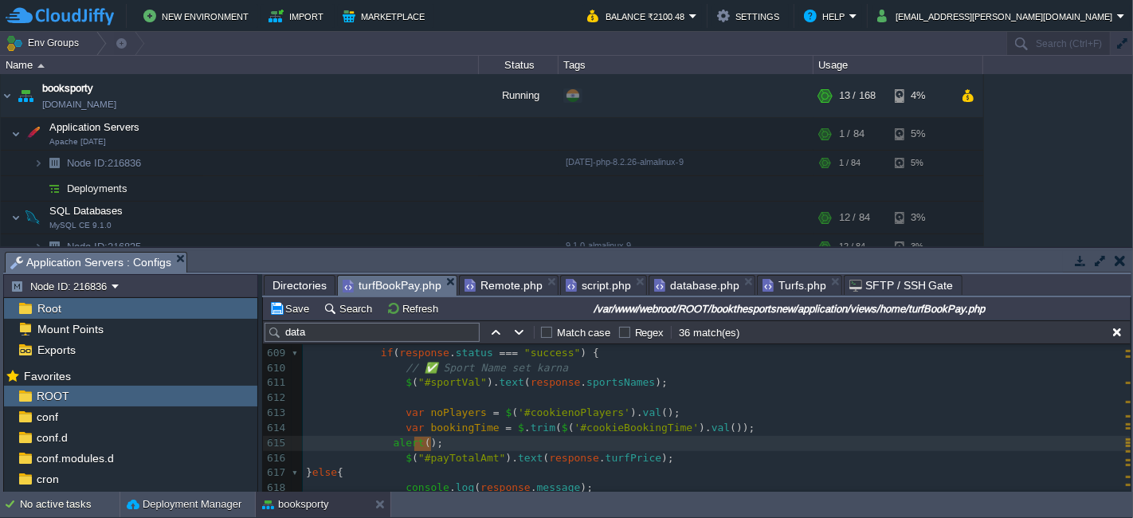
type textarea "alert();"
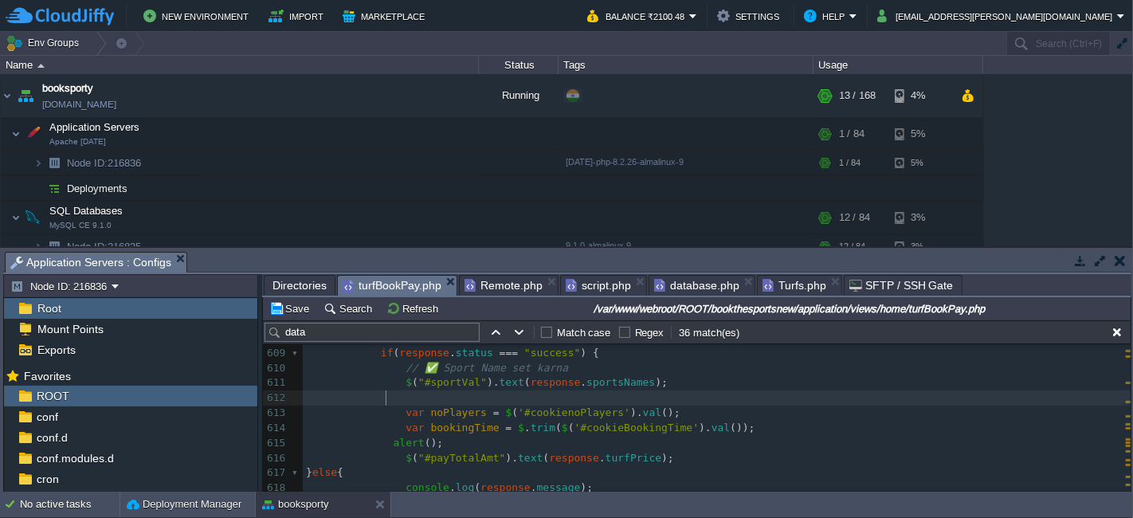
click at [433, 406] on pre "var noPlayers = $ ( '#cookienoPlayers' ). val ();" at bounding box center [717, 413] width 828 height 15
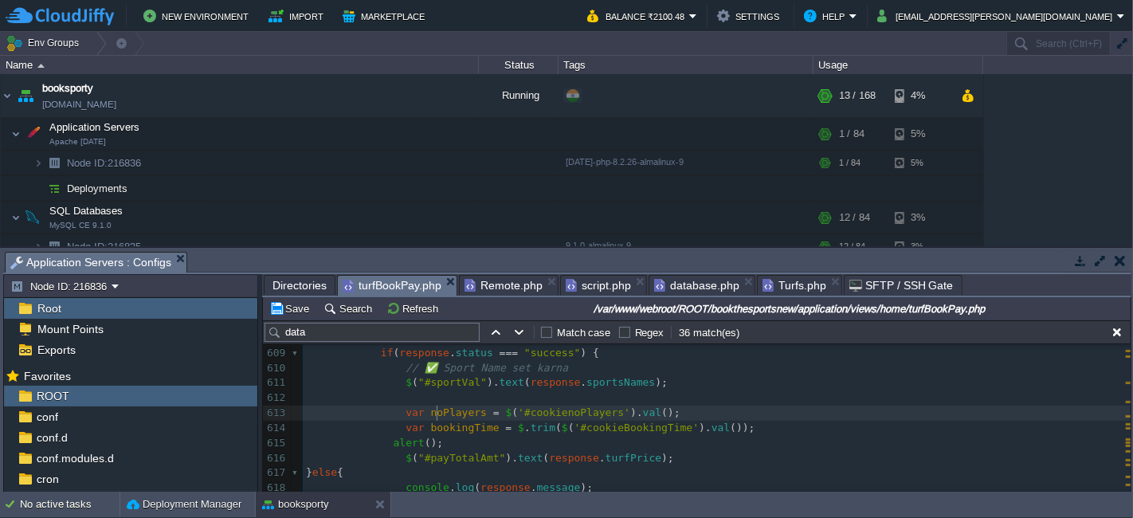
click at [435, 416] on span "noPlayers" at bounding box center [459, 412] width 56 height 12
type textarea "noPlayers"
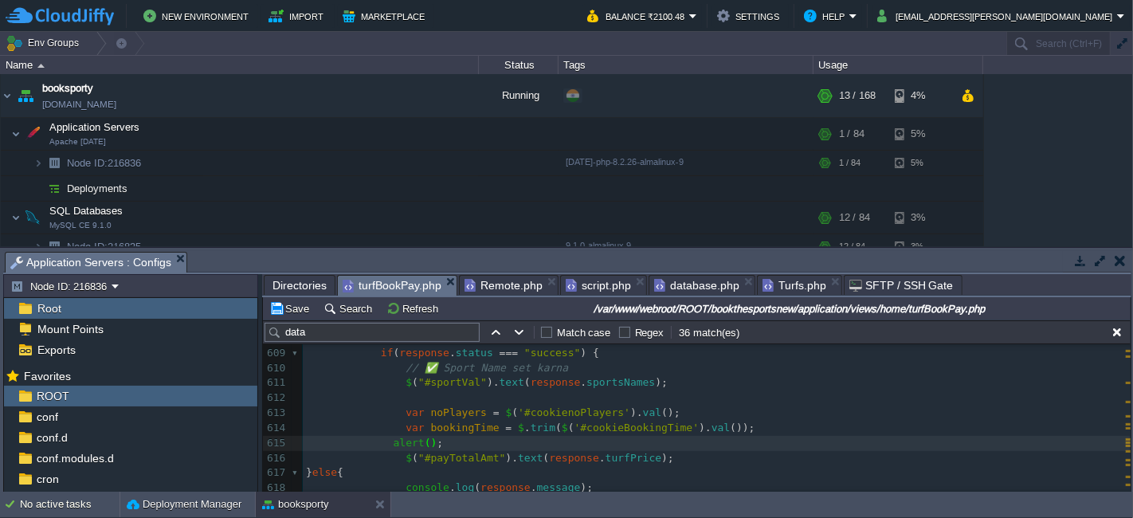
paste textarea ");"
click at [516, 438] on pre "alert ( noPlayers );" at bounding box center [717, 443] width 828 height 15
type textarea "alert(noPlayers);"
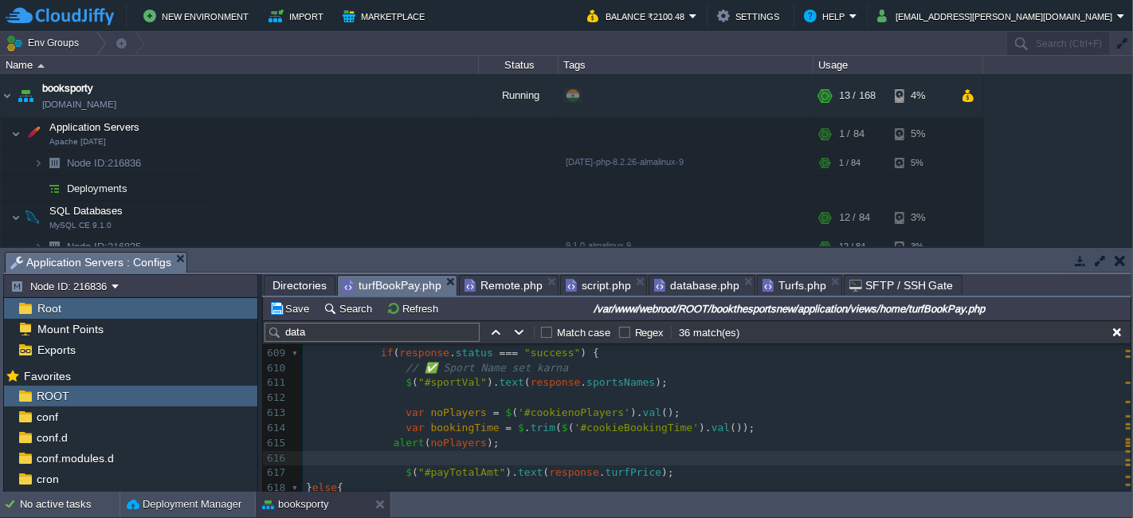
paste textarea "bookingTime"
click at [469, 425] on span "bookingTime" at bounding box center [465, 428] width 69 height 12
type textarea "bookingTime"
click at [450, 454] on div "xxxxxxxxxx < input type = "hidden" name = "slug" value = " <?php echo $this -> …" at bounding box center [717, 353] width 828 height 555
paste textarea
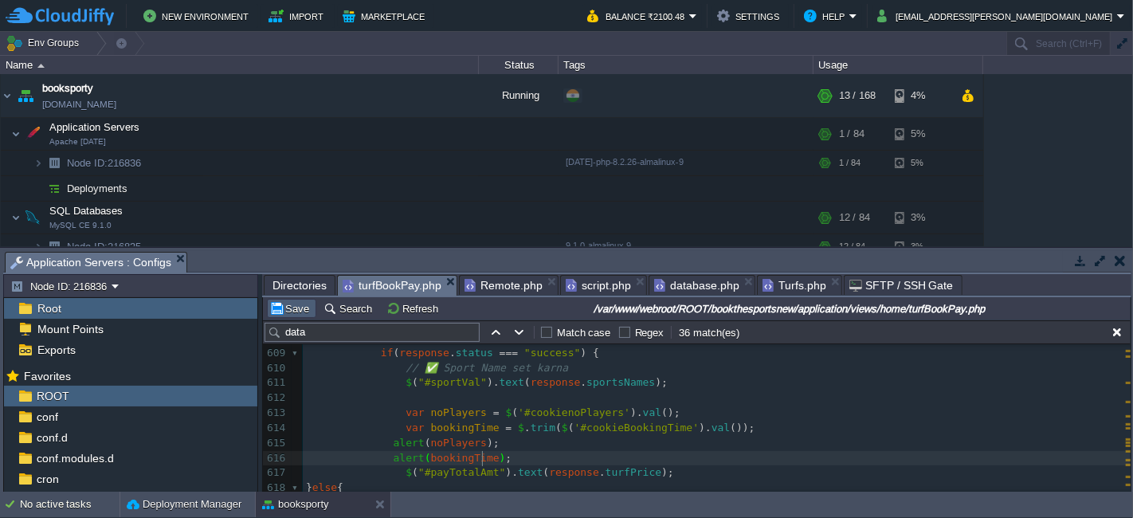
type textarea "noPlayers"
click at [277, 300] on td "Save" at bounding box center [291, 308] width 49 height 19
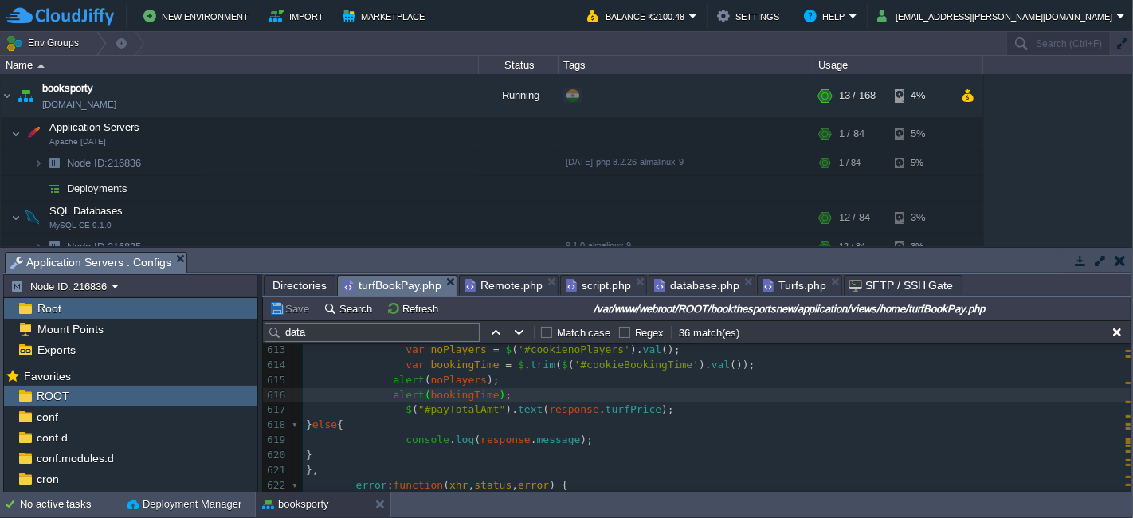
scroll to position [9479, 0]
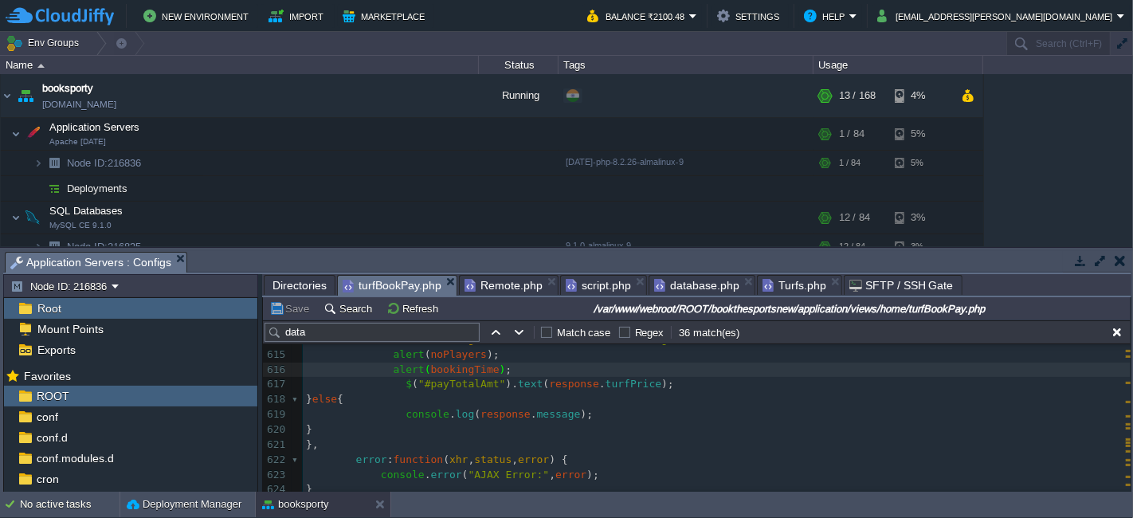
click at [384, 351] on span at bounding box center [350, 354] width 88 height 12
type textarea "alert(noPlayers); alert(bookingTime);"
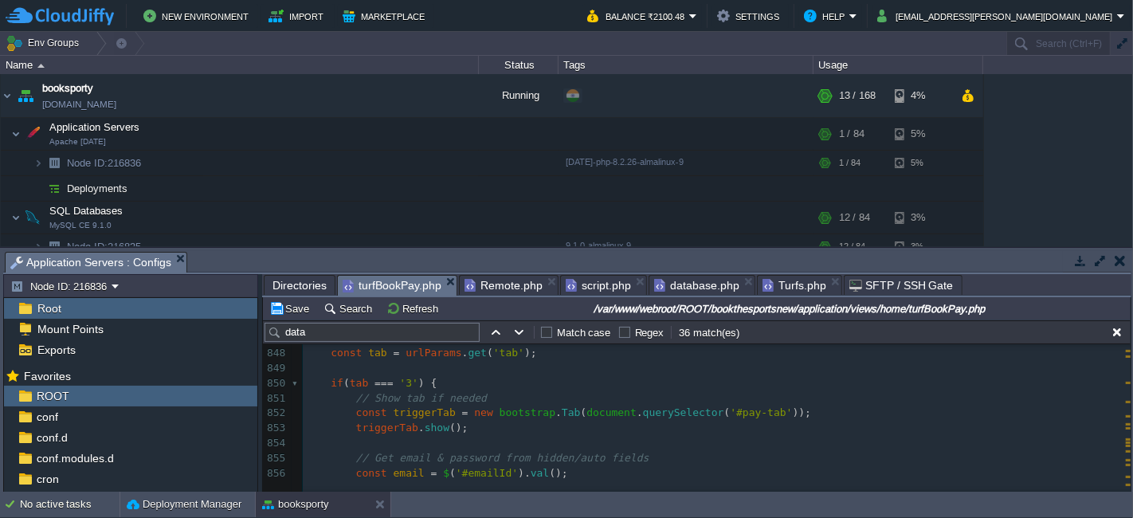
scroll to position [12400, 0]
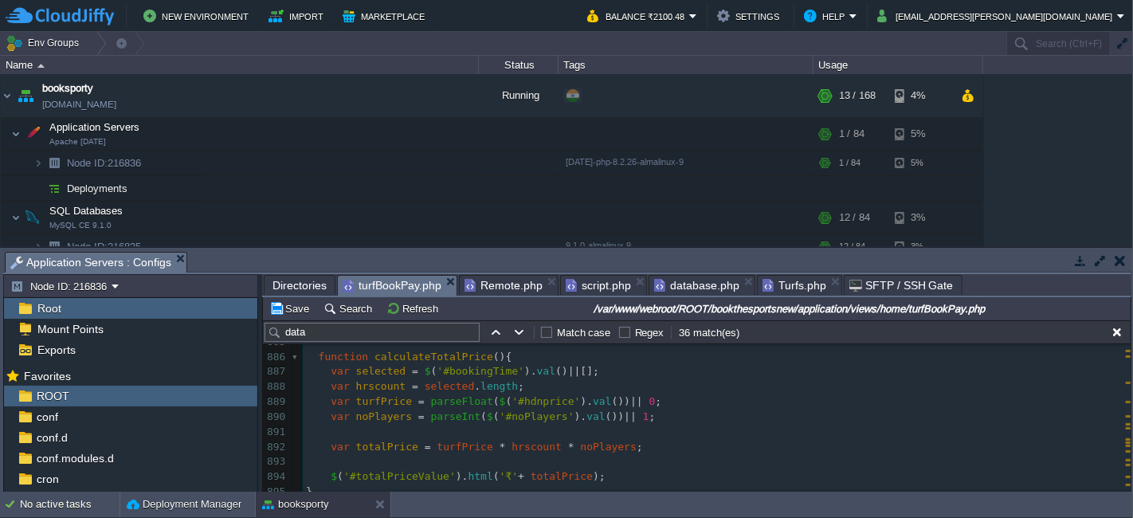
click at [435, 387] on span "selected" at bounding box center [450, 386] width 50 height 12
type textarea "selected"
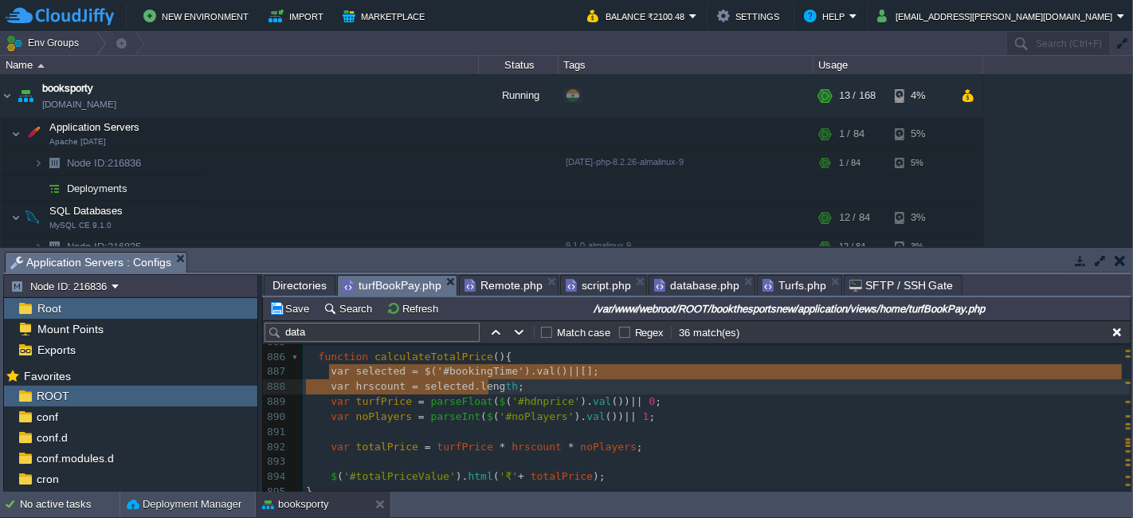
type textarea "var selected = $('#bookingTime').val() || []; var hrscount = selected.length;"
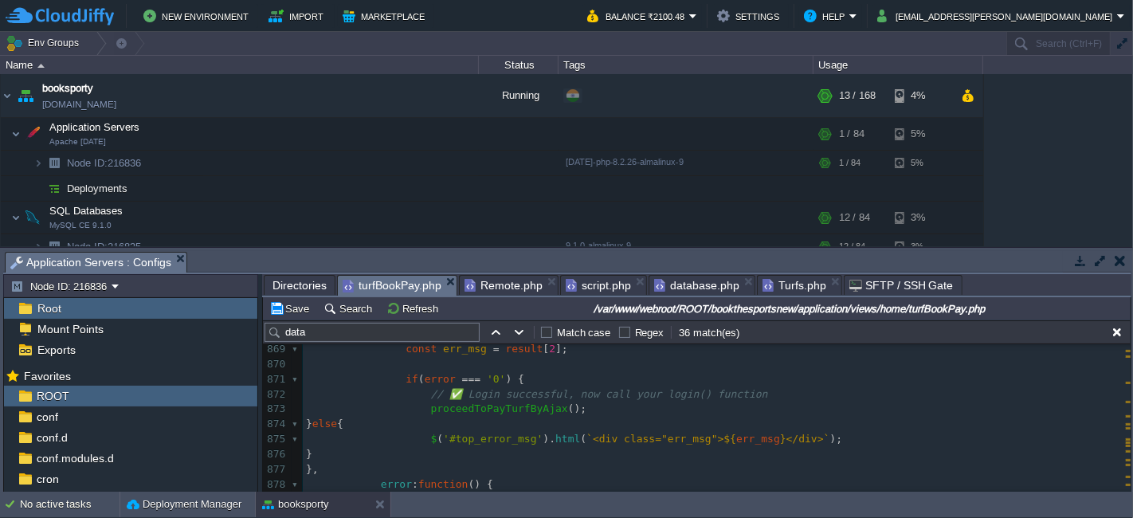
scroll to position [12250, 0]
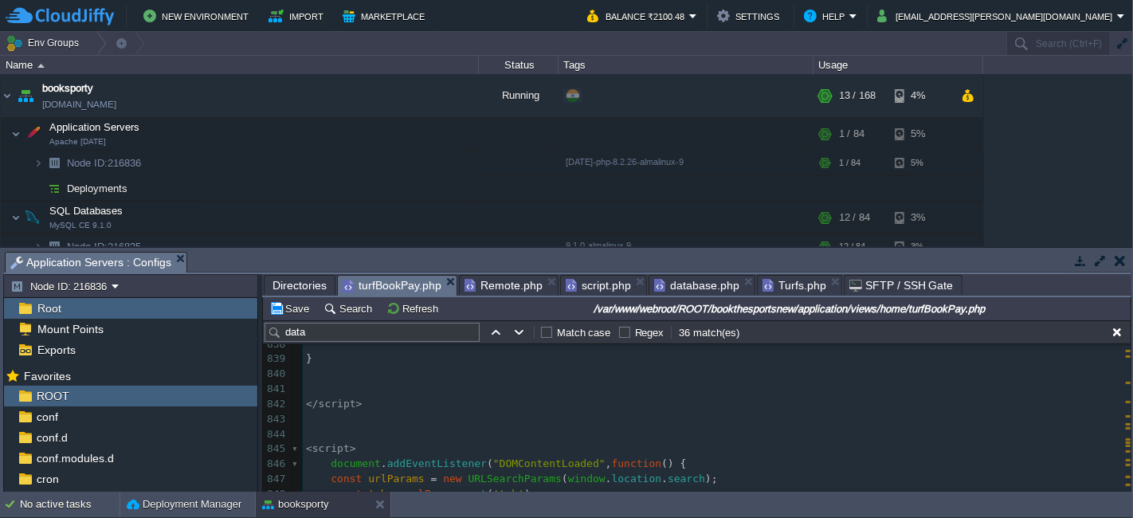
click at [292, 449] on div at bounding box center [297, 448] width 10 height 15
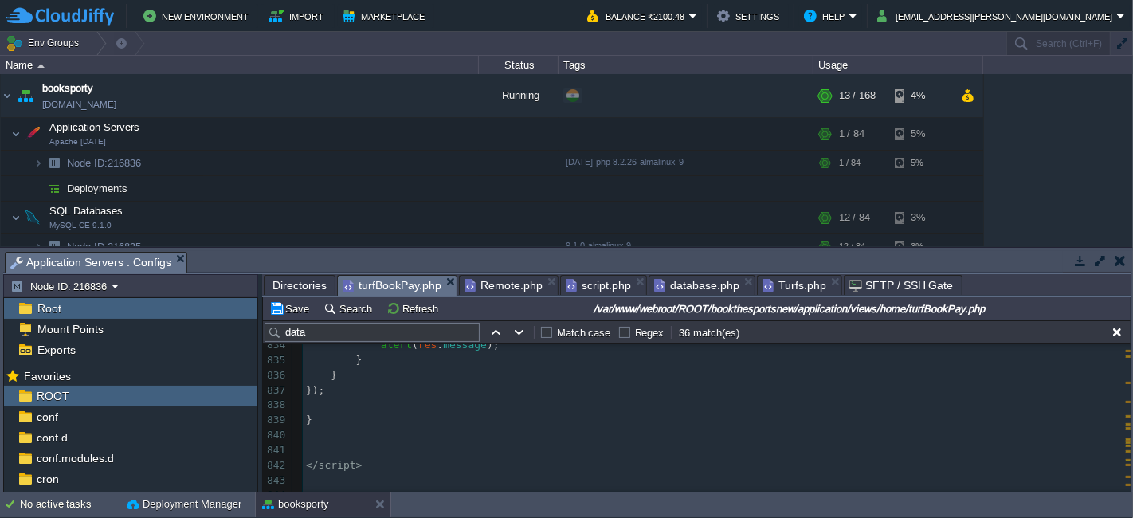
scroll to position [11744, 0]
click at [292, 440] on div at bounding box center [297, 442] width 10 height 15
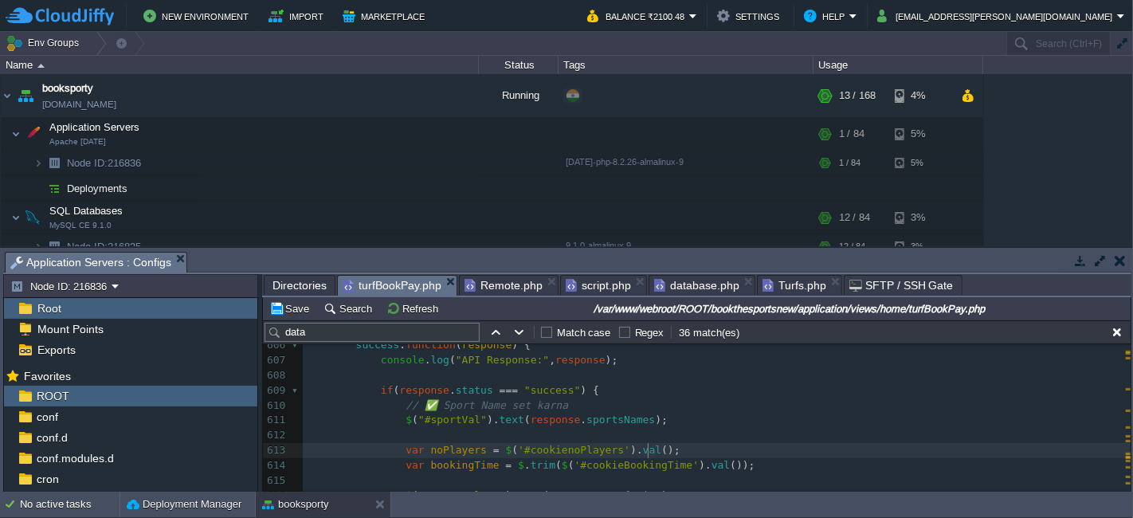
click at [661, 447] on pre "var noPlayers = $ ( '#cookienoPlayers' ). val ();" at bounding box center [717, 450] width 828 height 15
